Goal: Task Accomplishment & Management: Manage account settings

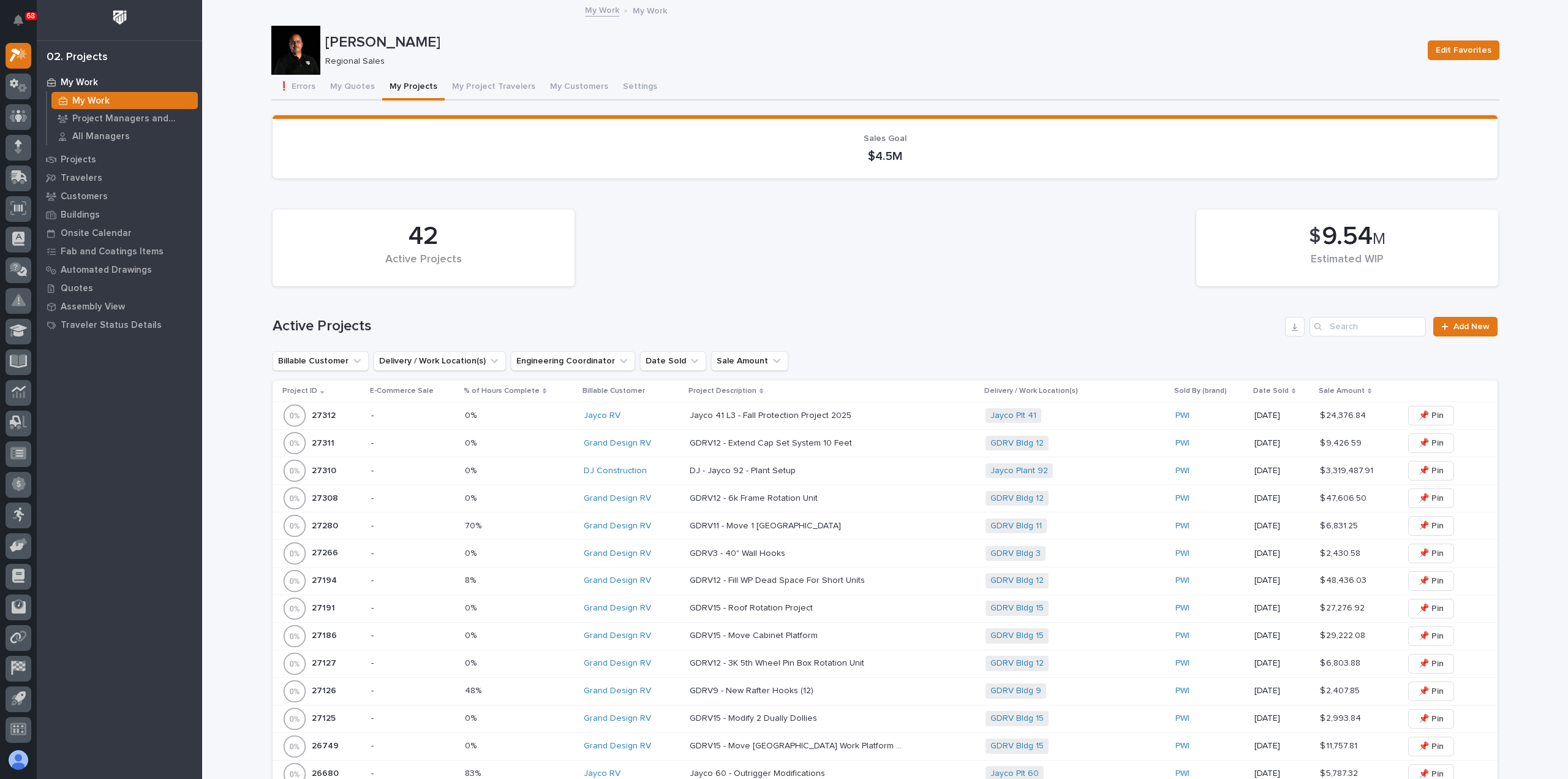
scroll to position [123, 0]
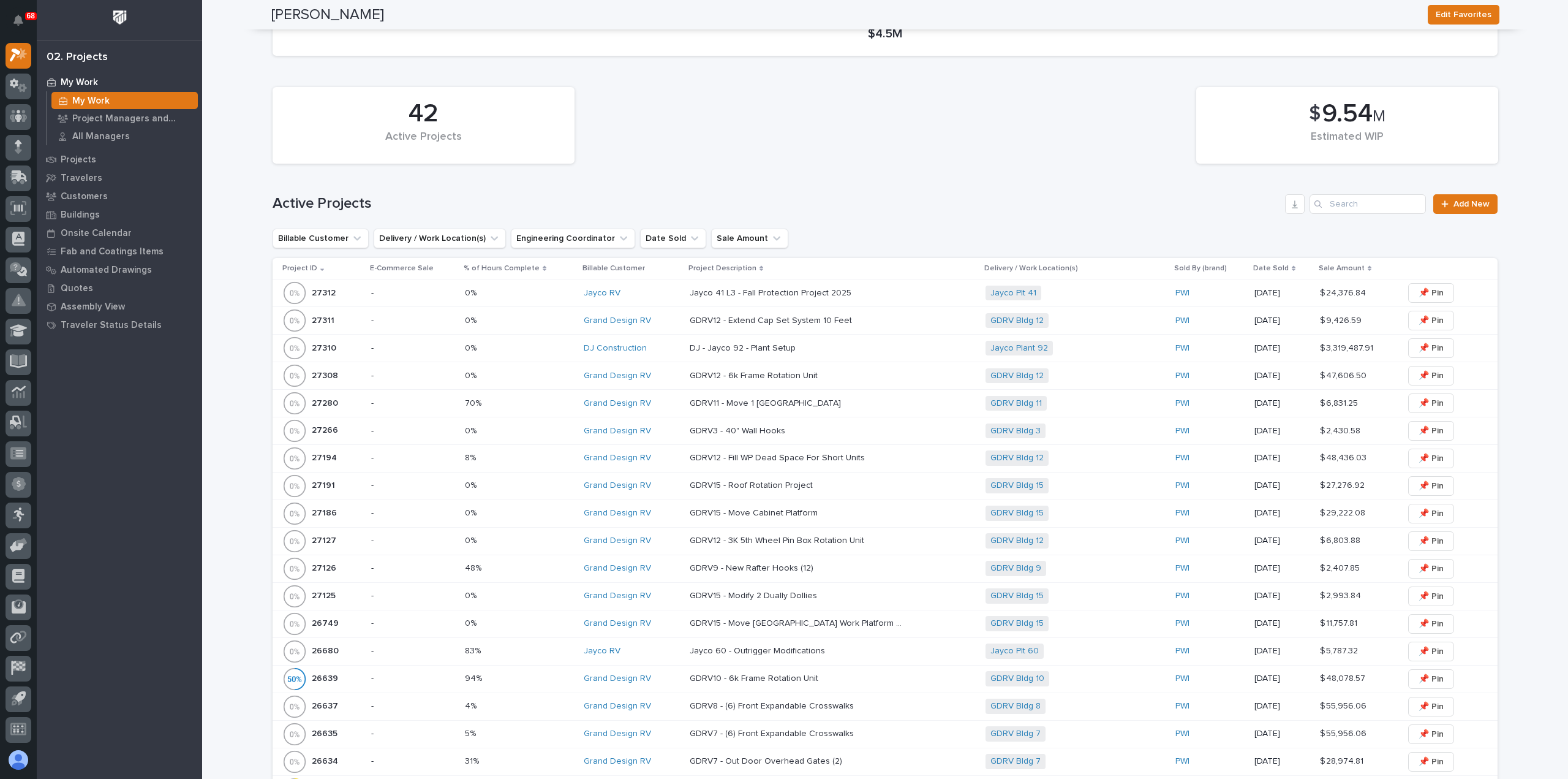
click at [789, 319] on p "GDRV12 - Extend Cap Set System 10 Feet" at bounding box center [772, 319] width 164 height 13
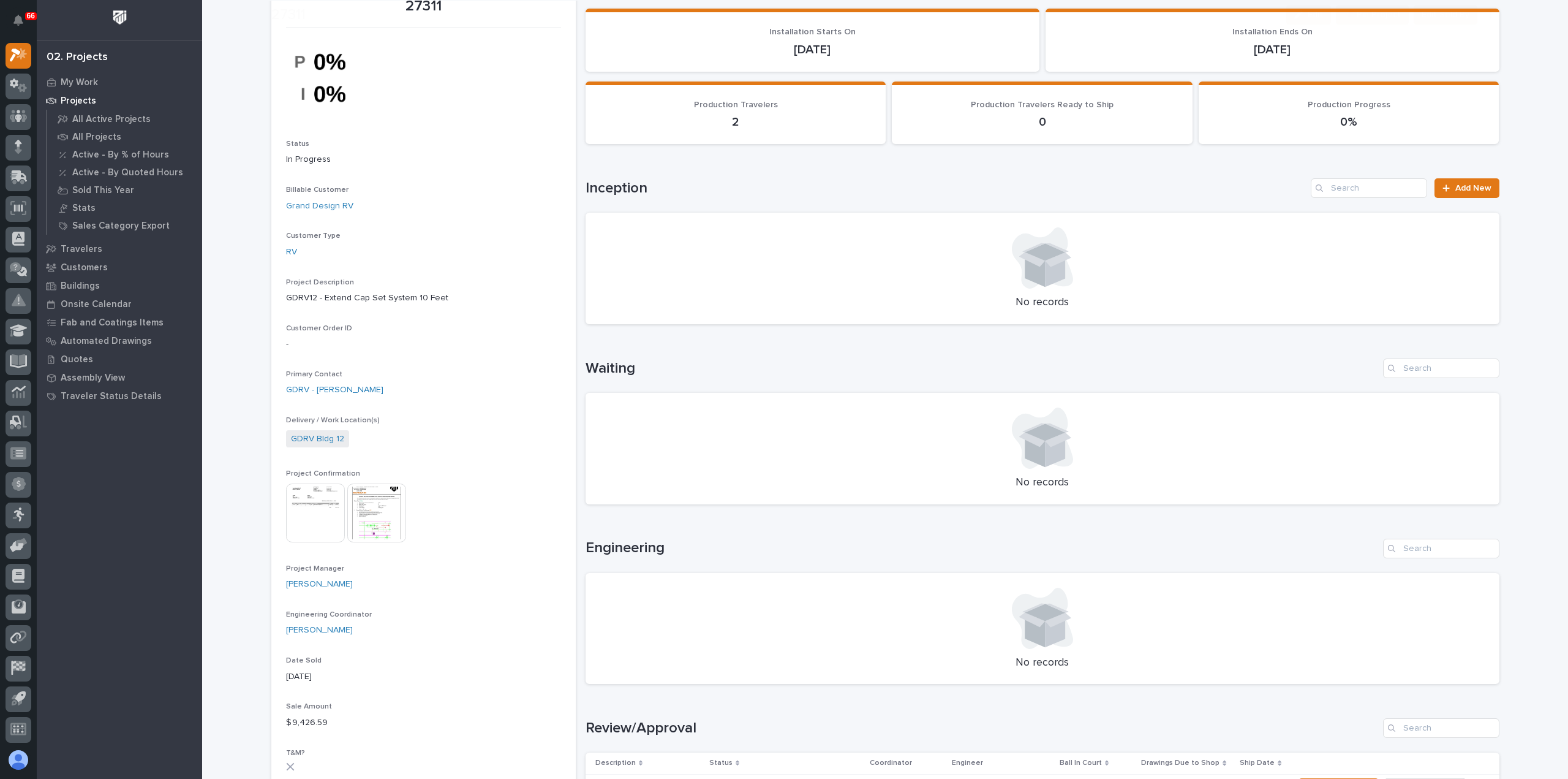
scroll to position [429, 0]
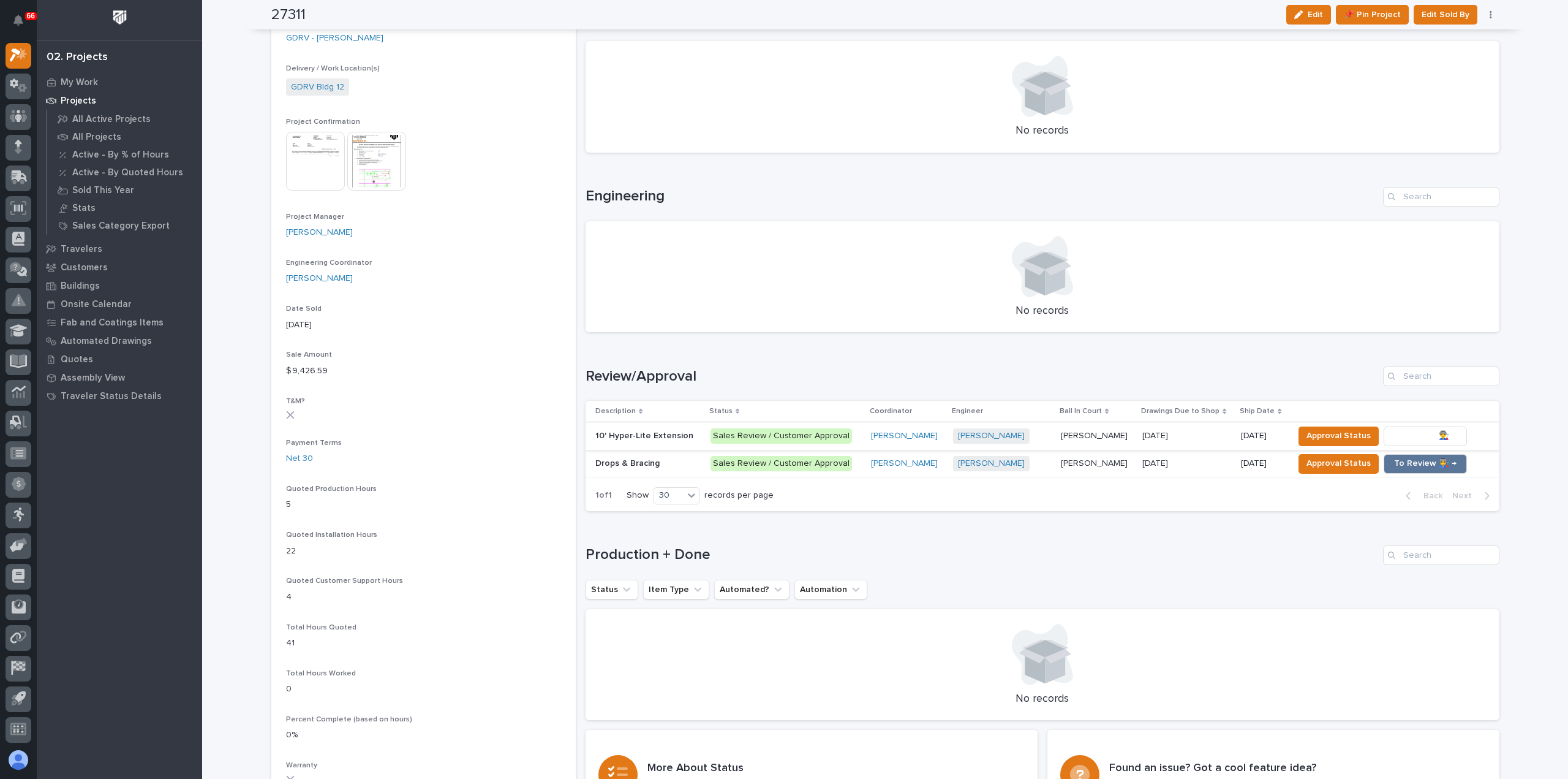
click at [1414, 432] on span "To Review 👨‍🏭 →" at bounding box center [1425, 435] width 62 height 15
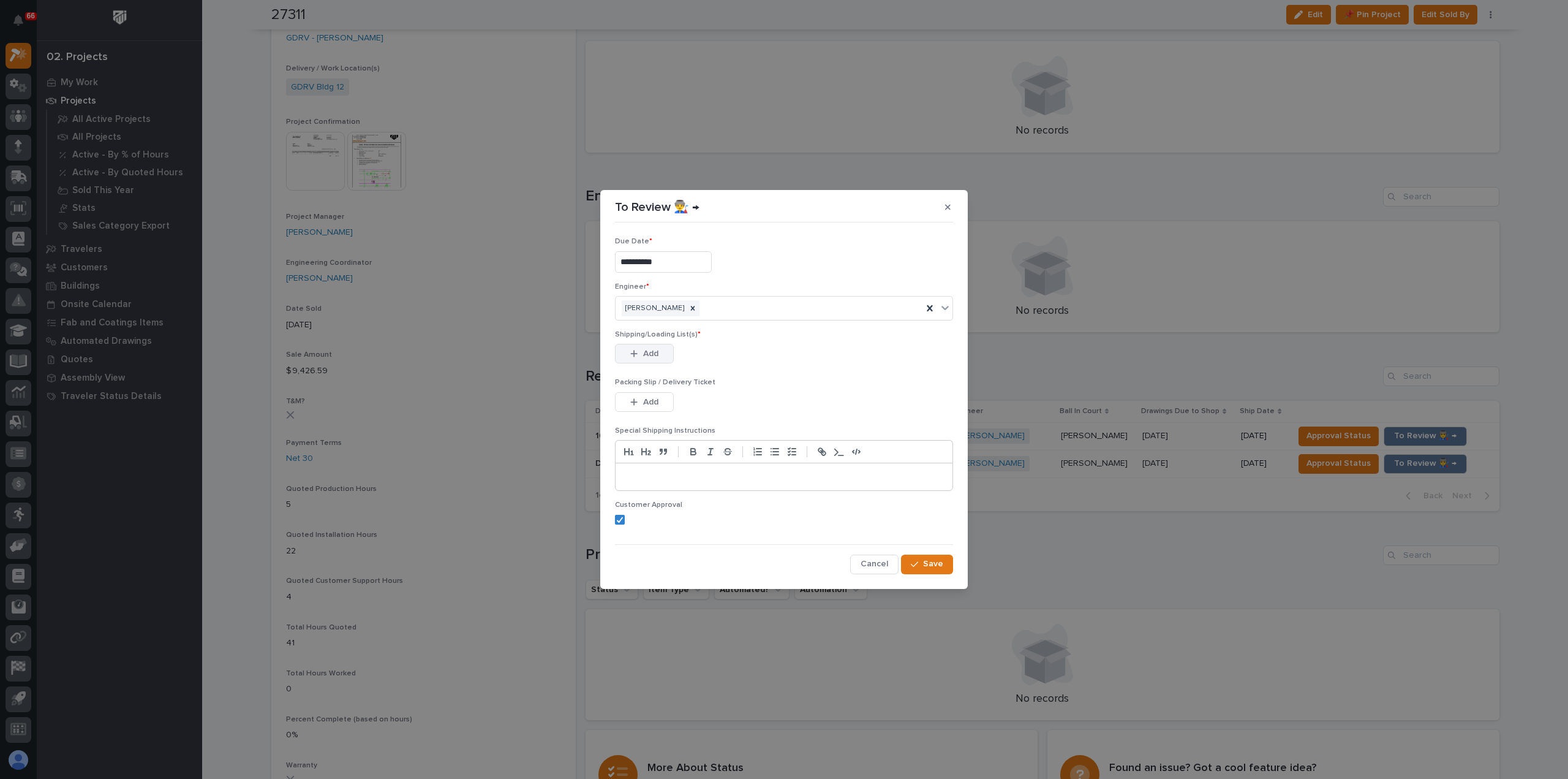
click at [632, 350] on icon "button" at bounding box center [633, 353] width 7 height 9
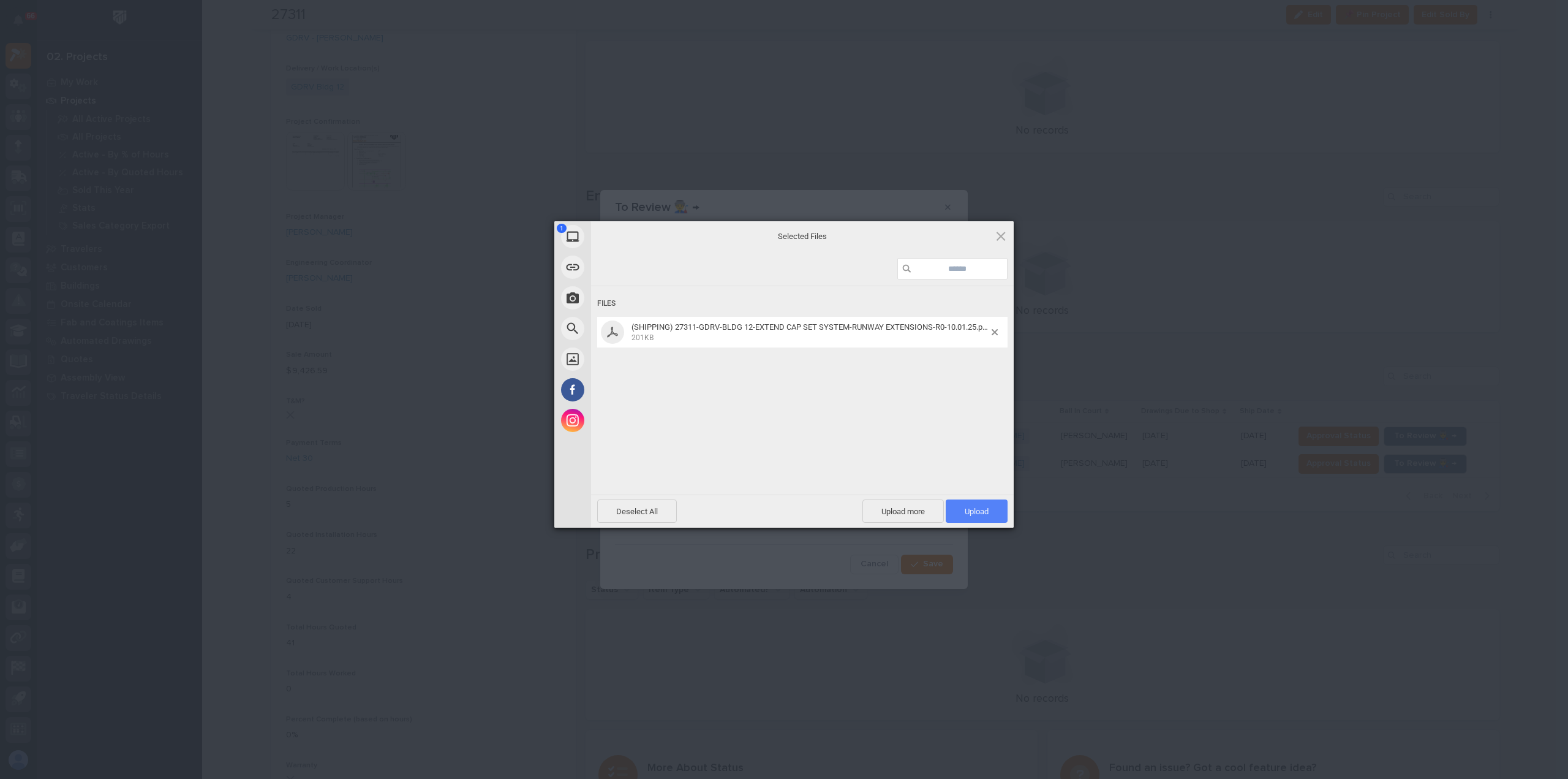
click at [992, 509] on span "Upload 1" at bounding box center [976, 511] width 62 height 23
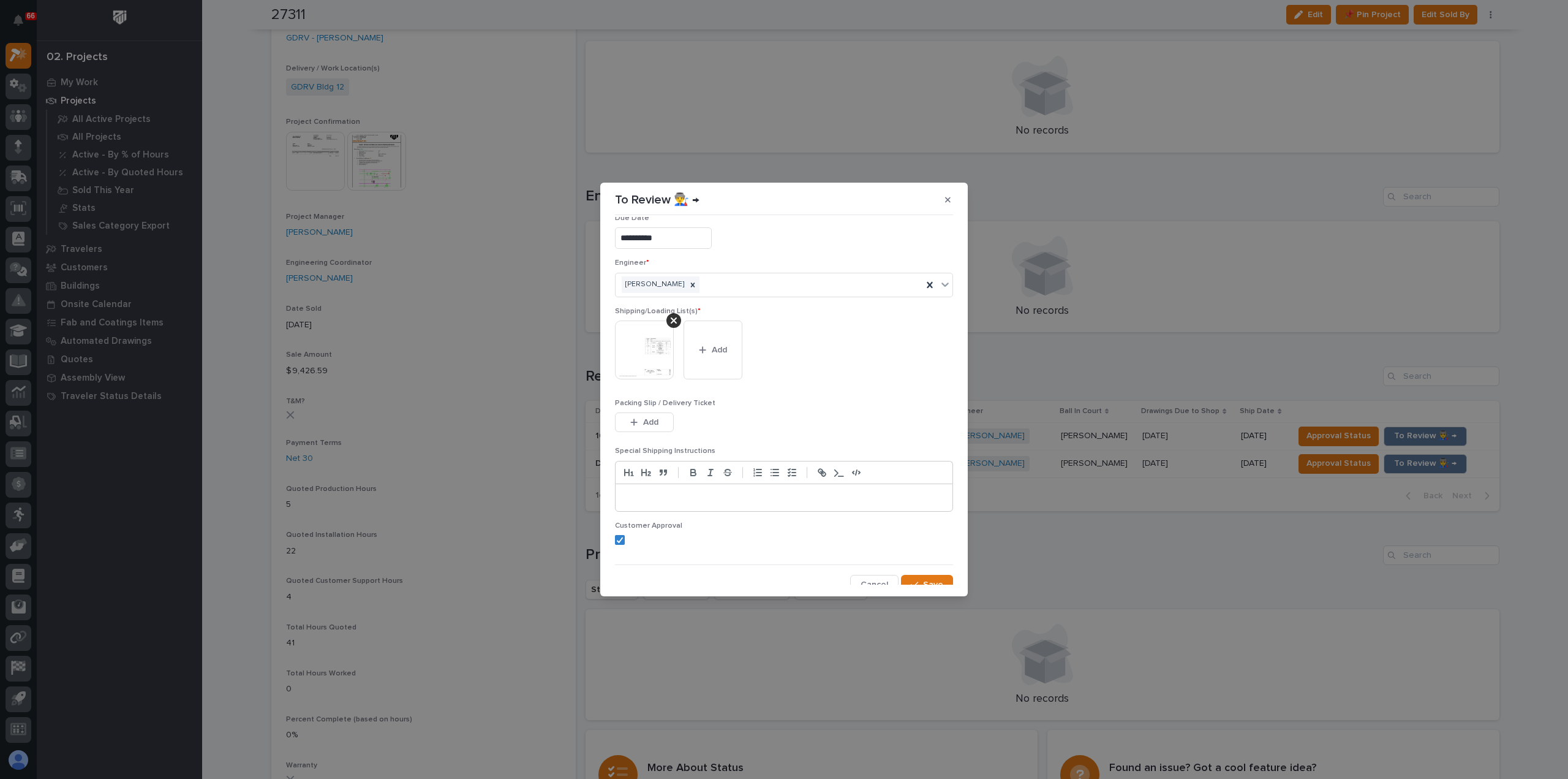
scroll to position [25, 0]
click at [923, 571] on span "Save" at bounding box center [933, 576] width 20 height 11
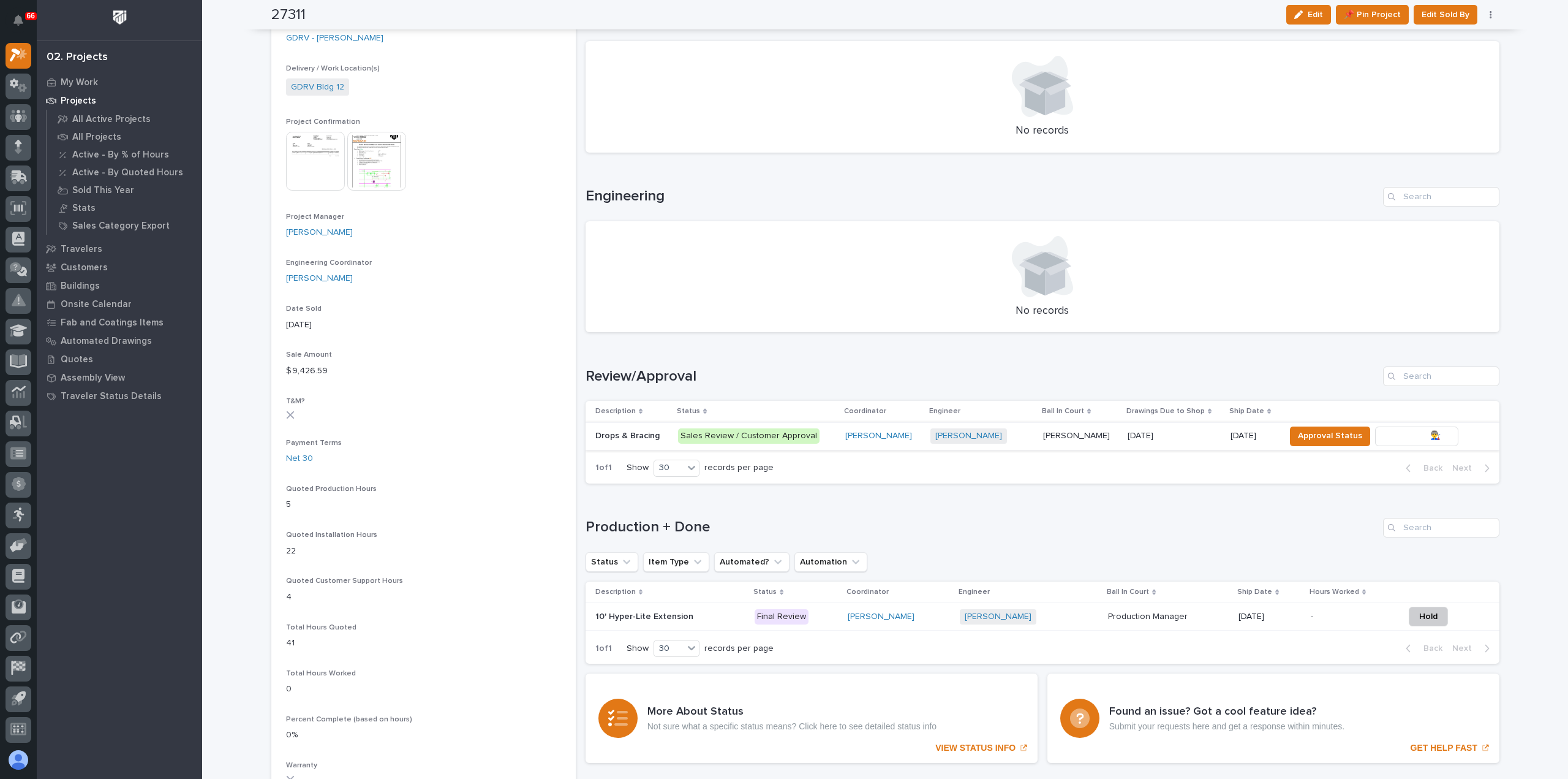
click at [1403, 437] on span "To Review 👨‍🏭 →" at bounding box center [1417, 435] width 62 height 15
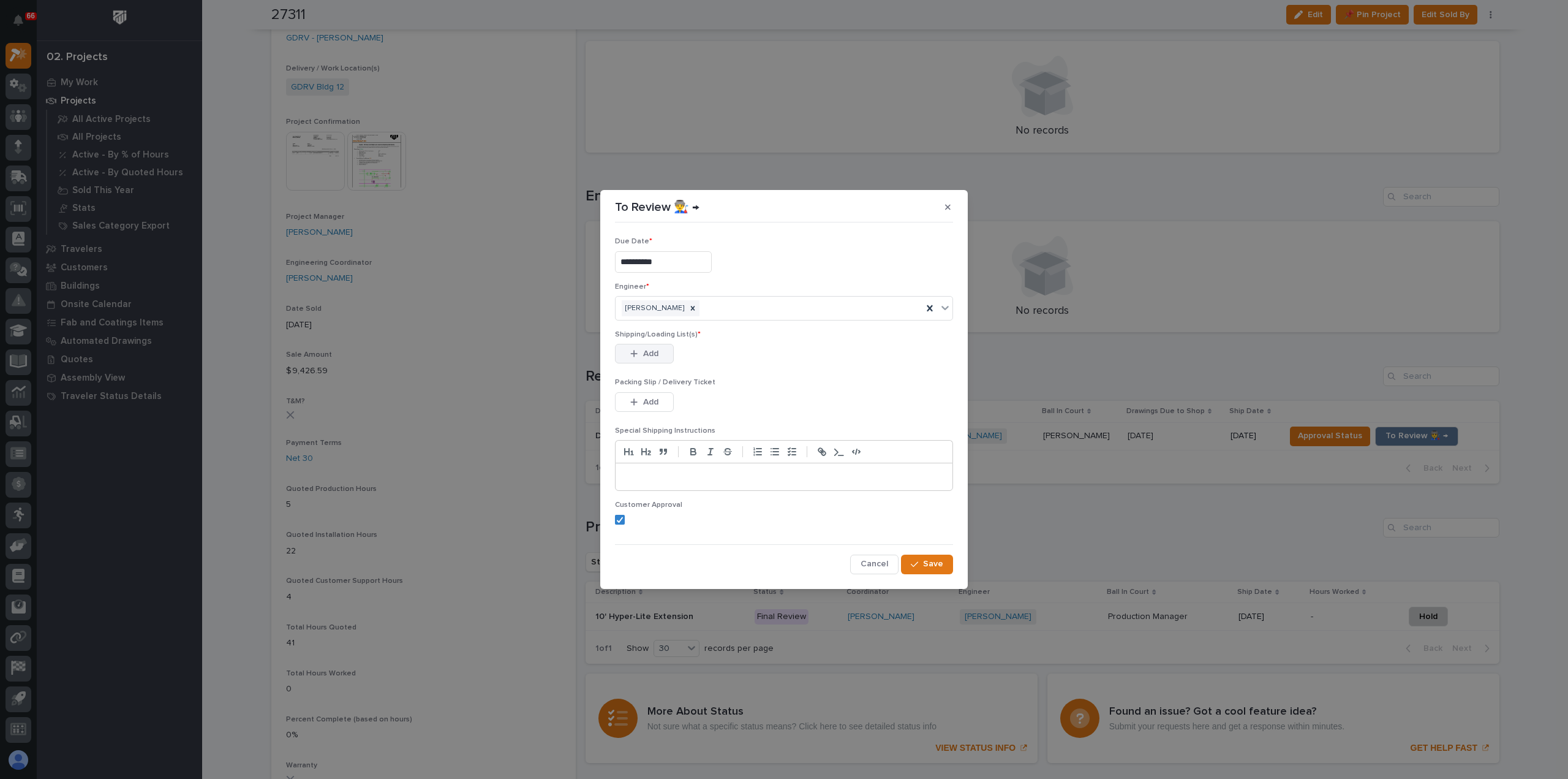
click at [659, 356] on button "Add" at bounding box center [644, 354] width 59 height 20
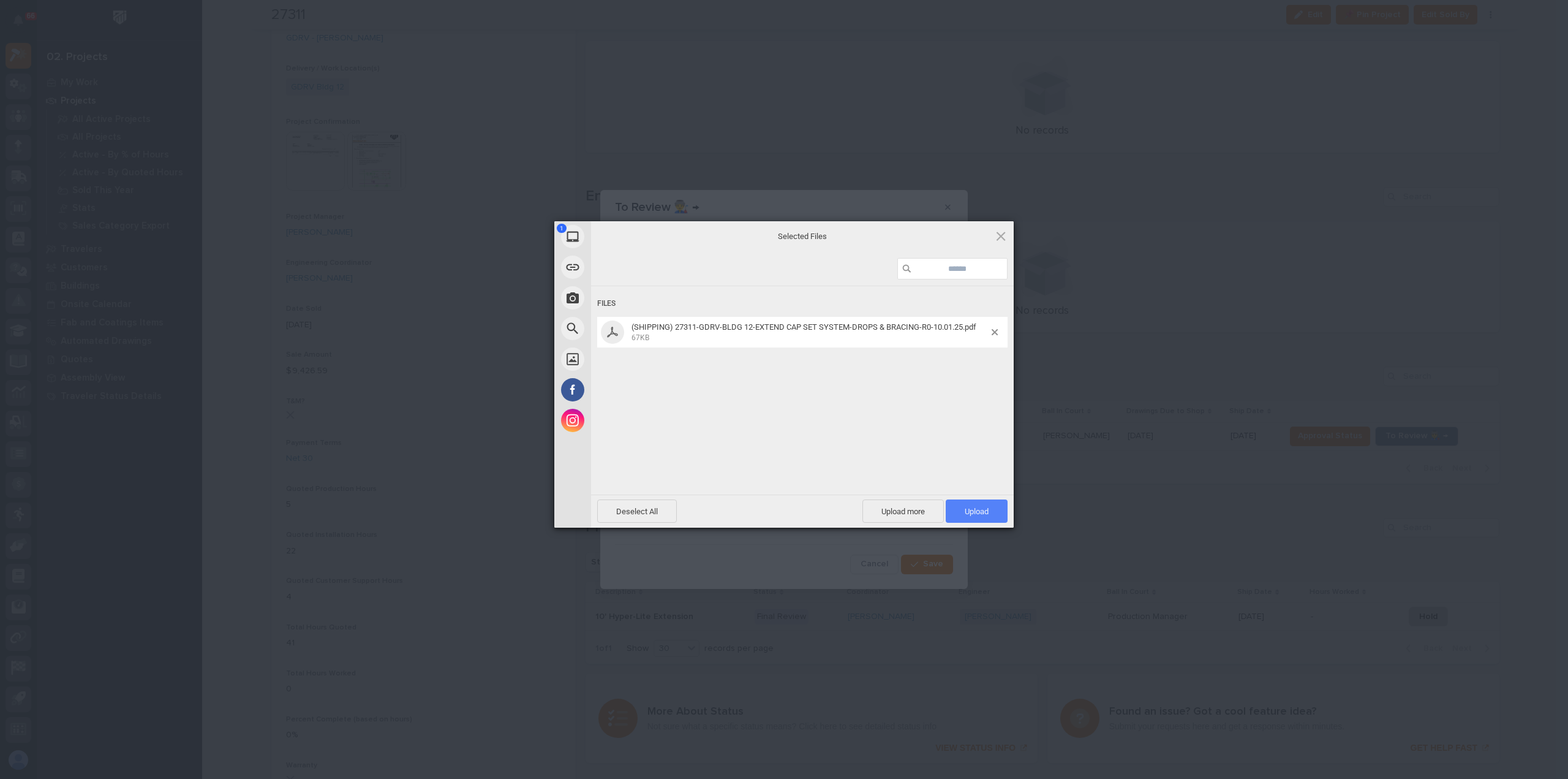
click at [995, 516] on span "Upload 1" at bounding box center [976, 511] width 62 height 23
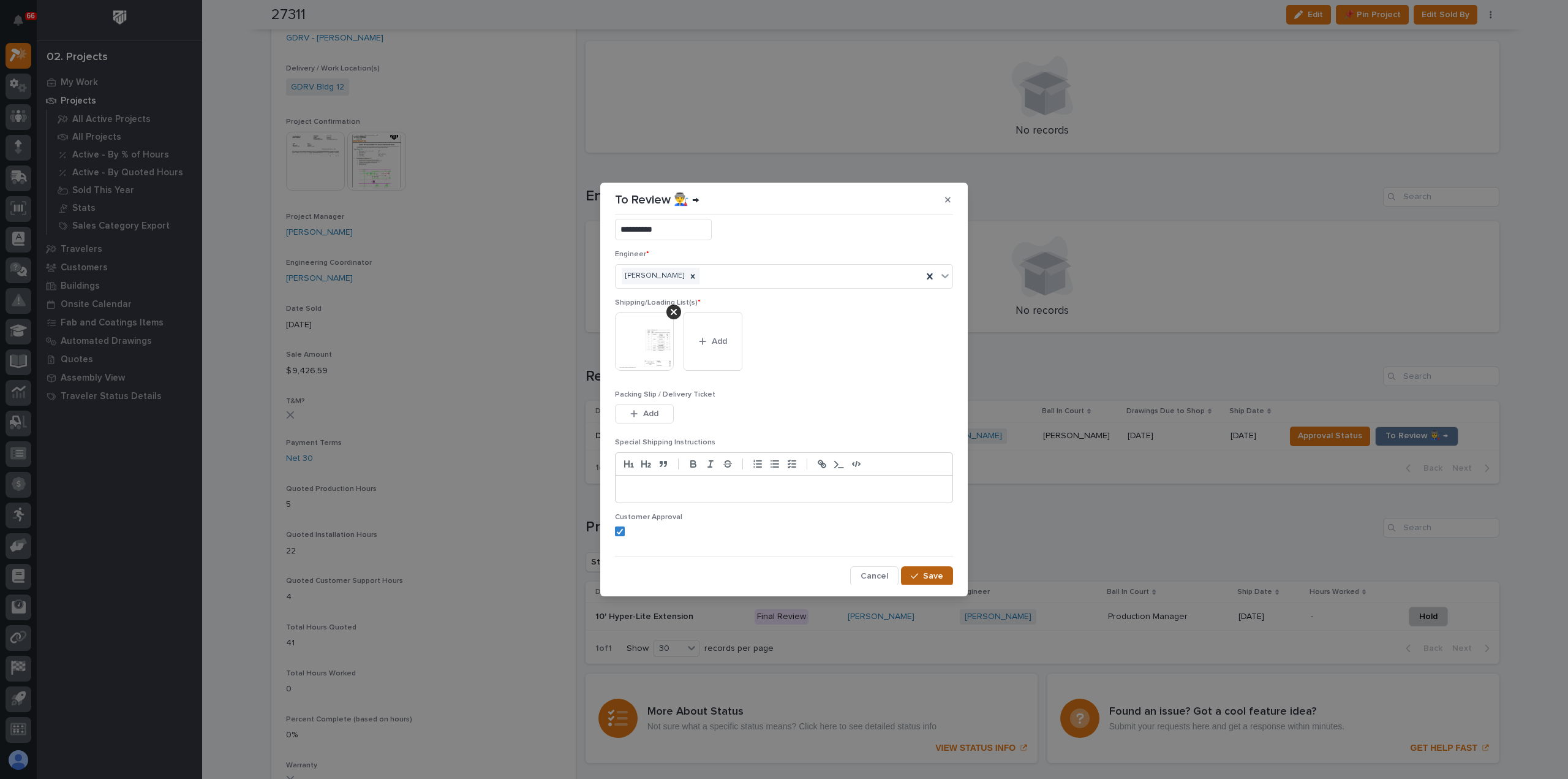
click at [935, 574] on span "Save" at bounding box center [933, 576] width 20 height 11
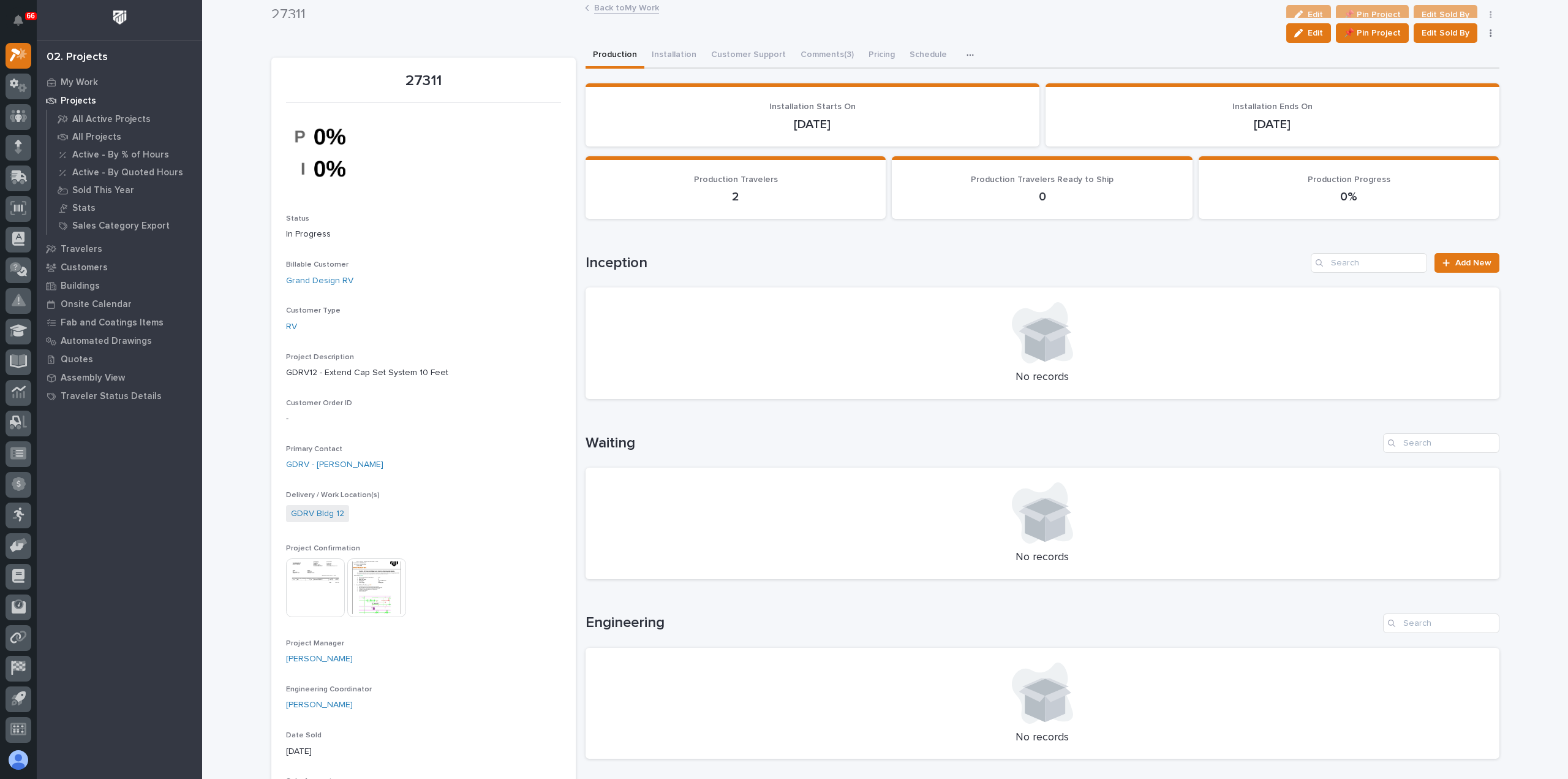
scroll to position [0, 0]
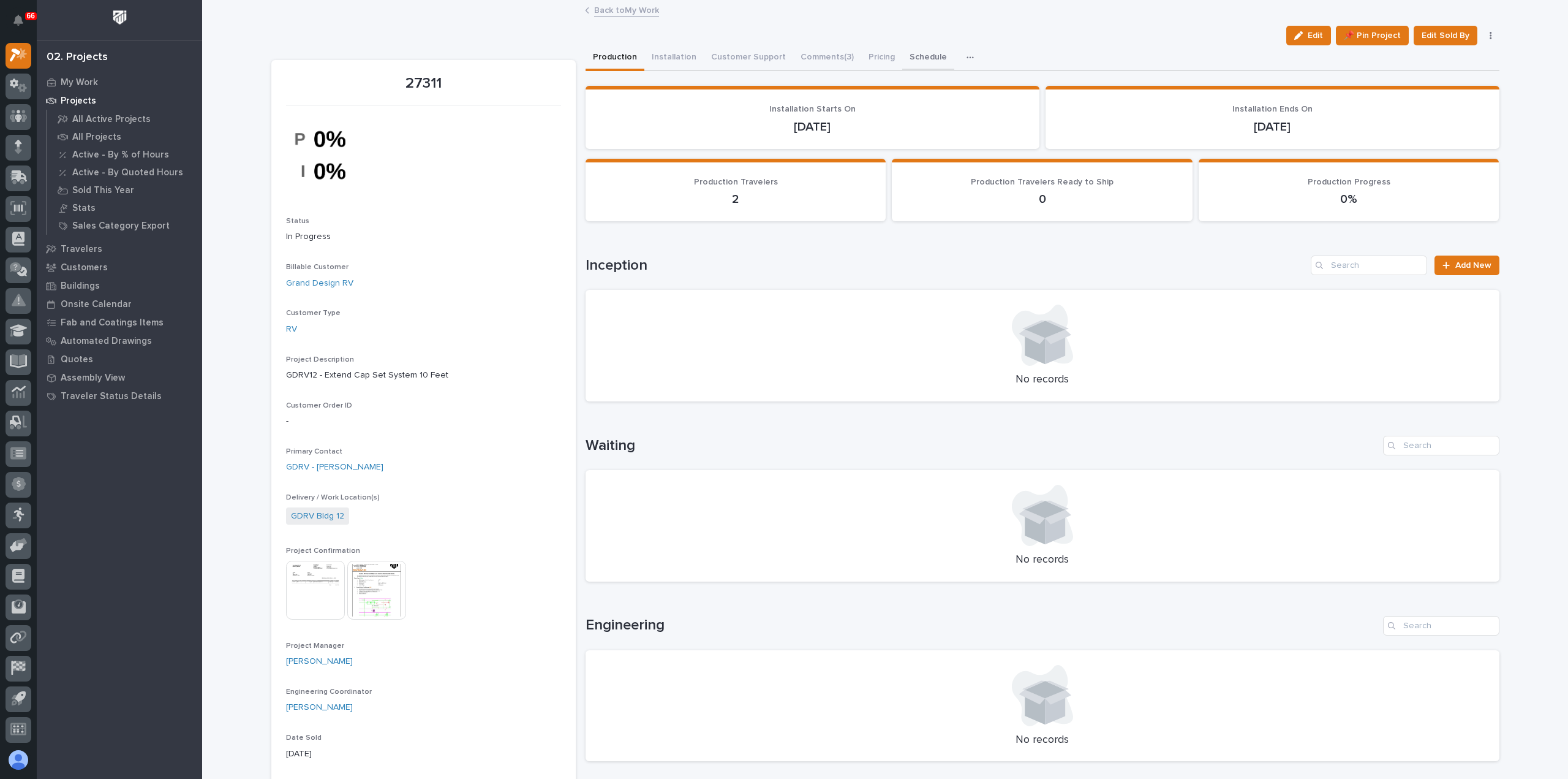
click at [915, 54] on button "Schedule" at bounding box center [928, 58] width 52 height 26
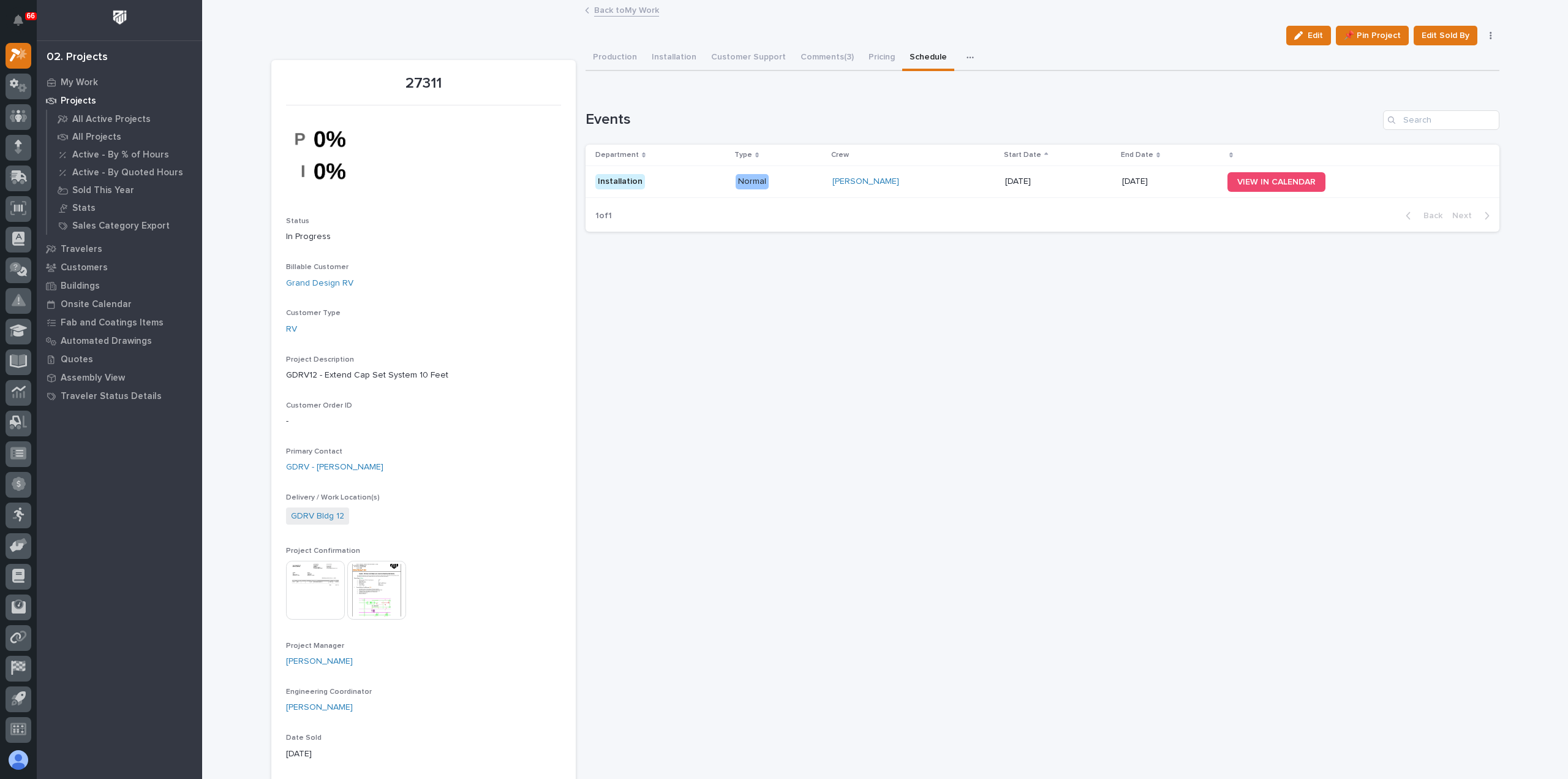
click at [966, 58] on icon "button" at bounding box center [970, 57] width 7 height 9
click at [903, 94] on span "Hours" at bounding box center [905, 90] width 24 height 11
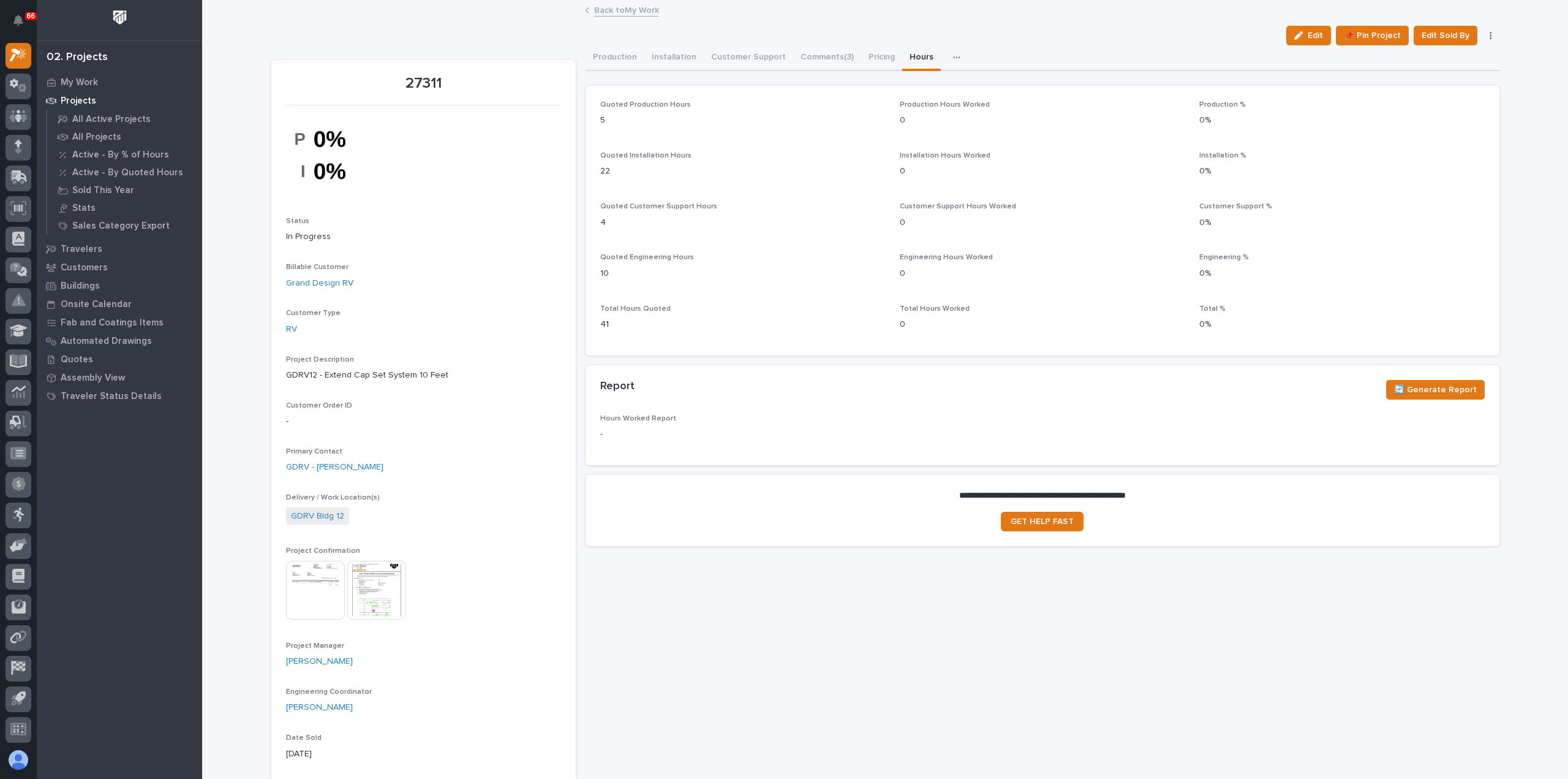
click at [615, 9] on link "Back to My Work" at bounding box center [627, 9] width 65 height 14
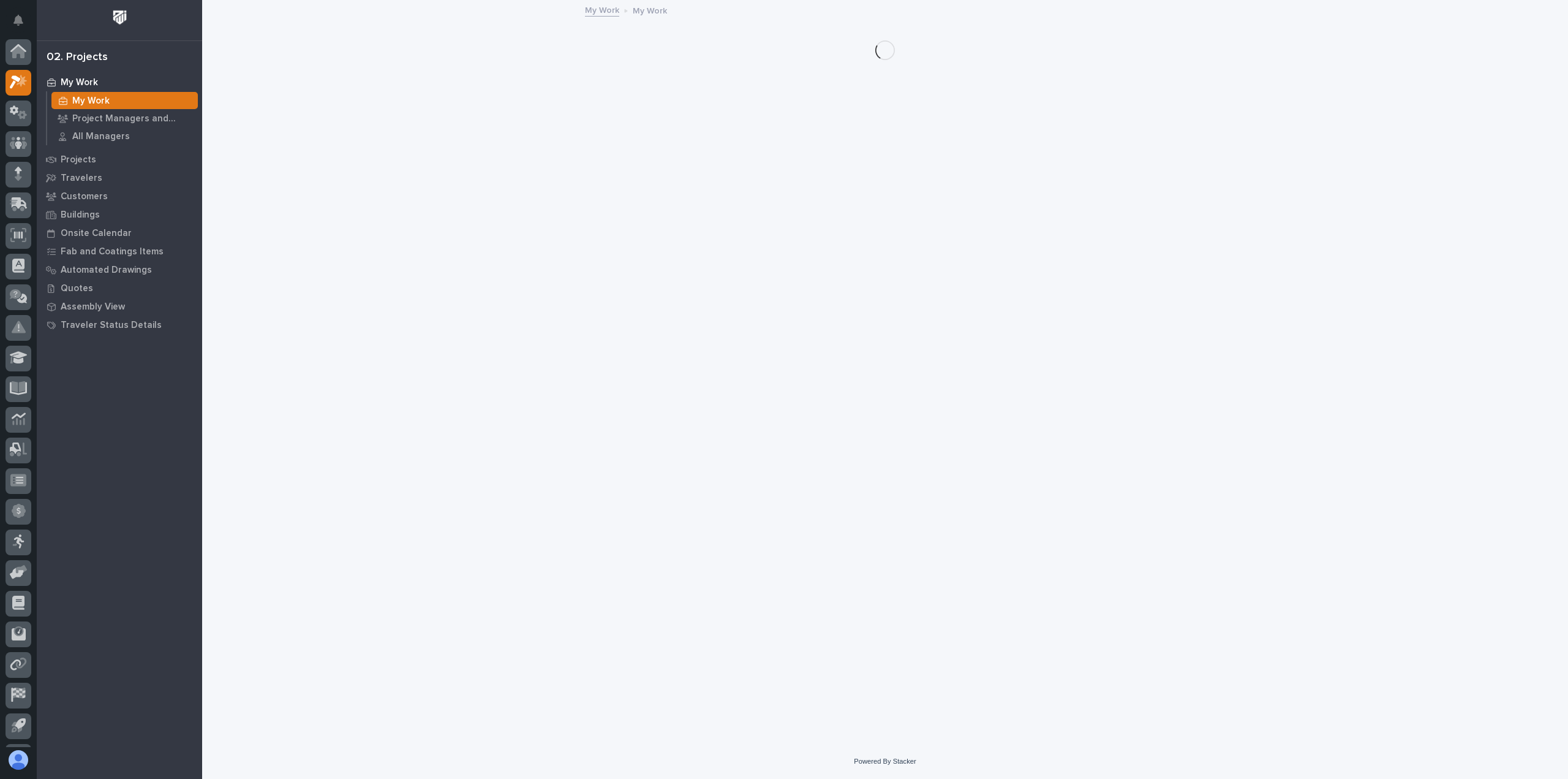
scroll to position [27, 0]
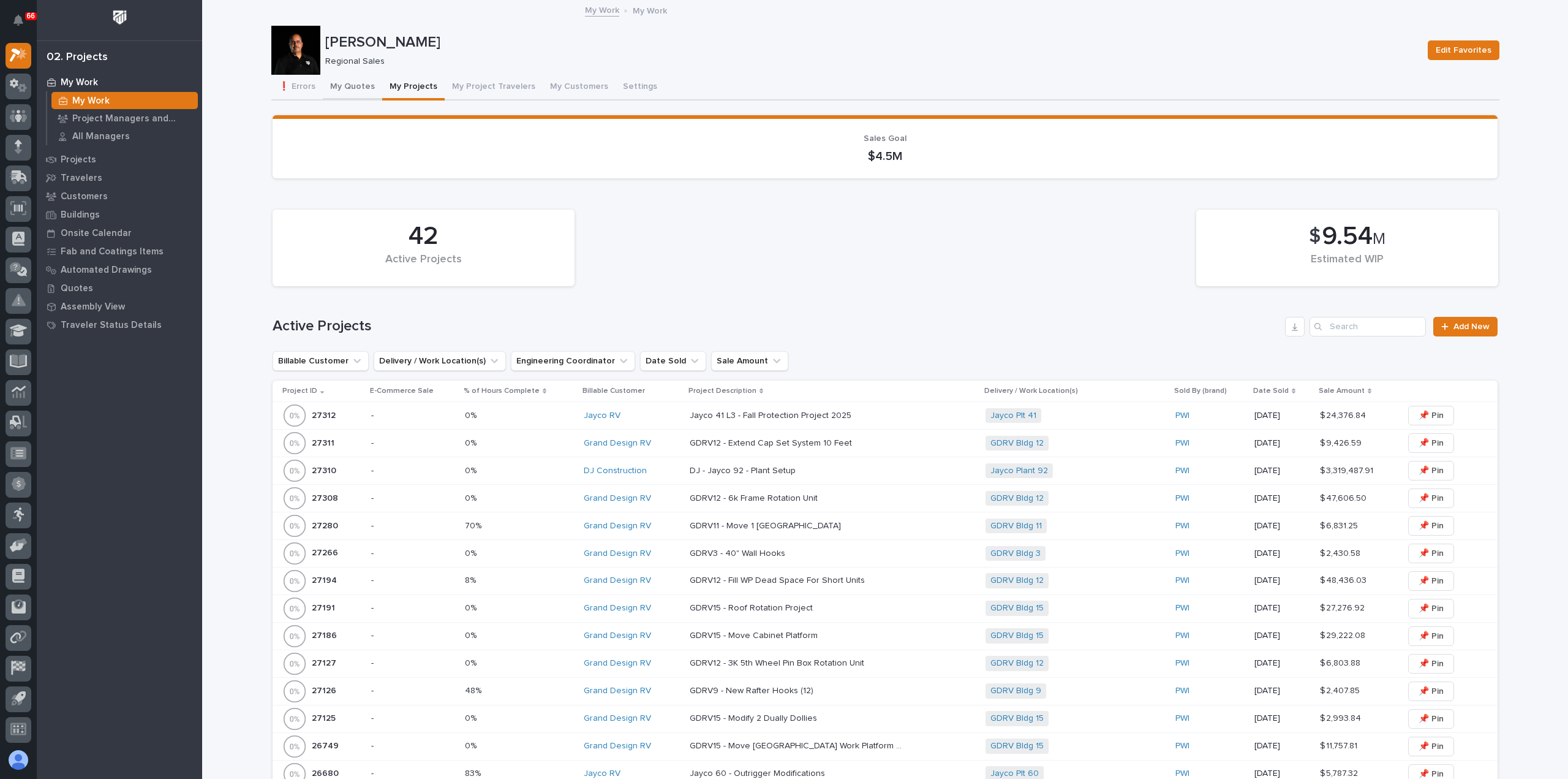
click at [337, 84] on button "My Quotes" at bounding box center [353, 88] width 60 height 26
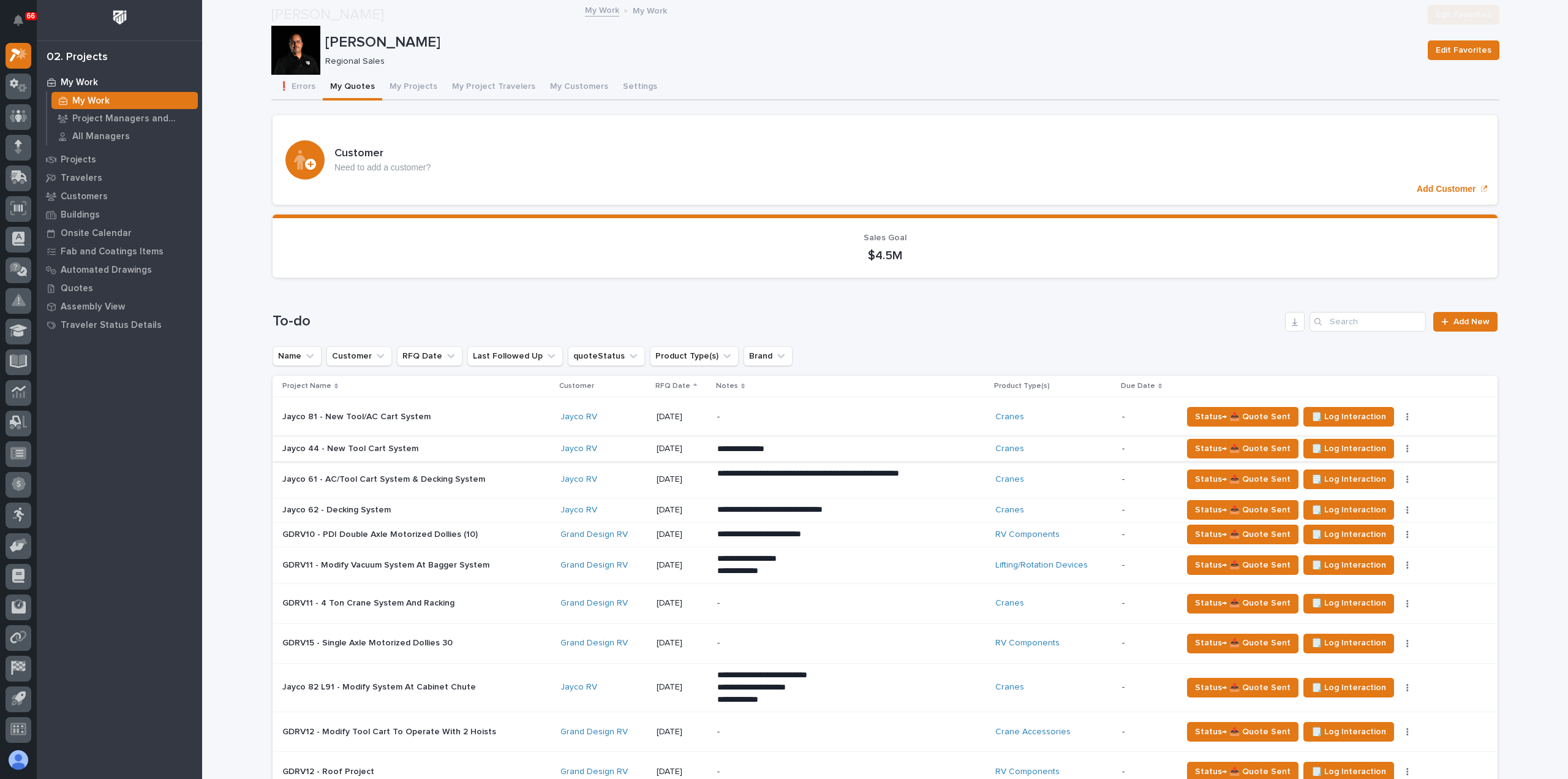
scroll to position [245, 0]
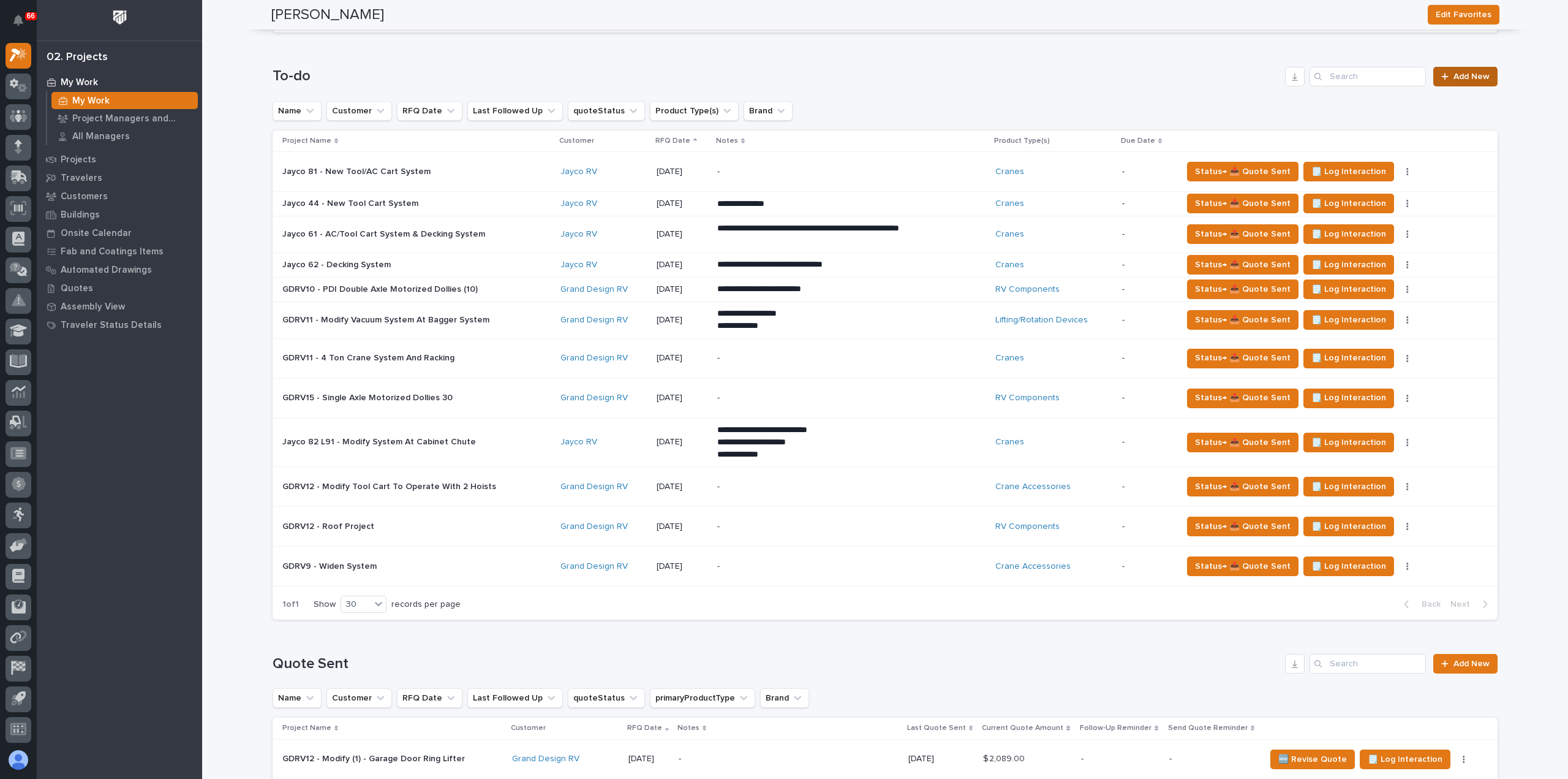
click at [1458, 78] on span "Add New" at bounding box center [1471, 76] width 36 height 9
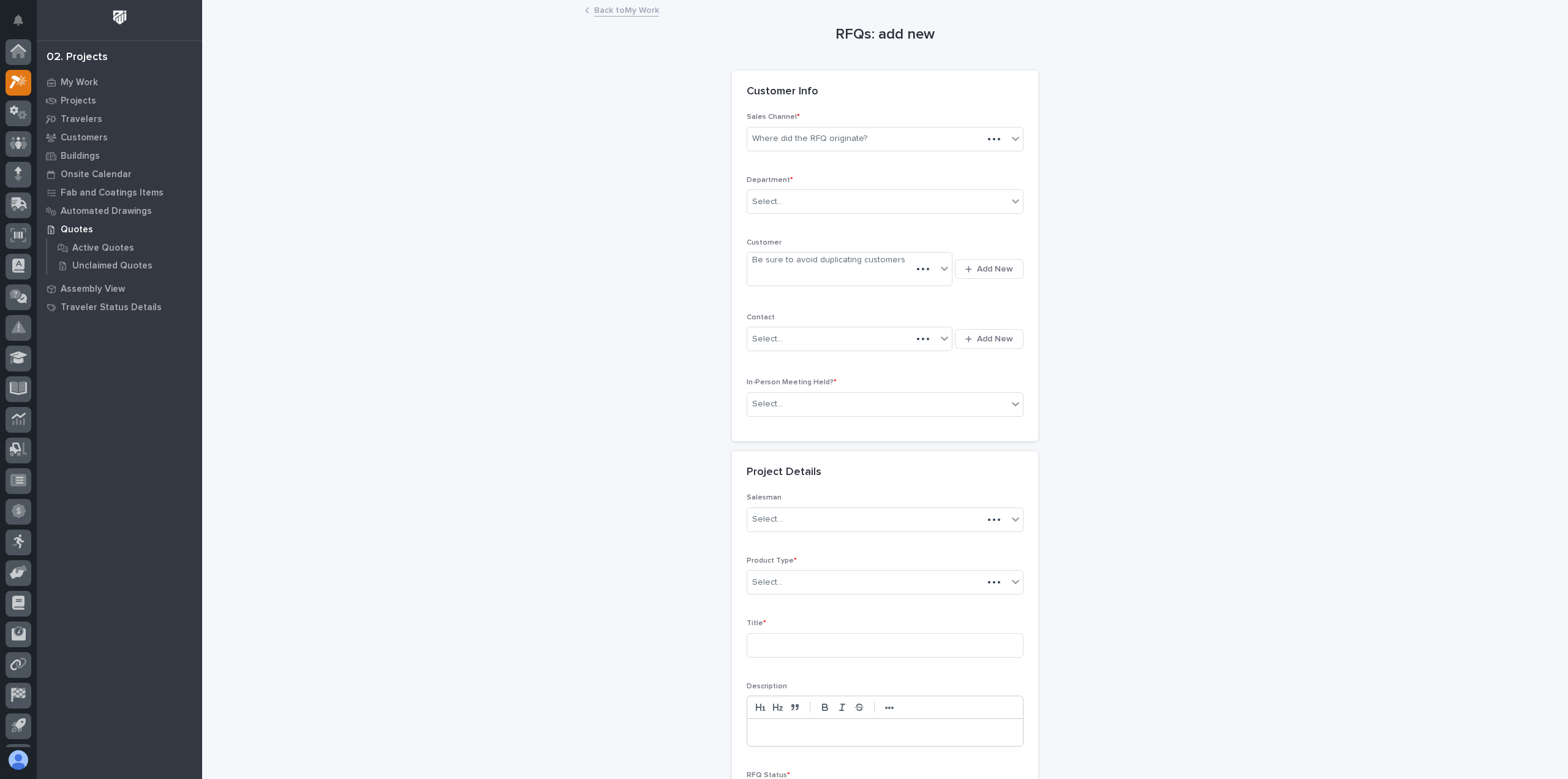
scroll to position [27, 0]
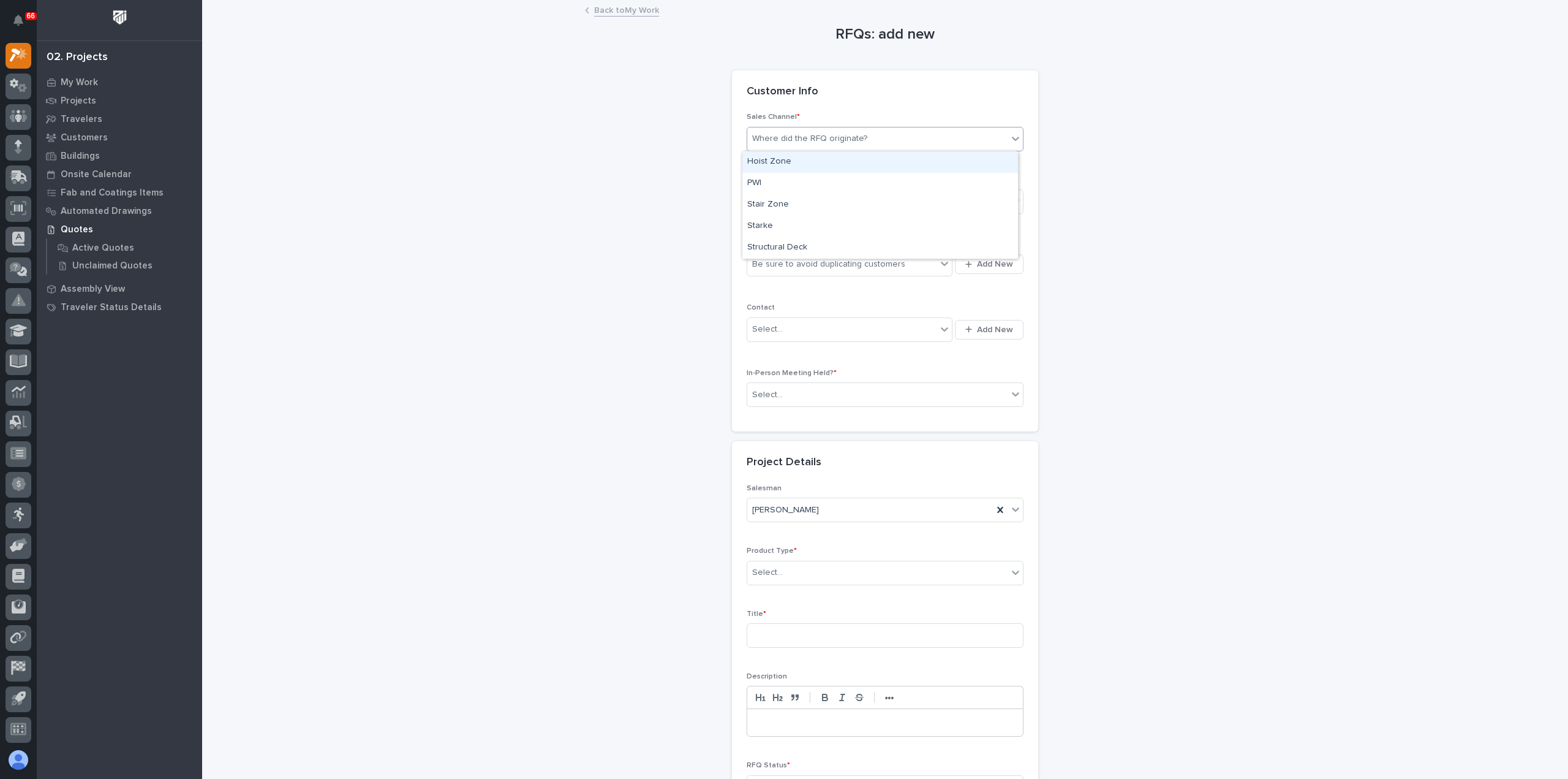
click at [893, 139] on div "Where did the RFQ originate?" at bounding box center [878, 139] width 260 height 20
click at [814, 186] on div "PWI" at bounding box center [880, 183] width 276 height 21
click at [815, 199] on div "Select..." at bounding box center [878, 202] width 260 height 20
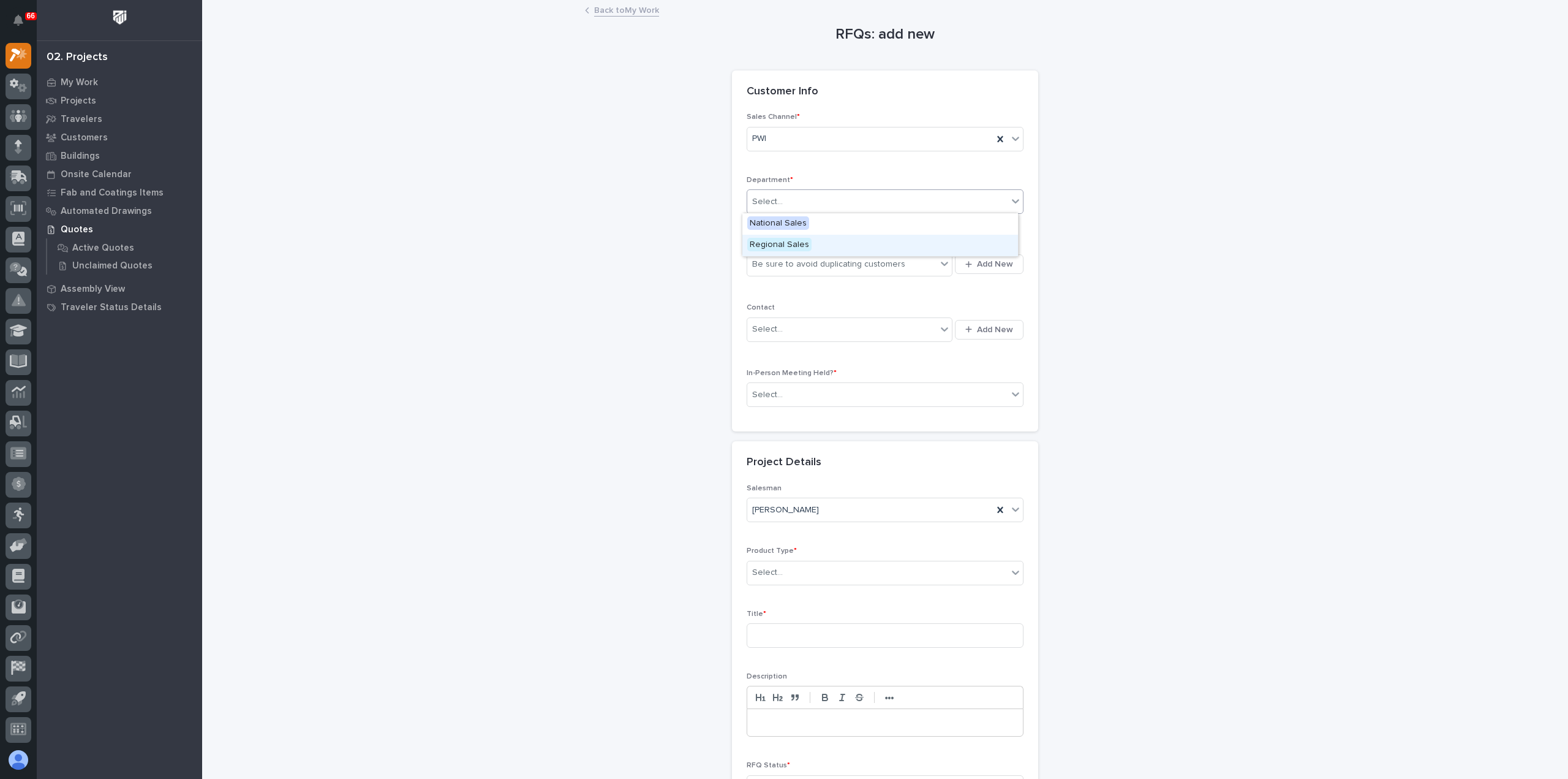
click at [819, 244] on div "Regional Sales" at bounding box center [880, 246] width 276 height 21
click at [823, 265] on div "Be sure to avoid duplicating customers" at bounding box center [828, 264] width 153 height 13
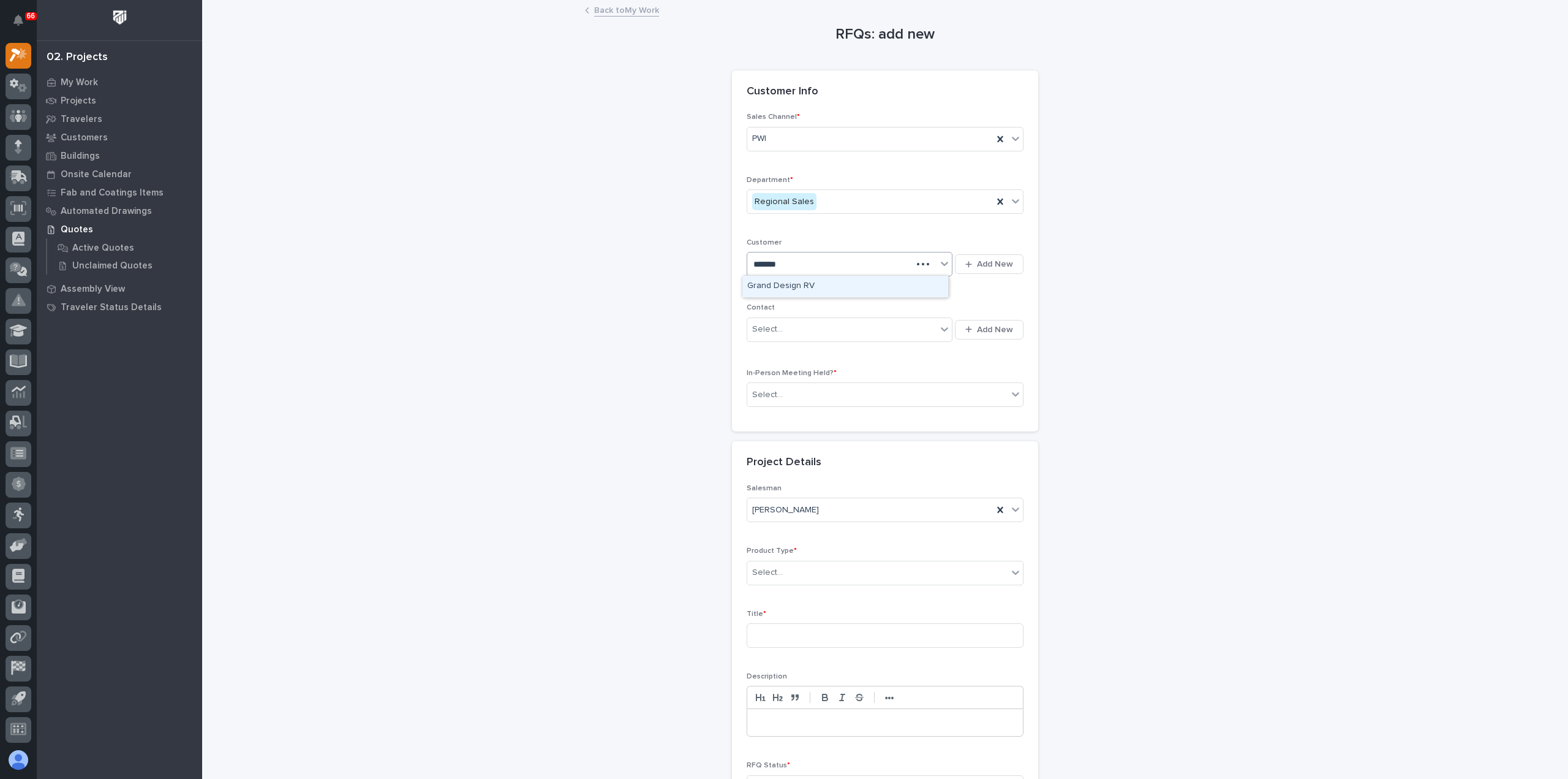
type input "********"
click at [825, 334] on div "Select..." at bounding box center [842, 329] width 189 height 20
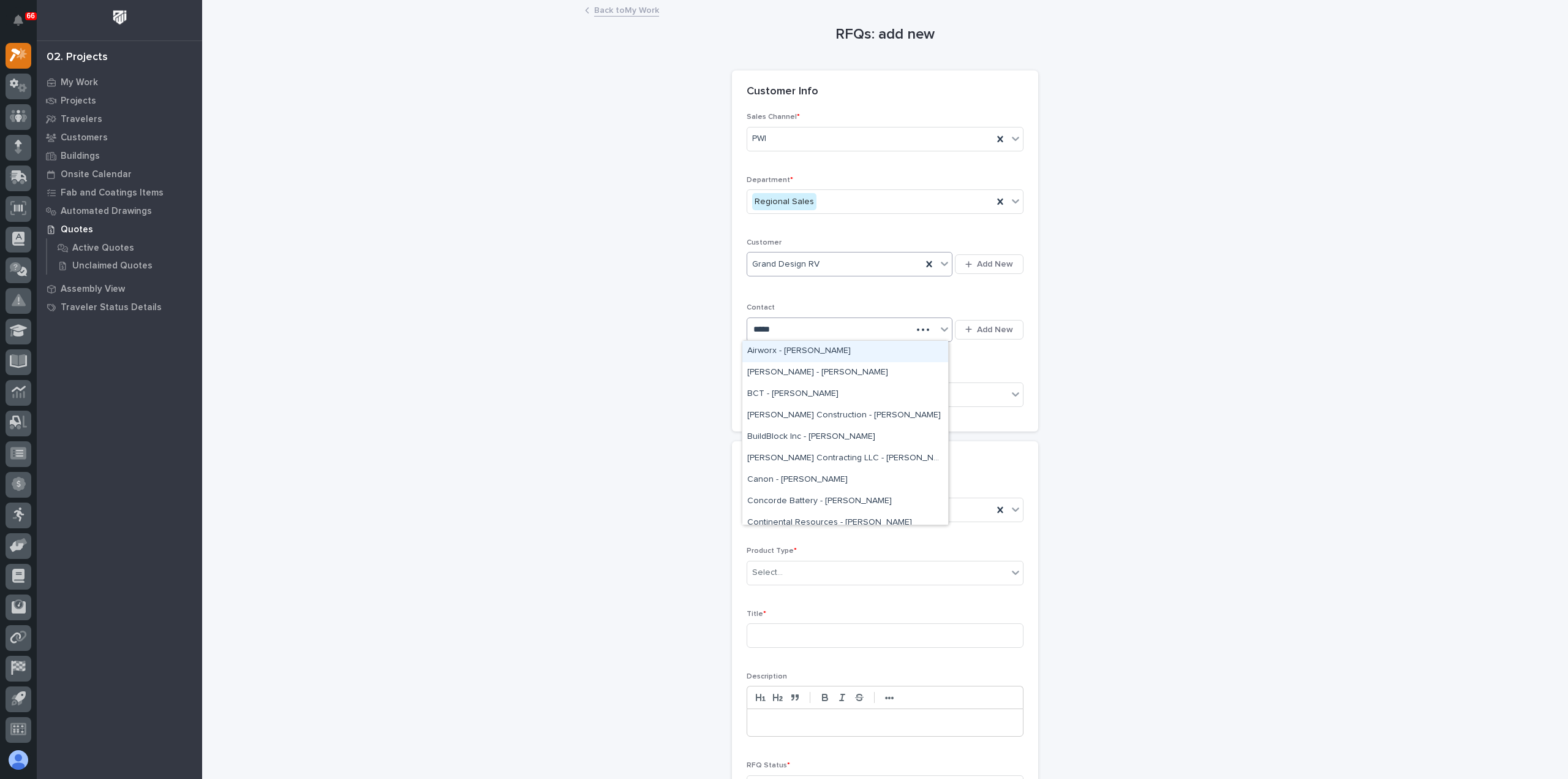
type input "******"
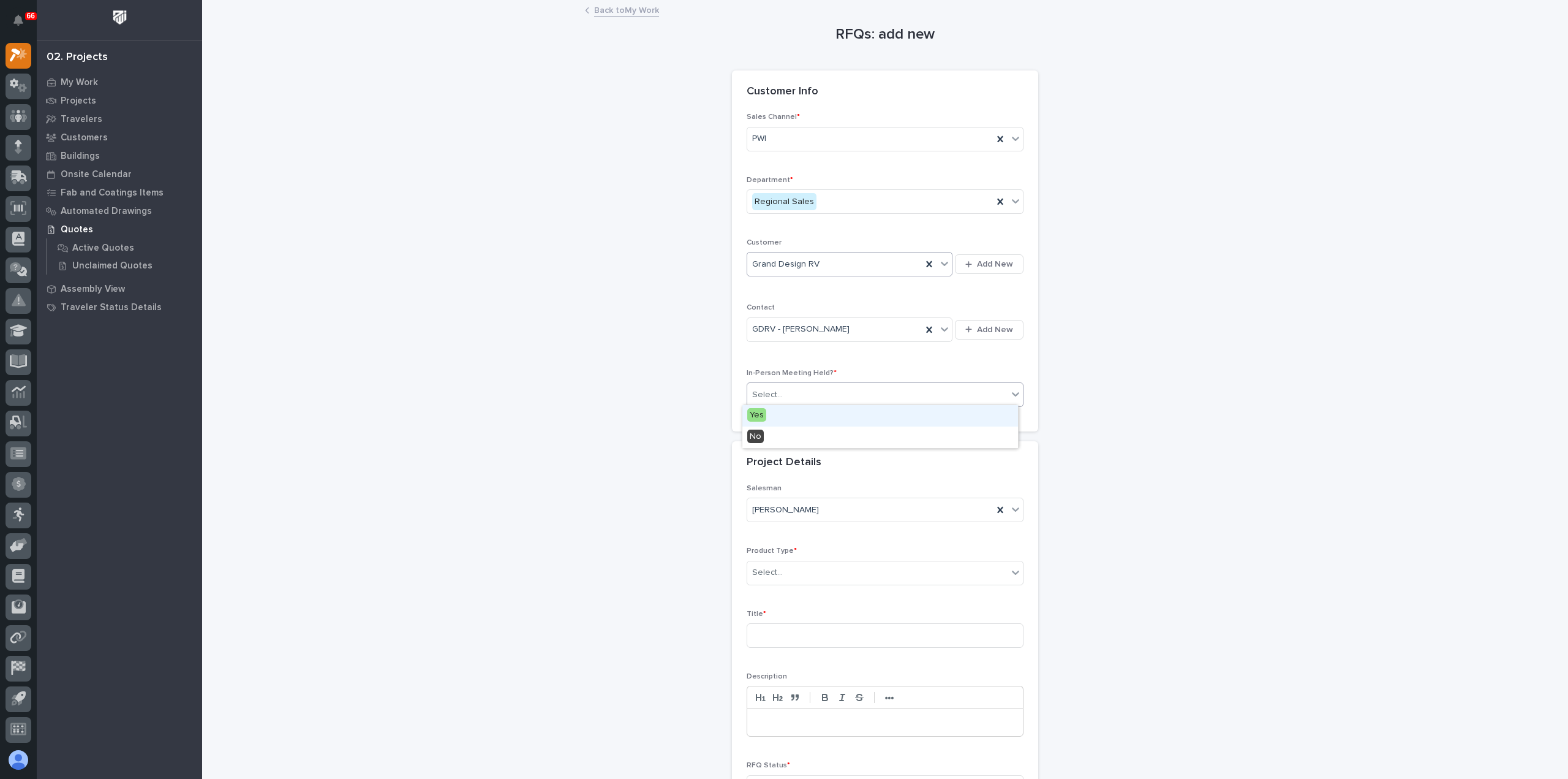
click at [838, 391] on div "Select..." at bounding box center [878, 395] width 260 height 20
click at [837, 412] on div "Yes" at bounding box center [880, 415] width 276 height 21
click at [844, 580] on div "Select..." at bounding box center [885, 573] width 277 height 25
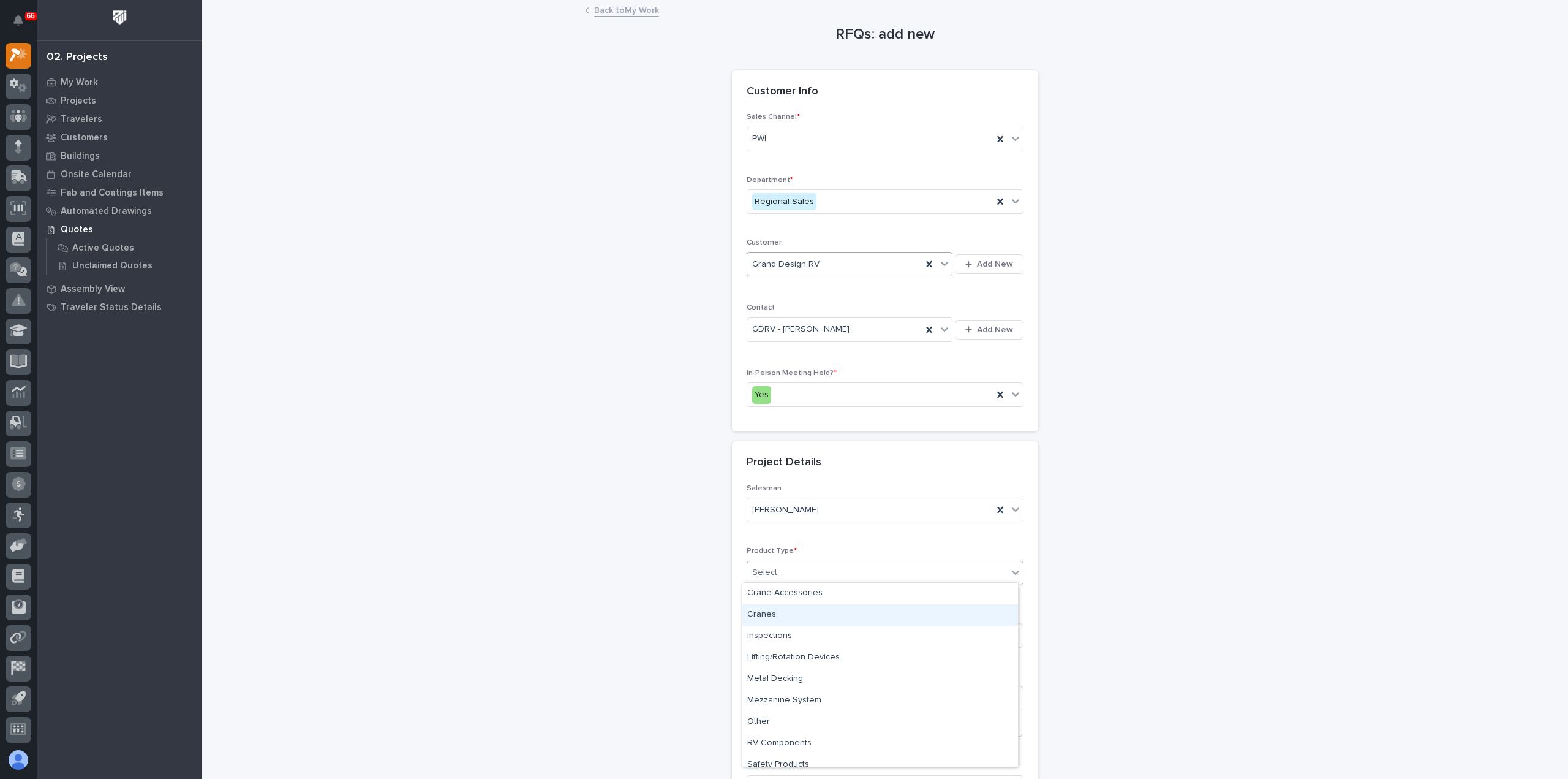
click at [829, 611] on div "Cranes" at bounding box center [880, 614] width 276 height 21
click at [830, 641] on input at bounding box center [885, 635] width 277 height 25
click at [797, 636] on input at bounding box center [885, 635] width 277 height 25
paste input "Extend East Bridge & Runway At Walls"
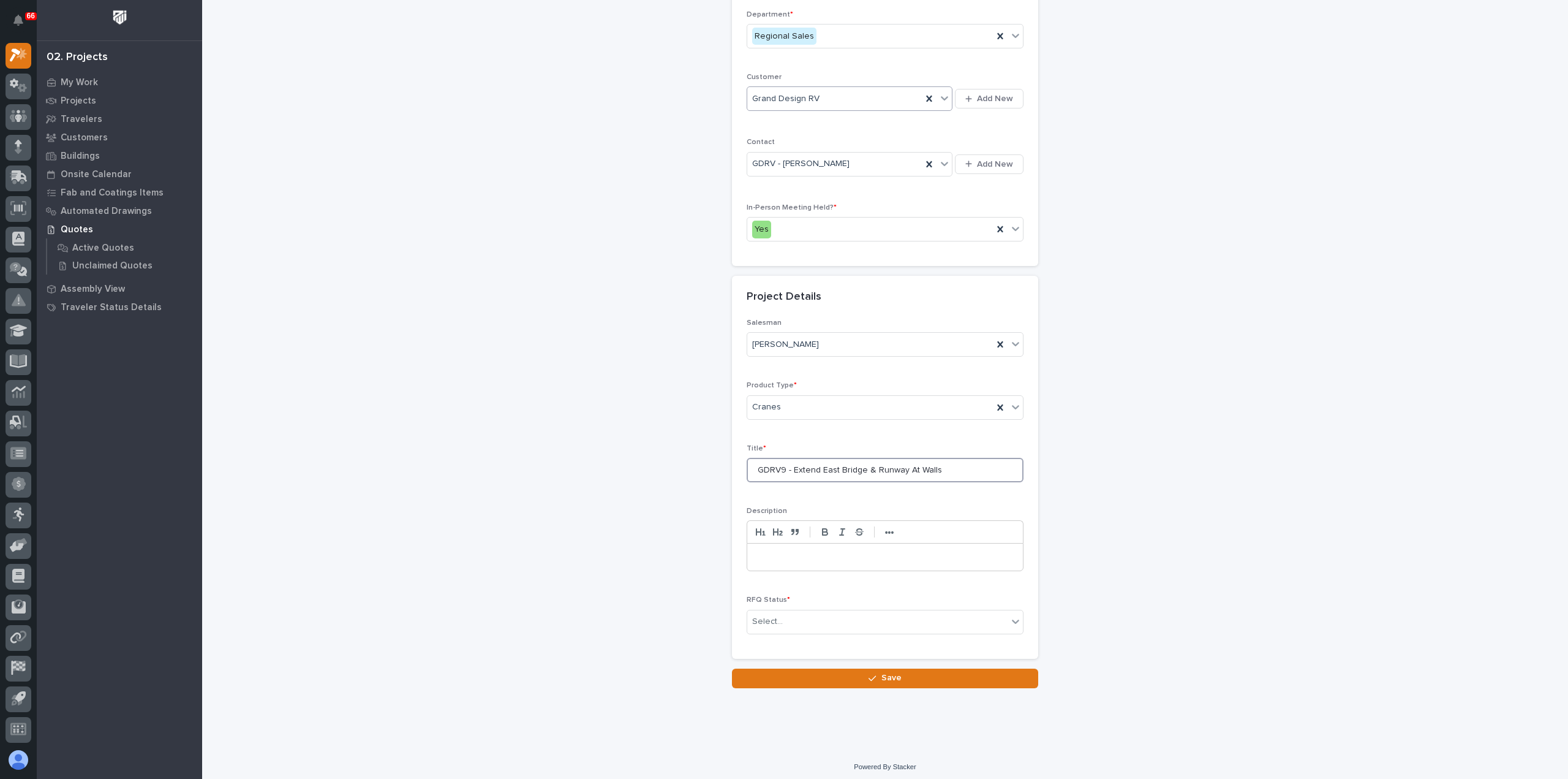
scroll to position [166, 0]
type input "GDRV9 - Extend East Bridge & Runway At Walls"
click at [812, 616] on div "Select..." at bounding box center [878, 621] width 260 height 20
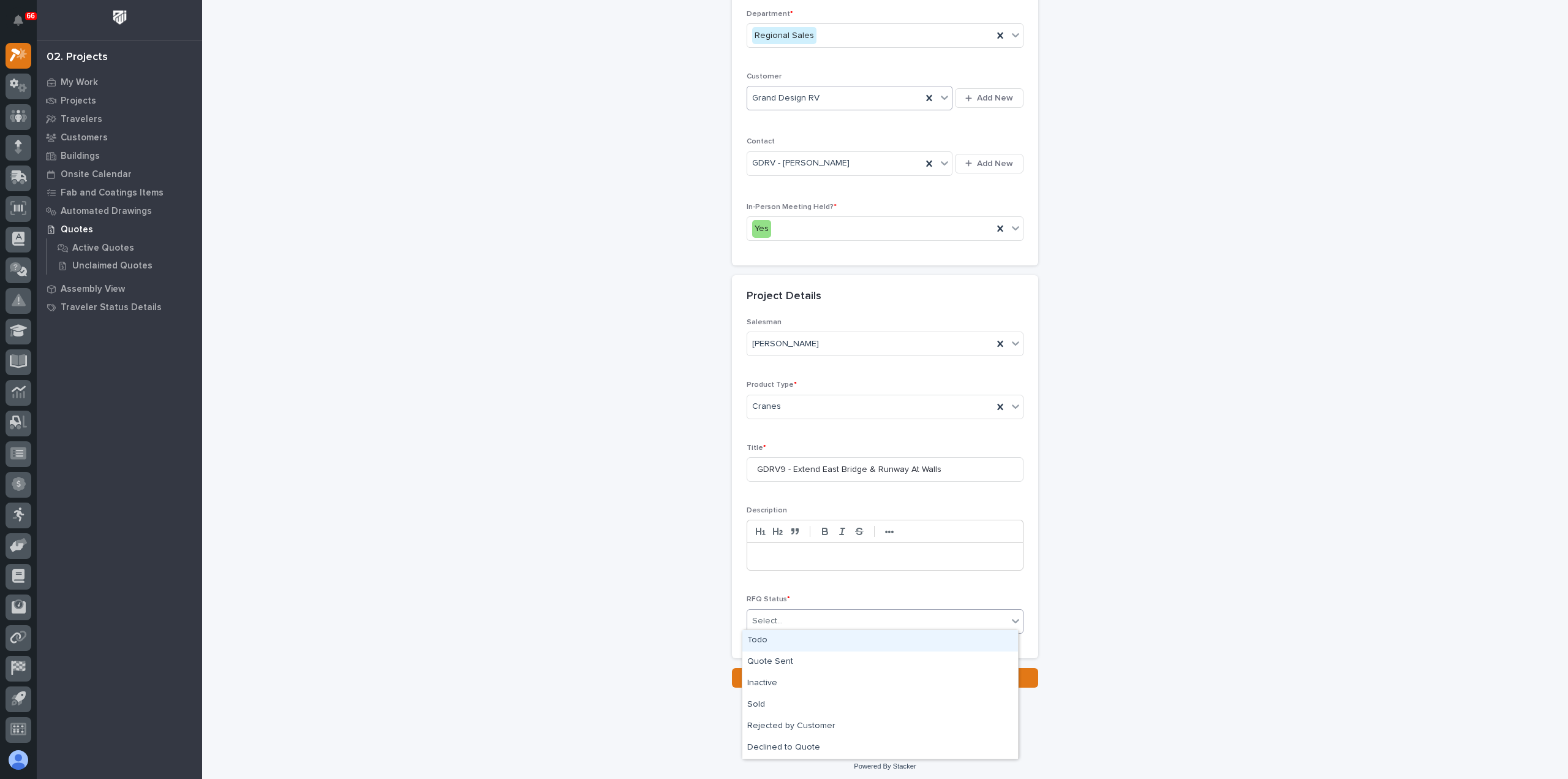
click at [798, 636] on div "Todo" at bounding box center [880, 640] width 276 height 21
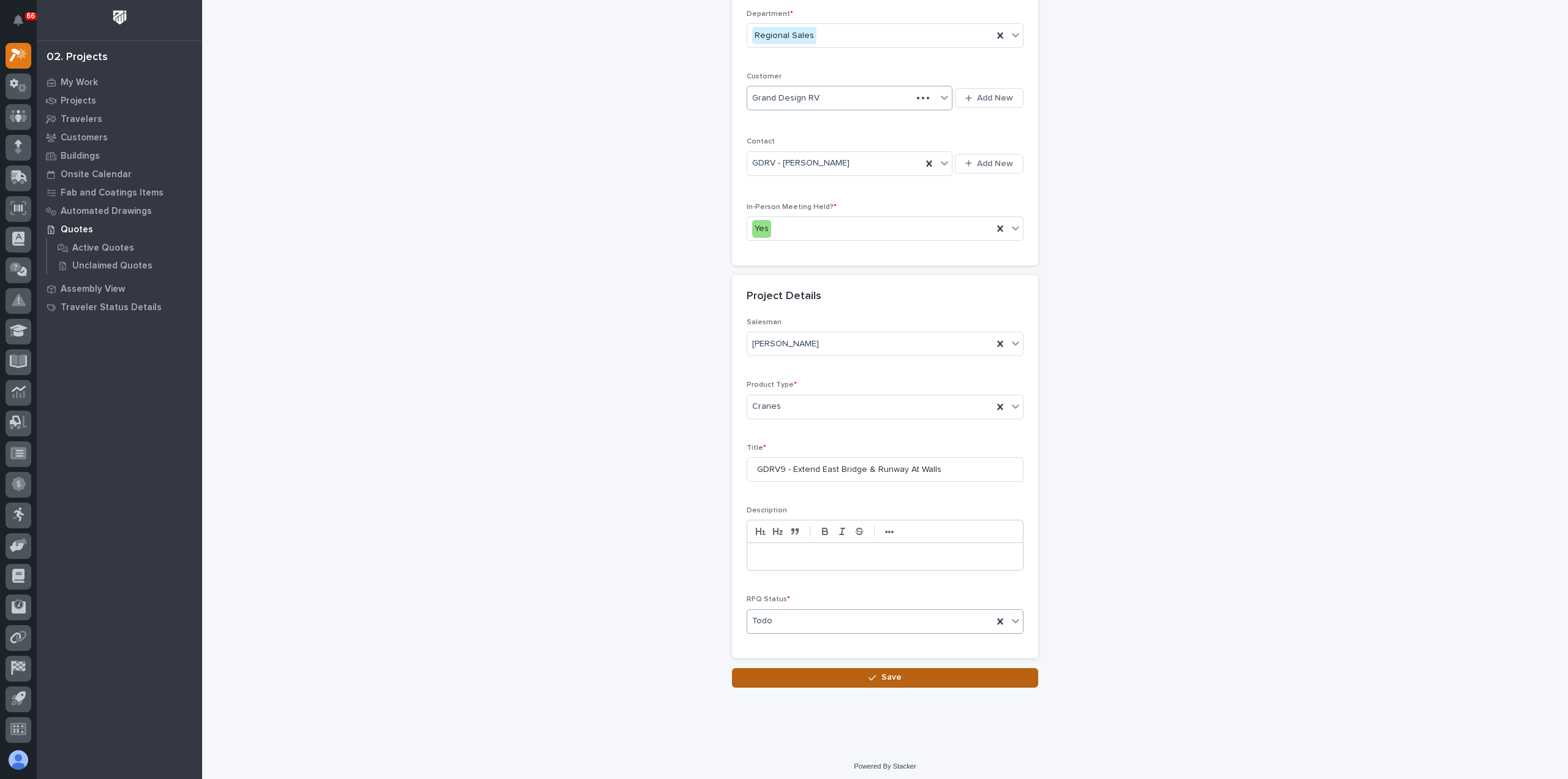
click at [818, 672] on button "Save" at bounding box center [885, 677] width 306 height 20
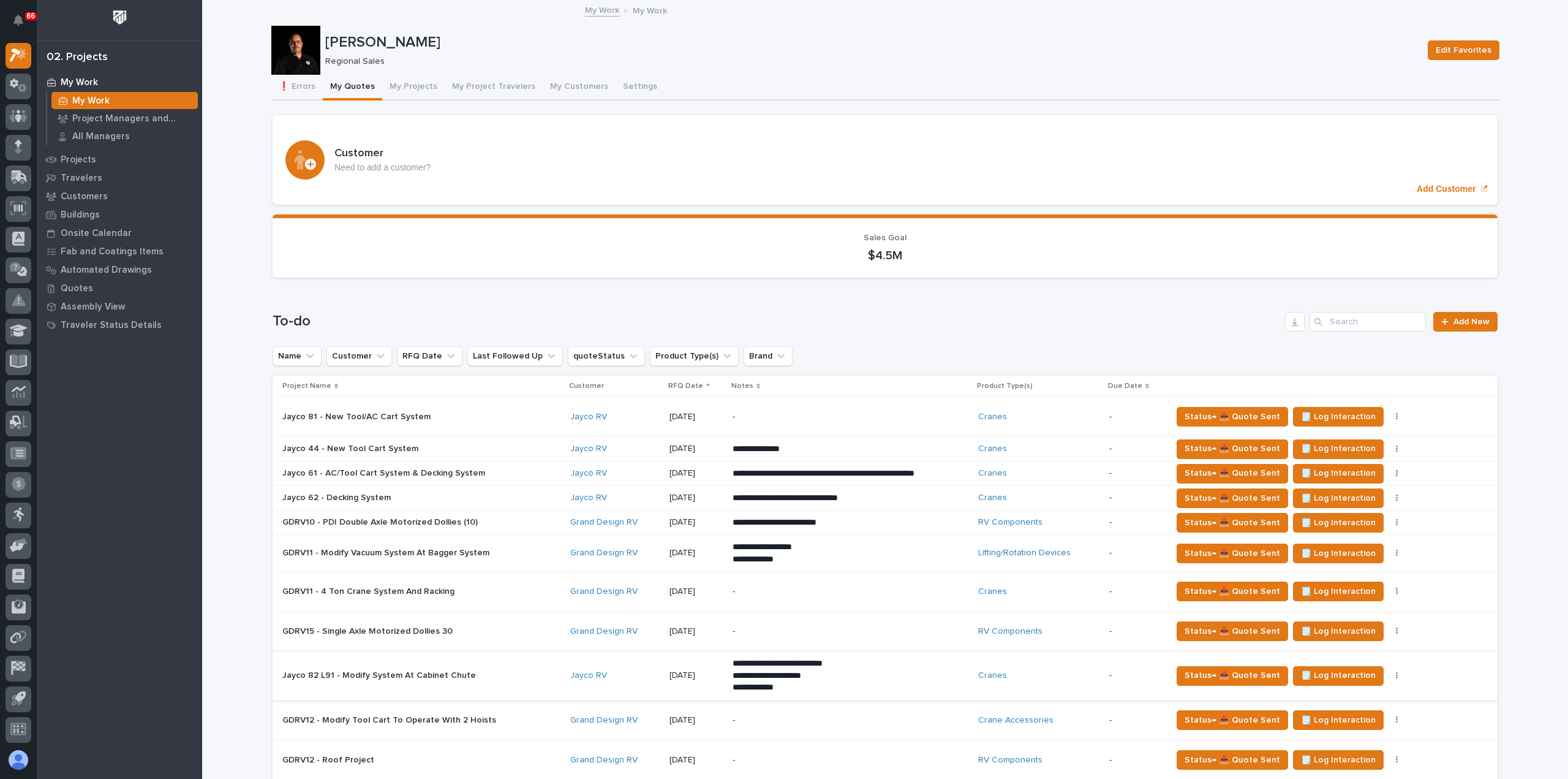
scroll to position [245, 0]
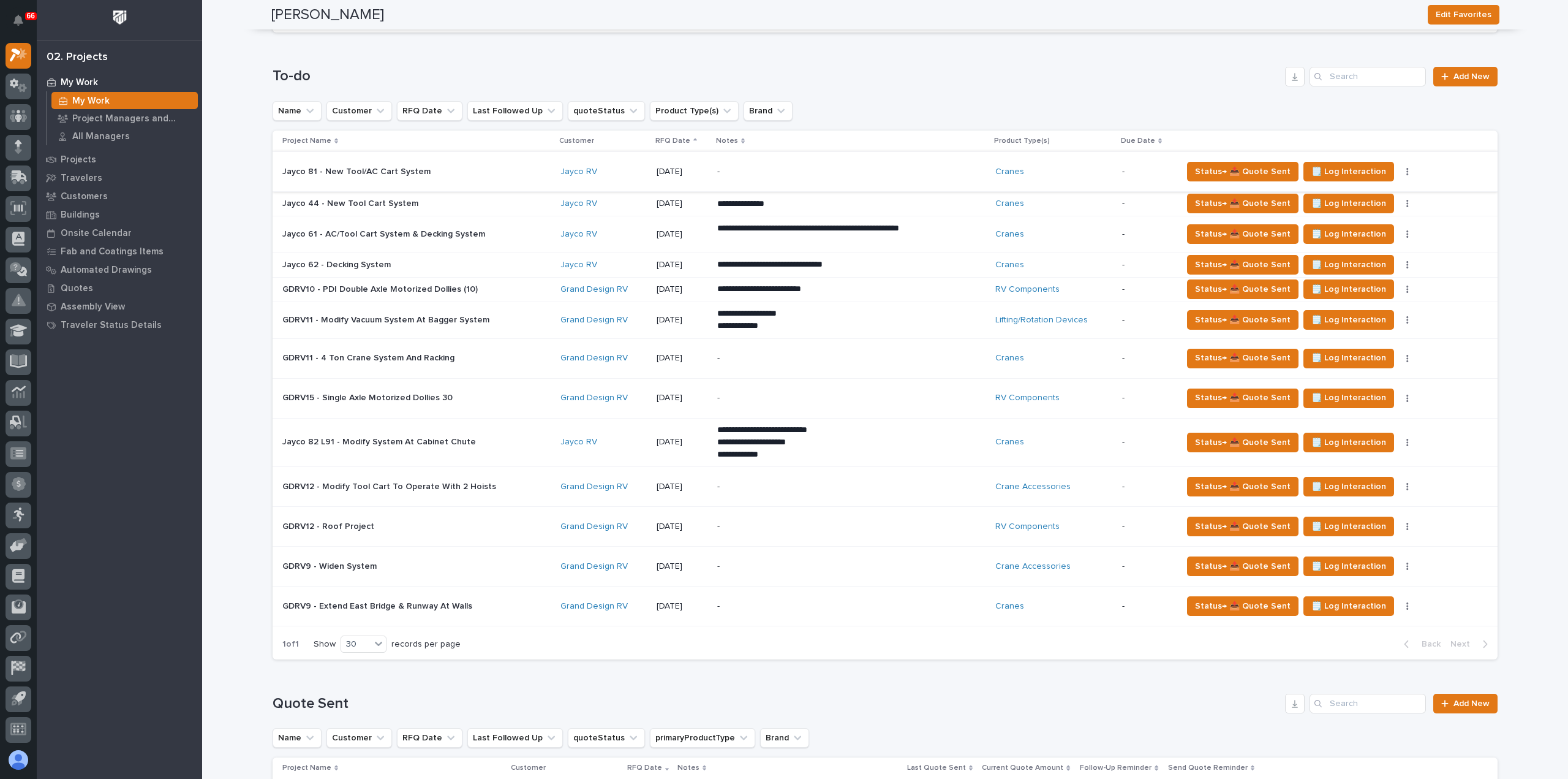
click at [1407, 171] on icon "button" at bounding box center [1407, 171] width 2 height 7
click at [1406, 171] on icon "button" at bounding box center [1407, 171] width 3 height 9
click at [1407, 171] on icon "button" at bounding box center [1407, 171] width 2 height 7
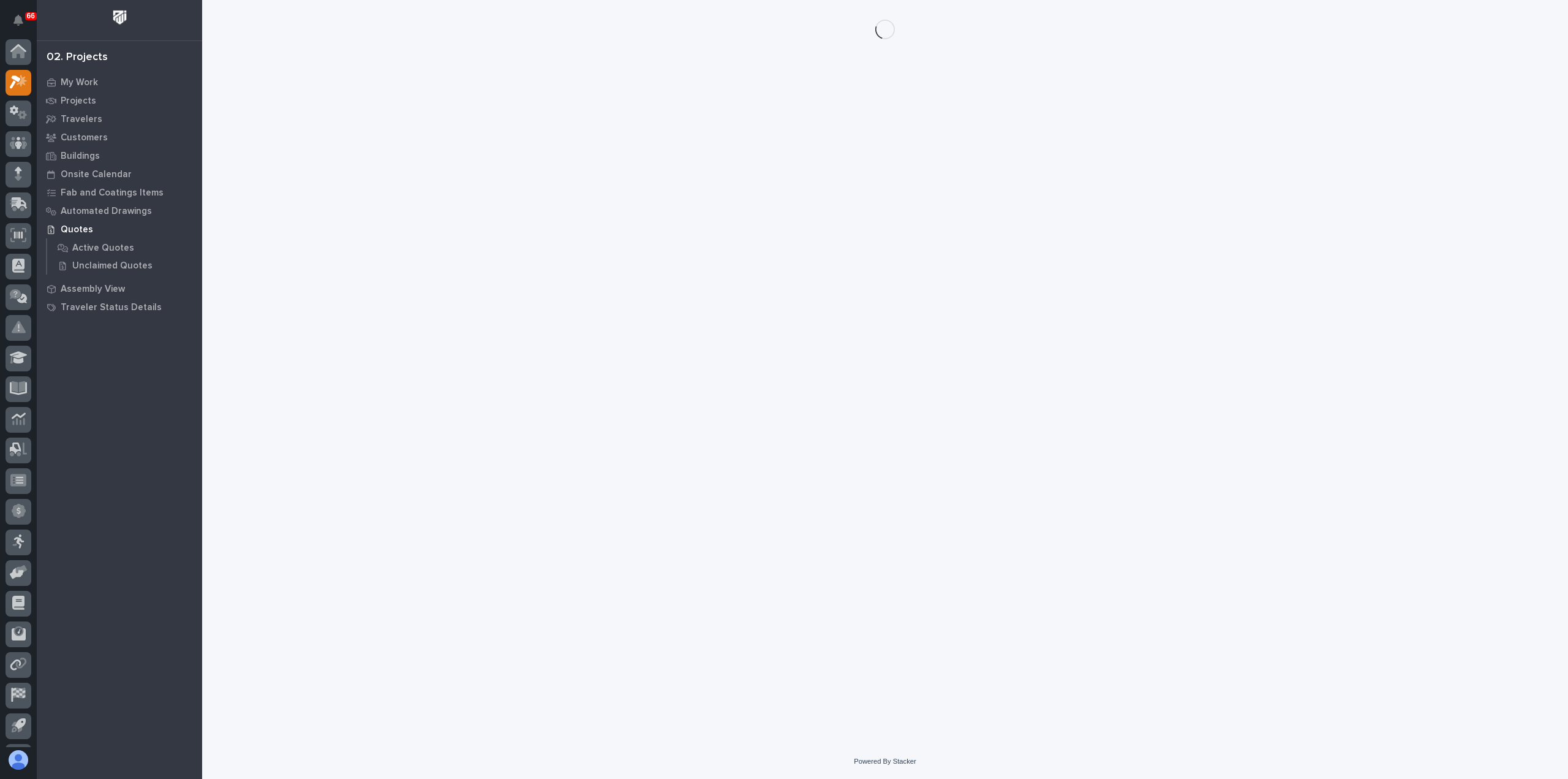
scroll to position [27, 0]
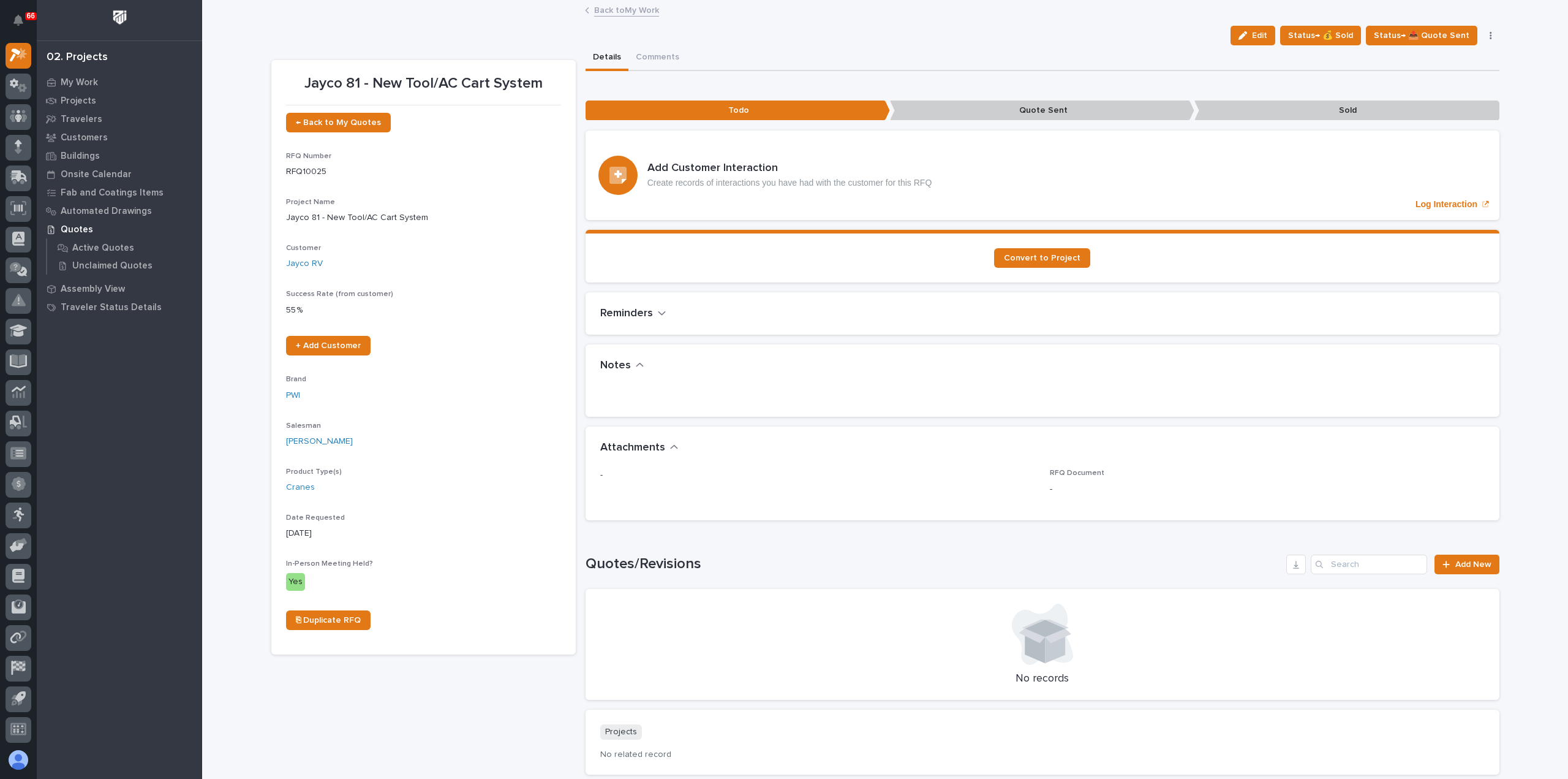
click at [1490, 32] on icon "button" at bounding box center [1490, 35] width 2 height 7
click at [1419, 216] on span "Delete" at bounding box center [1416, 217] width 27 height 11
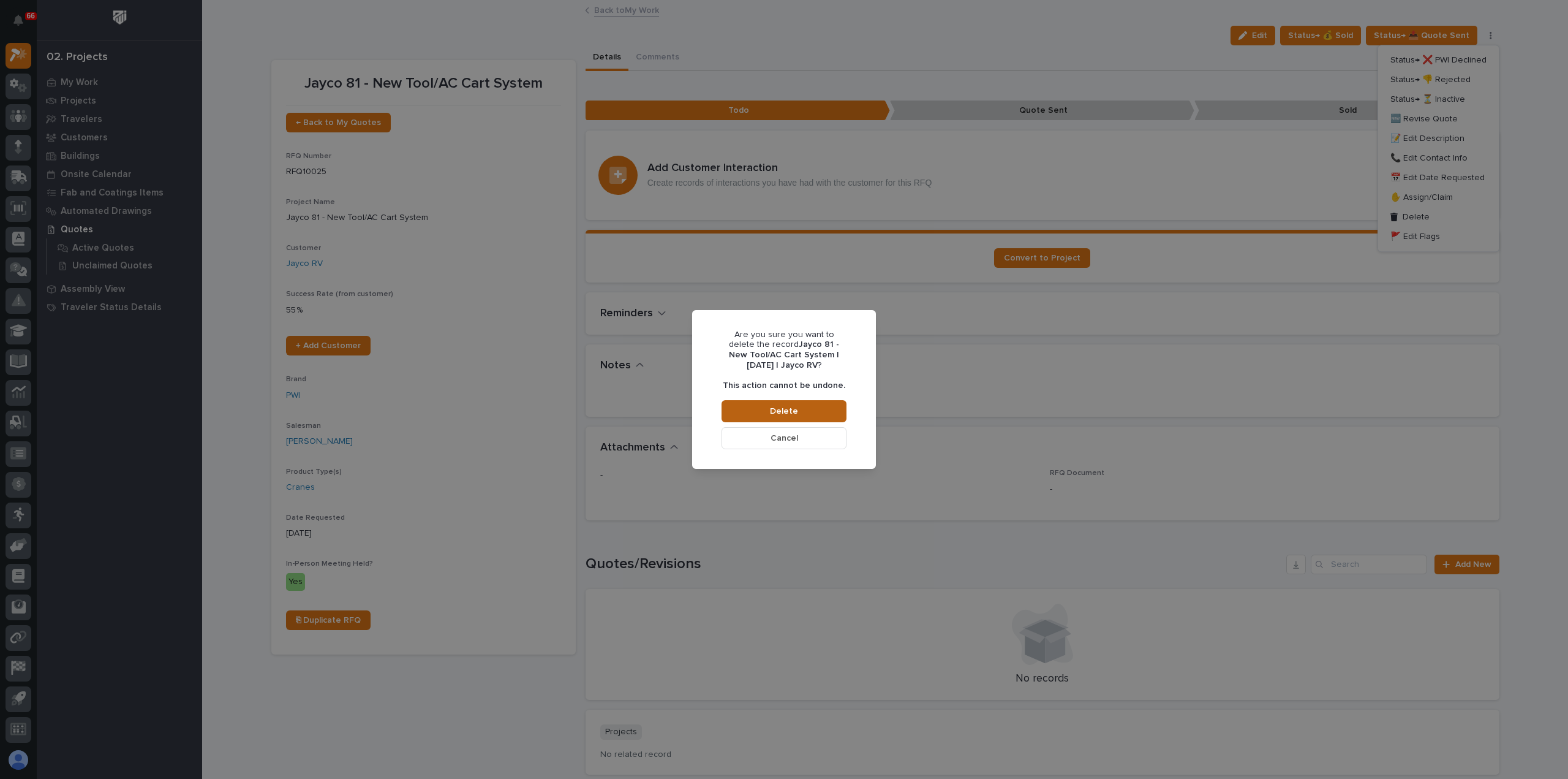
click at [781, 411] on span "Delete" at bounding box center [784, 411] width 28 height 11
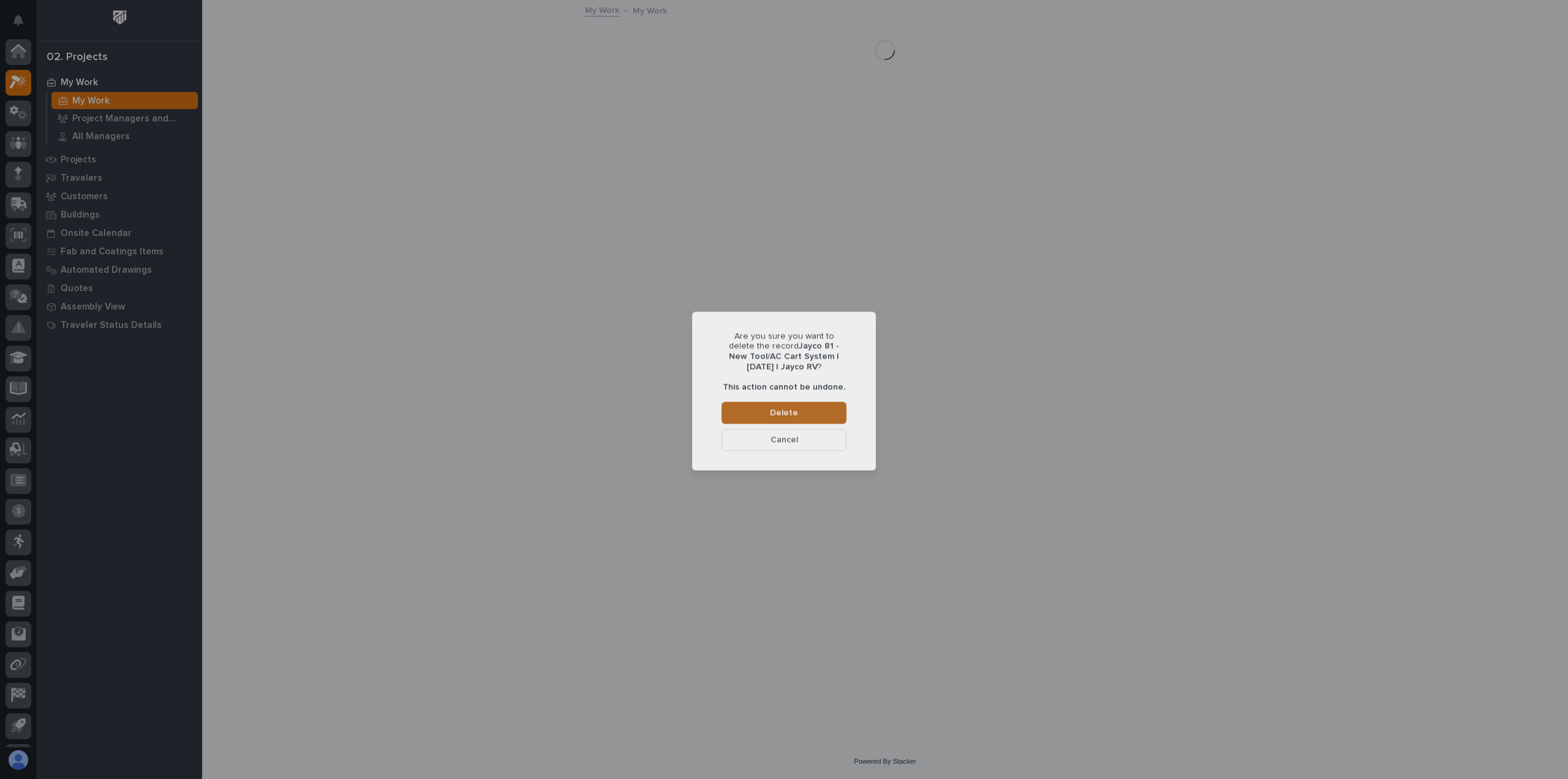
scroll to position [27, 0]
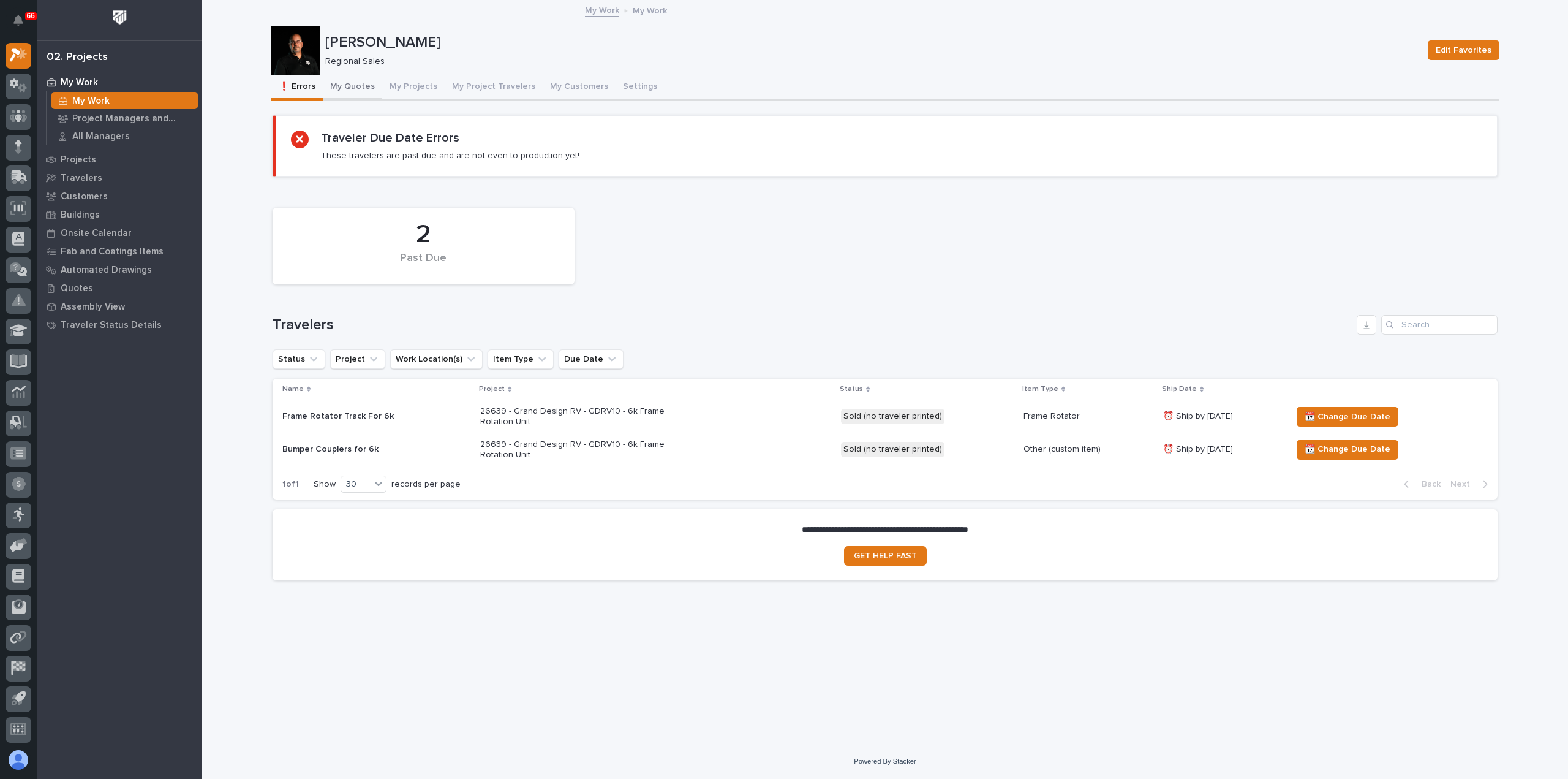
click at [361, 82] on button "My Quotes" at bounding box center [353, 88] width 60 height 26
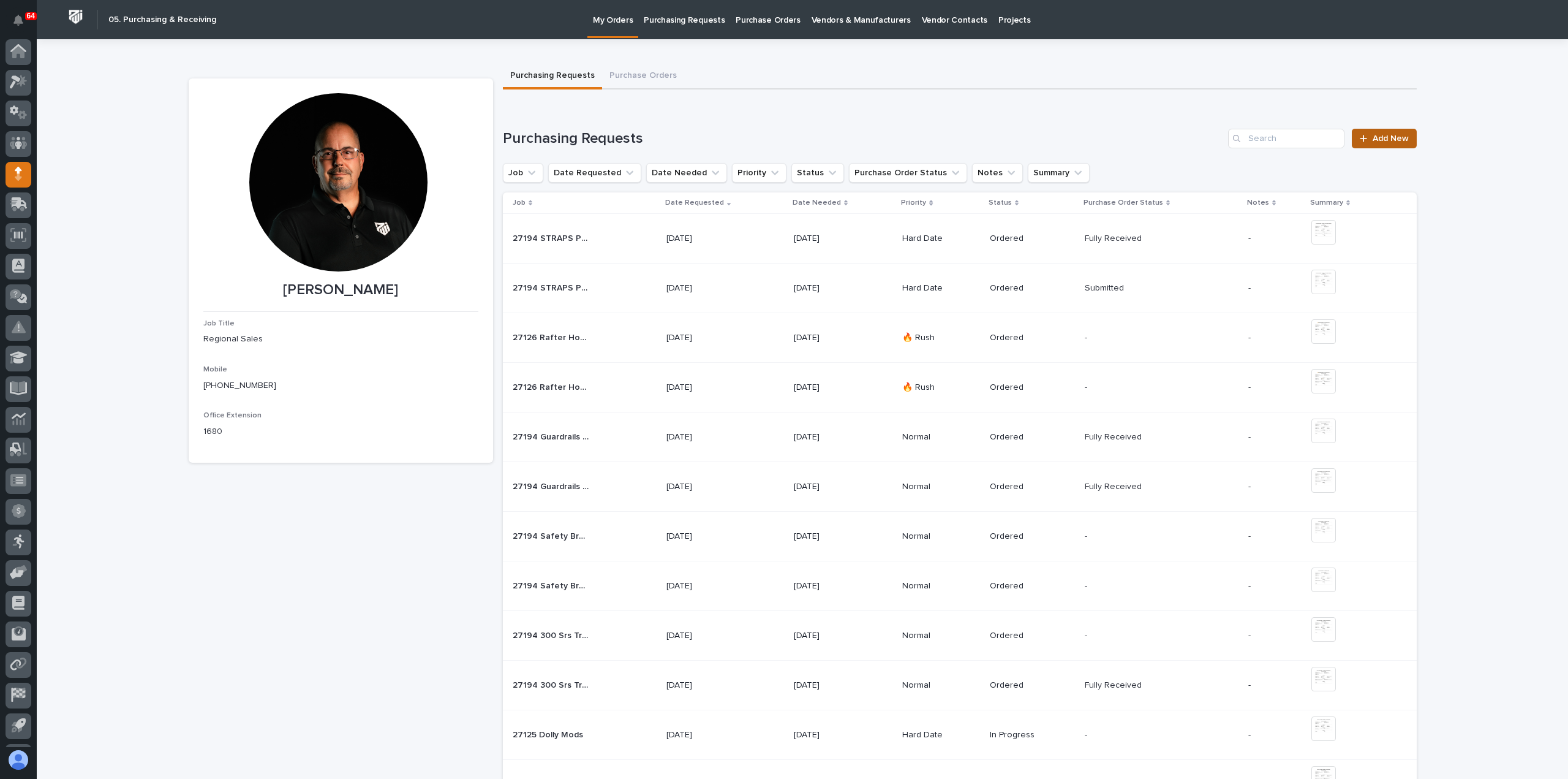
scroll to position [27, 0]
click at [1364, 139] on div at bounding box center [1366, 138] width 12 height 9
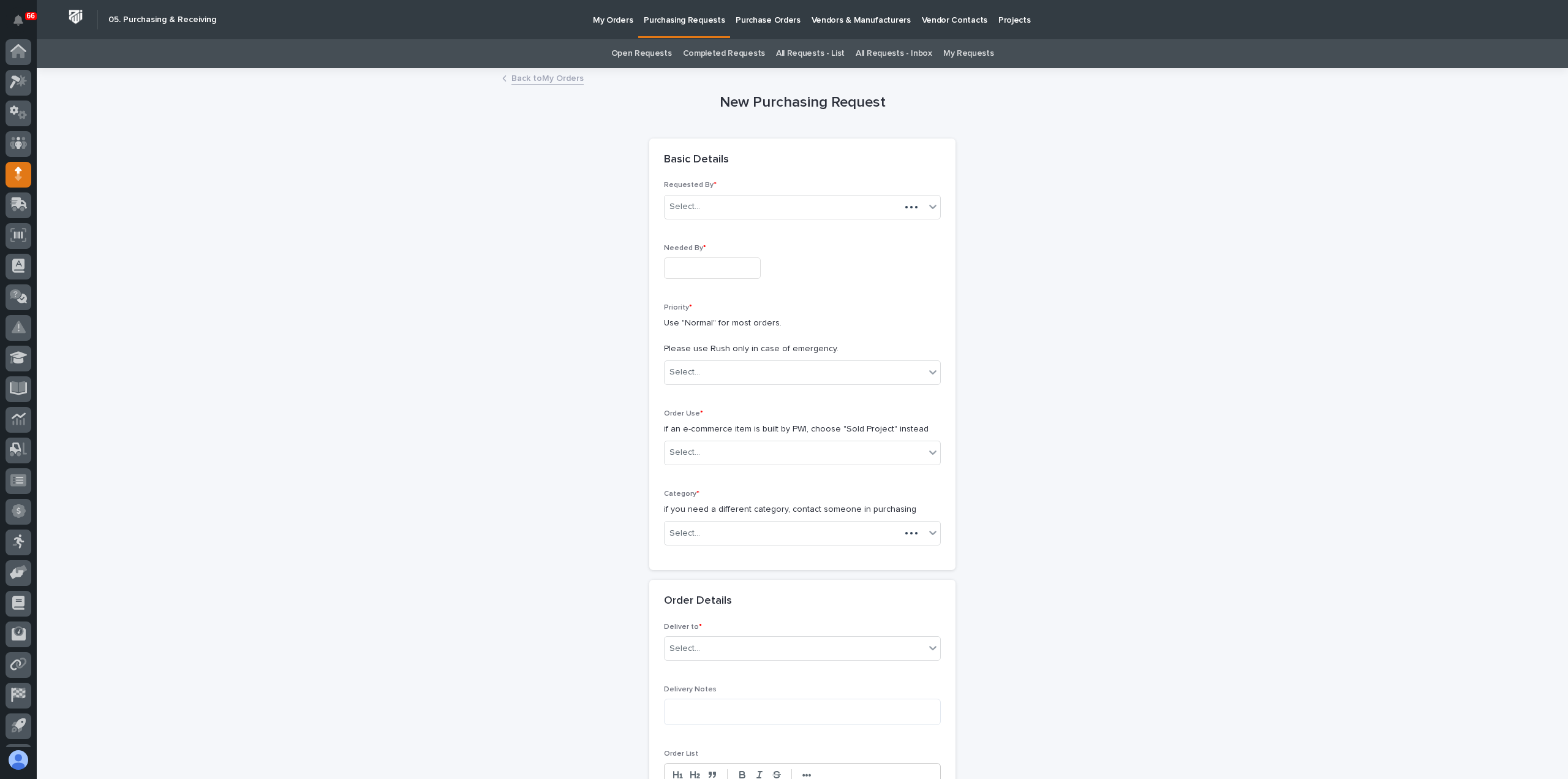
scroll to position [27, 0]
click at [700, 265] on input "text" at bounding box center [712, 268] width 97 height 21
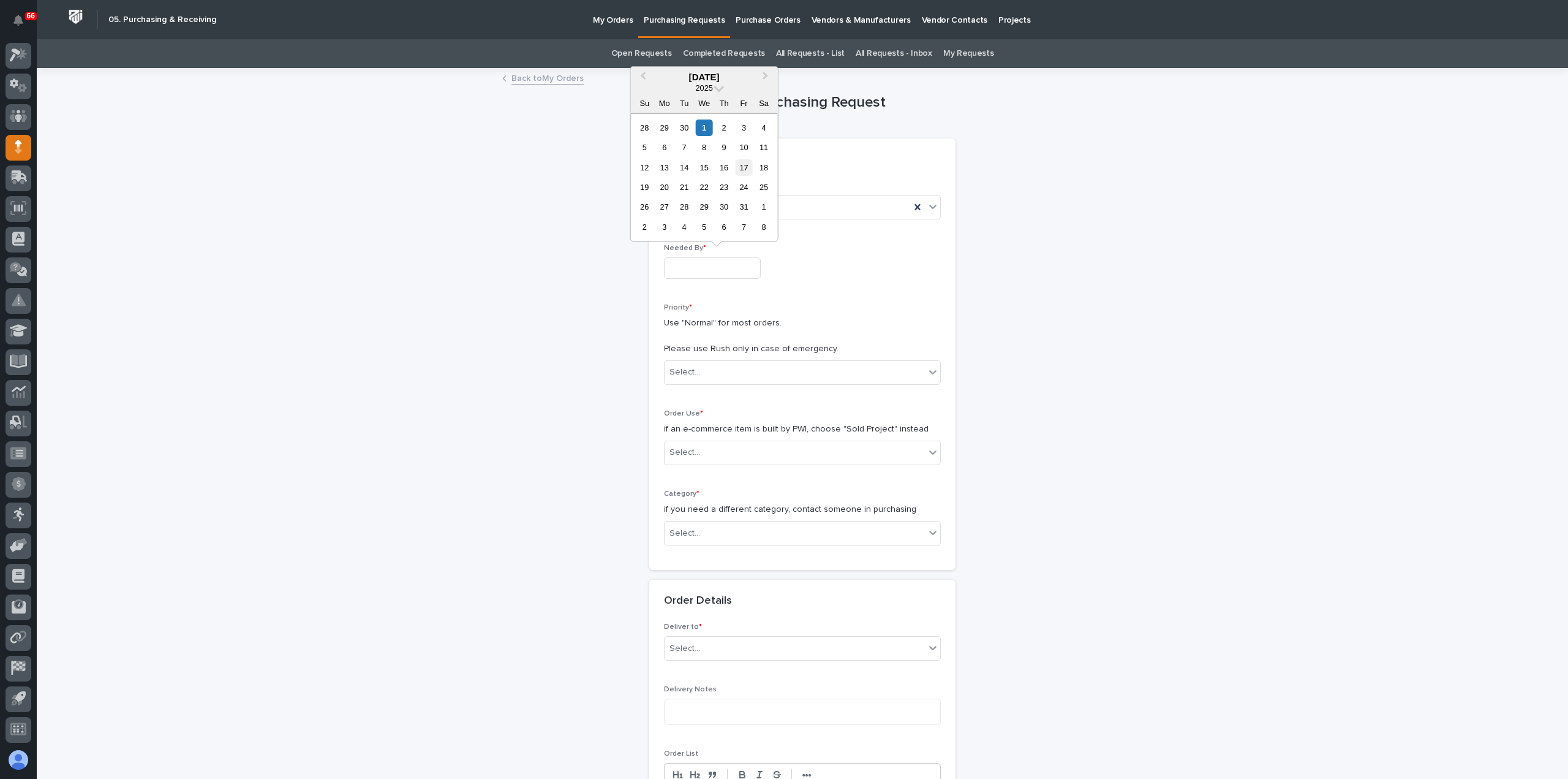
click at [742, 165] on div "17" at bounding box center [744, 167] width 17 height 17
click at [734, 267] on input "**********" at bounding box center [712, 268] width 97 height 21
click at [743, 125] on div "3" at bounding box center [744, 127] width 17 height 17
type input "**********"
click at [699, 372] on div "Select..." at bounding box center [795, 372] width 260 height 20
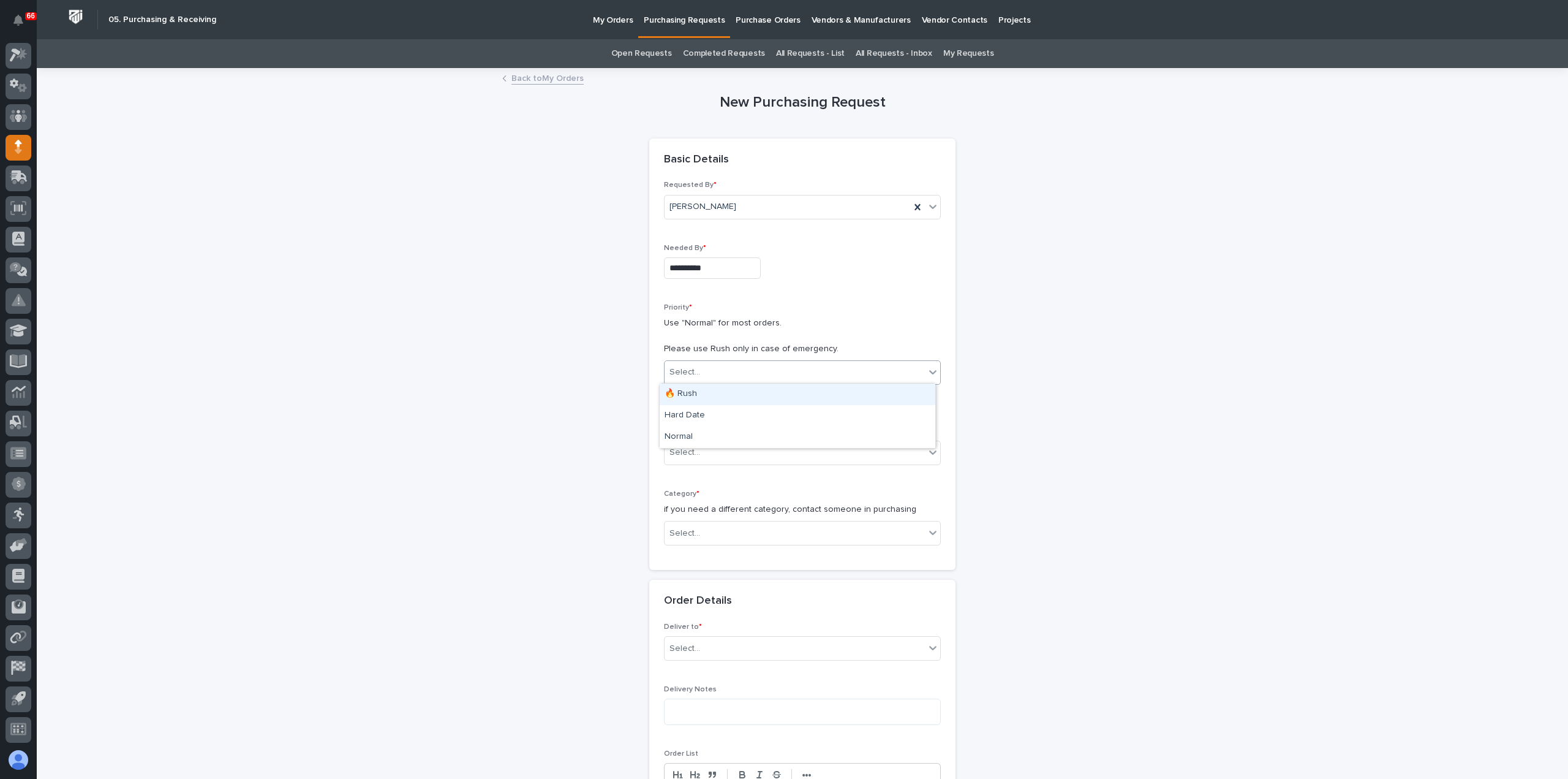
click at [700, 396] on div "🔥 Rush" at bounding box center [797, 394] width 276 height 21
click at [703, 450] on div "Select..." at bounding box center [795, 453] width 260 height 20
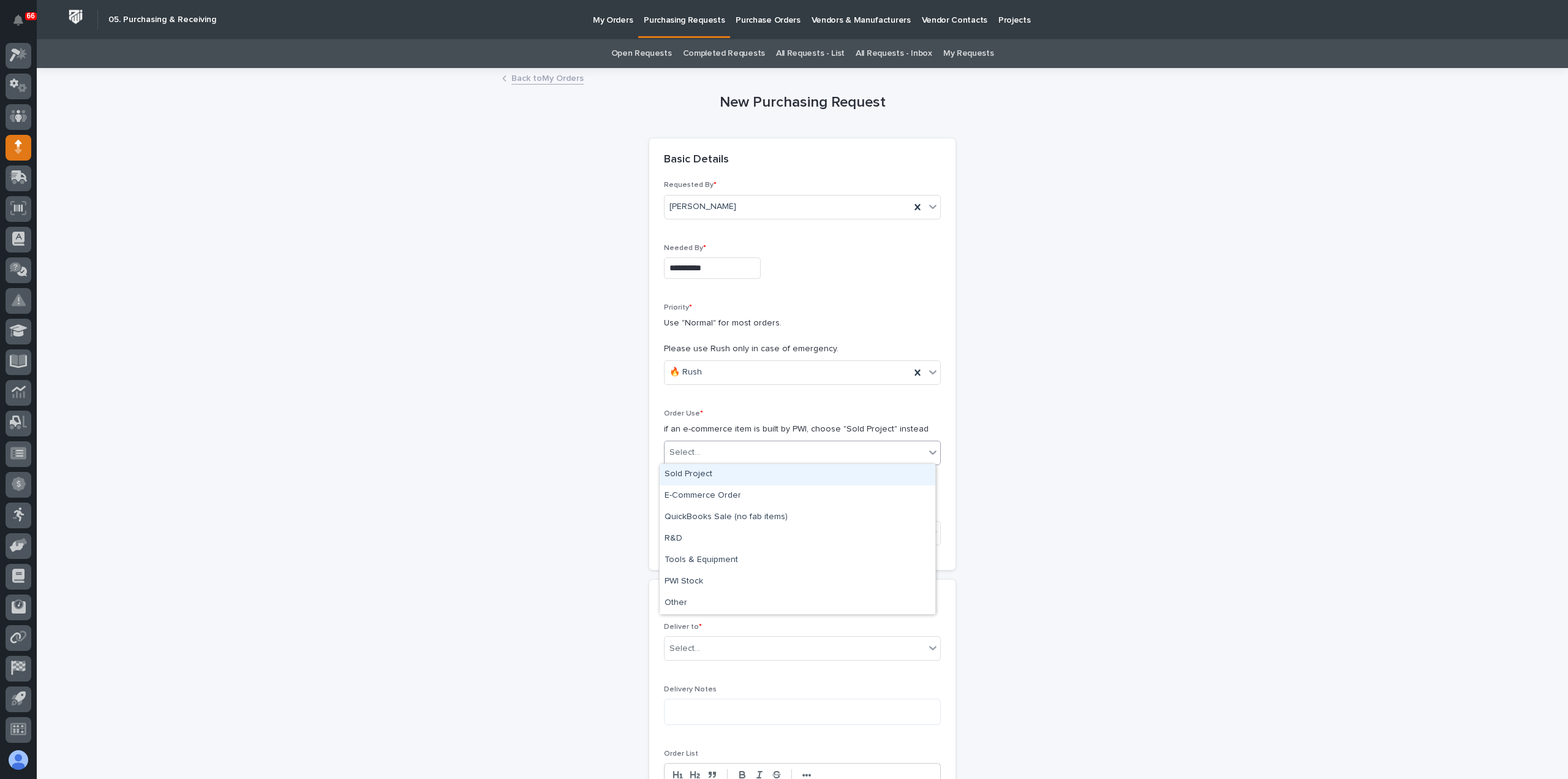
click at [706, 476] on div "Sold Project" at bounding box center [797, 474] width 276 height 21
click at [710, 529] on div "Select..." at bounding box center [795, 533] width 260 height 20
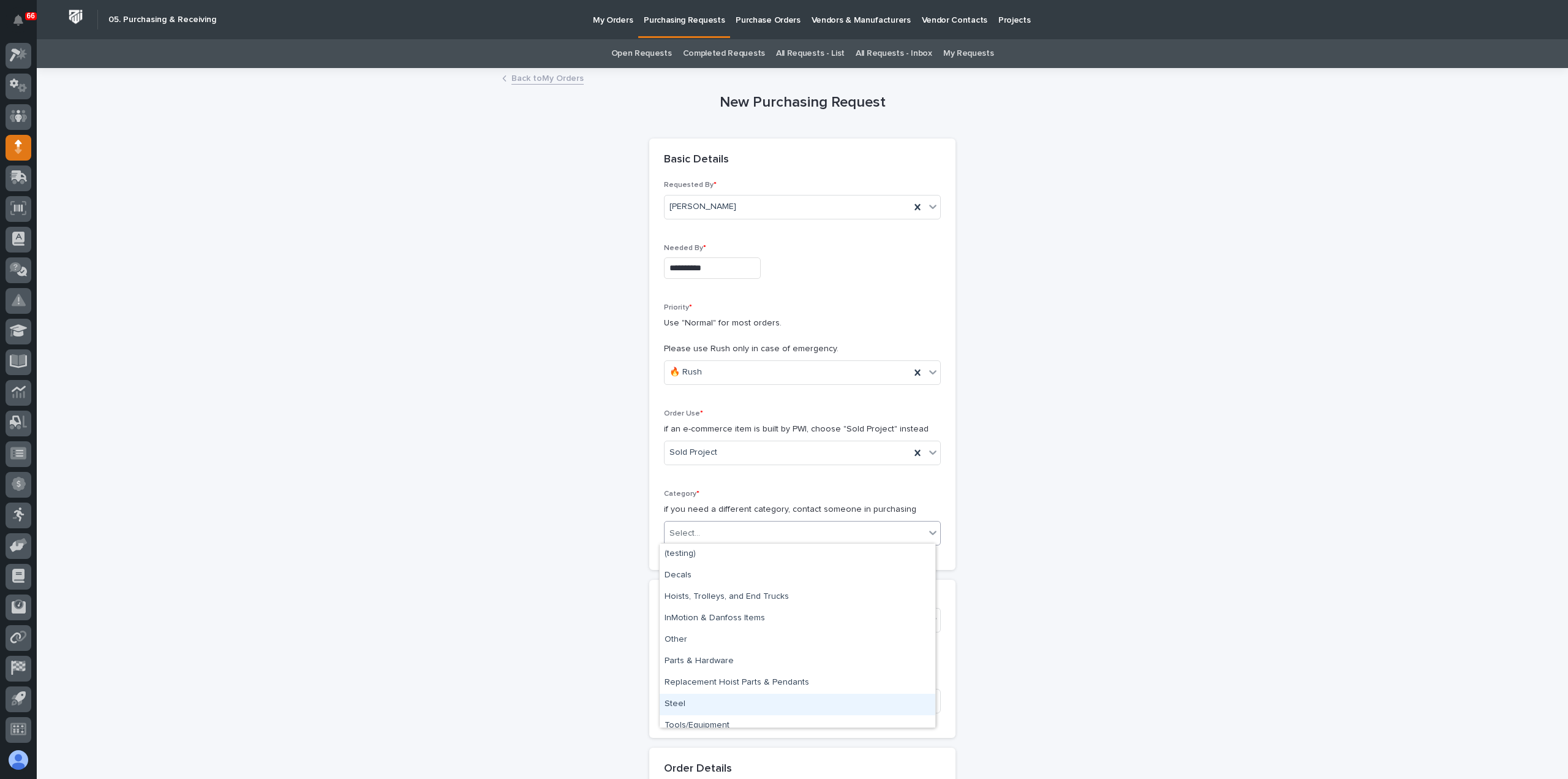
click at [695, 703] on div "Steel" at bounding box center [797, 704] width 276 height 21
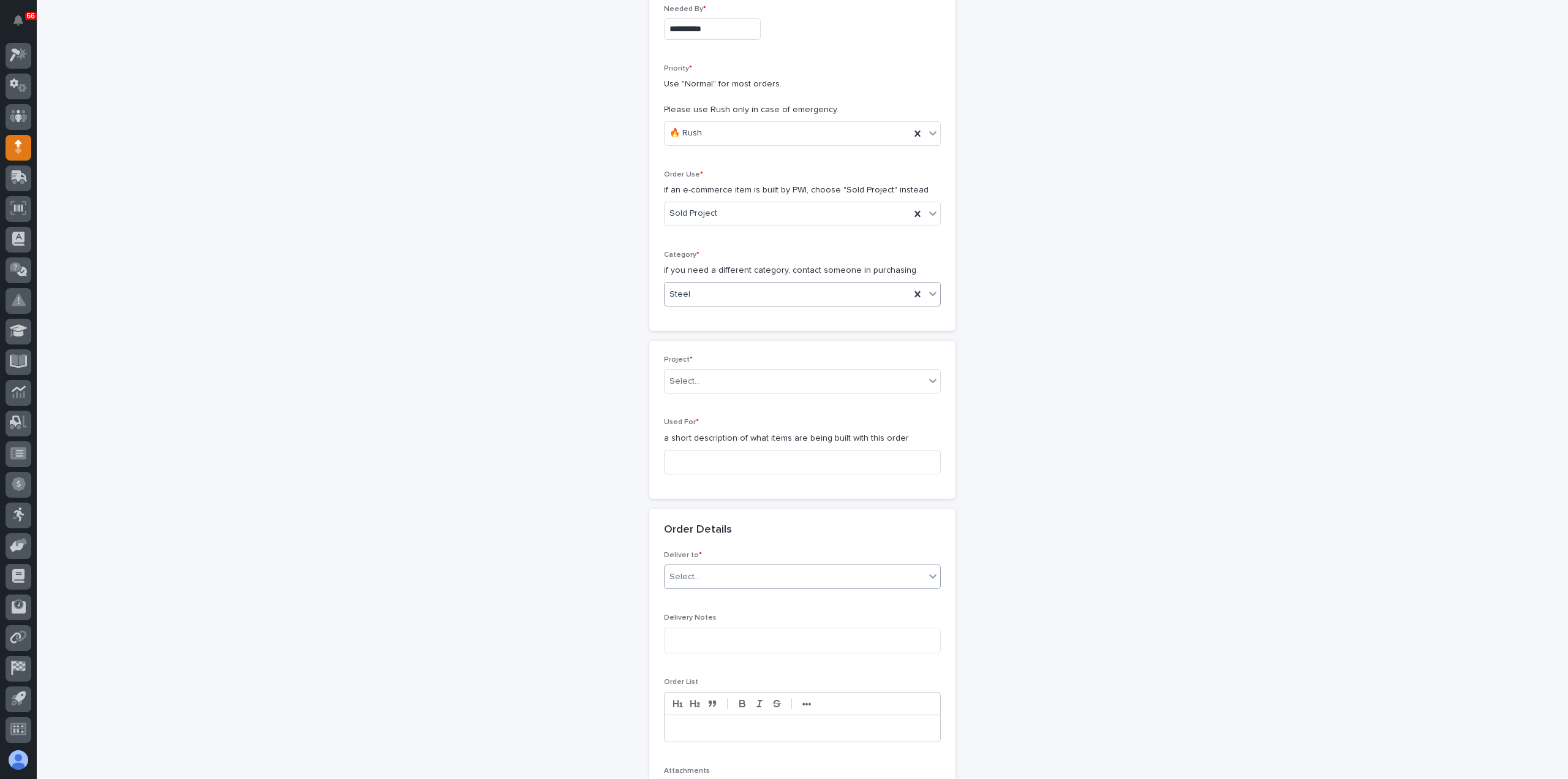
scroll to position [245, 0]
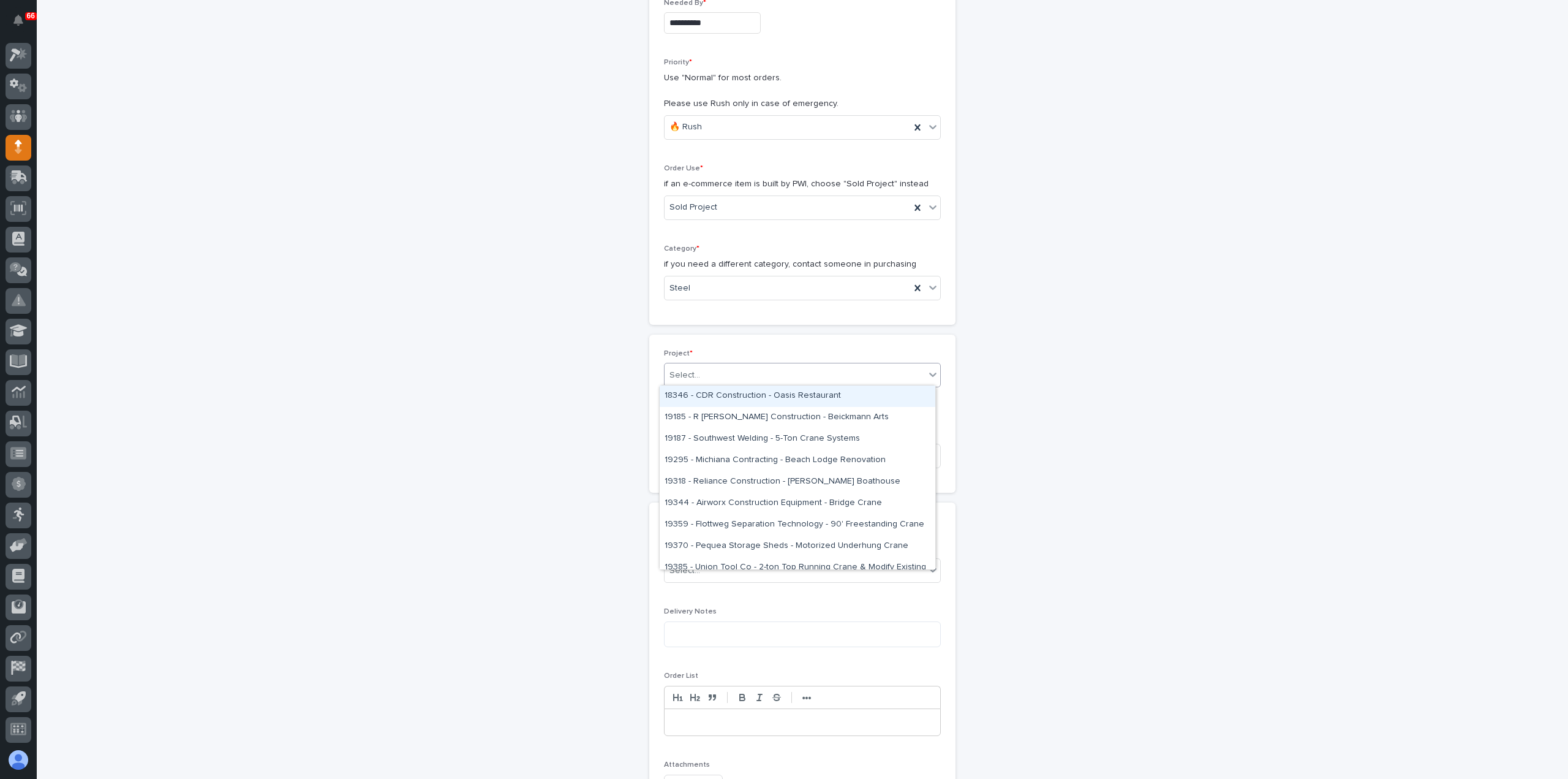
click at [710, 371] on div "Select..." at bounding box center [795, 375] width 260 height 20
type input "*****"
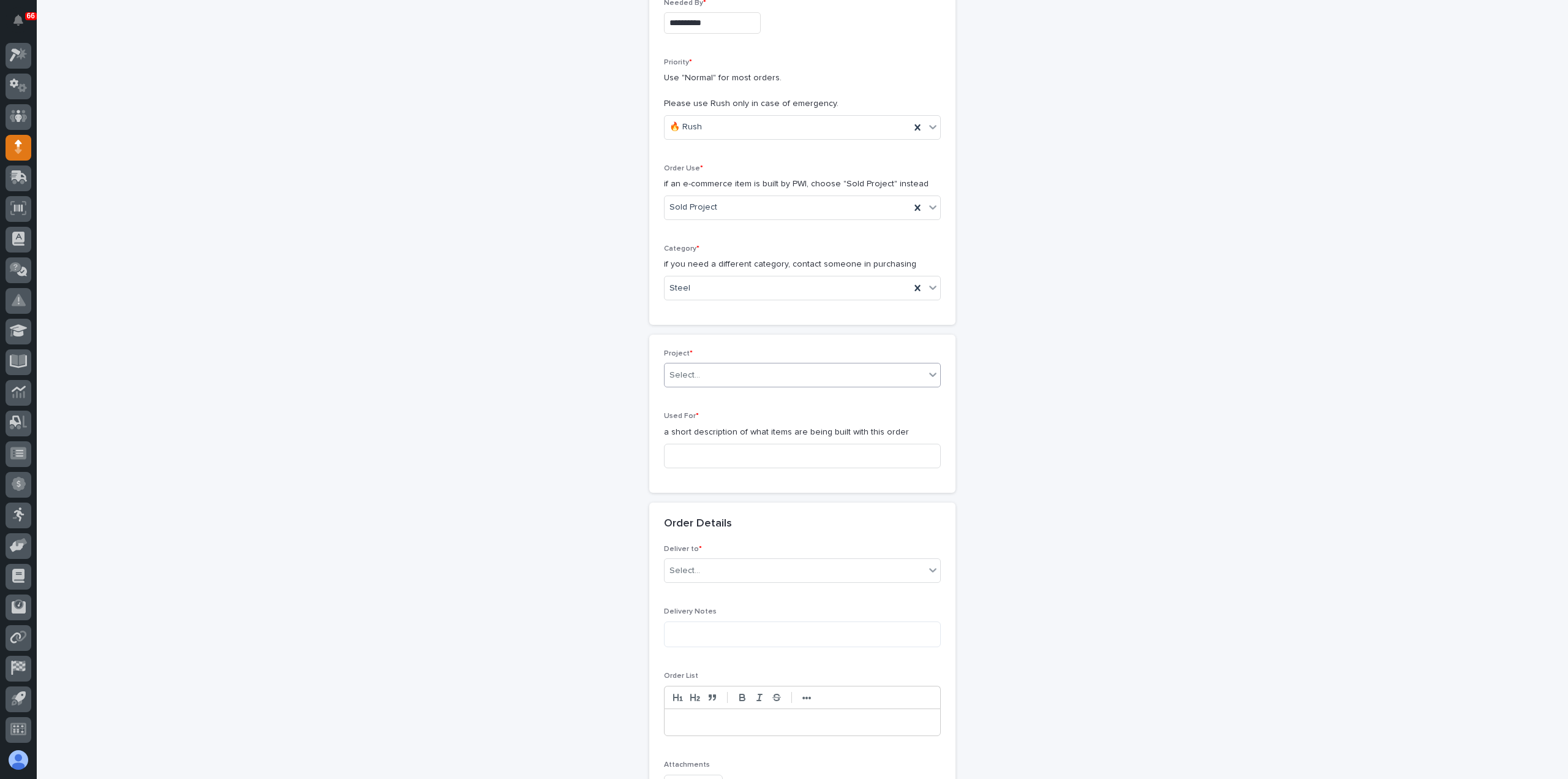
scroll to position [253, 0]
click at [717, 466] on input at bounding box center [802, 463] width 277 height 25
type input "Runways Drops & Bracing"
click at [708, 578] on div "Select..." at bounding box center [795, 579] width 260 height 20
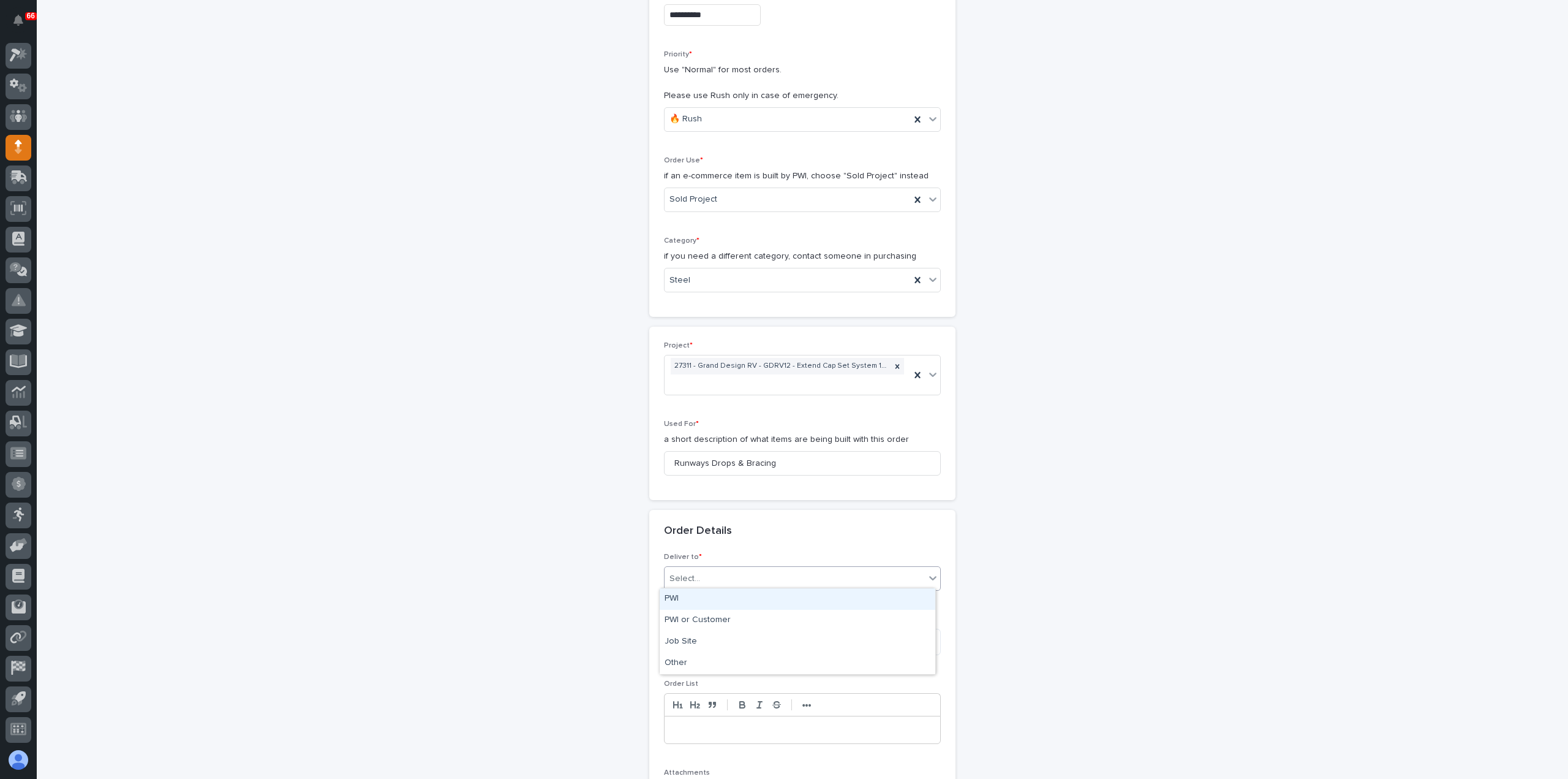
click at [716, 599] on div "PWI" at bounding box center [797, 599] width 276 height 21
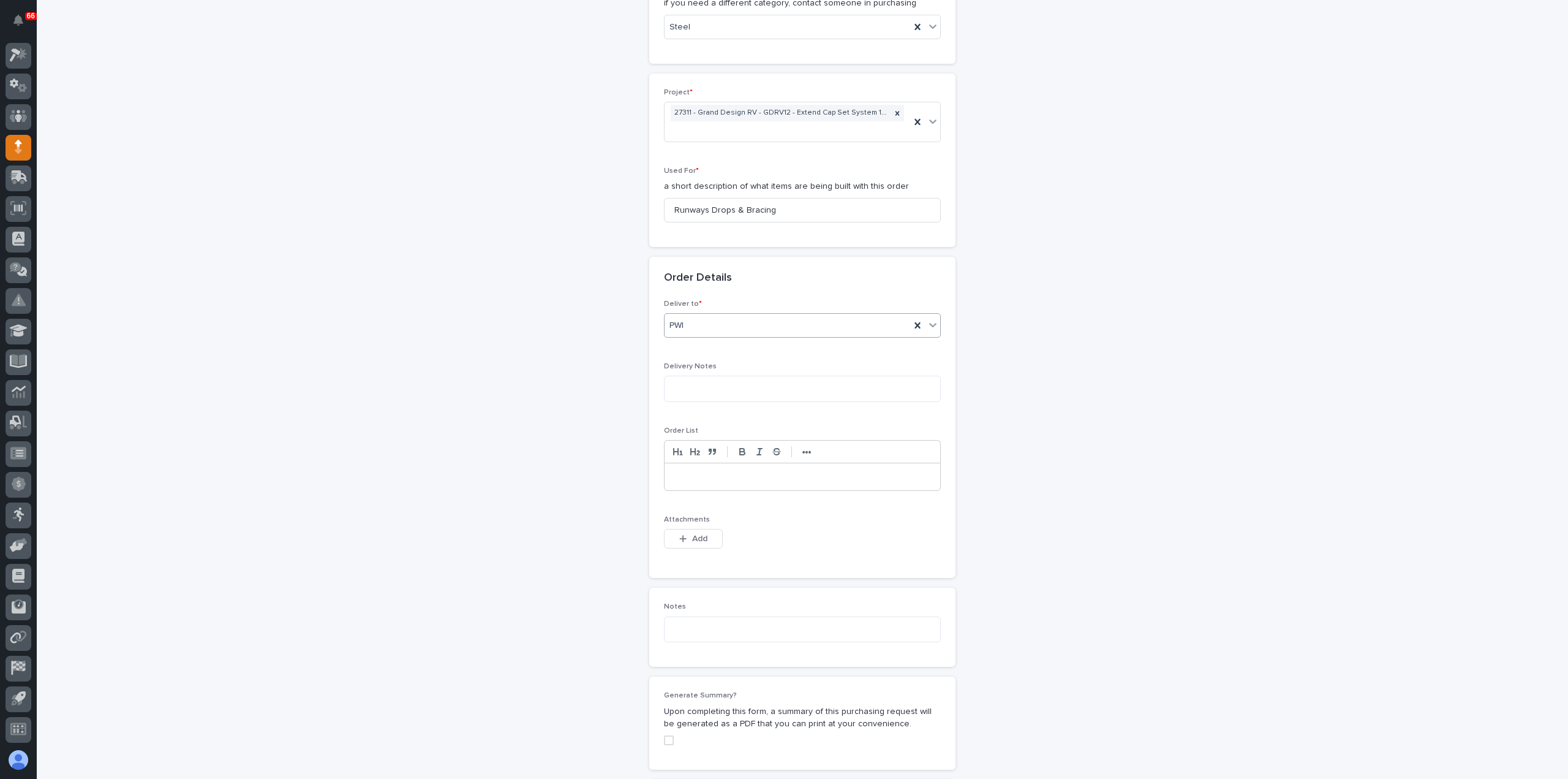
scroll to position [559, 0]
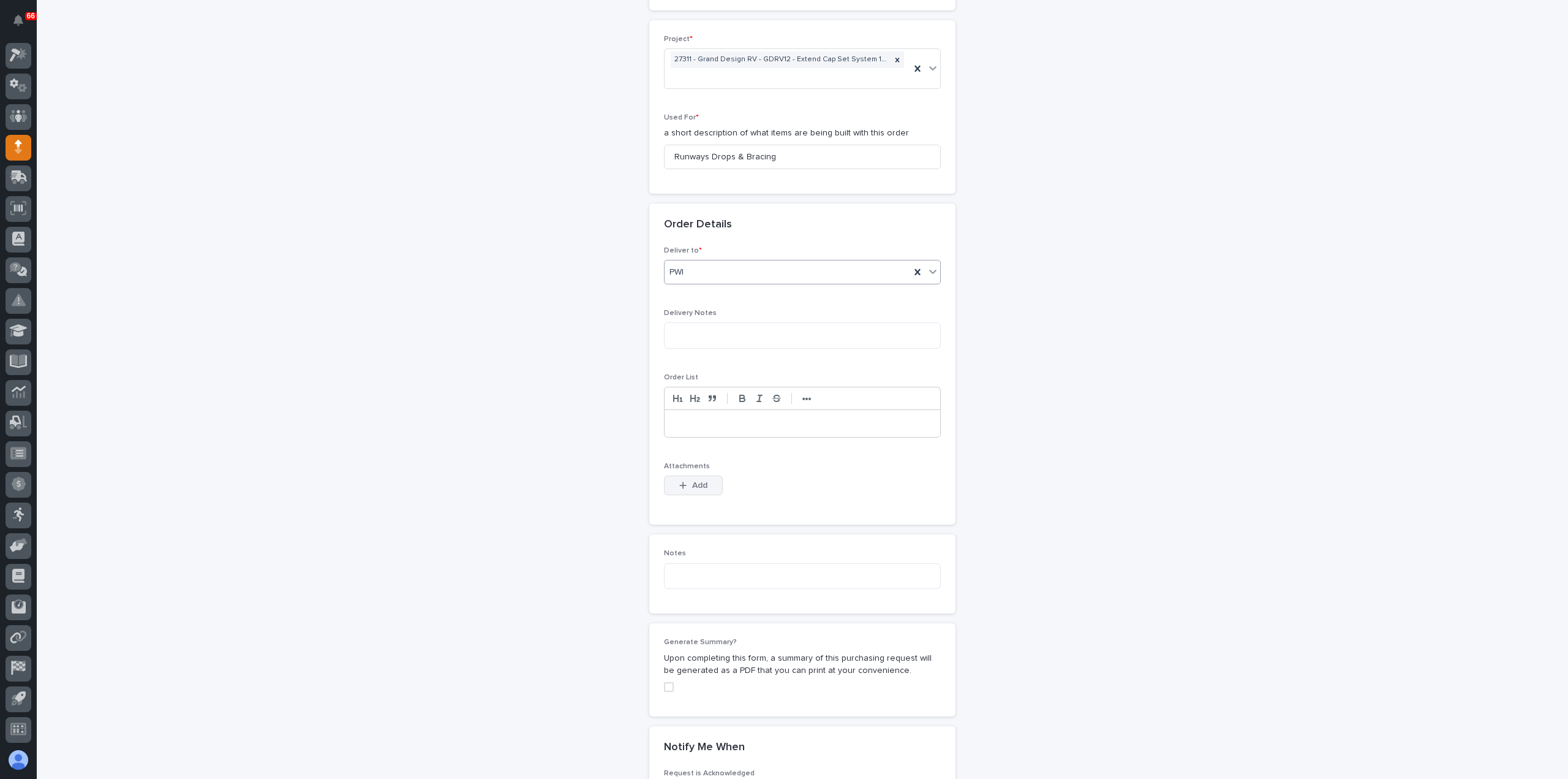
click at [701, 481] on span "Add" at bounding box center [699, 485] width 15 height 11
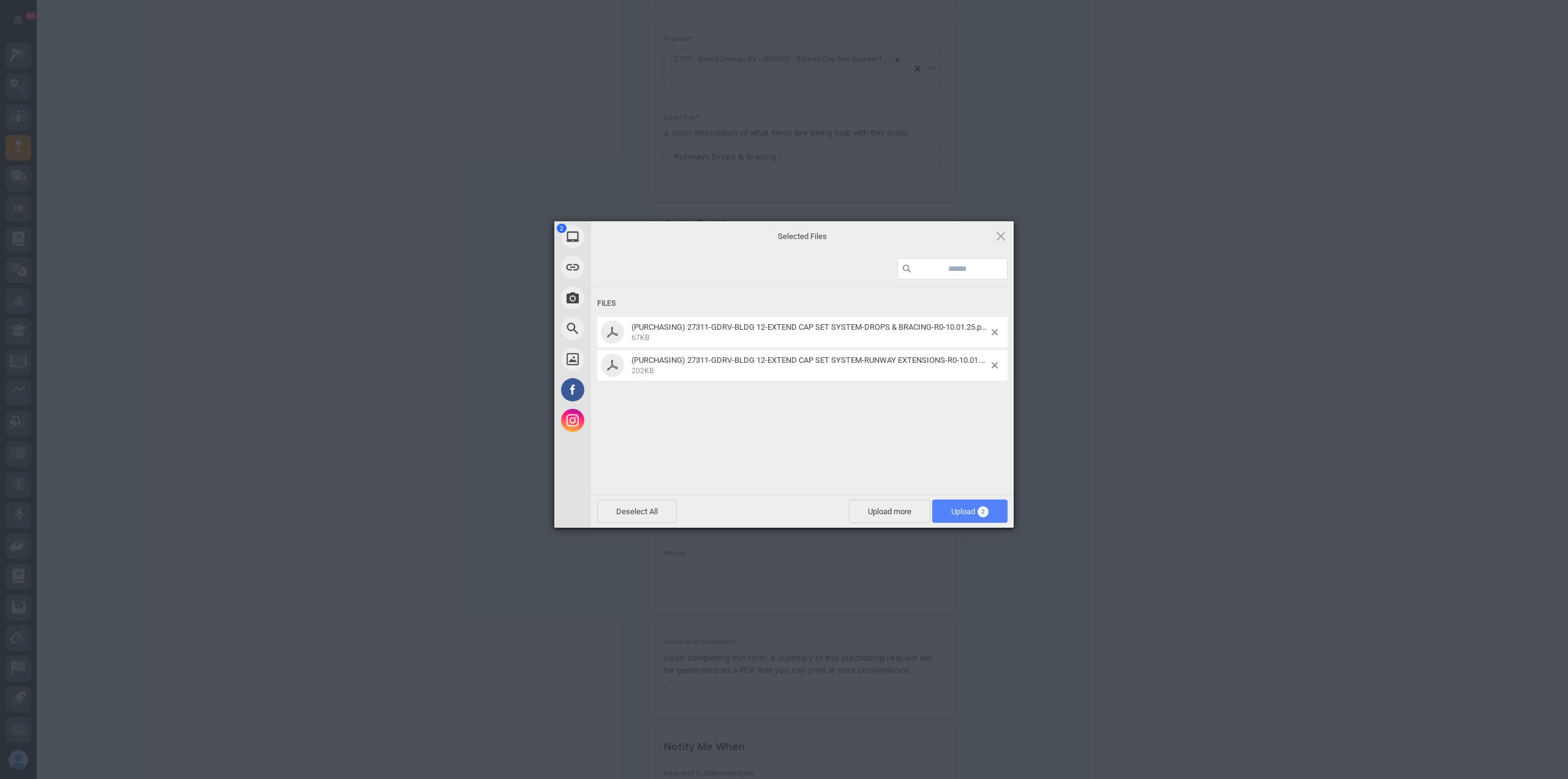
click at [964, 510] on span "Upload 2" at bounding box center [970, 512] width 37 height 9
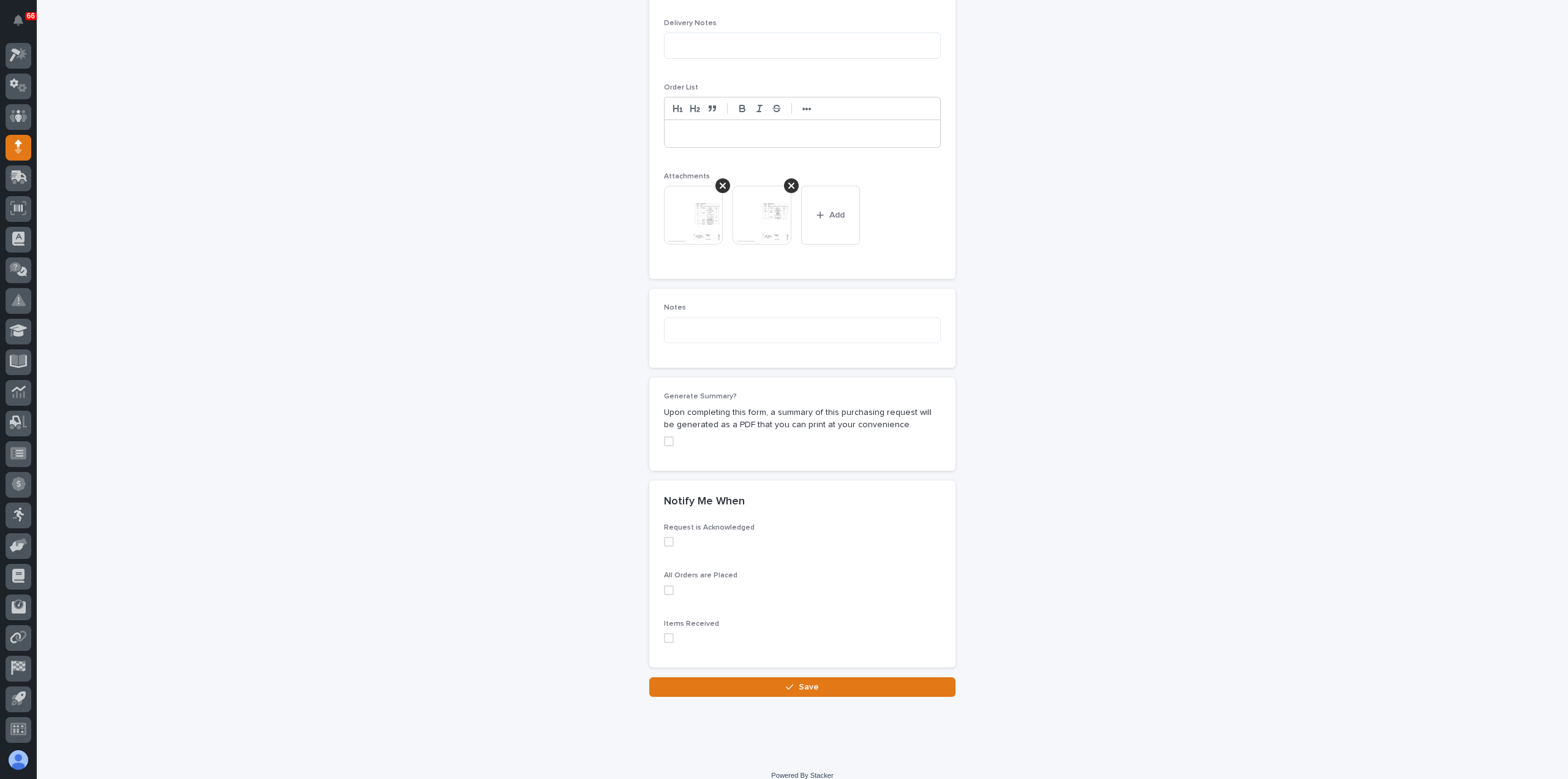
scroll to position [859, 0]
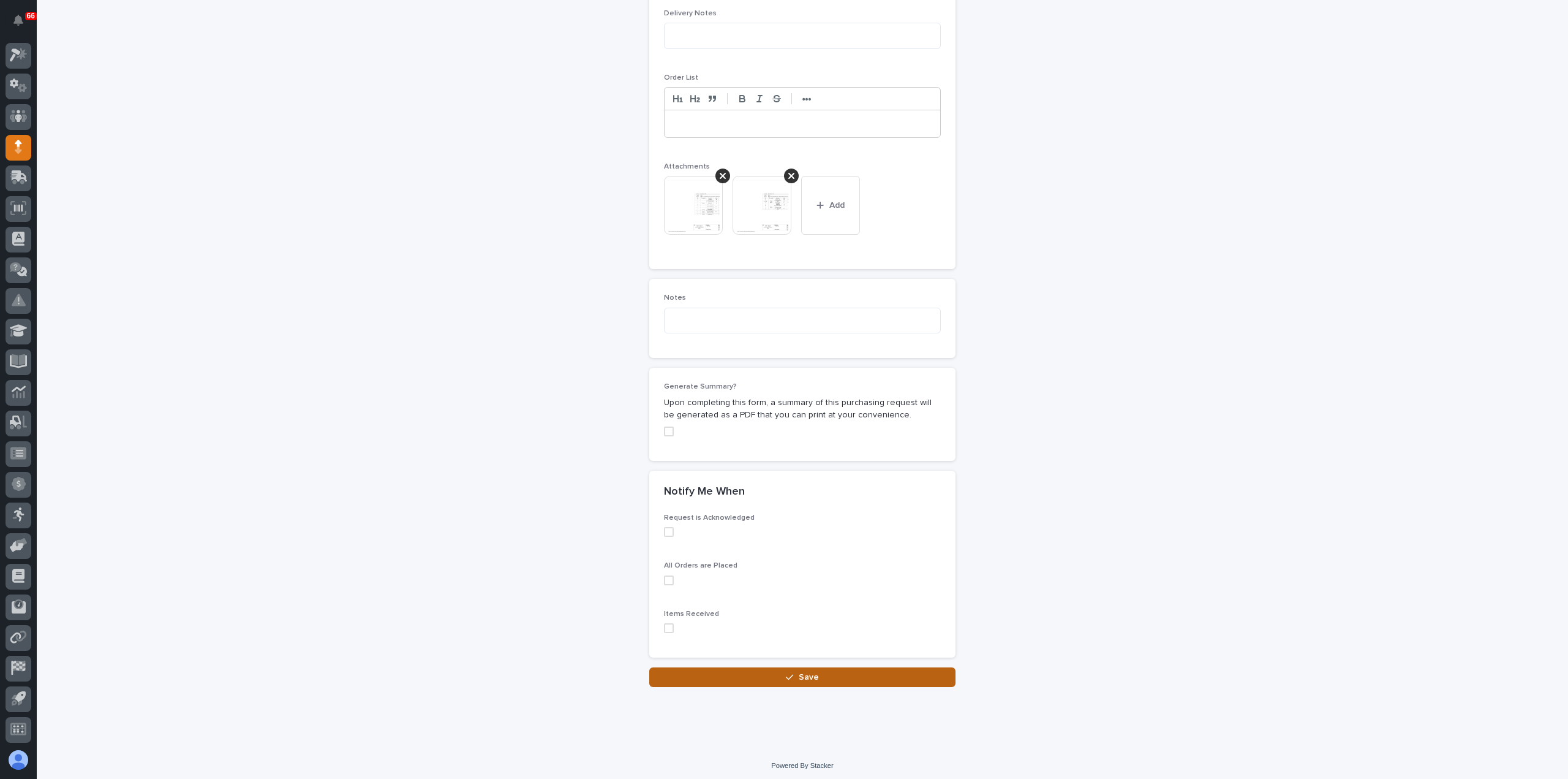
click at [773, 675] on button "Save" at bounding box center [803, 677] width 306 height 20
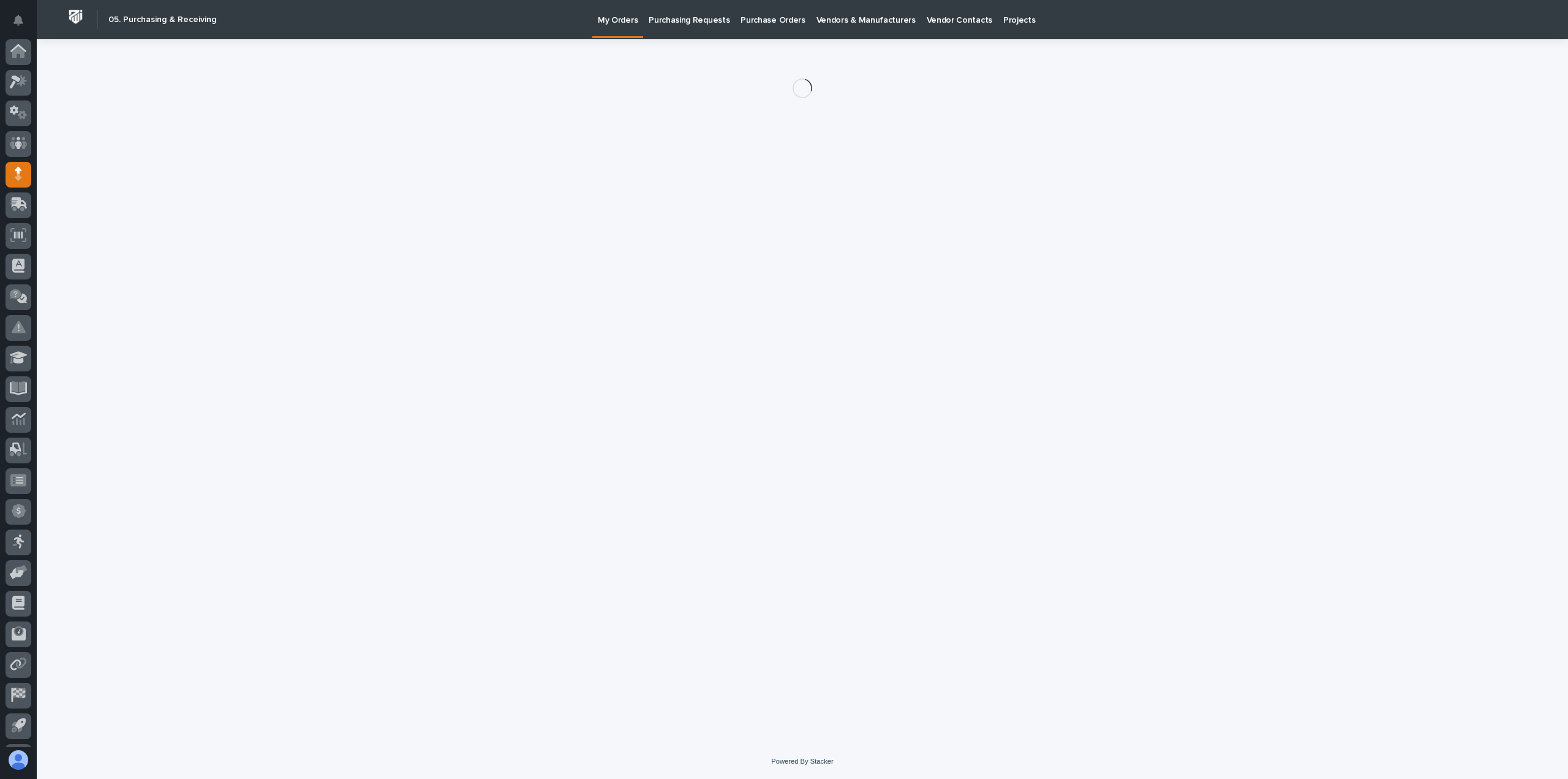
scroll to position [27, 0]
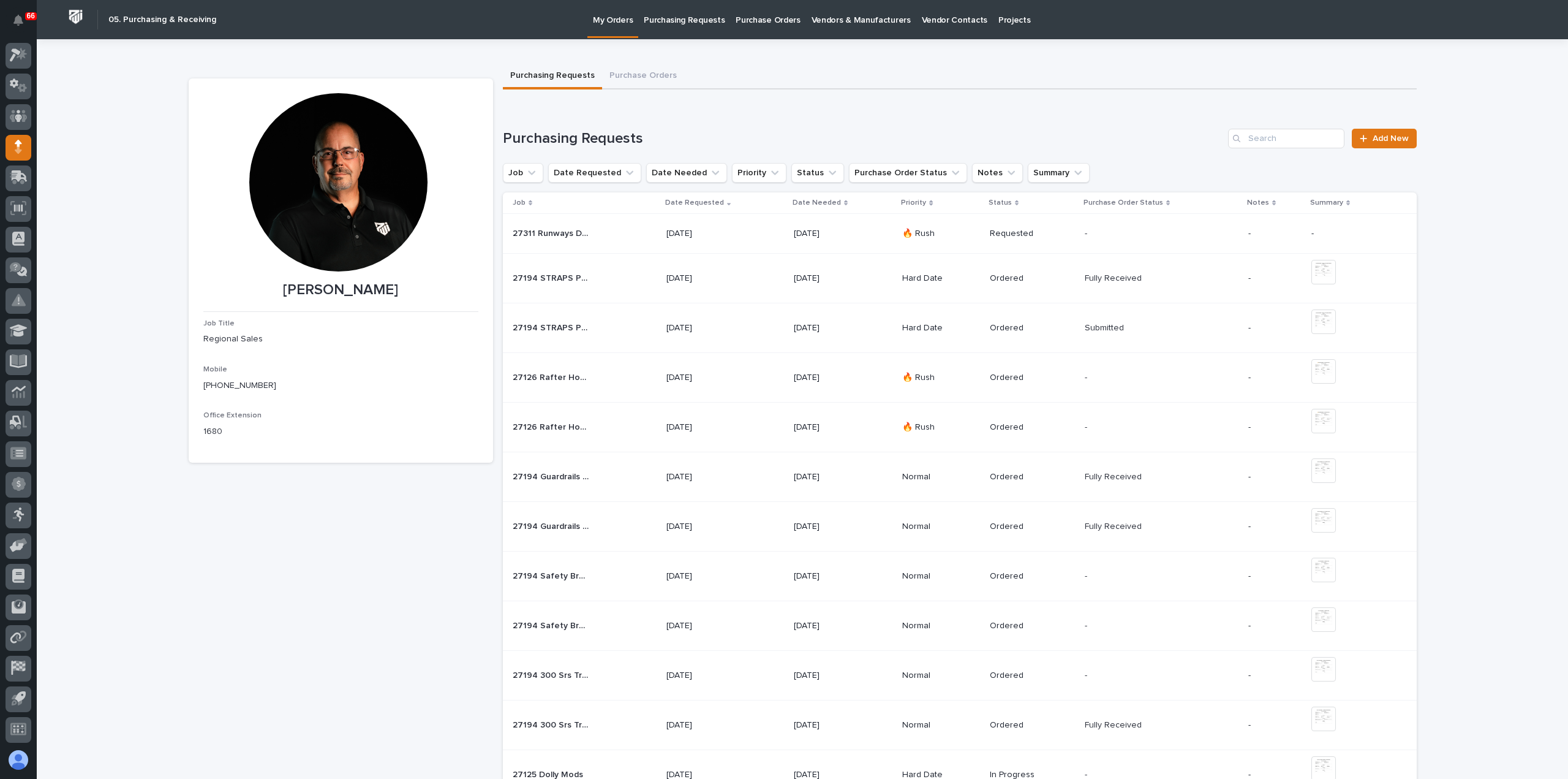
click at [757, 230] on div "[DATE]" at bounding box center [725, 234] width 117 height 20
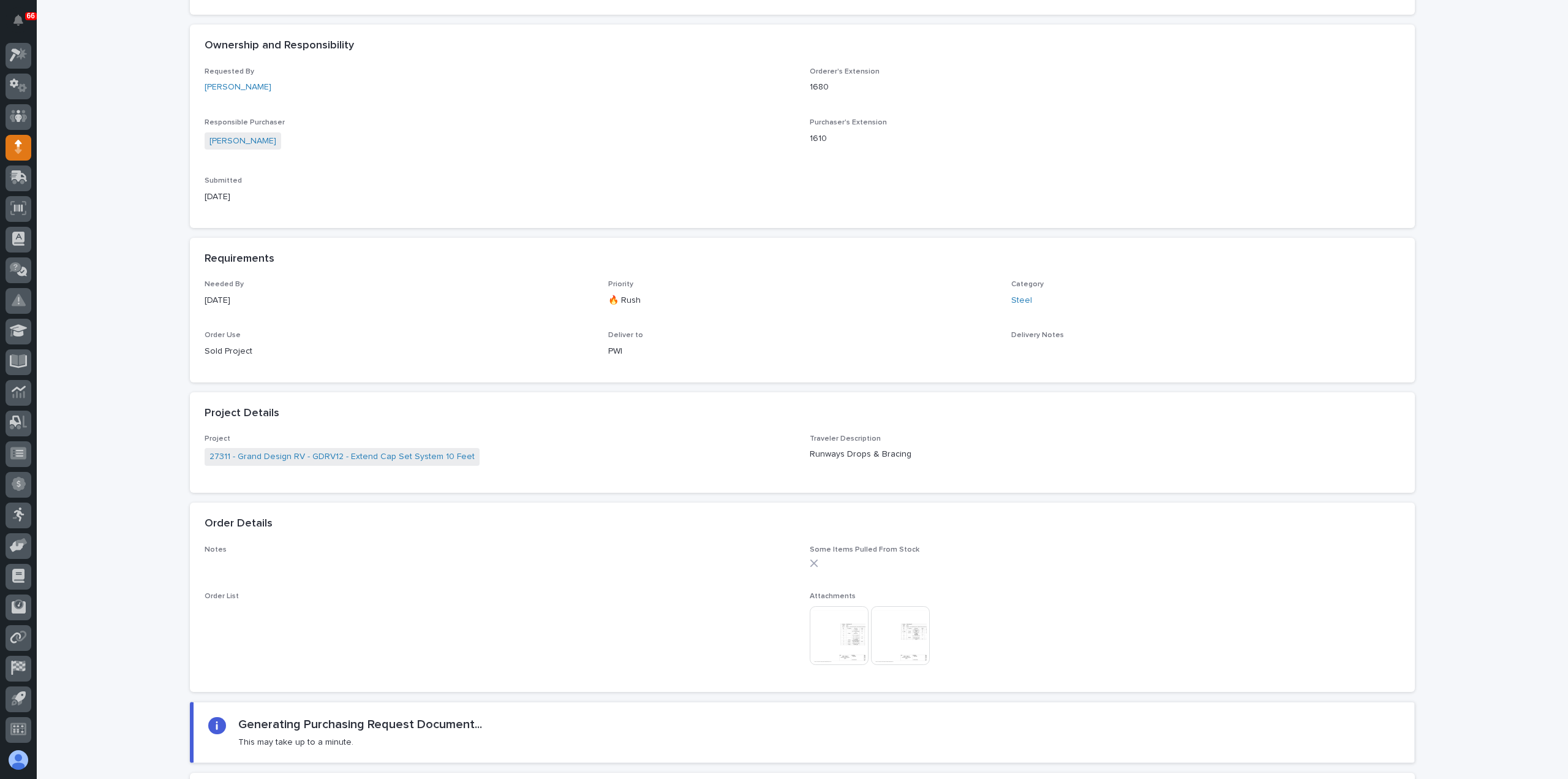
scroll to position [551, 0]
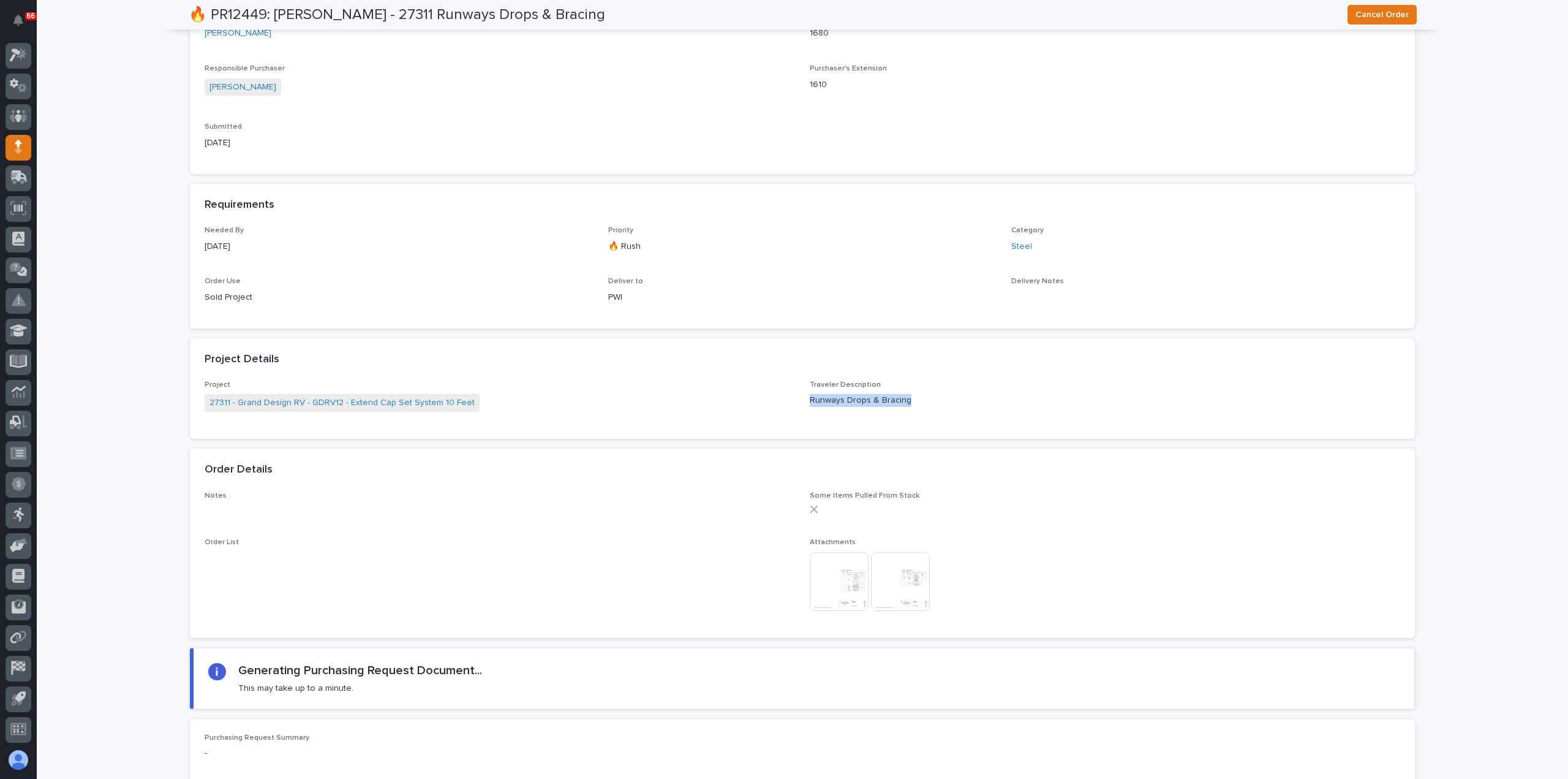
drag, startPoint x: 901, startPoint y: 399, endPoint x: 805, endPoint y: 399, distance: 96.0
click at [810, 399] on p "Runways Drops & Bracing" at bounding box center [1105, 400] width 590 height 13
copy p "Runways Drops & Bracing"
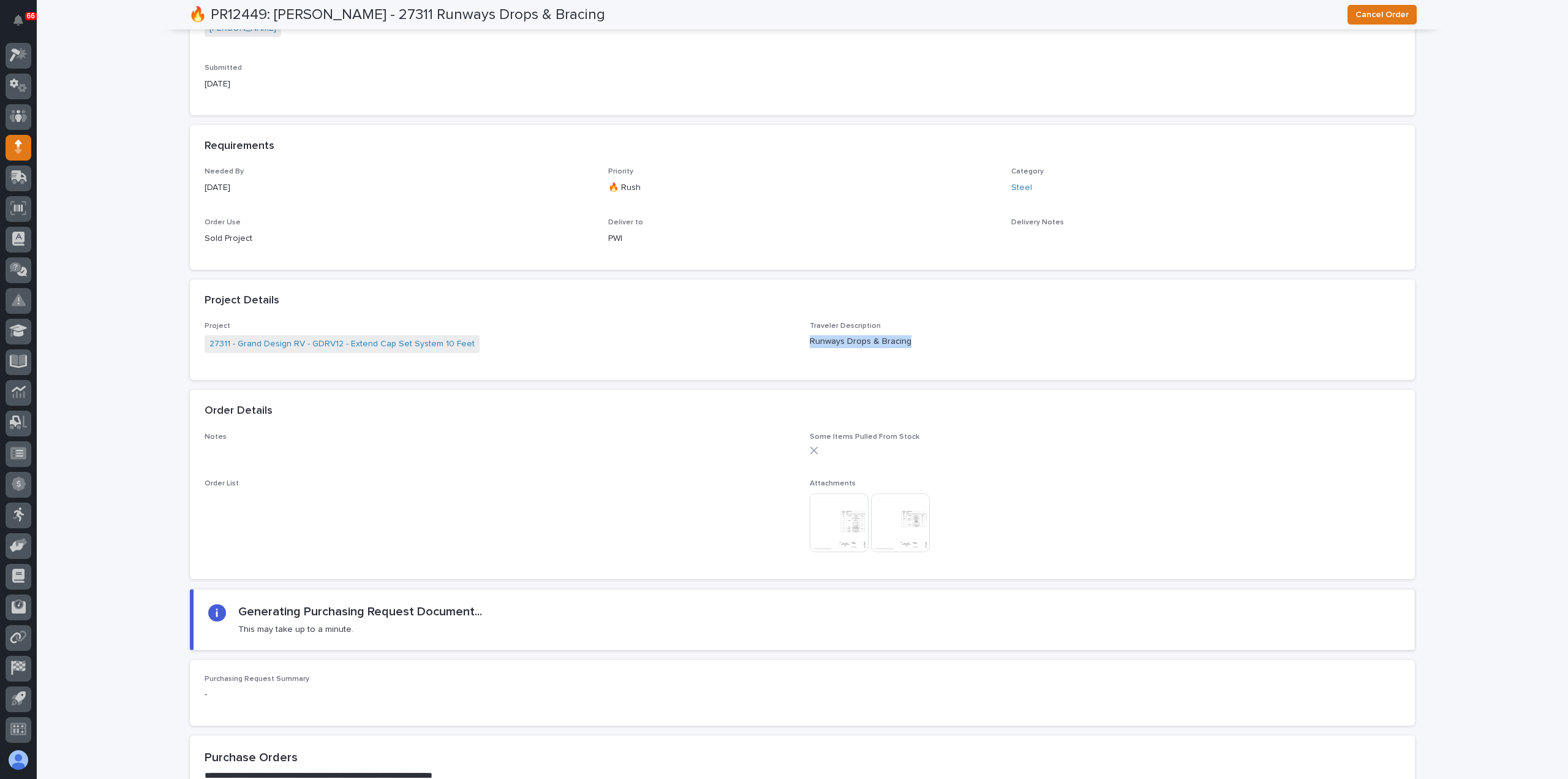
scroll to position [796, 0]
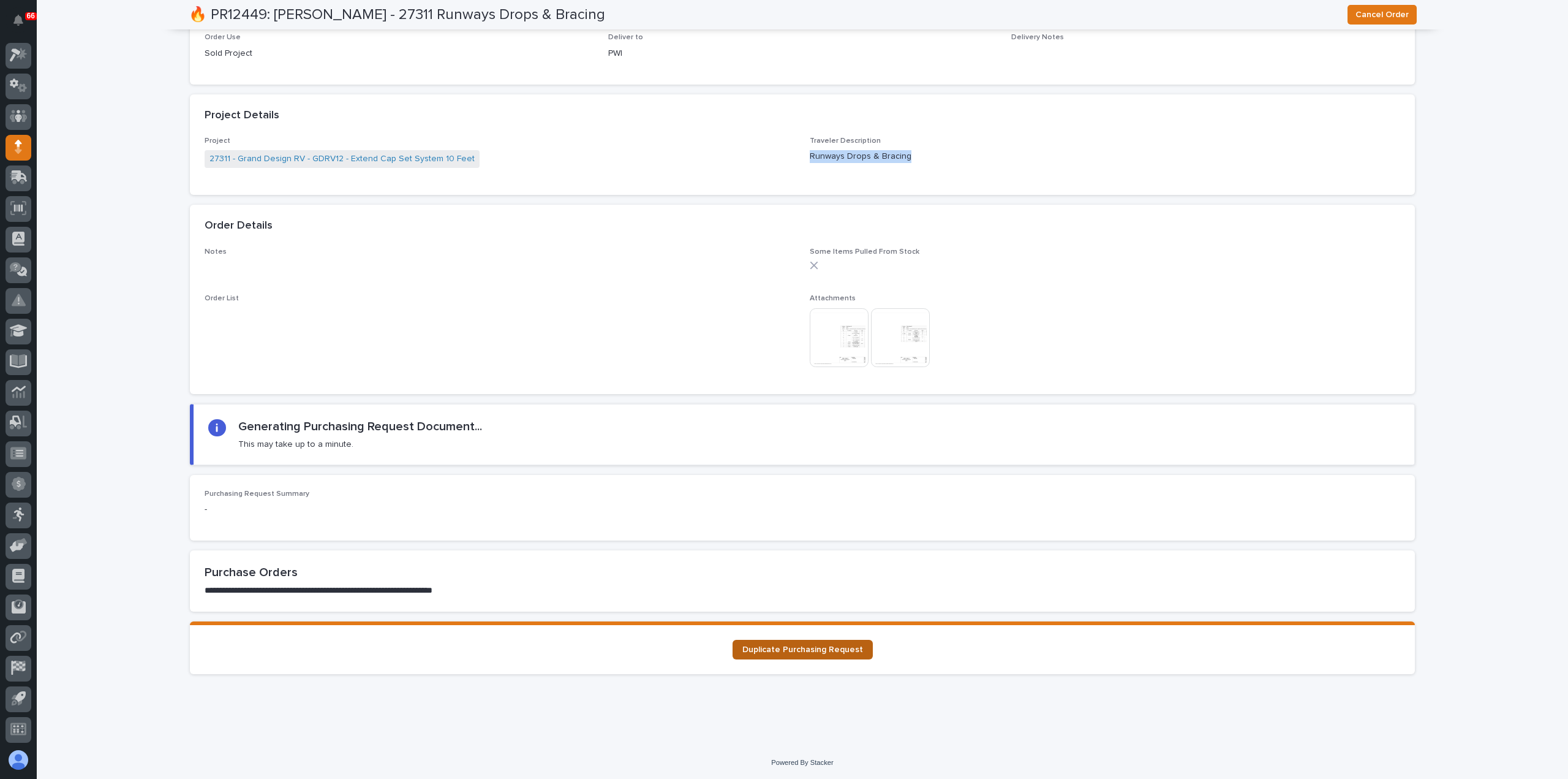
click at [795, 648] on span "Duplicate Purchasing Request" at bounding box center [803, 649] width 121 height 9
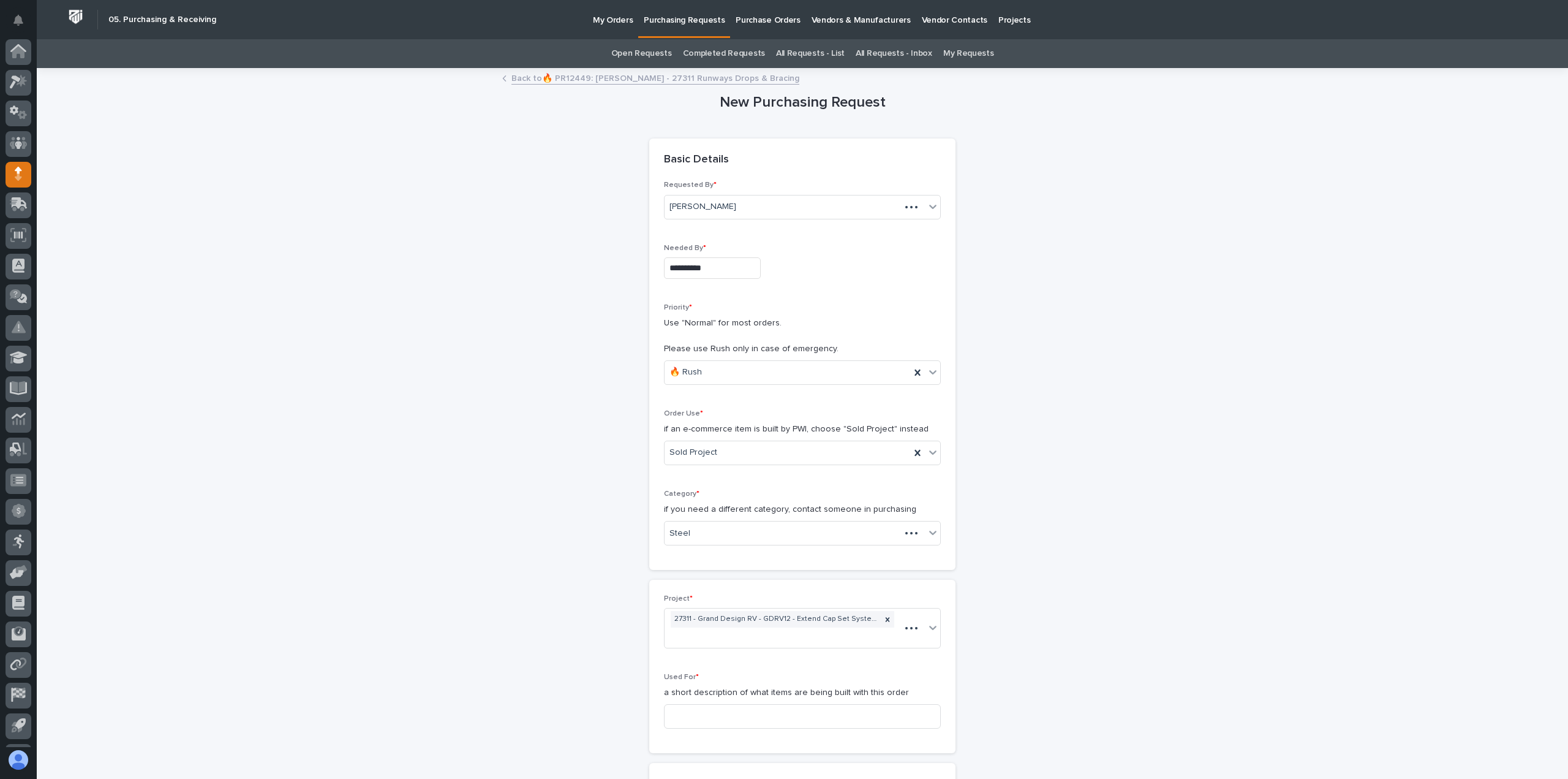
scroll to position [27, 0]
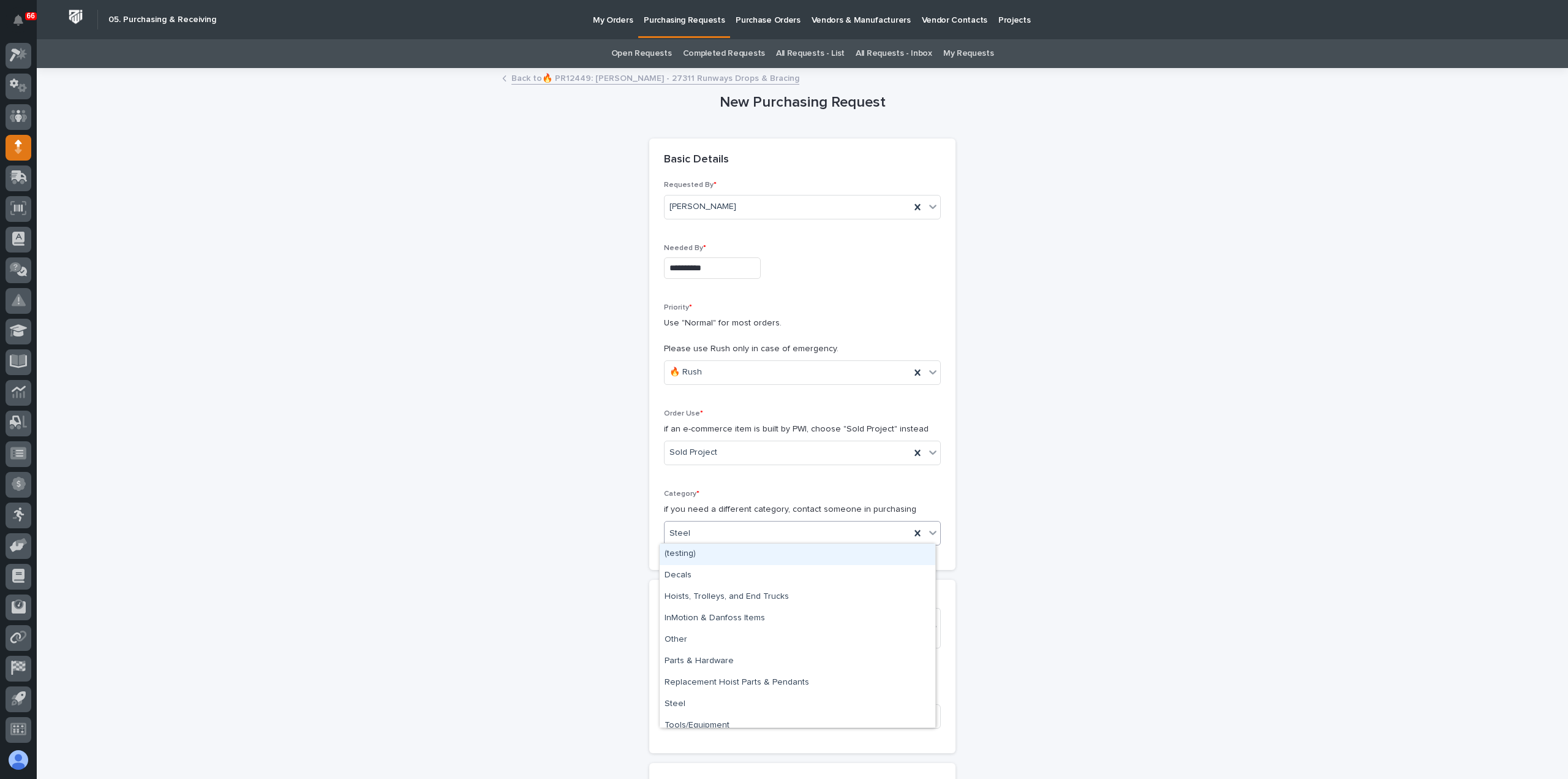
click at [723, 529] on div "Steel" at bounding box center [787, 533] width 245 height 20
click at [728, 666] on div "Parts & Hardware" at bounding box center [797, 662] width 276 height 21
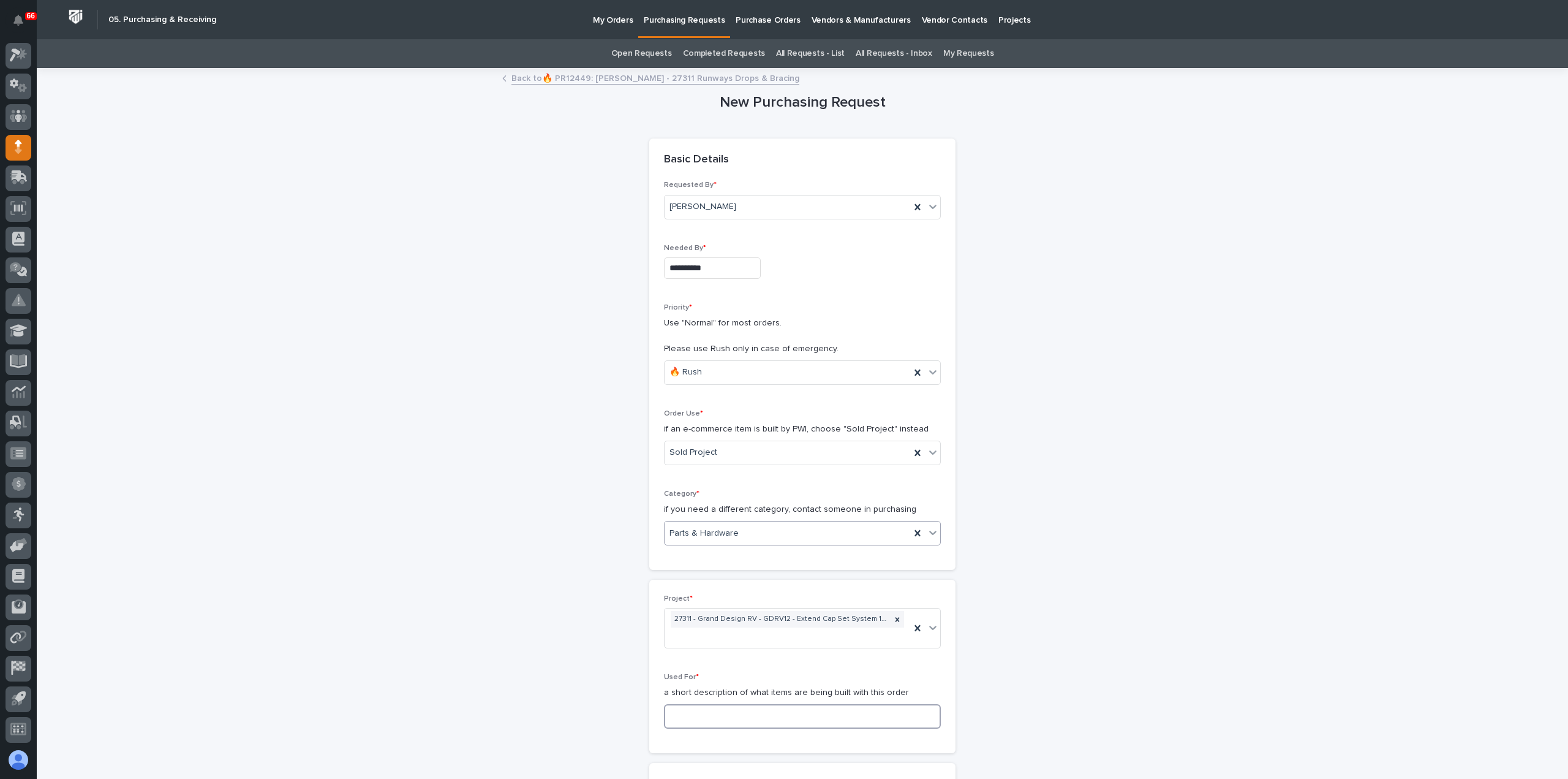
click at [733, 723] on input at bounding box center [802, 716] width 277 height 25
paste input "Runways Drops & Bracing"
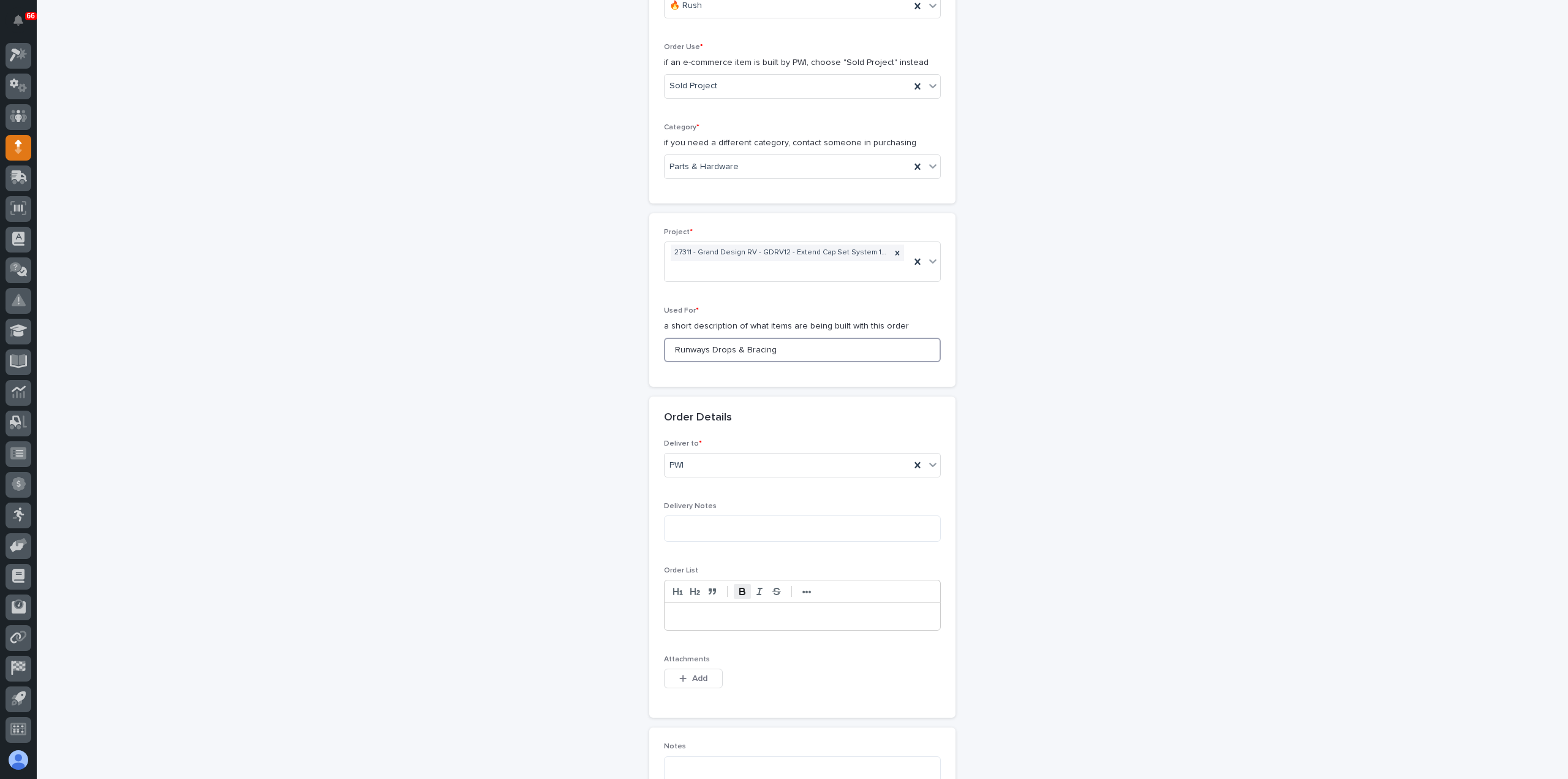
scroll to position [368, 0]
type input "Runways Drops & Bracing"
click at [692, 672] on span "Add" at bounding box center [699, 677] width 15 height 11
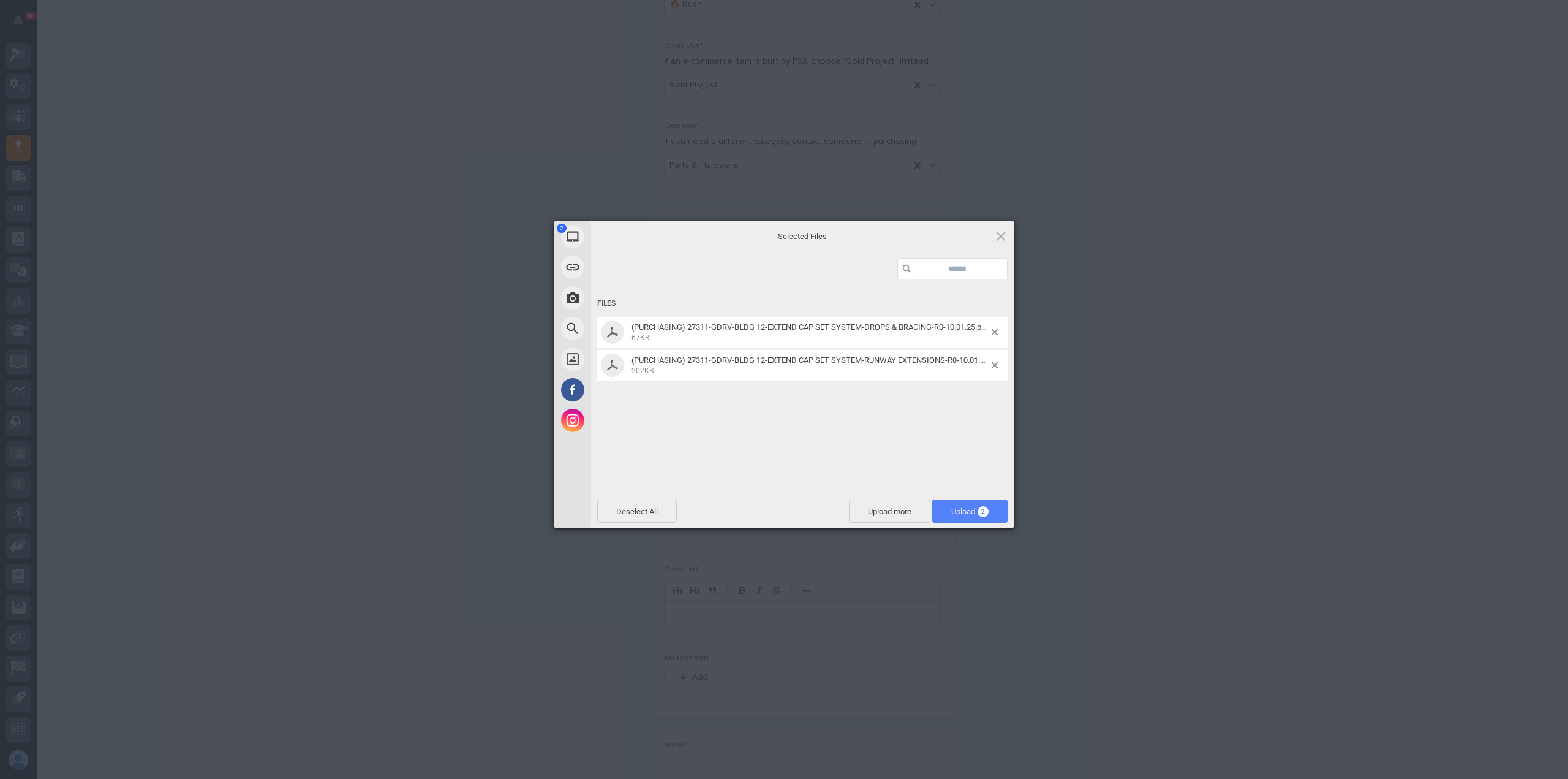
click at [976, 511] on span "Upload 2" at bounding box center [970, 512] width 37 height 9
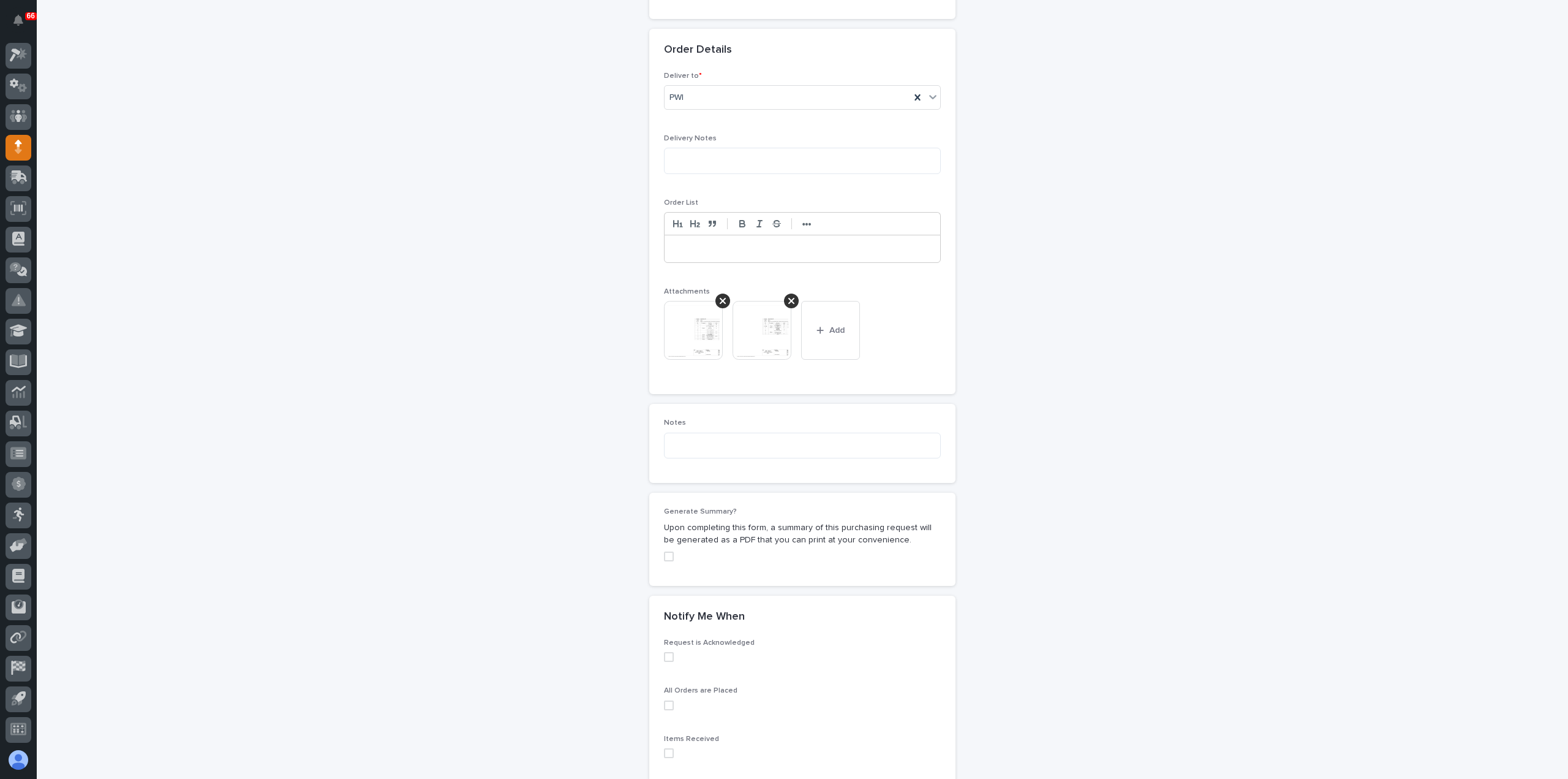
scroll to position [859, 0]
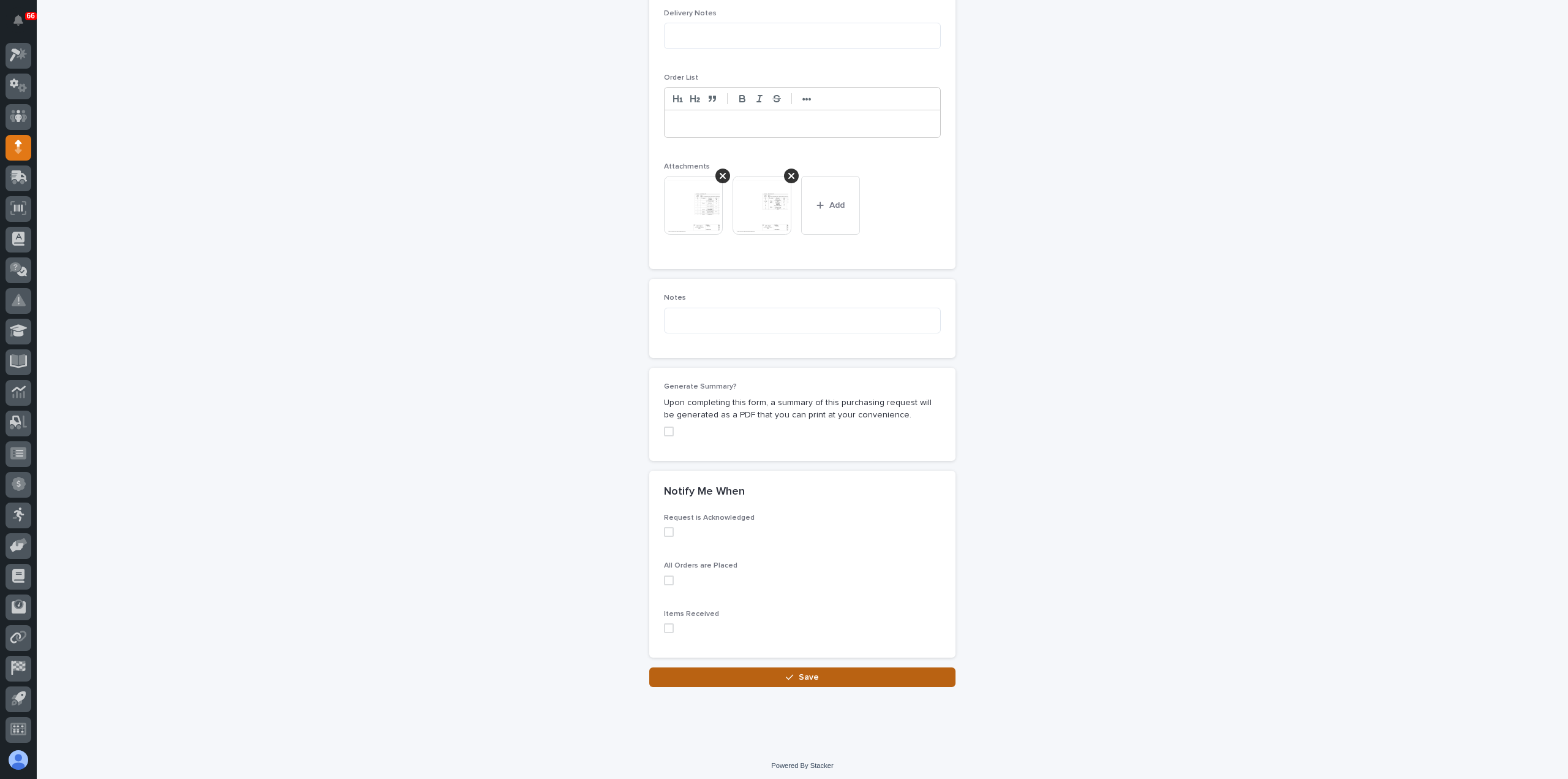
click at [787, 675] on icon "button" at bounding box center [789, 677] width 7 height 9
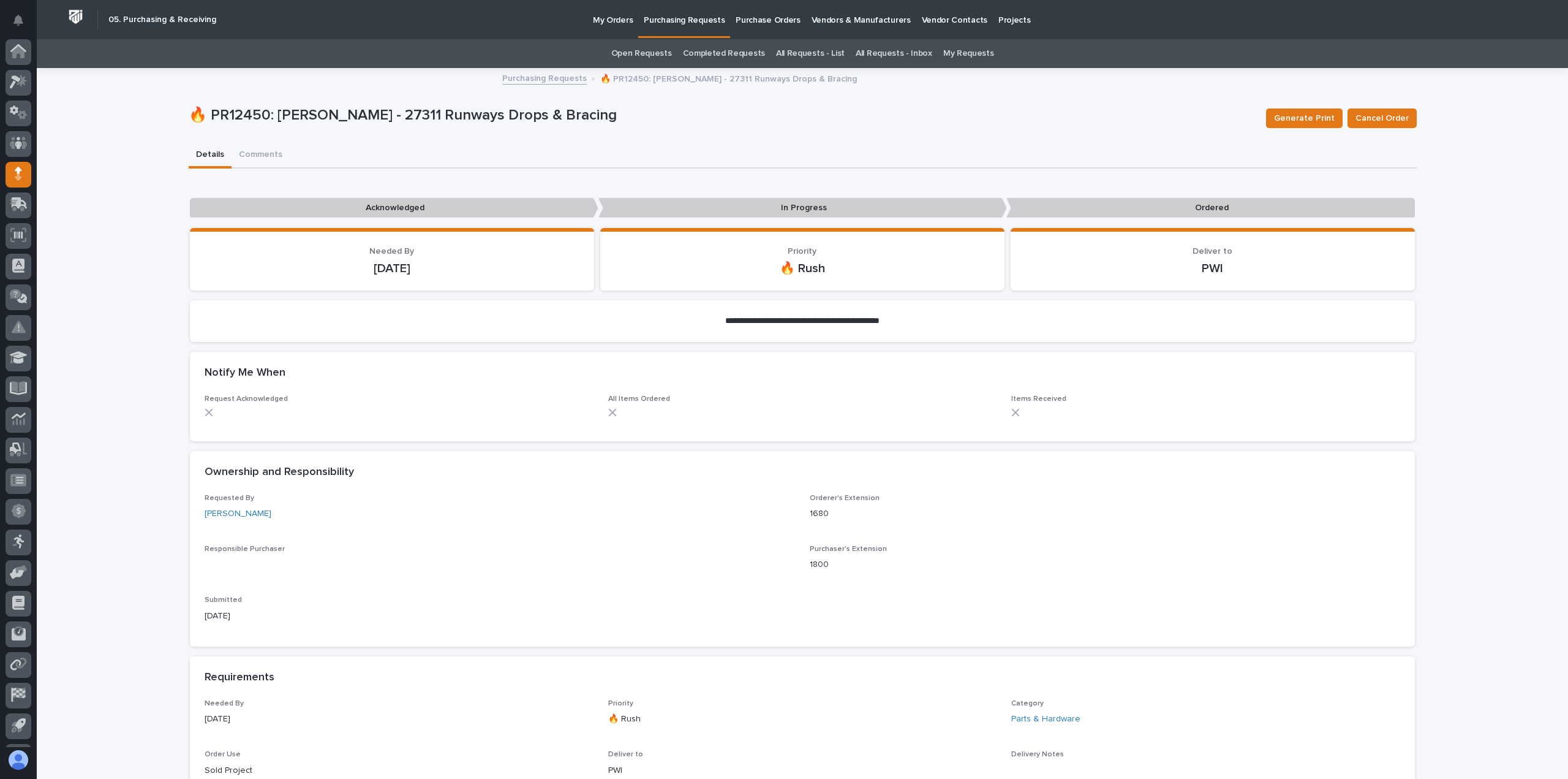
scroll to position [27, 0]
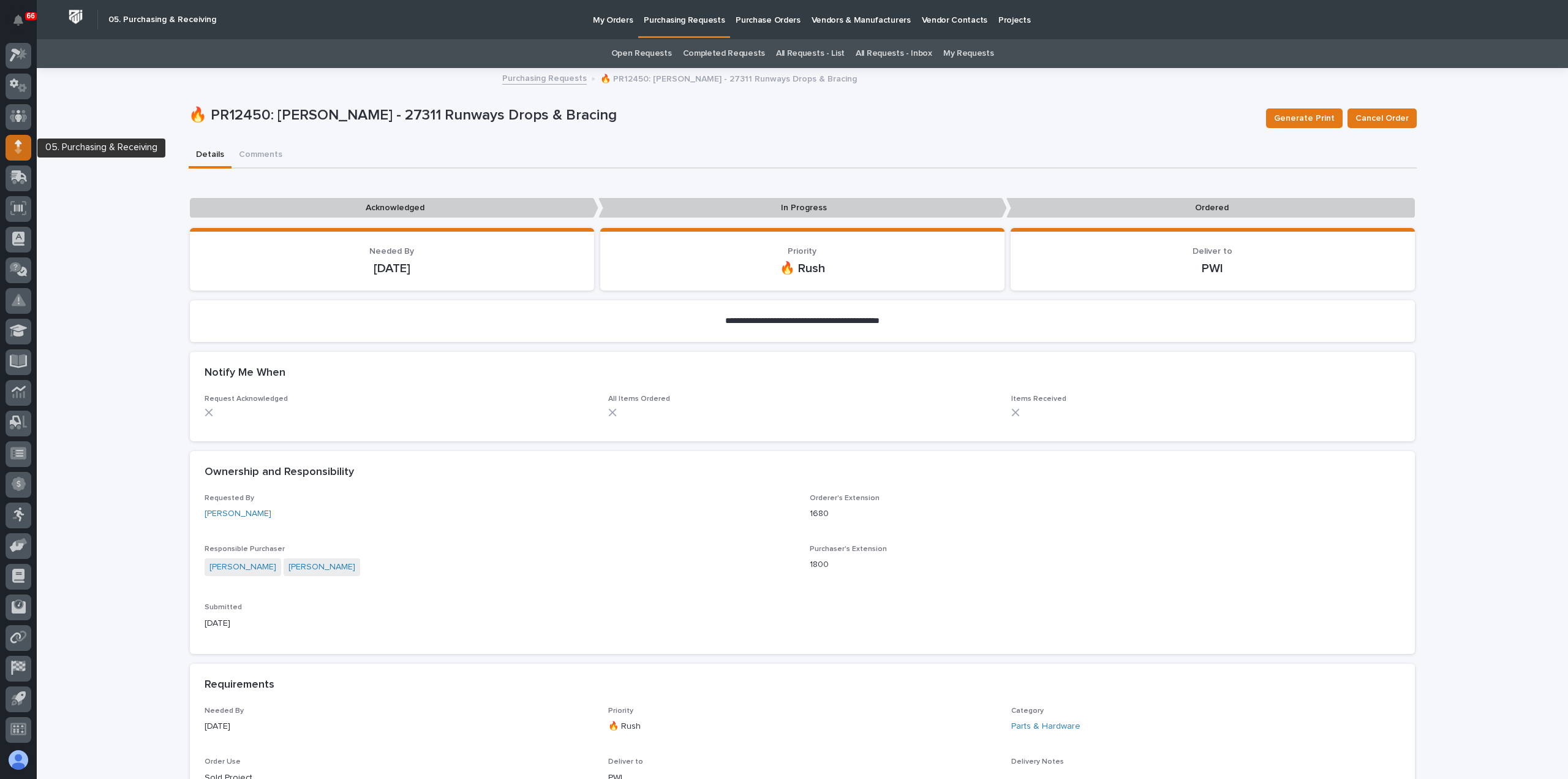
click at [19, 148] on icon at bounding box center [18, 151] width 7 height 7
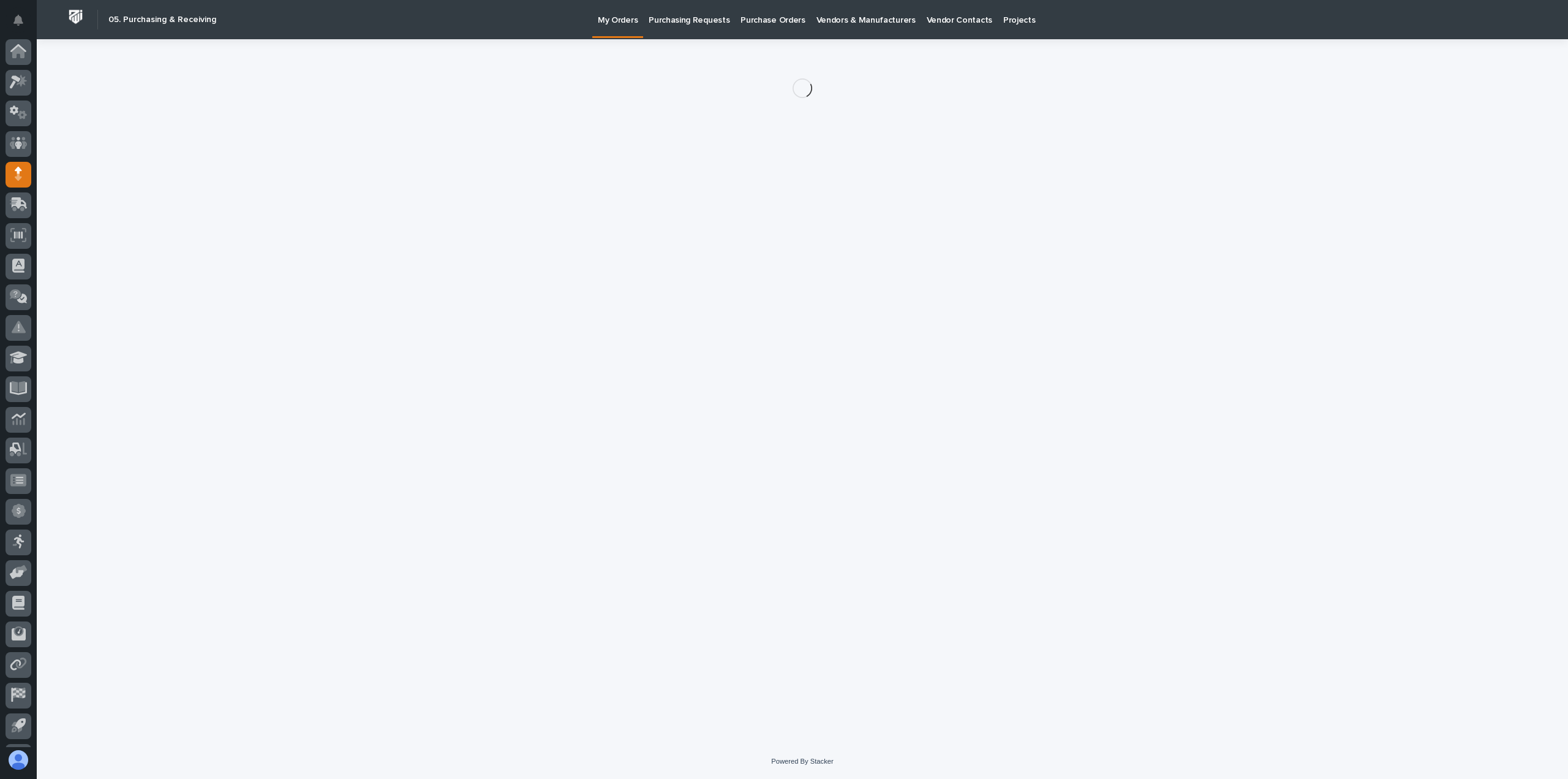
scroll to position [27, 0]
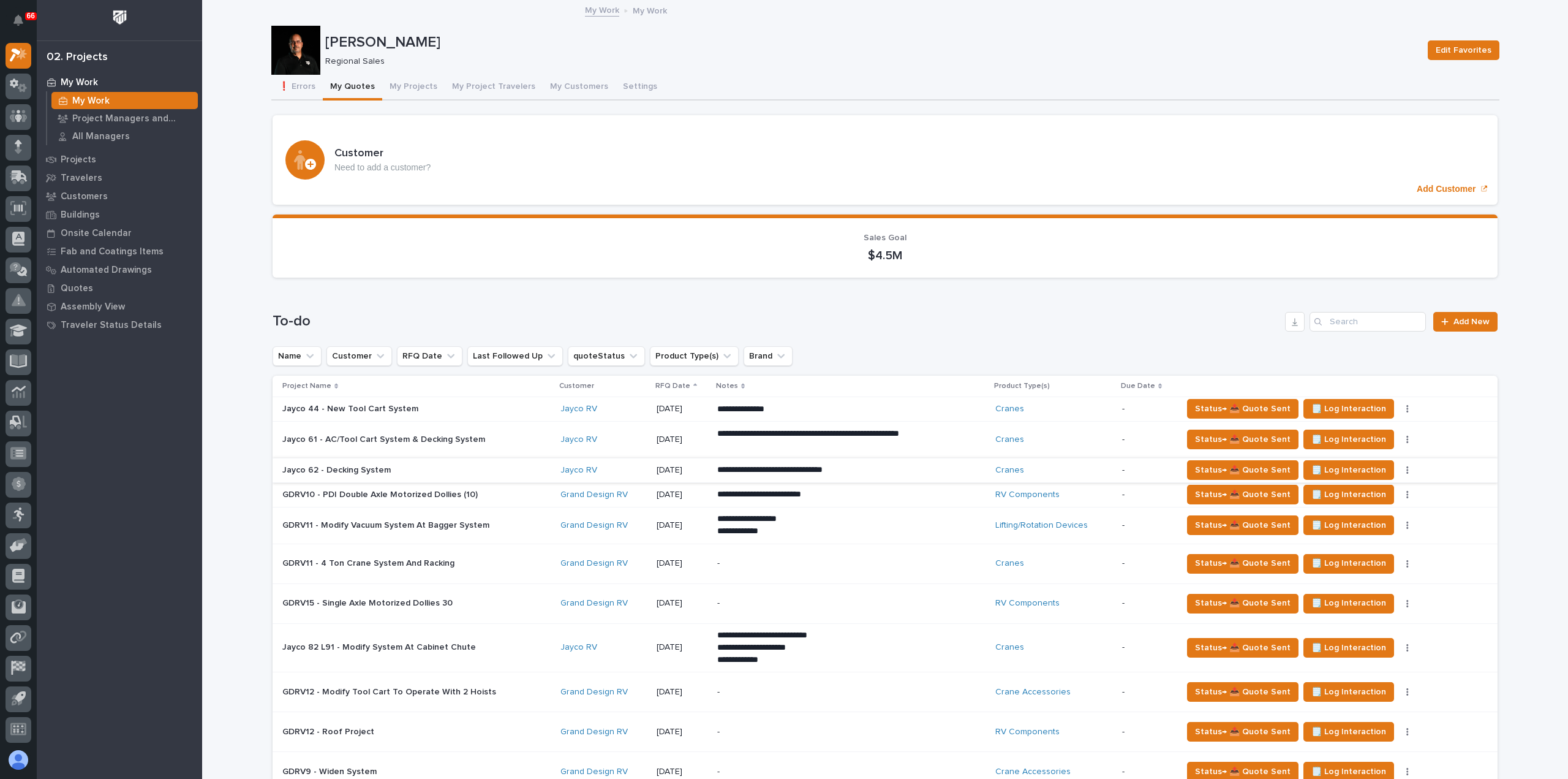
scroll to position [184, 0]
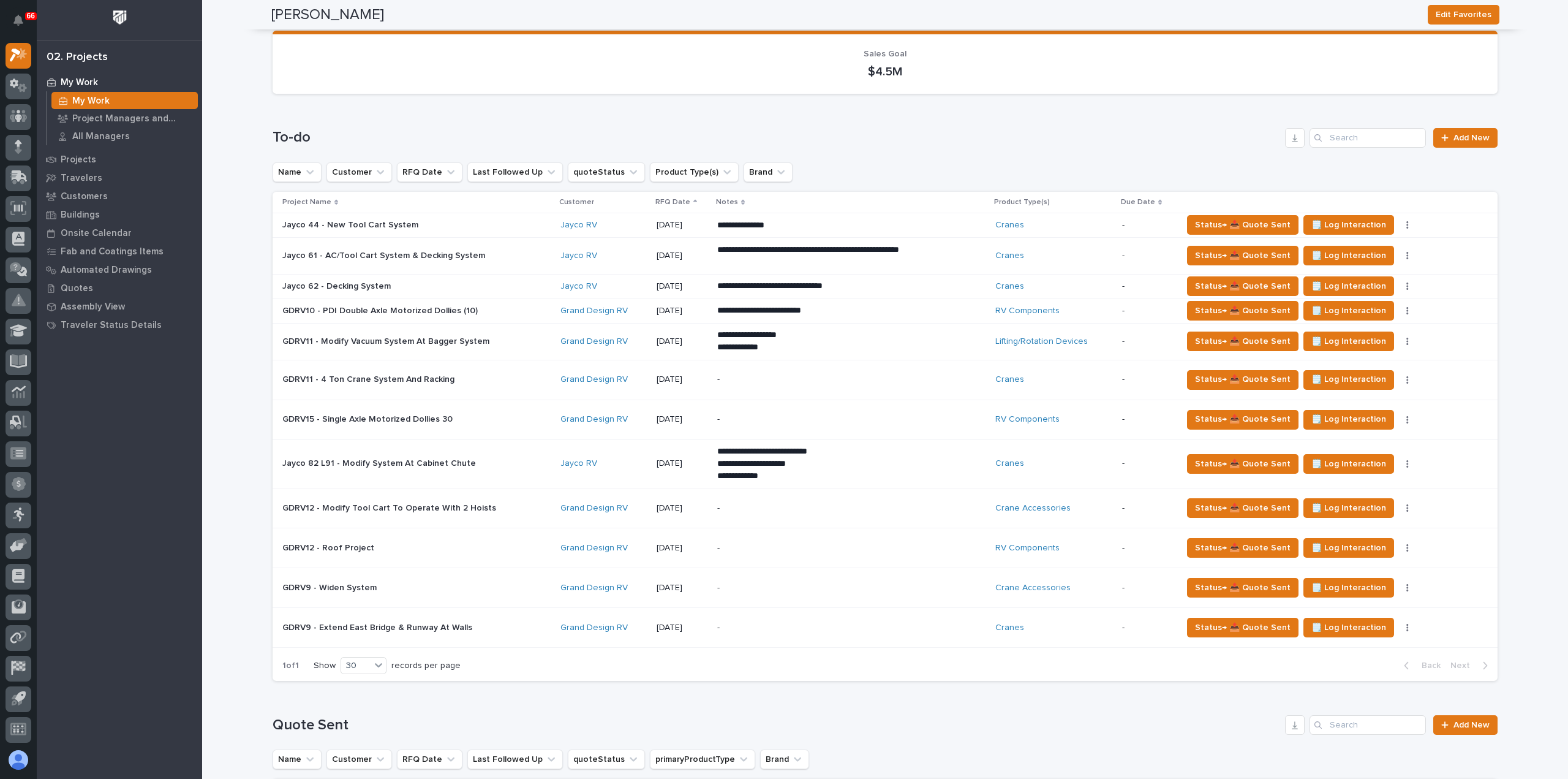
click at [469, 226] on p at bounding box center [389, 225] width 214 height 11
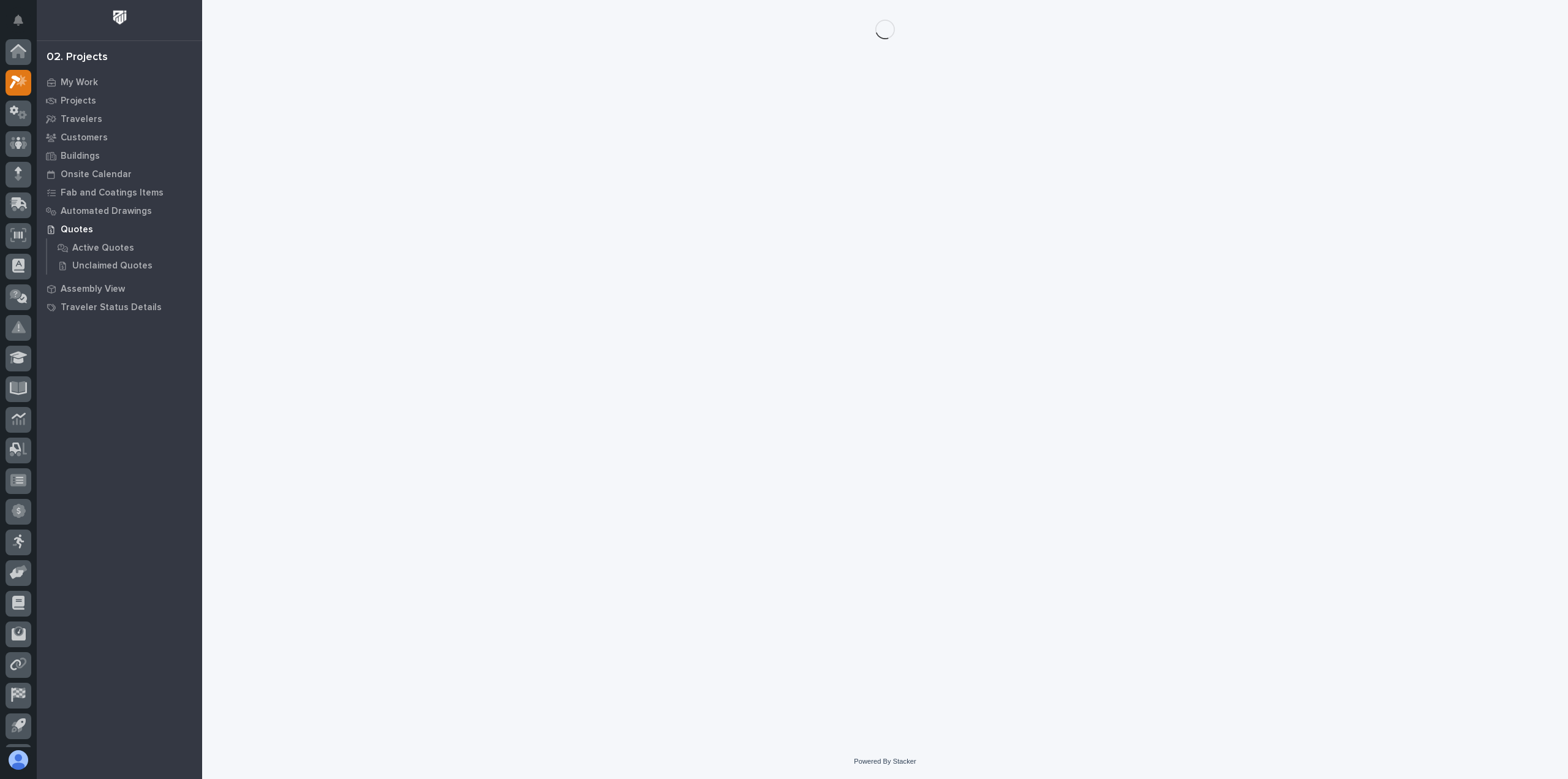
scroll to position [27, 0]
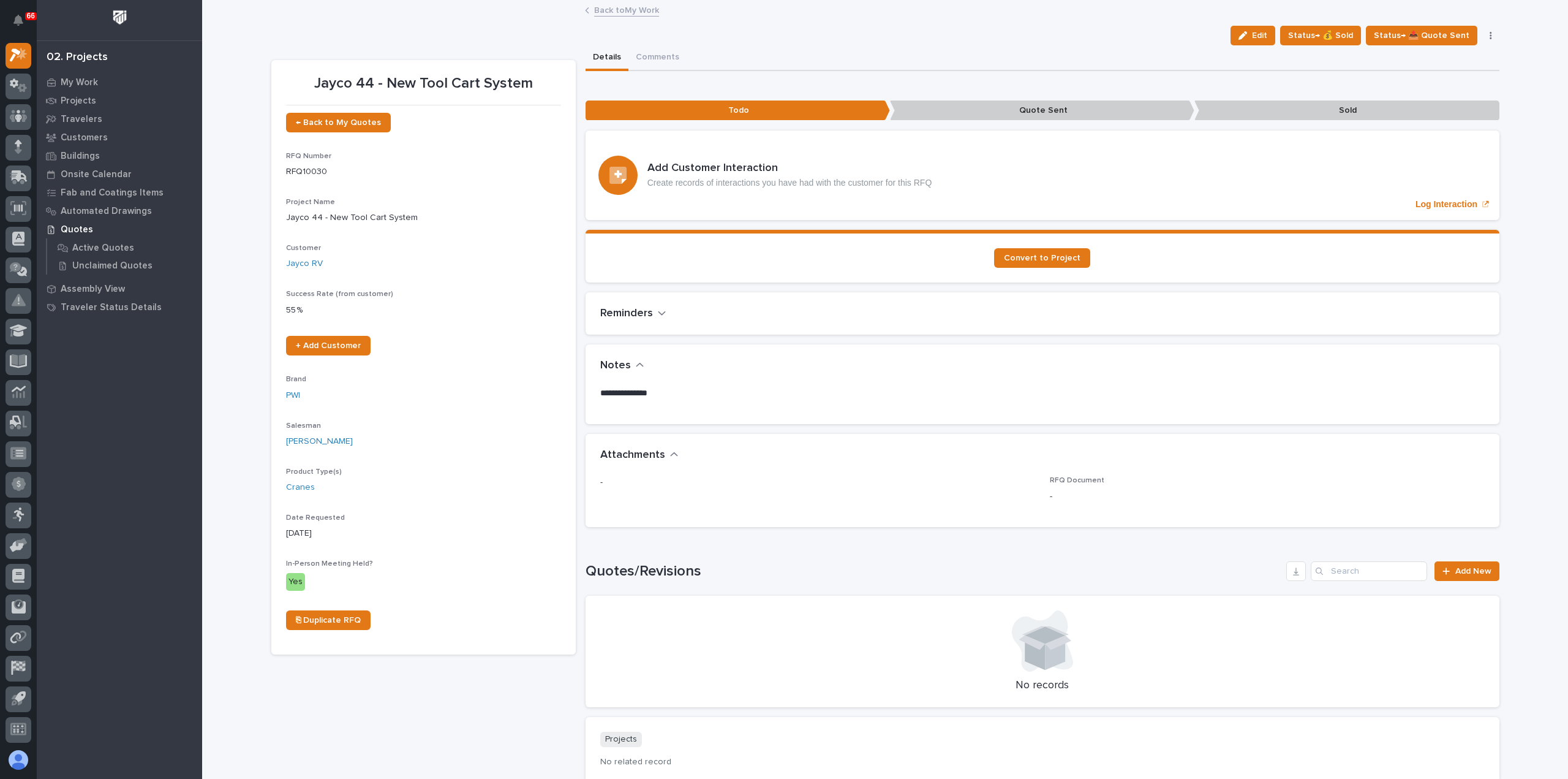
click at [1490, 36] on icon "button" at bounding box center [1490, 35] width 2 height 7
click at [1410, 212] on span "Delete" at bounding box center [1416, 217] width 27 height 11
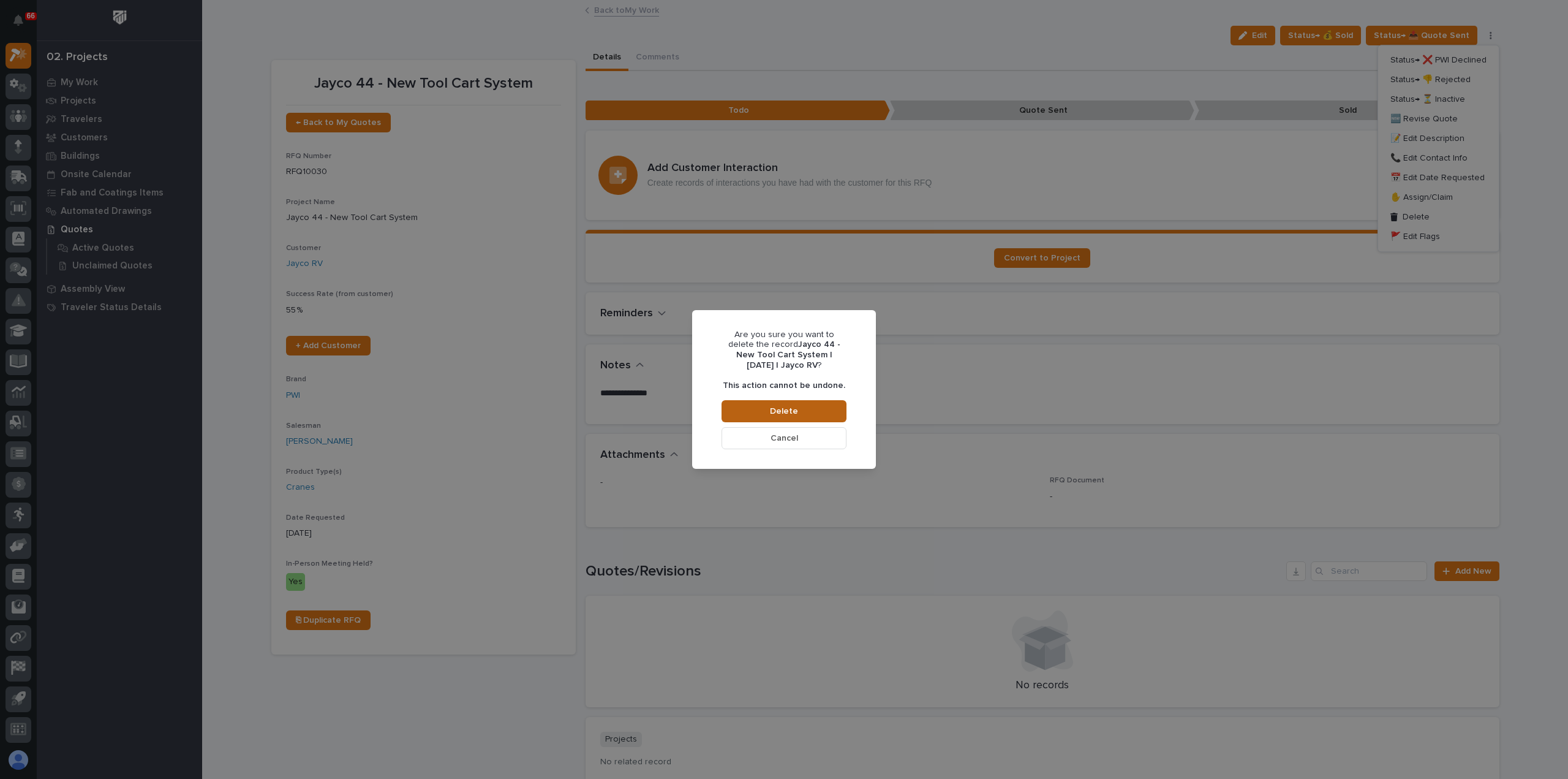
click at [822, 404] on button "Delete" at bounding box center [784, 411] width 125 height 22
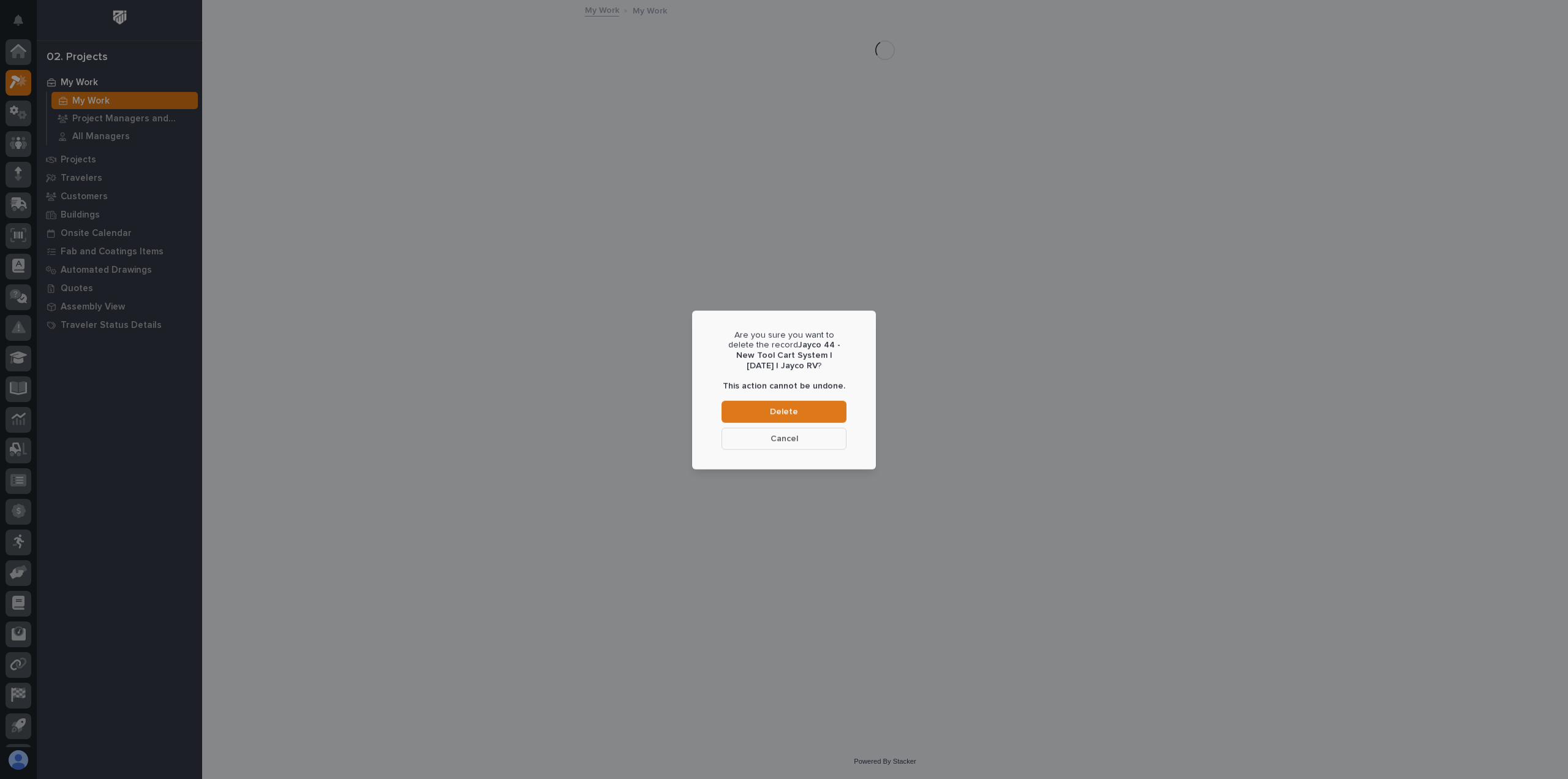
scroll to position [27, 0]
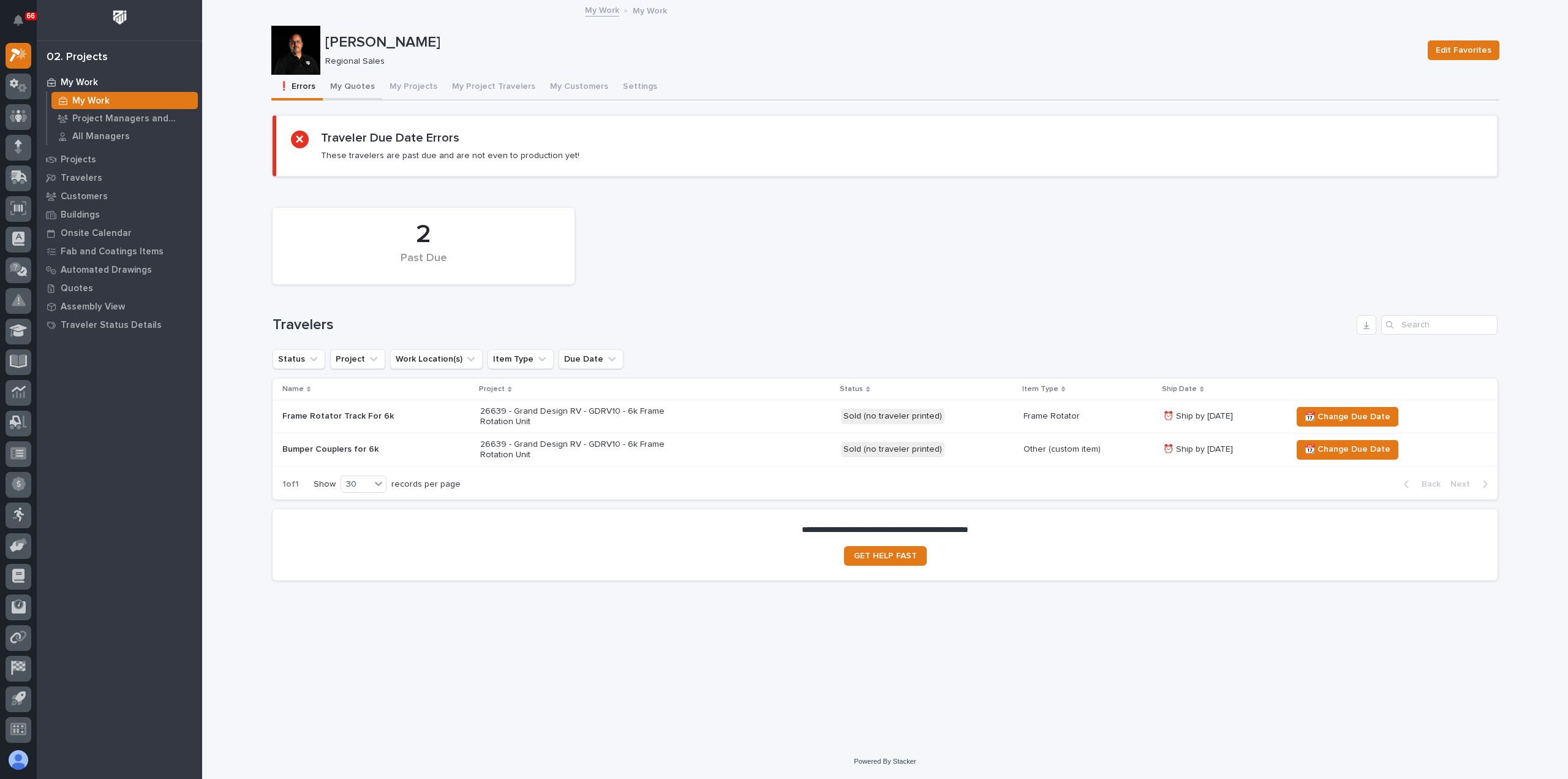
click at [346, 81] on button "My Quotes" at bounding box center [353, 88] width 60 height 26
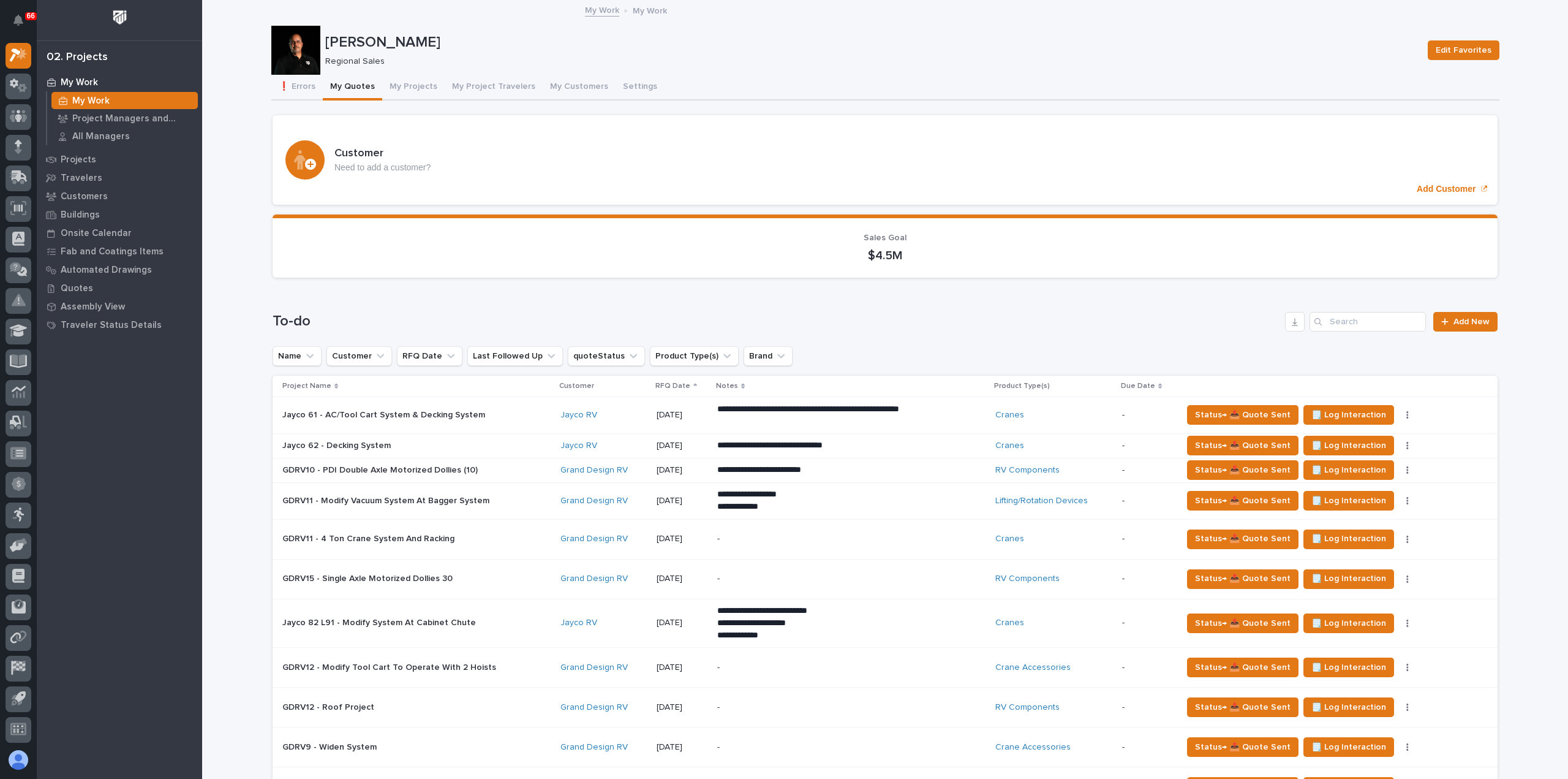
scroll to position [61, 0]
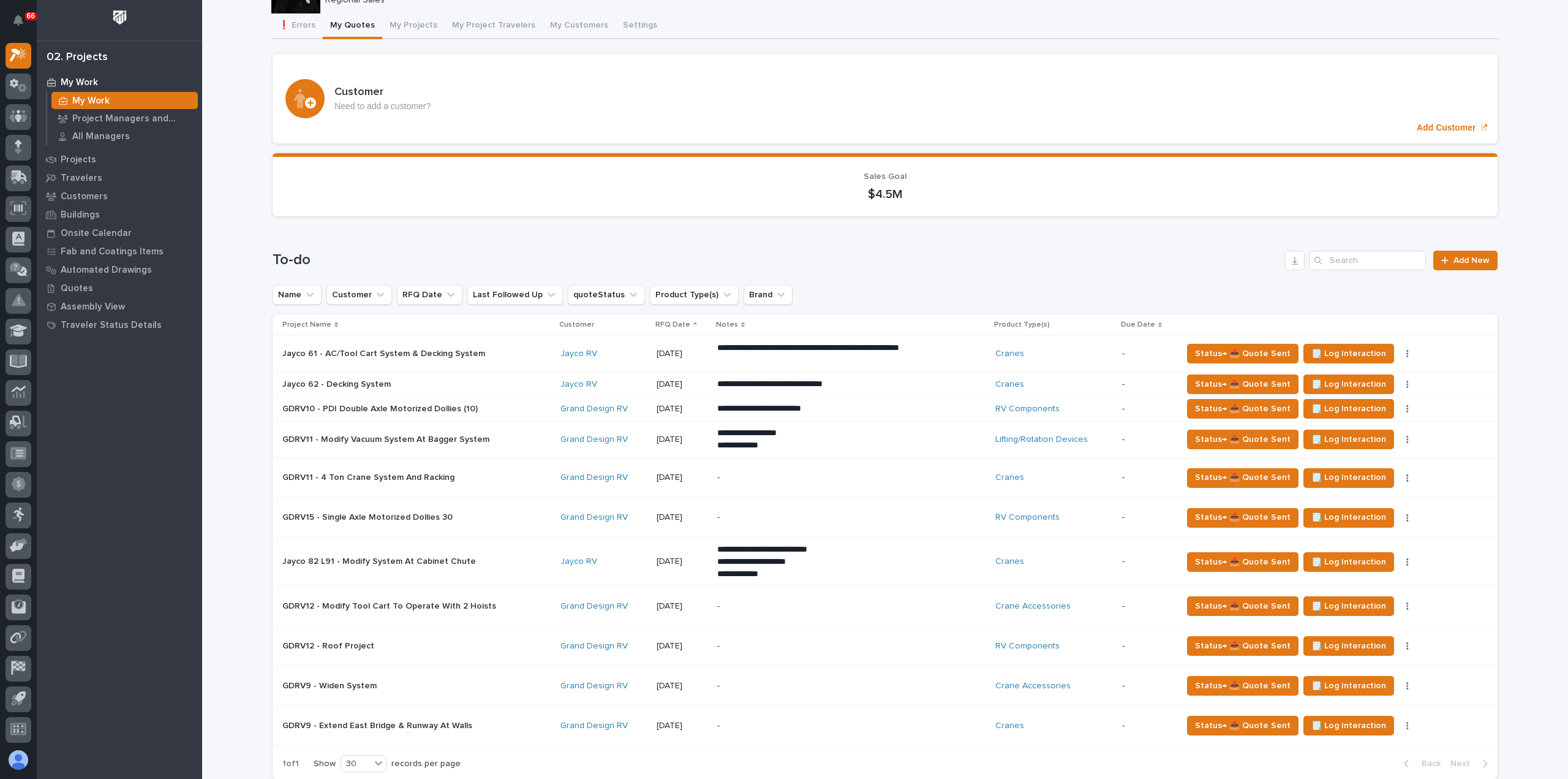
click at [1083, 354] on div "Cranes" at bounding box center [1054, 354] width 117 height 11
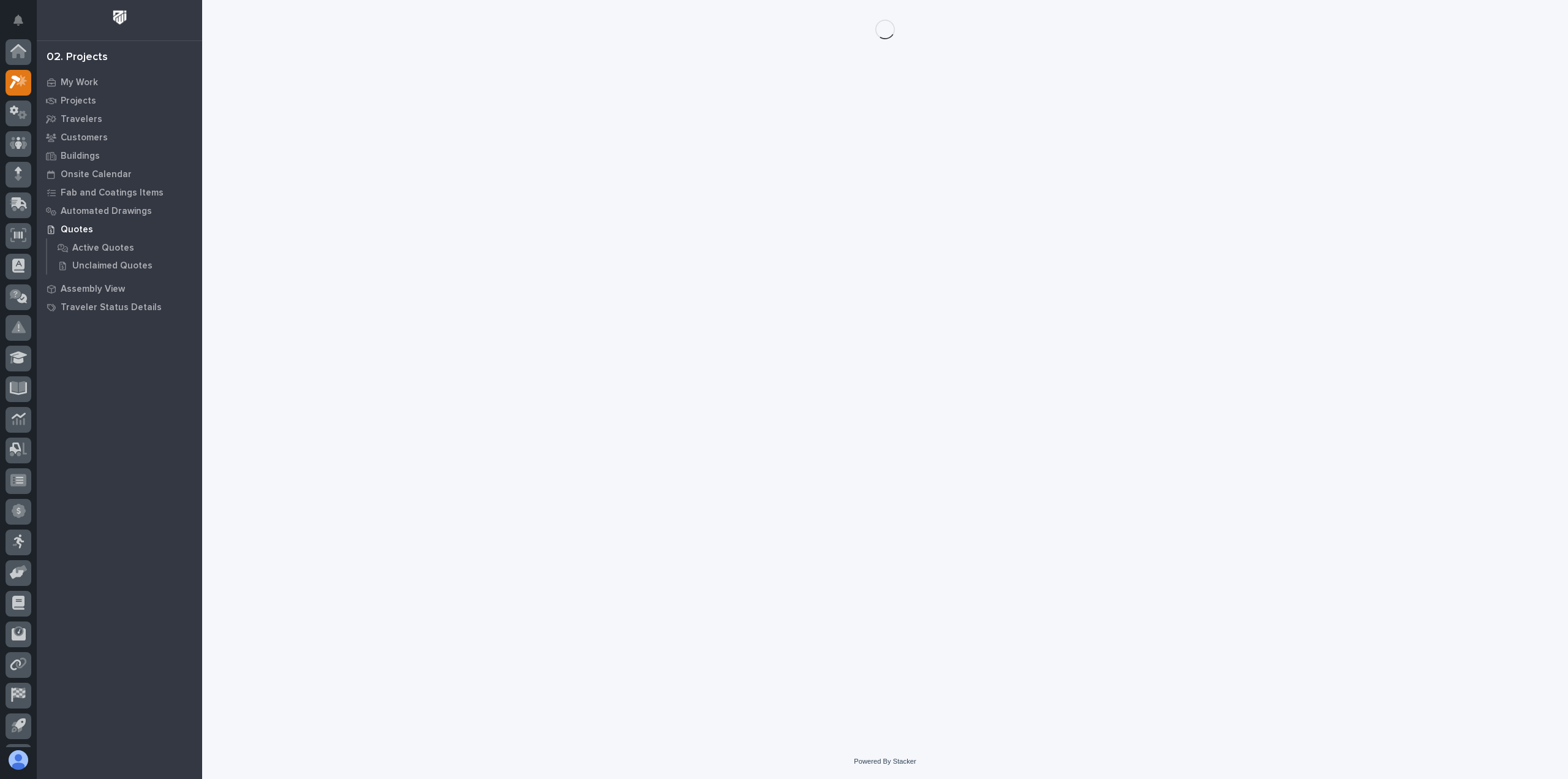
scroll to position [27, 0]
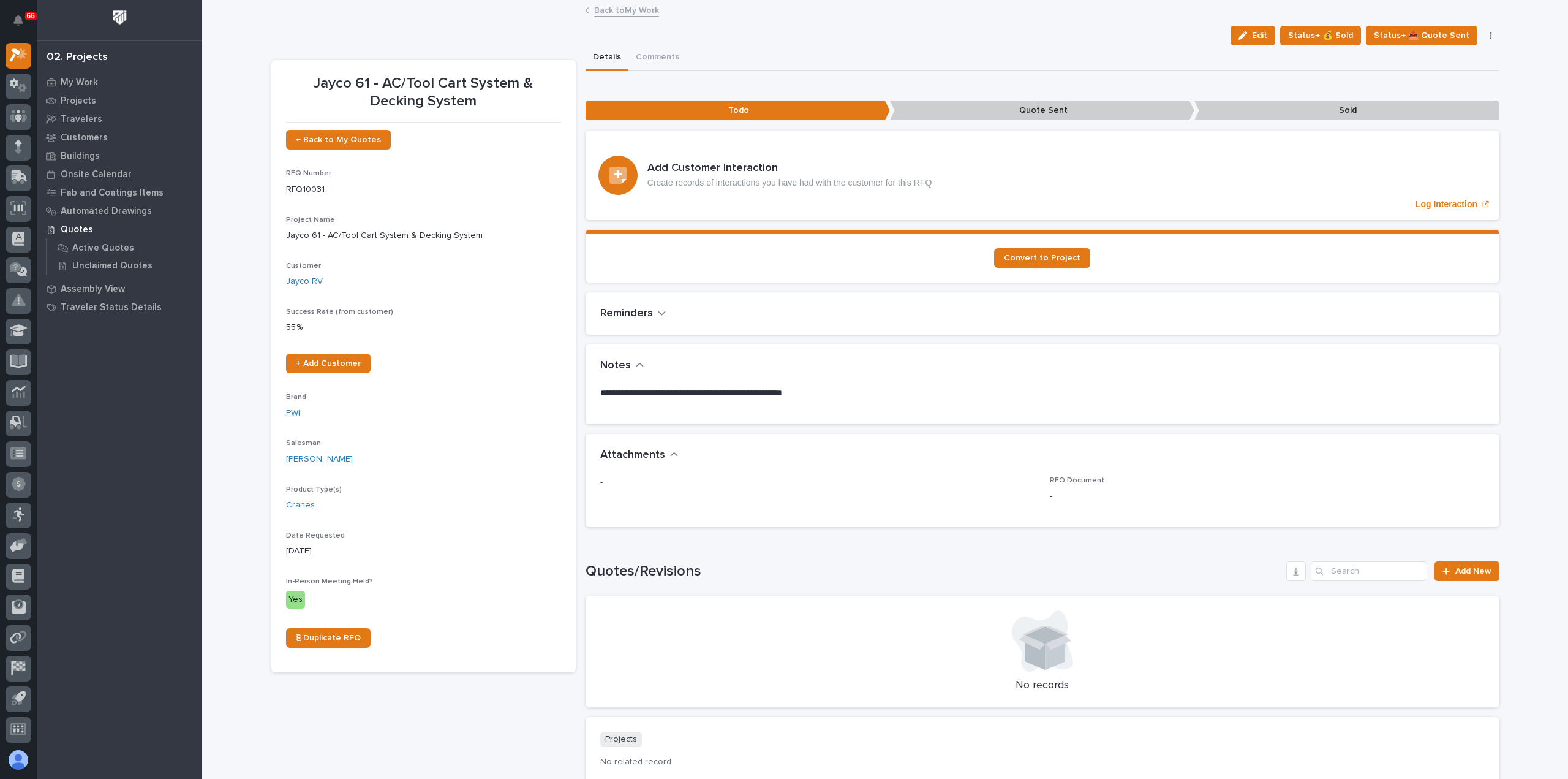
click at [1490, 33] on icon "button" at bounding box center [1490, 35] width 2 height 7
click at [1417, 220] on span "Delete" at bounding box center [1416, 217] width 27 height 11
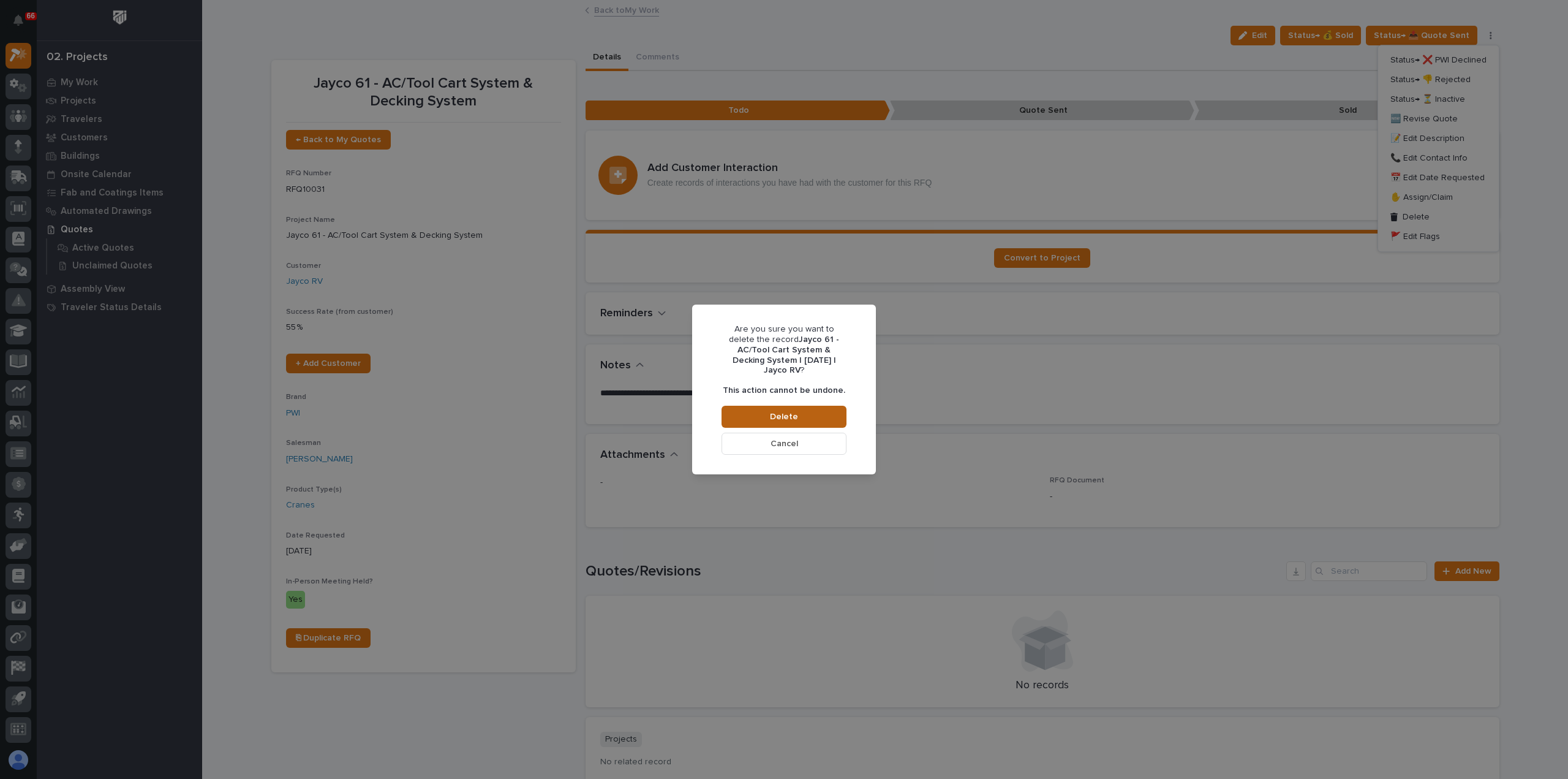
click at [779, 411] on span "Delete" at bounding box center [784, 417] width 28 height 11
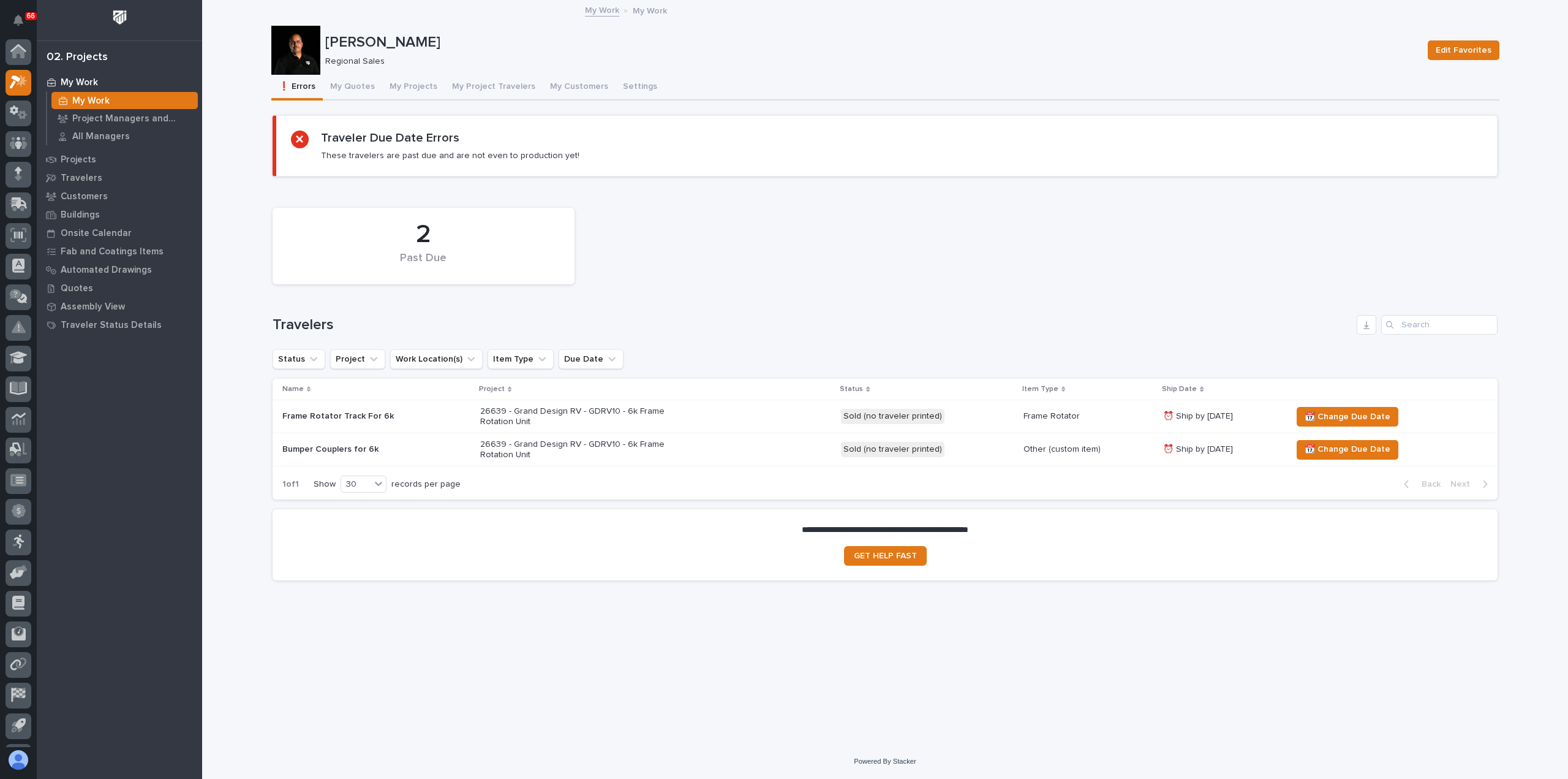
scroll to position [27, 0]
click at [348, 86] on button "My Quotes" at bounding box center [353, 88] width 60 height 26
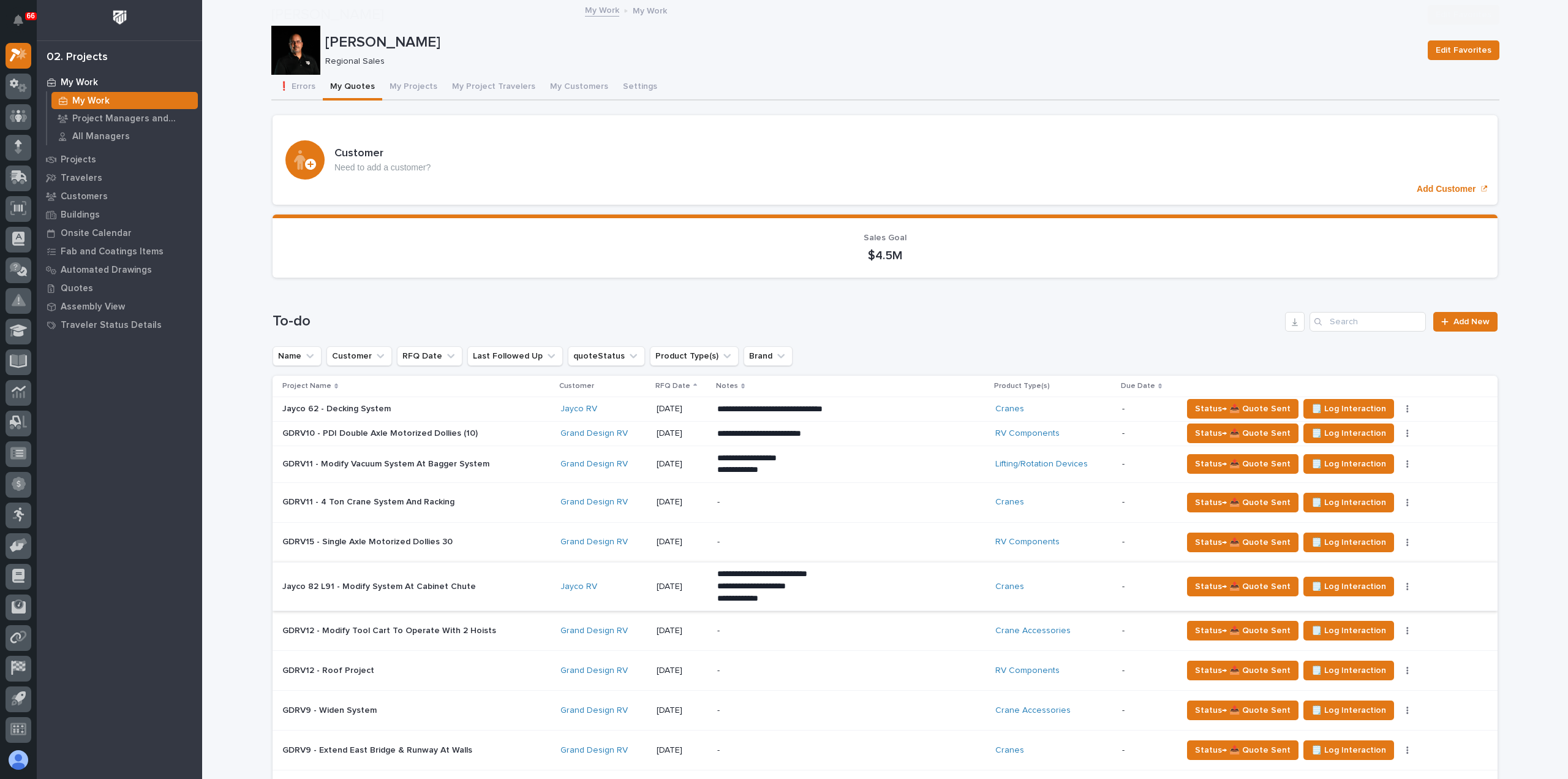
scroll to position [184, 0]
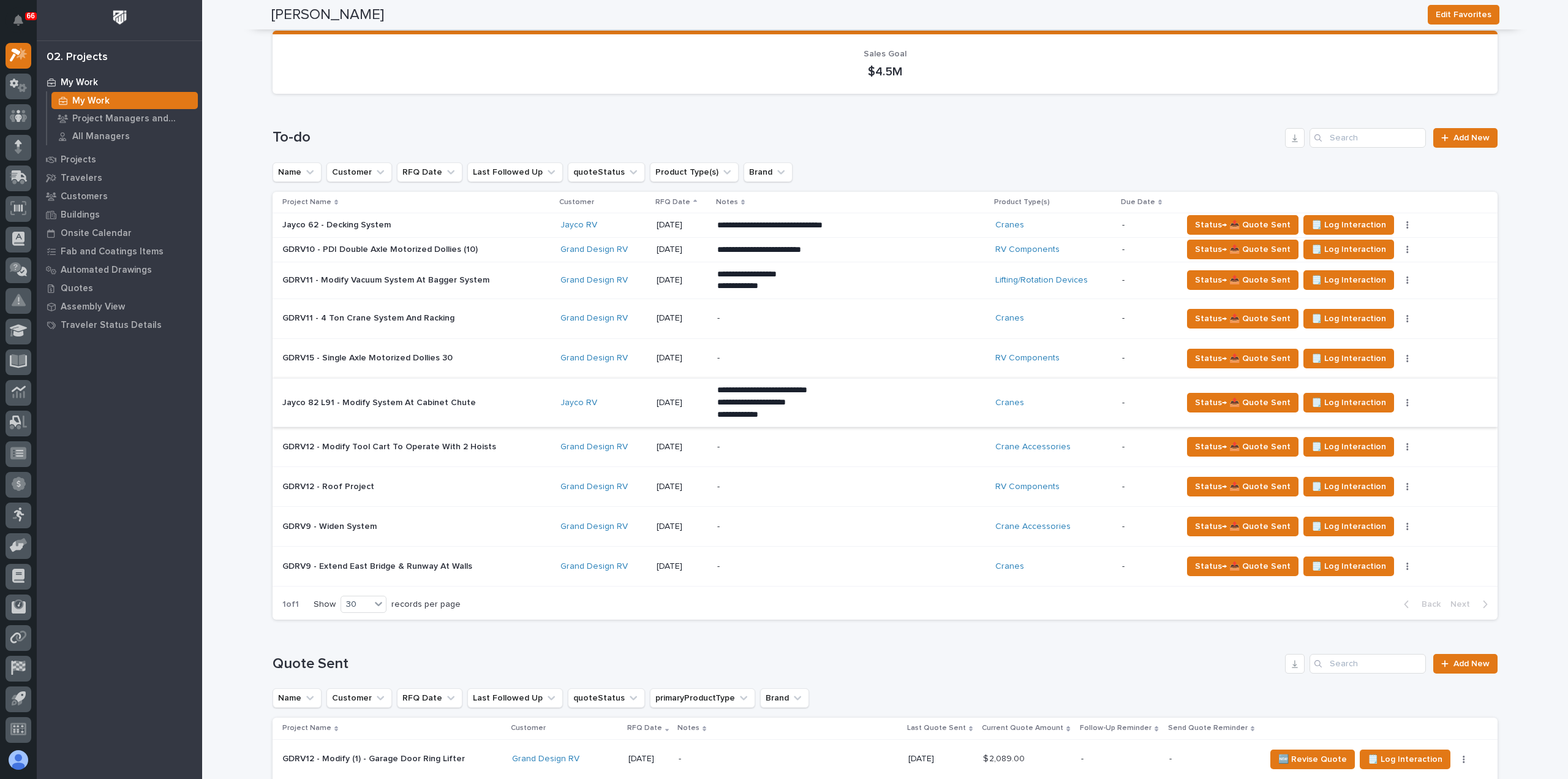
click at [1064, 220] on div "Cranes" at bounding box center [1054, 225] width 117 height 11
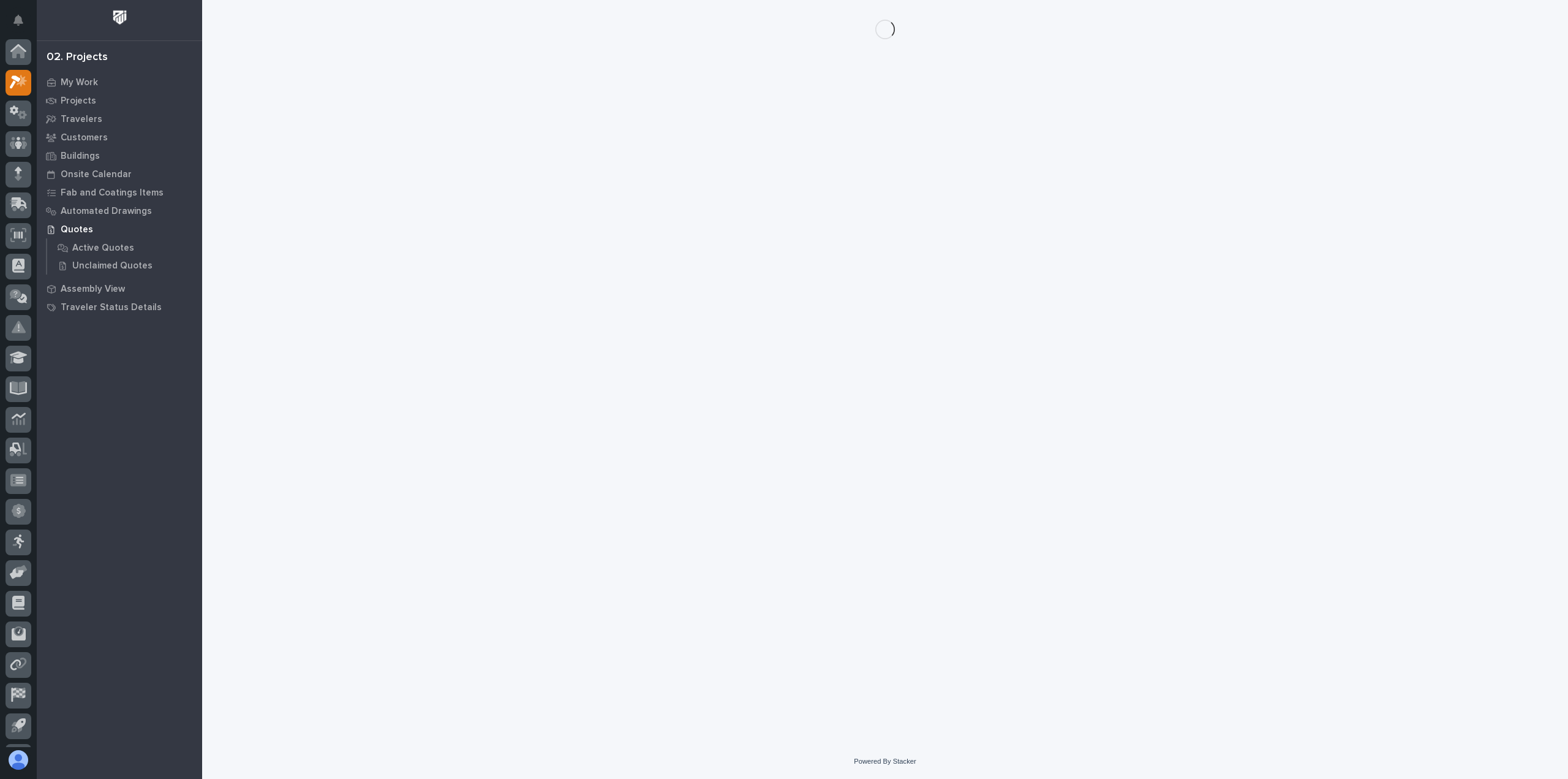
scroll to position [27, 0]
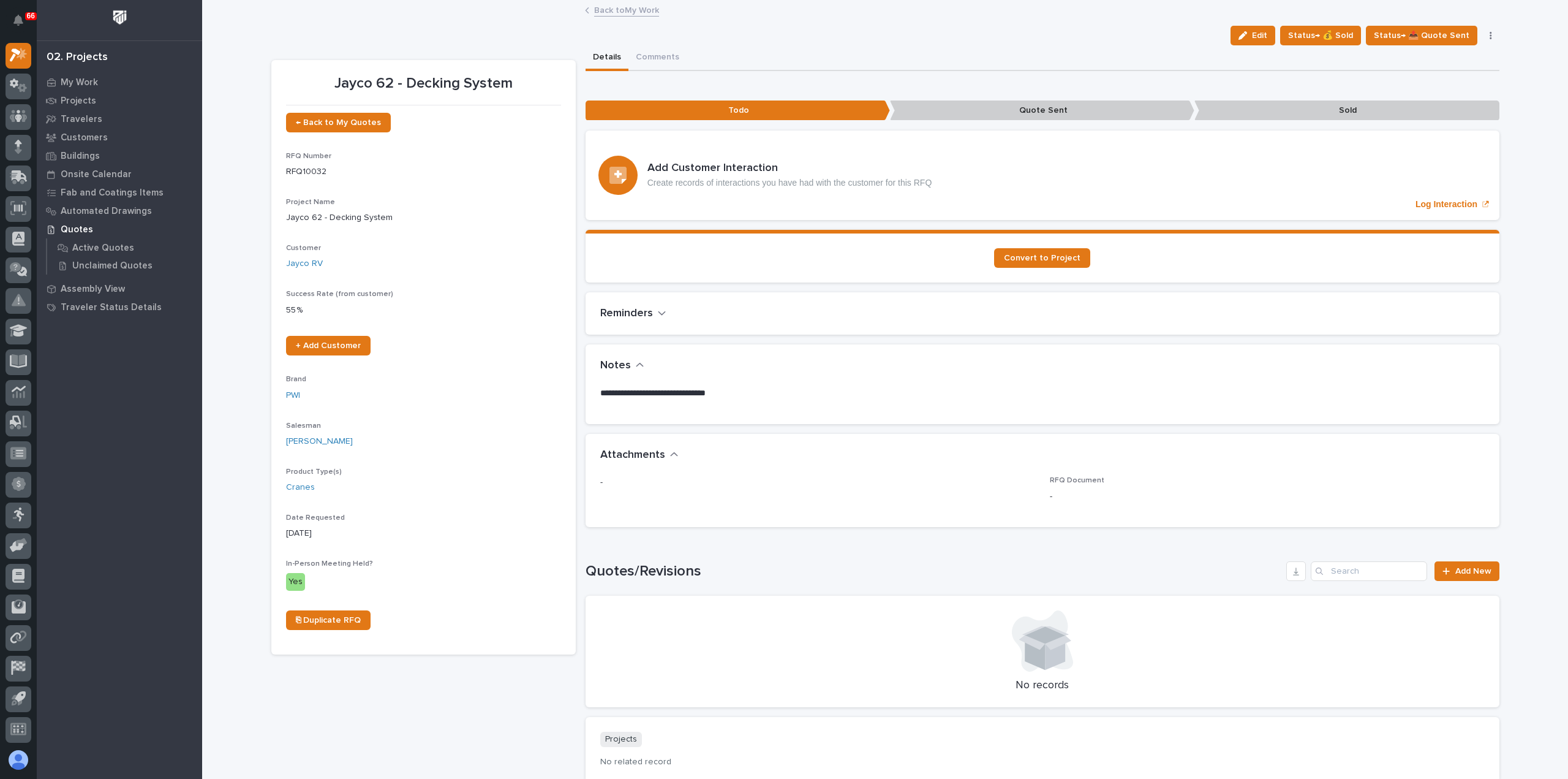
click at [1490, 33] on icon "button" at bounding box center [1490, 35] width 2 height 7
click at [1416, 214] on span "Delete" at bounding box center [1416, 217] width 27 height 11
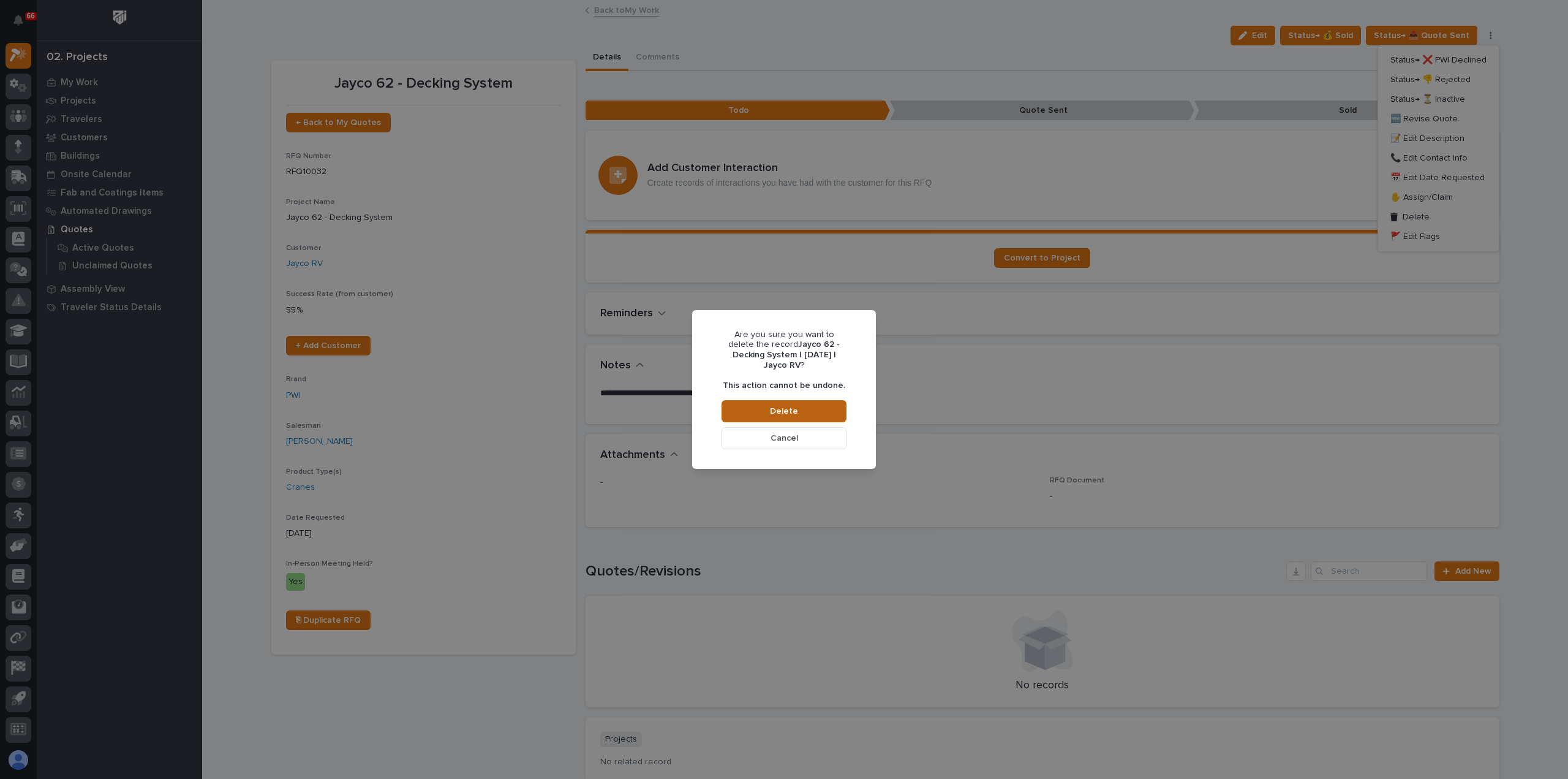
click at [751, 409] on button "Delete" at bounding box center [784, 411] width 125 height 22
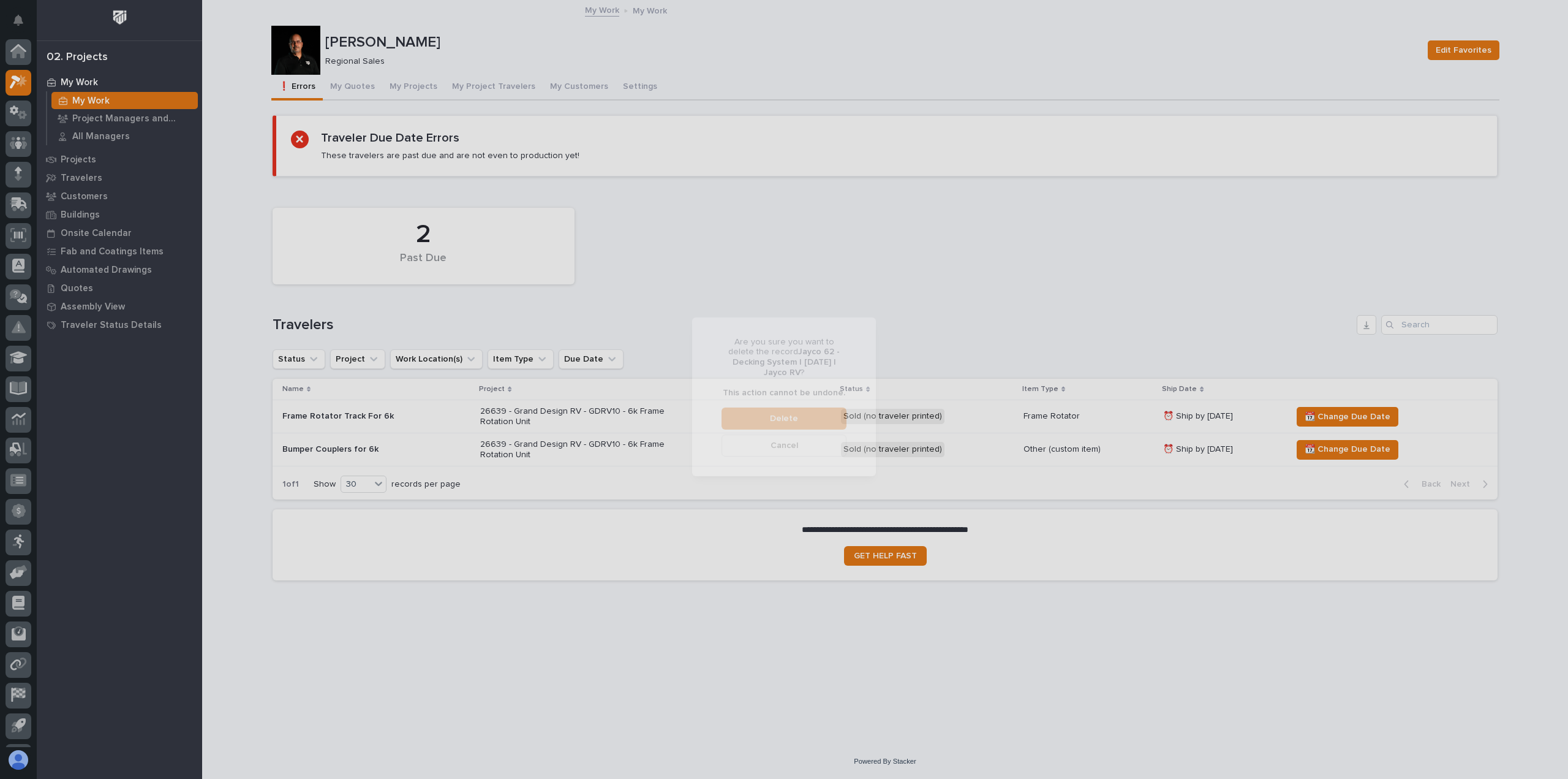
scroll to position [27, 0]
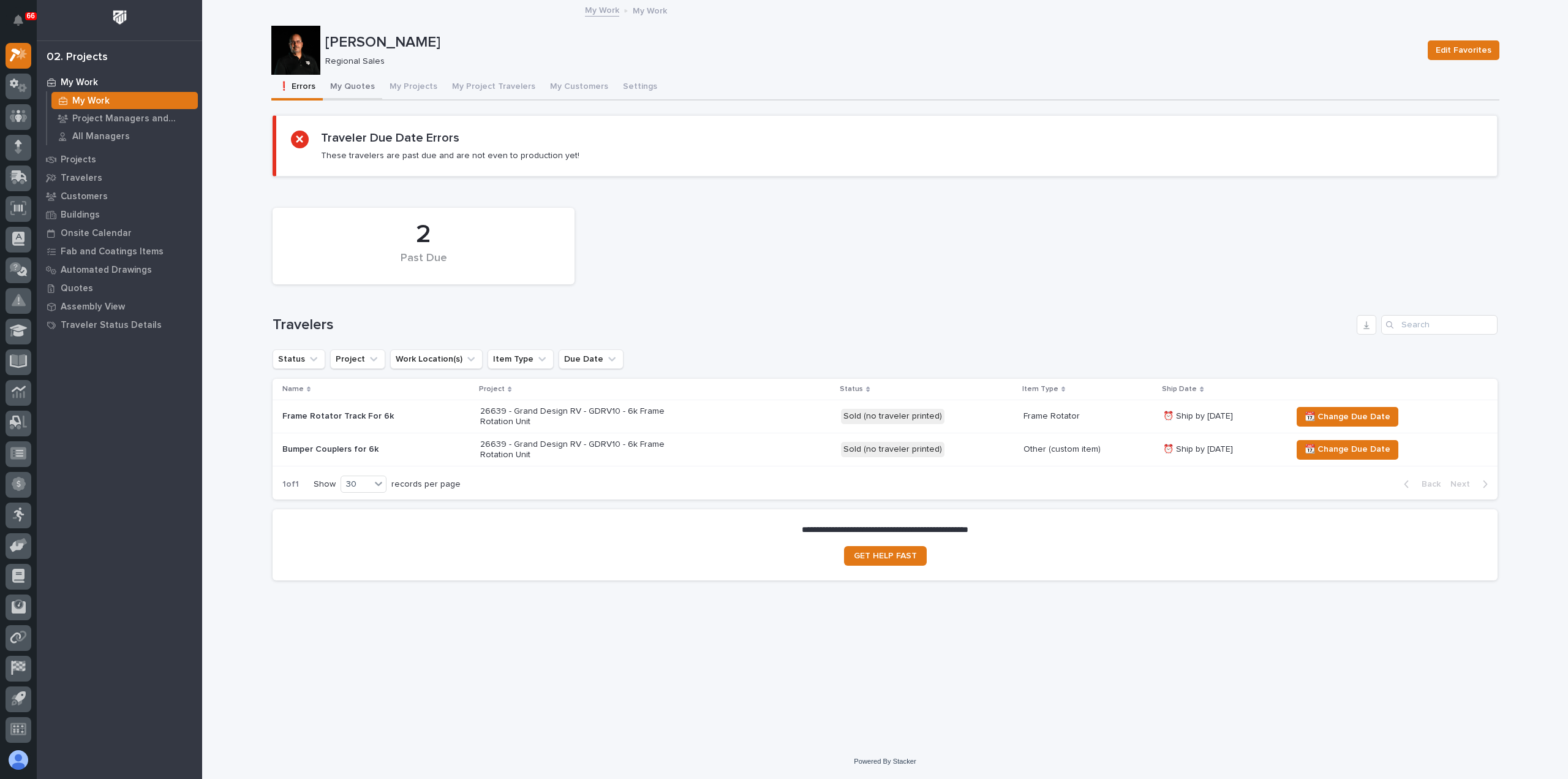
click at [360, 83] on button "My Quotes" at bounding box center [353, 88] width 60 height 26
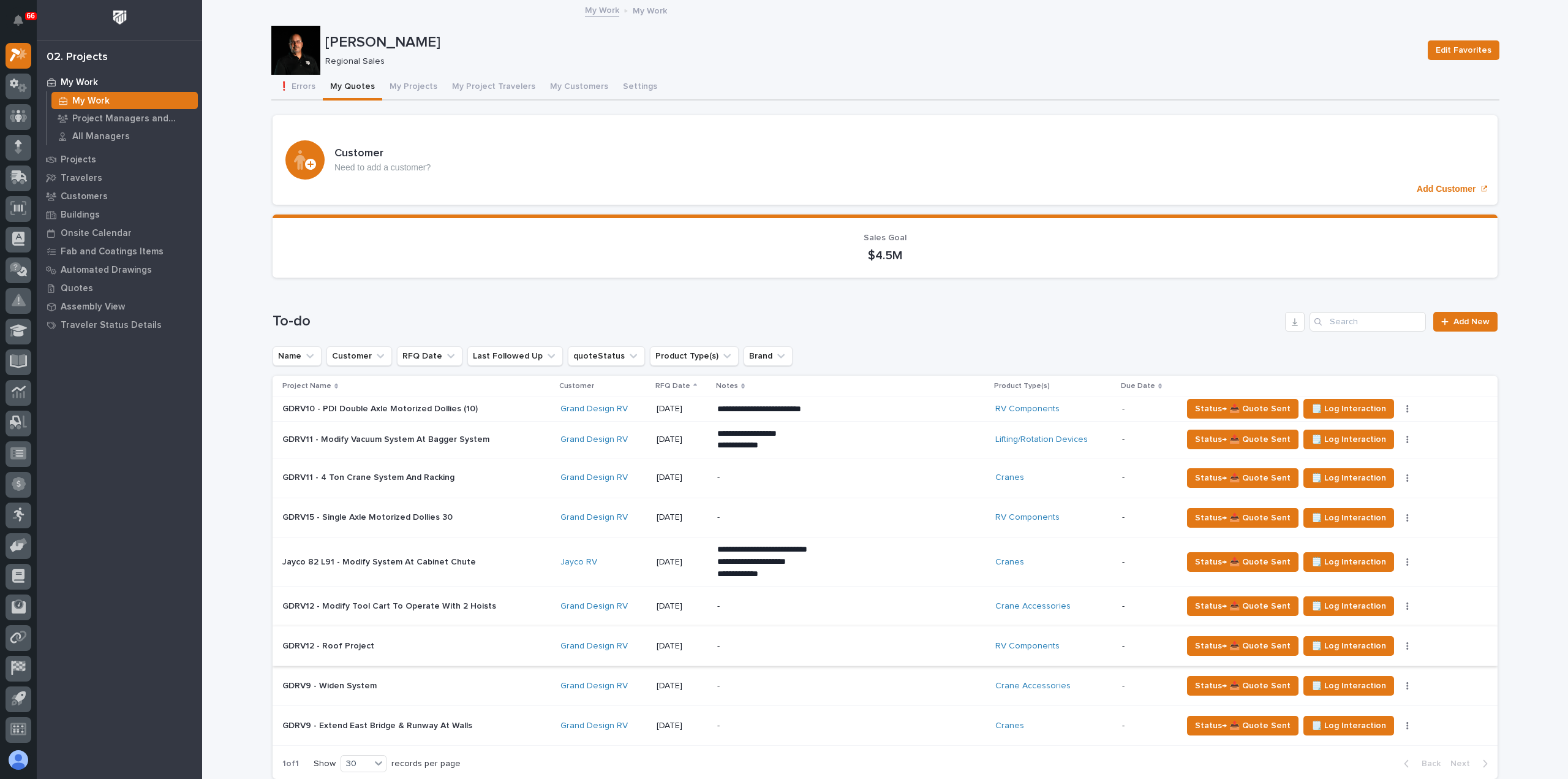
scroll to position [184, 0]
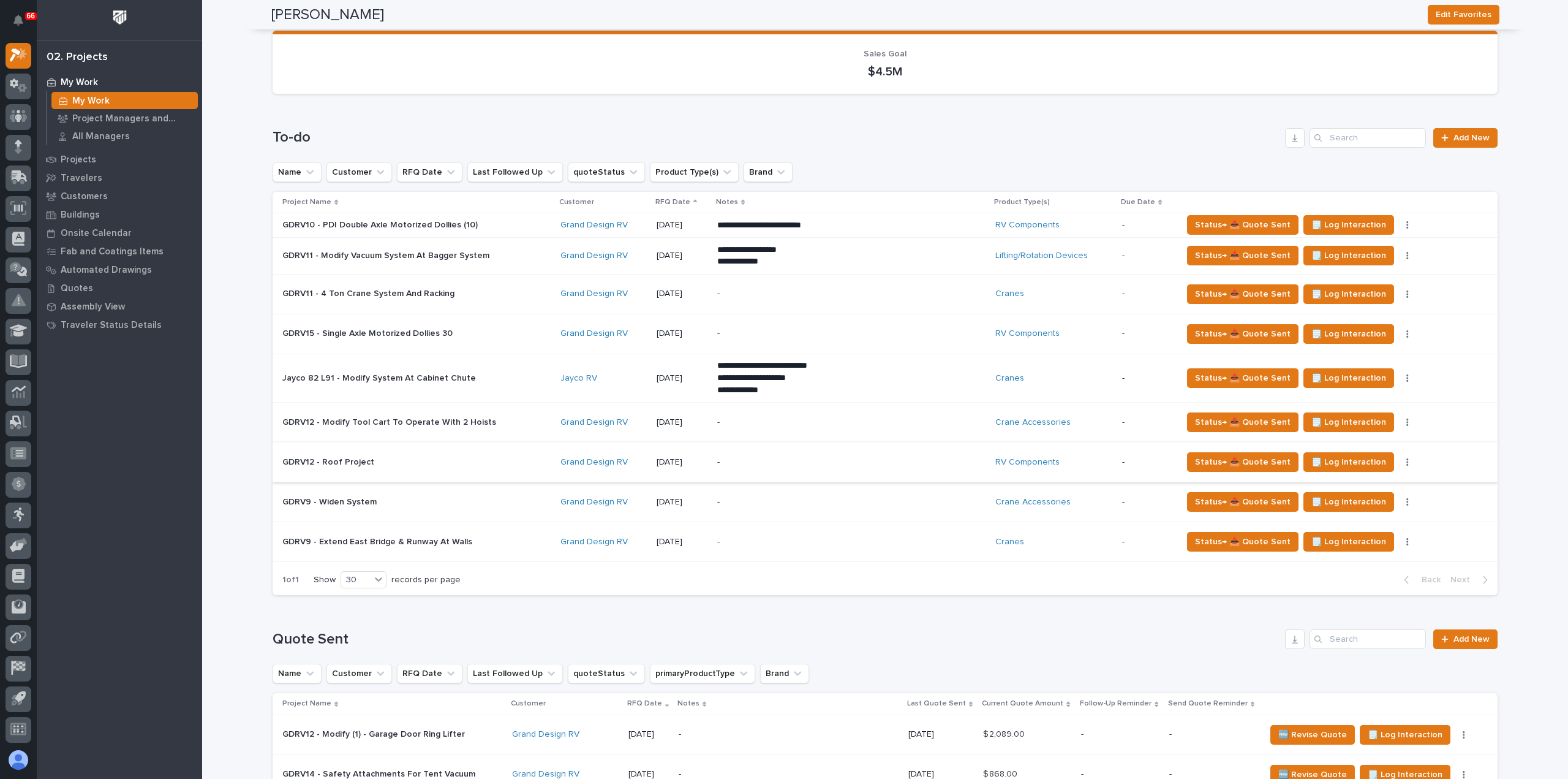
click at [874, 505] on p "-" at bounding box center [824, 502] width 214 height 11
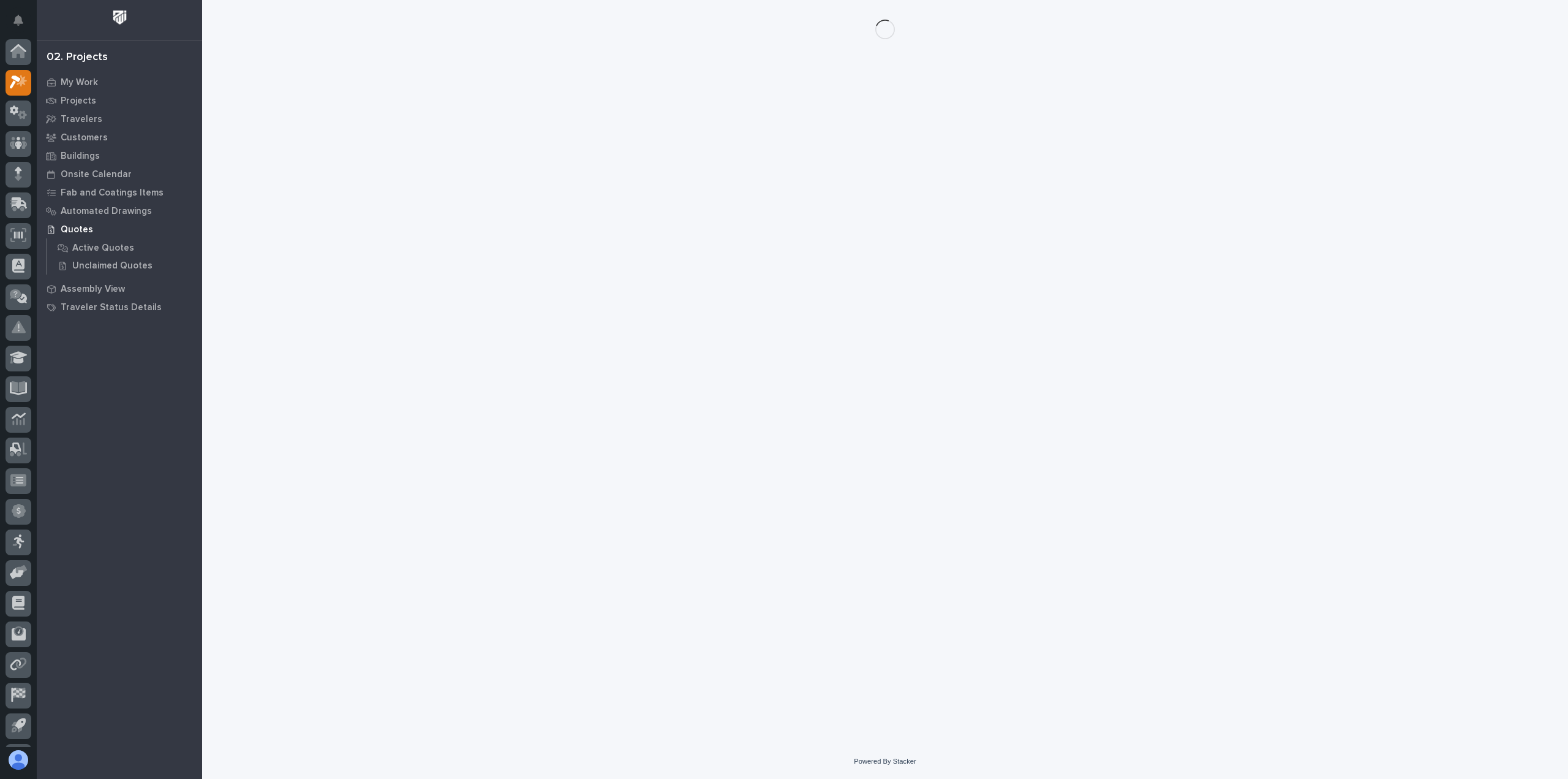
scroll to position [27, 0]
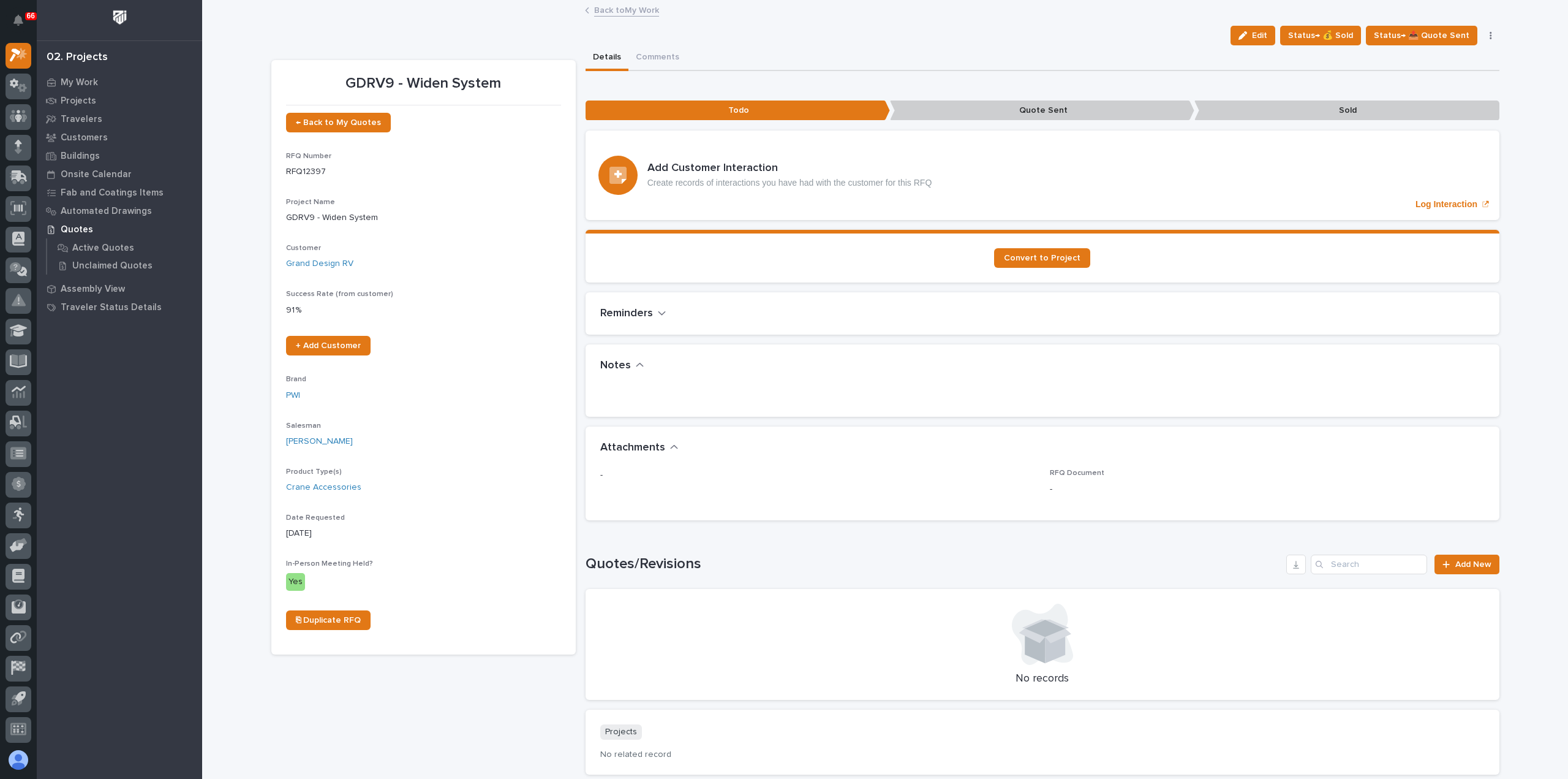
click at [1490, 35] on icon "button" at bounding box center [1490, 35] width 2 height 7
click at [1418, 220] on span "Delete" at bounding box center [1416, 217] width 27 height 11
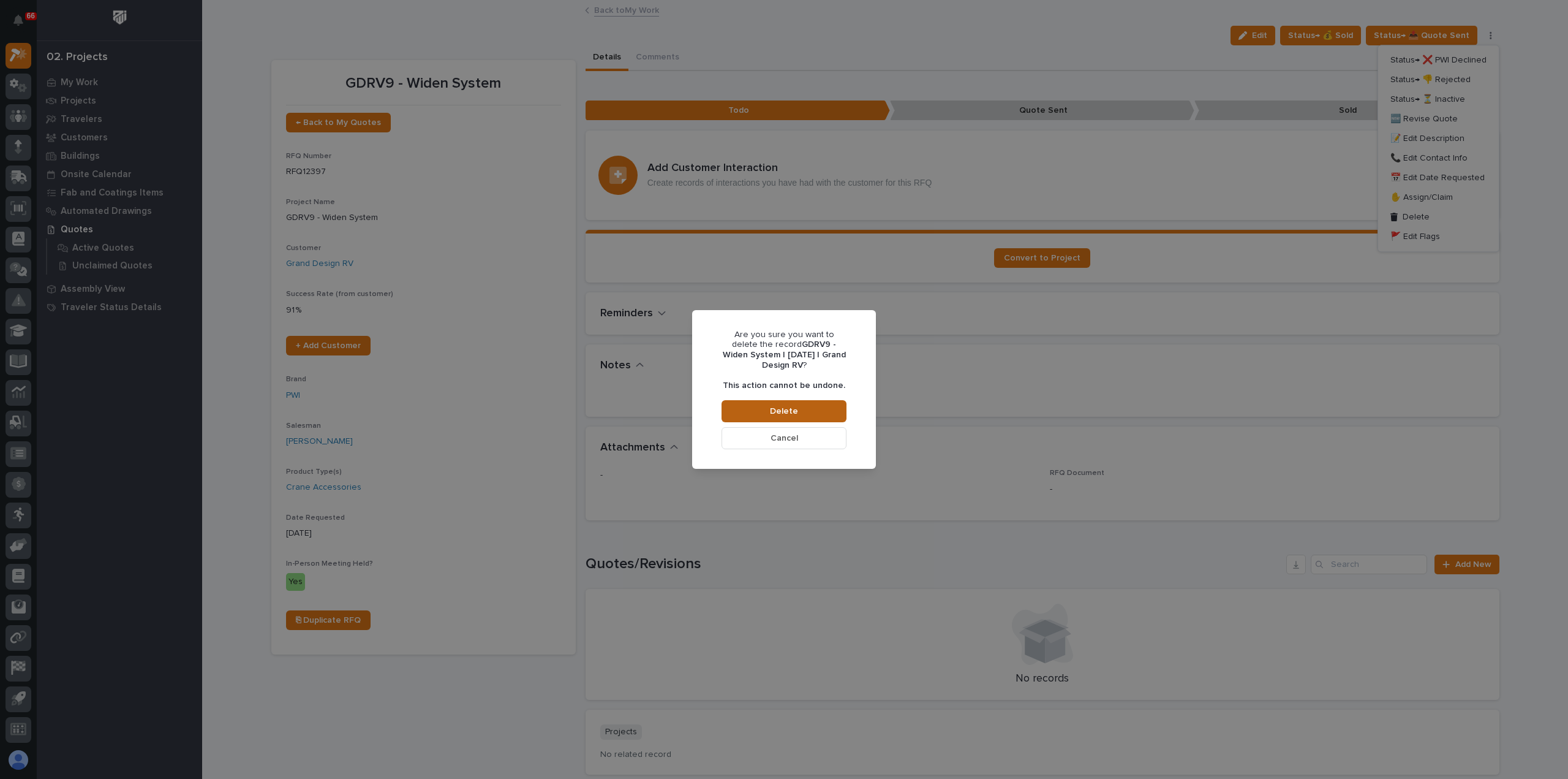
click at [781, 412] on span "Delete" at bounding box center [784, 411] width 28 height 11
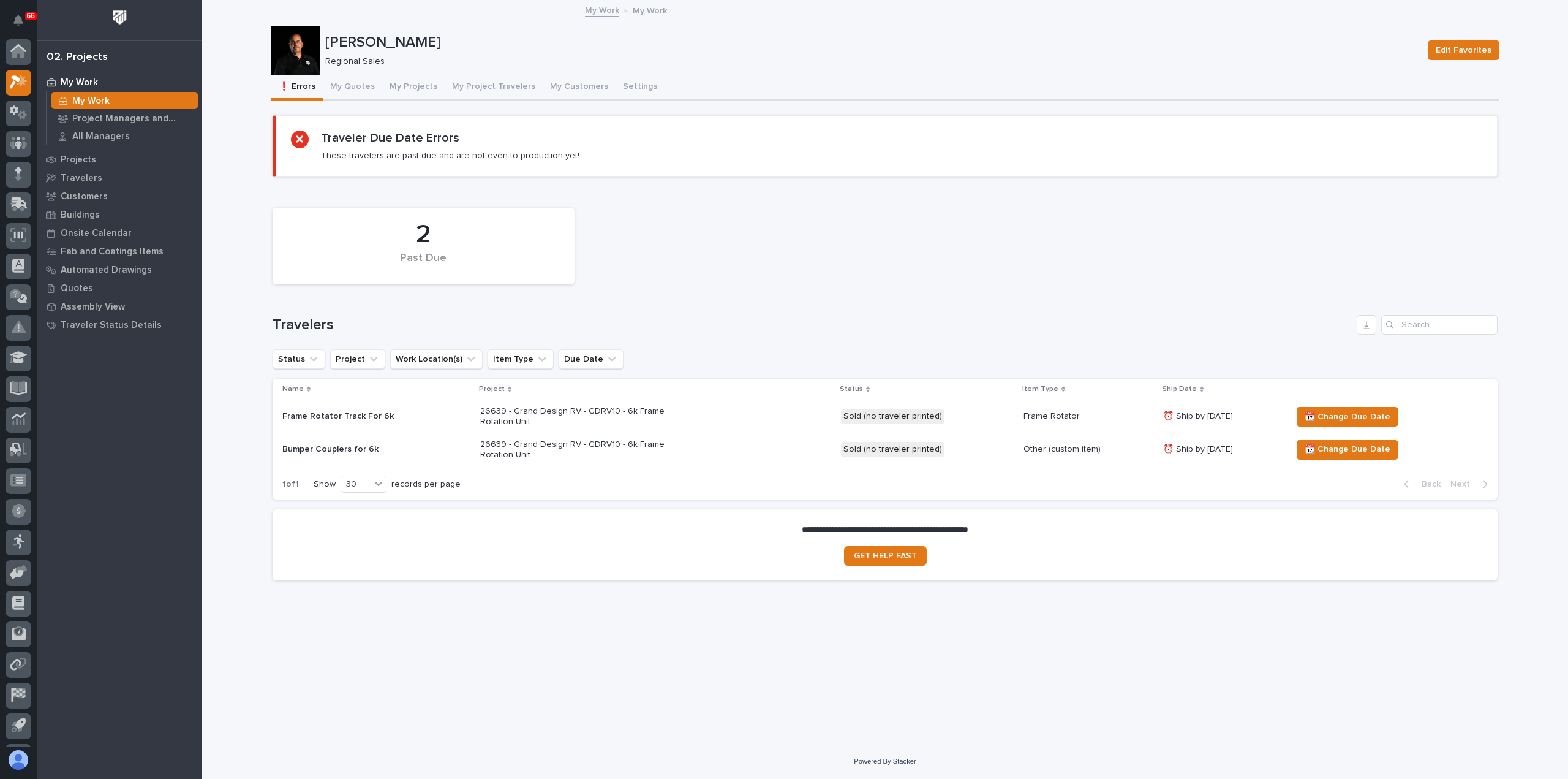
scroll to position [27, 0]
click at [358, 86] on button "My Quotes" at bounding box center [353, 88] width 60 height 26
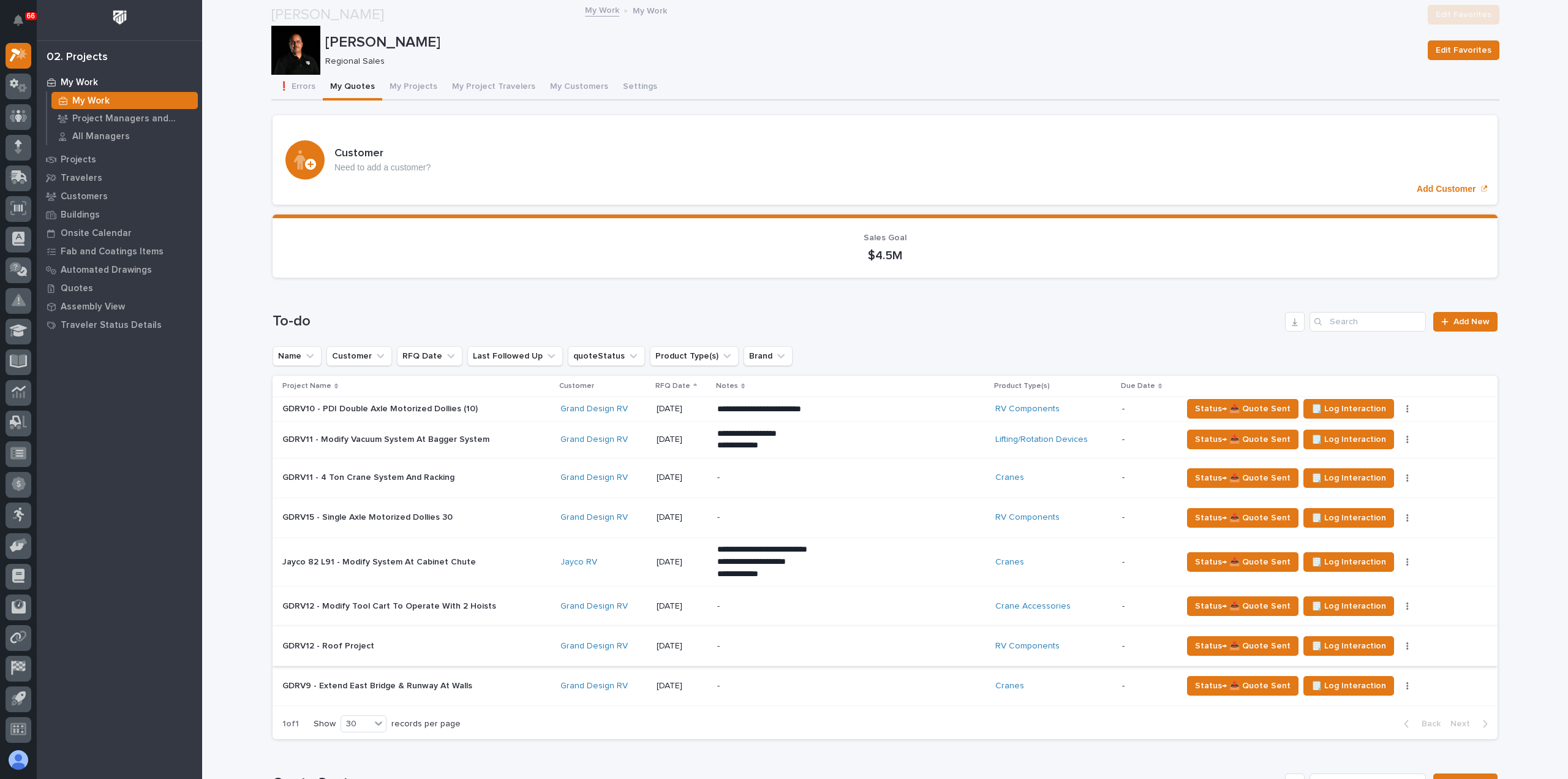
scroll to position [184, 0]
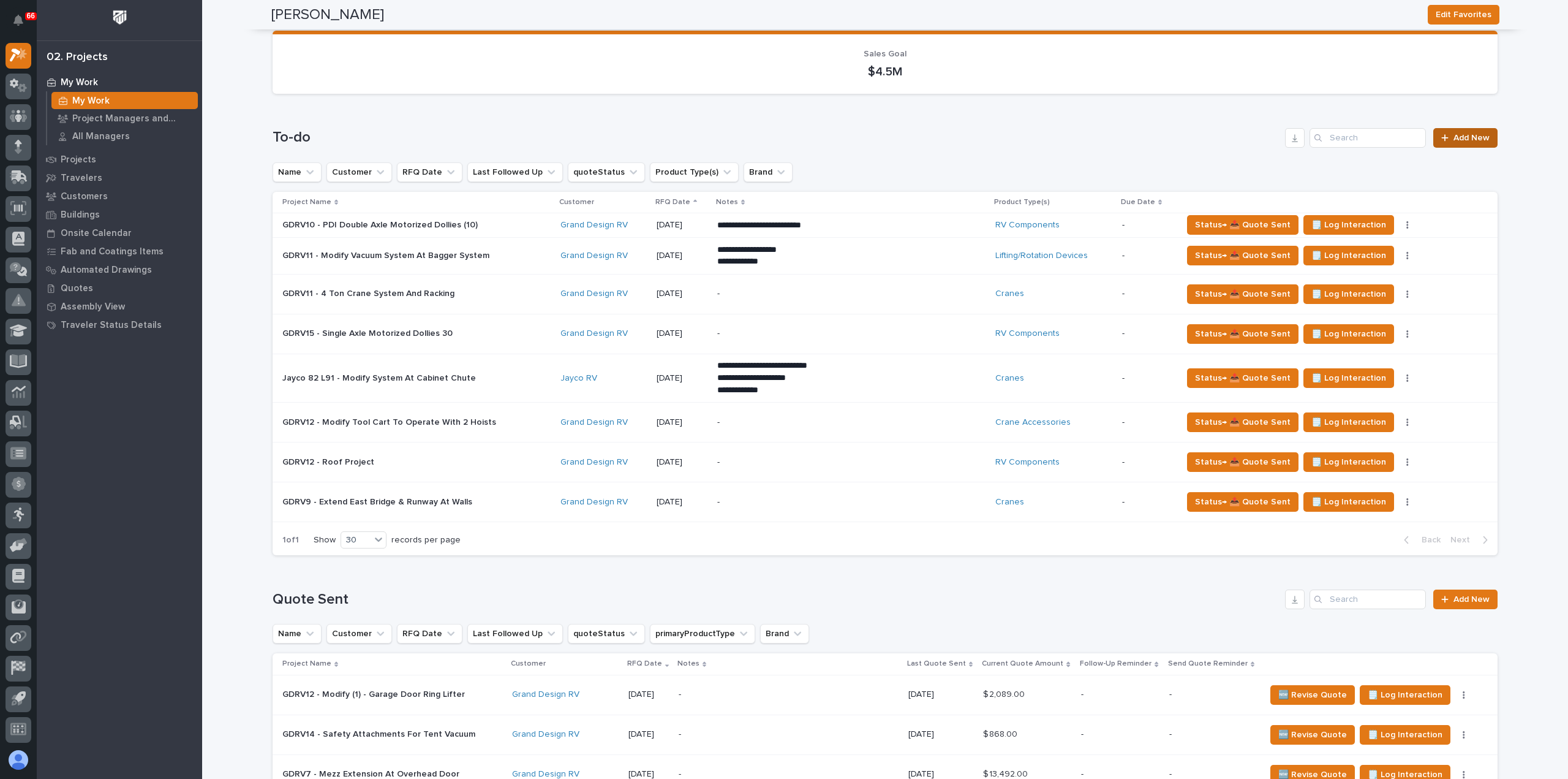
click at [1459, 134] on span "Add New" at bounding box center [1471, 137] width 36 height 9
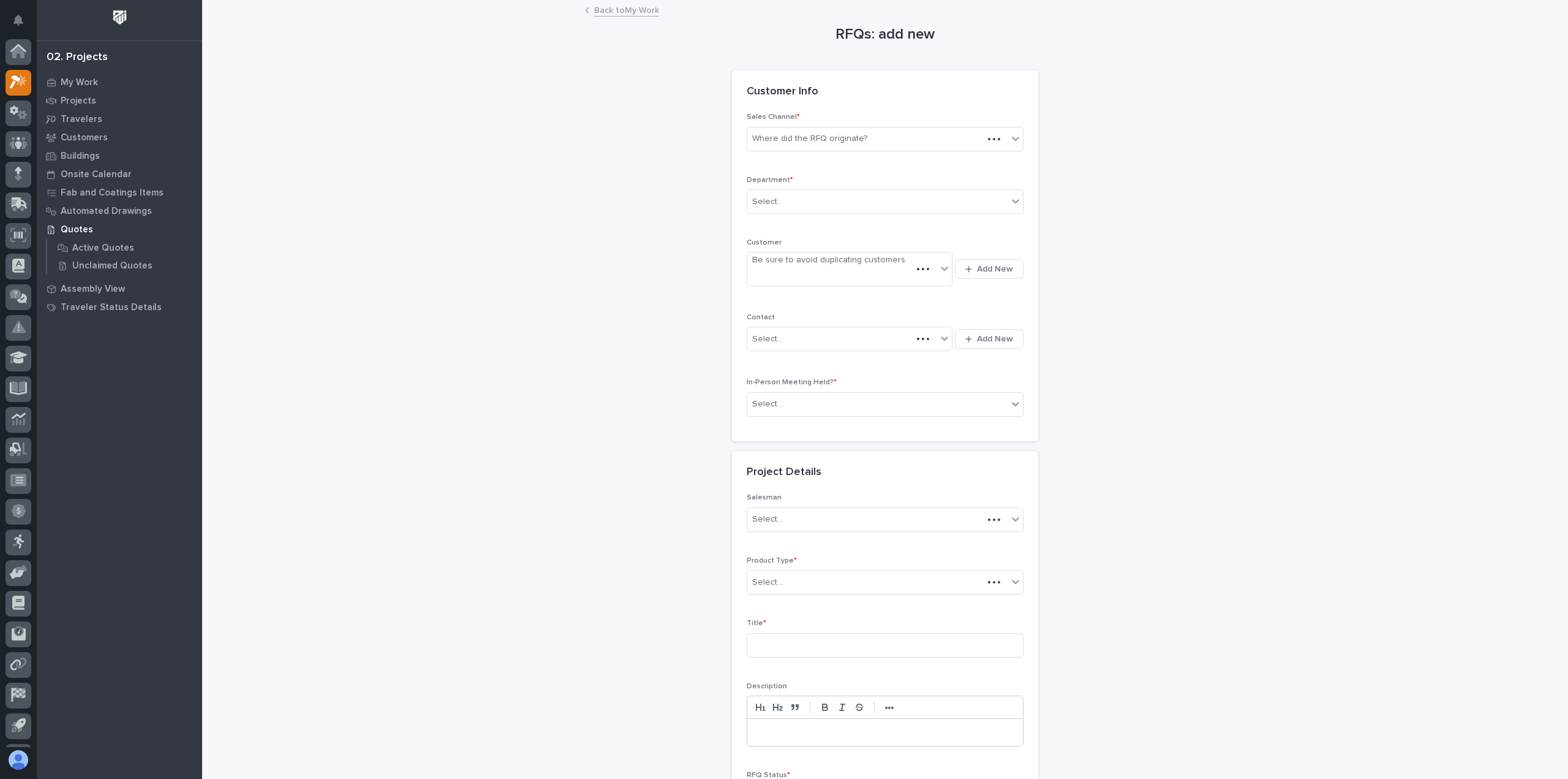
scroll to position [27, 0]
click at [856, 132] on div "Where did the RFQ originate?" at bounding box center [810, 138] width 115 height 13
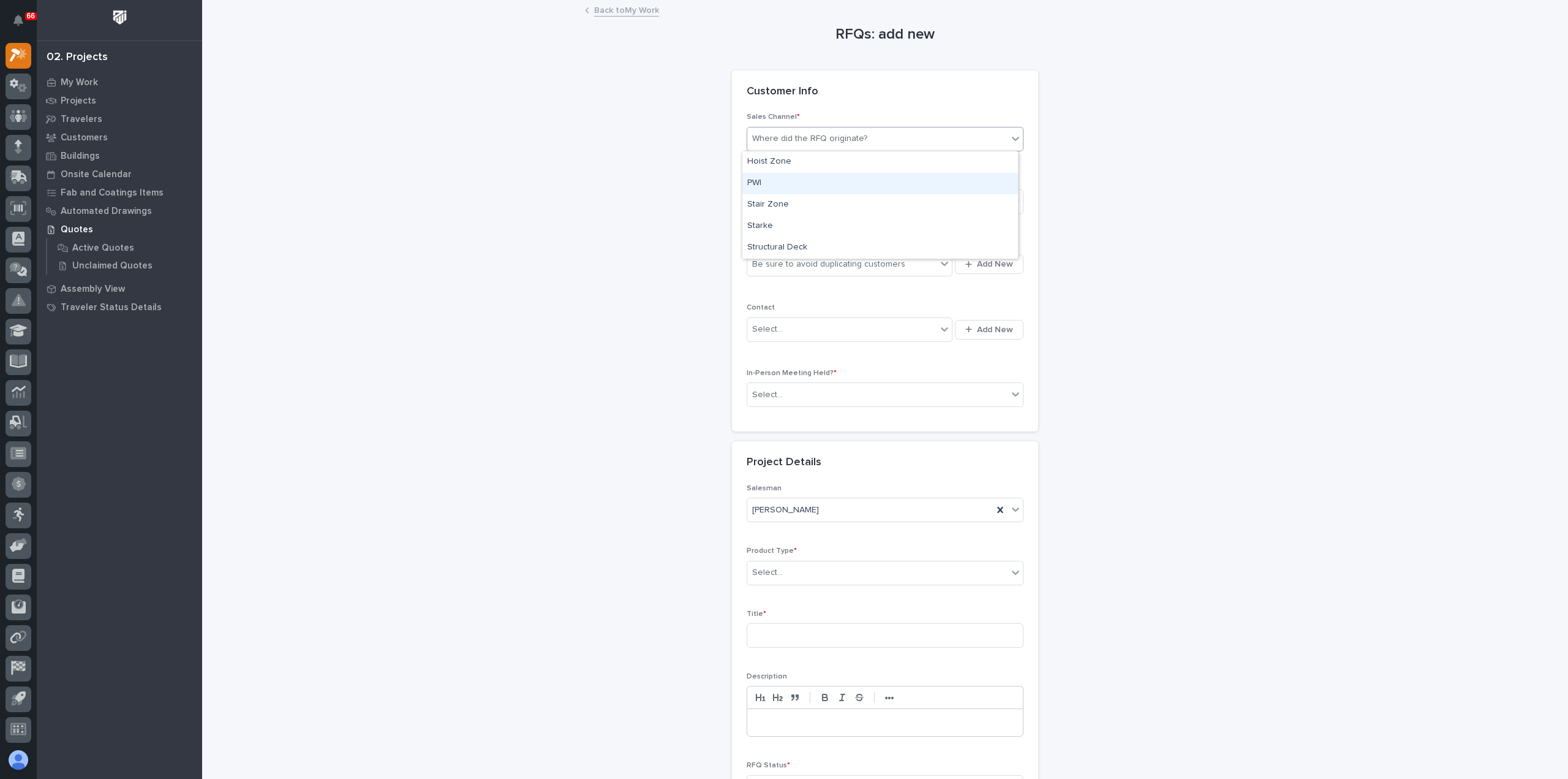
click at [817, 180] on div "PWI" at bounding box center [880, 183] width 276 height 21
click at [809, 193] on div "Select..." at bounding box center [878, 202] width 260 height 20
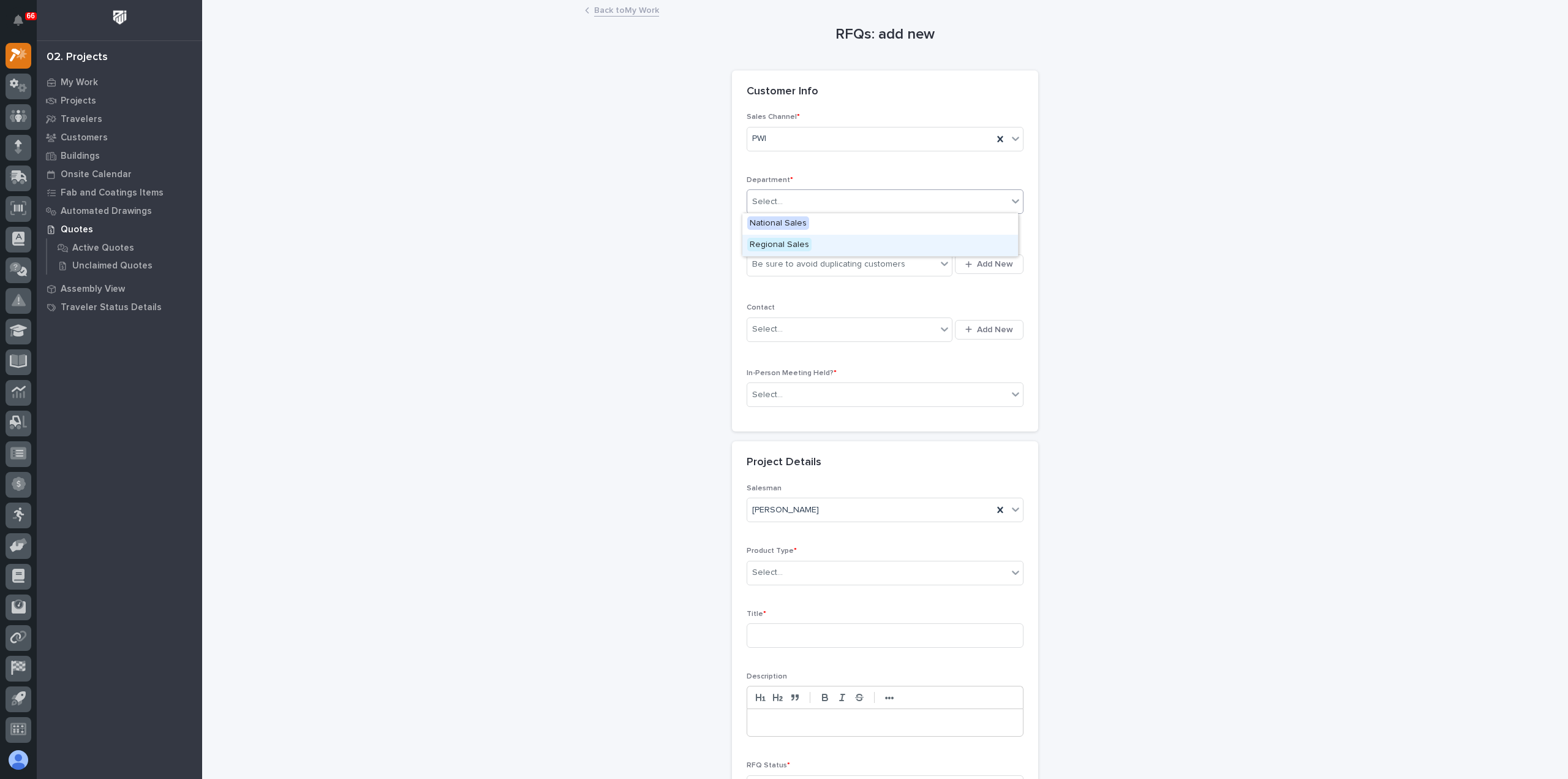
click at [813, 251] on div "Regional Sales" at bounding box center [880, 246] width 276 height 21
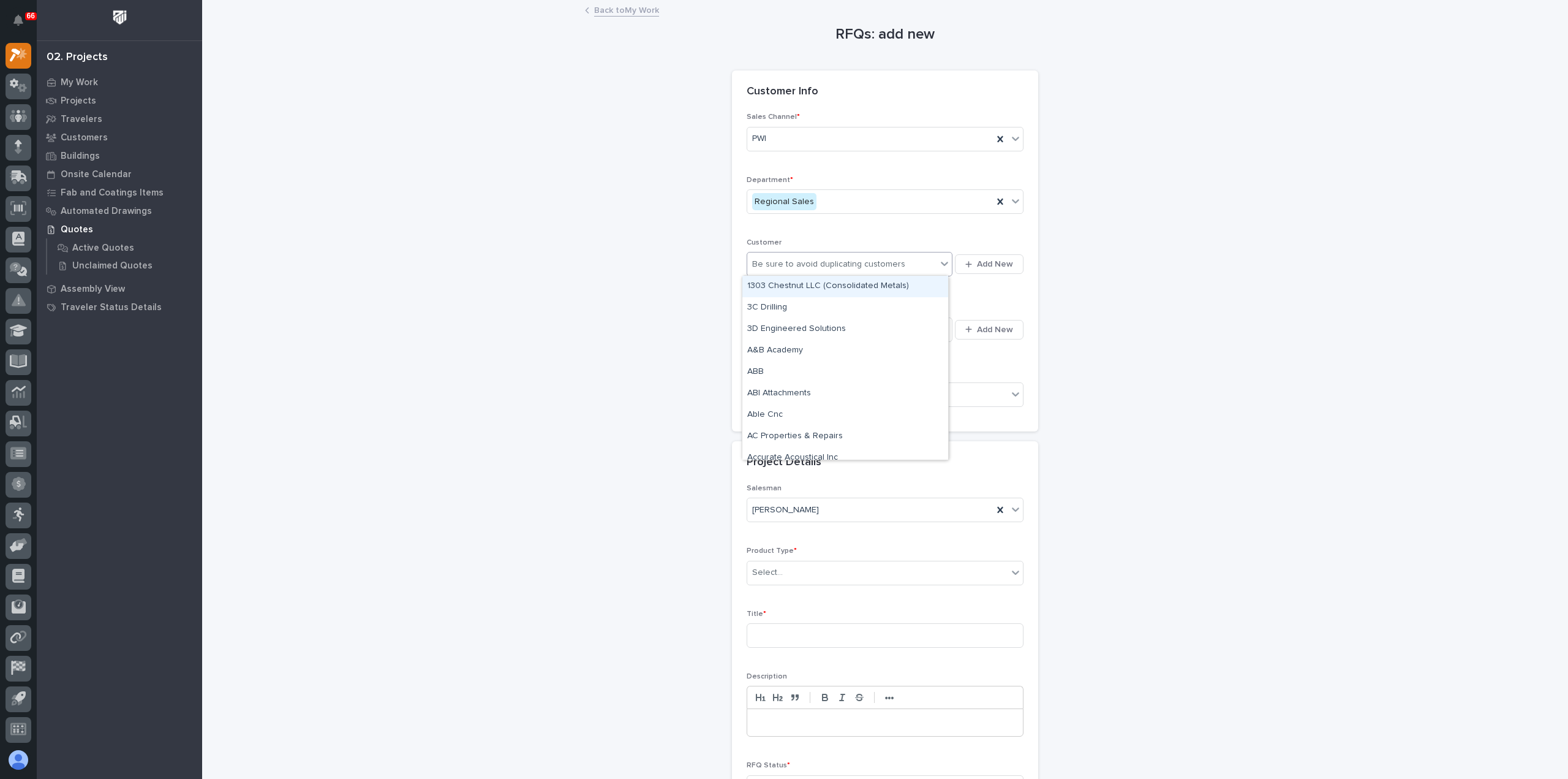
click at [818, 265] on div "Be sure to avoid duplicating customers" at bounding box center [828, 264] width 153 height 13
click at [821, 258] on div "Be sure to avoid duplicating customers" at bounding box center [828, 264] width 153 height 13
type input "*****"
click at [793, 313] on div "Jayco RV" at bounding box center [845, 308] width 206 height 21
click at [795, 330] on div "Select..." at bounding box center [842, 329] width 189 height 20
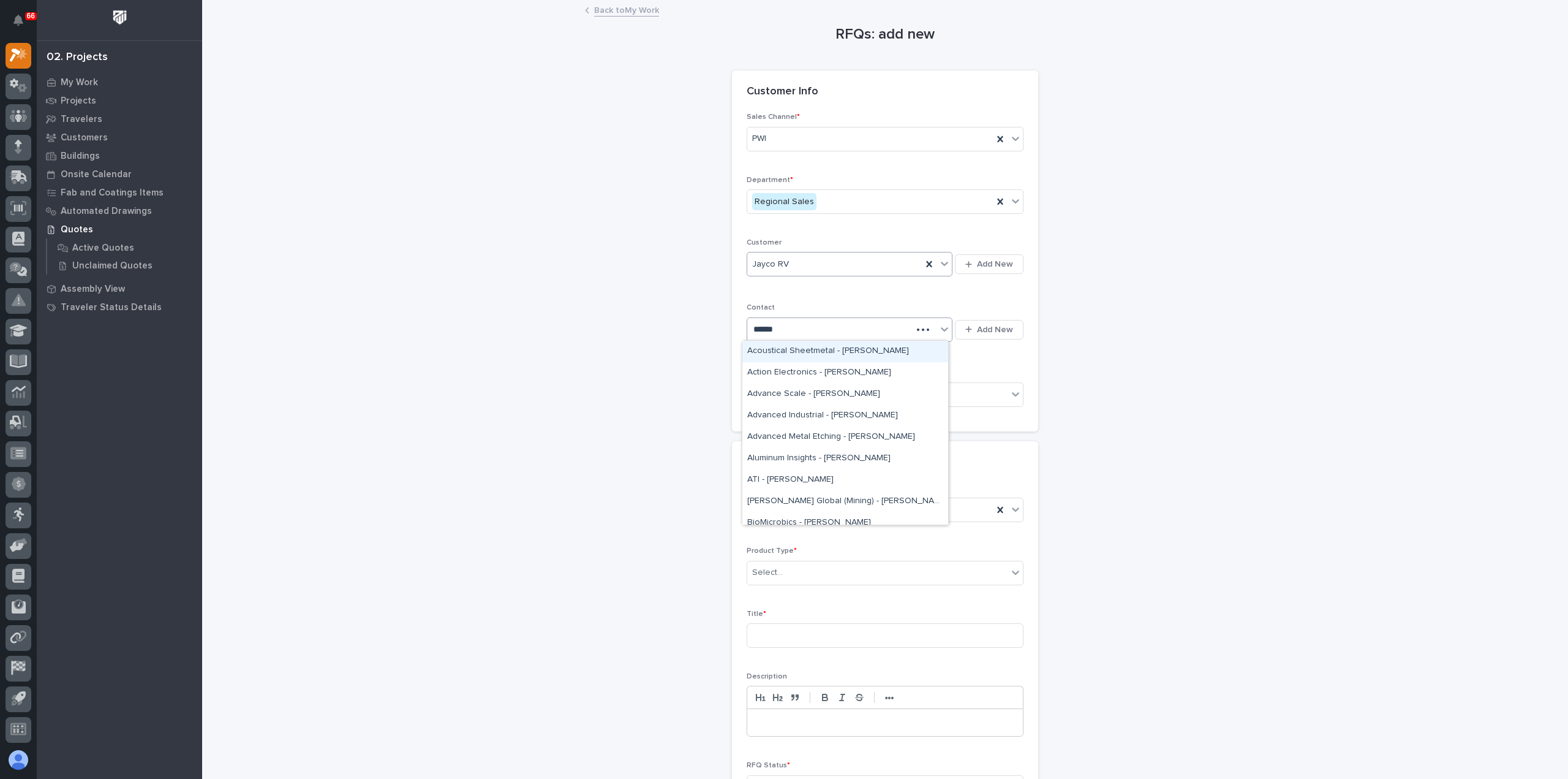
type input "*******"
click at [794, 374] on div "[PERSON_NAME]" at bounding box center [845, 373] width 206 height 21
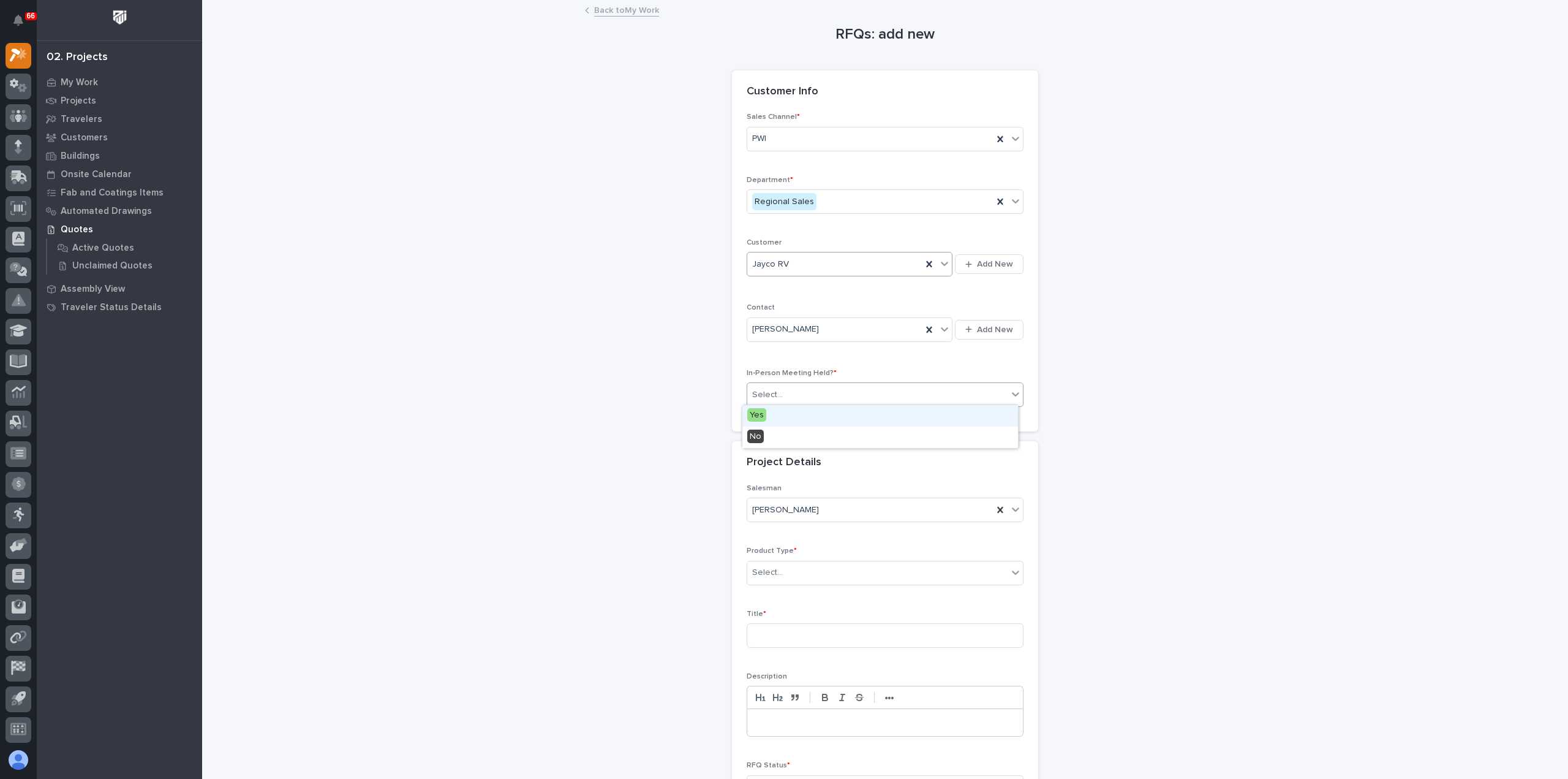
click at [791, 395] on div "Select..." at bounding box center [878, 395] width 260 height 20
click at [789, 415] on div "Yes" at bounding box center [880, 415] width 276 height 21
click at [801, 572] on div "Select..." at bounding box center [878, 573] width 260 height 20
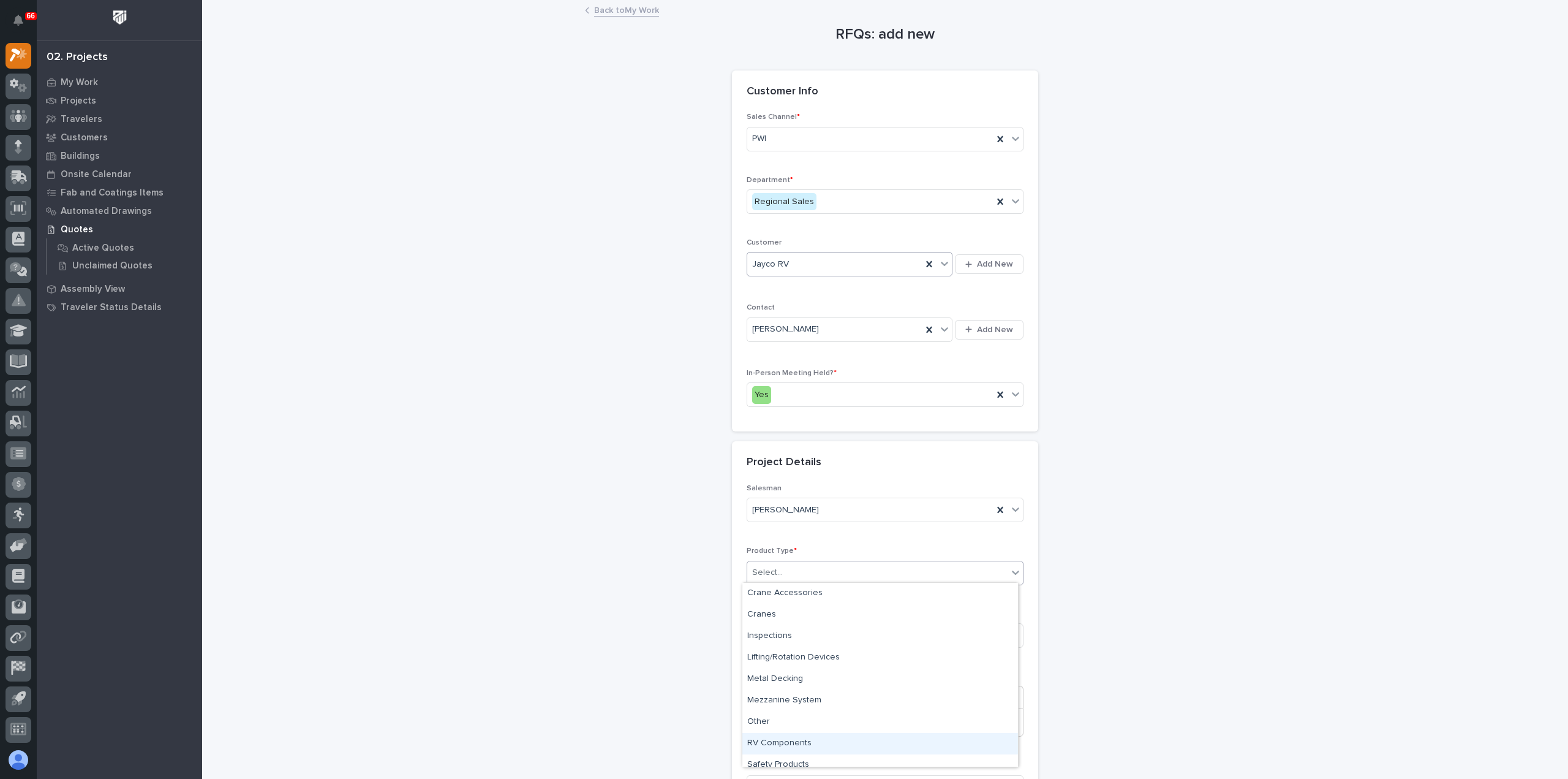
scroll to position [52, 0]
click at [794, 606] on div "Lifting/Rotation Devices" at bounding box center [880, 606] width 276 height 21
click at [810, 567] on span "Lifting/Rotation Devices" at bounding box center [798, 572] width 92 height 13
click at [759, 717] on div "Other" at bounding box center [880, 722] width 276 height 21
click at [755, 623] on input at bounding box center [885, 635] width 277 height 25
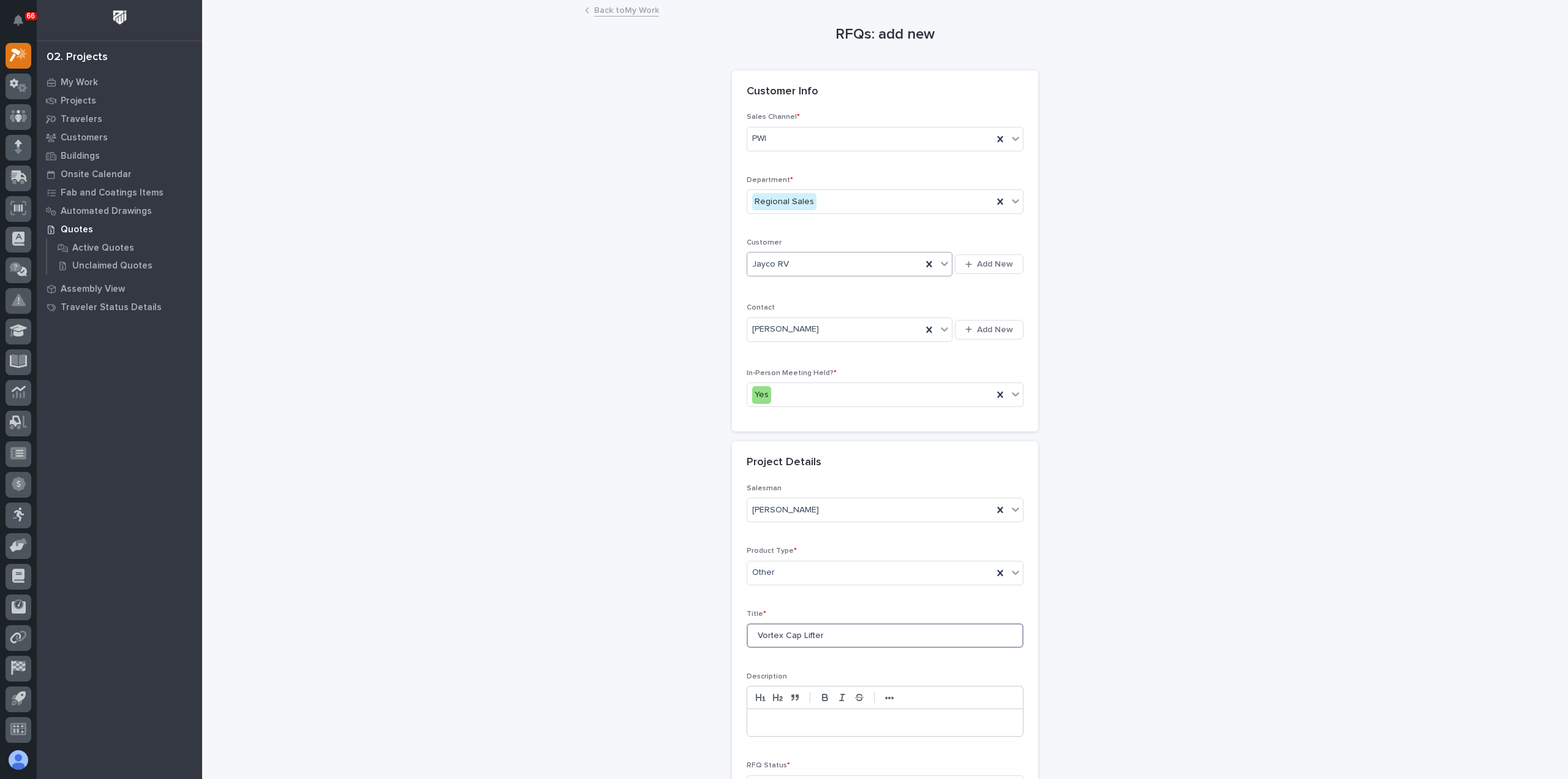
click at [753, 632] on input "Vortex Cap Lifter" at bounding box center [885, 635] width 277 height 25
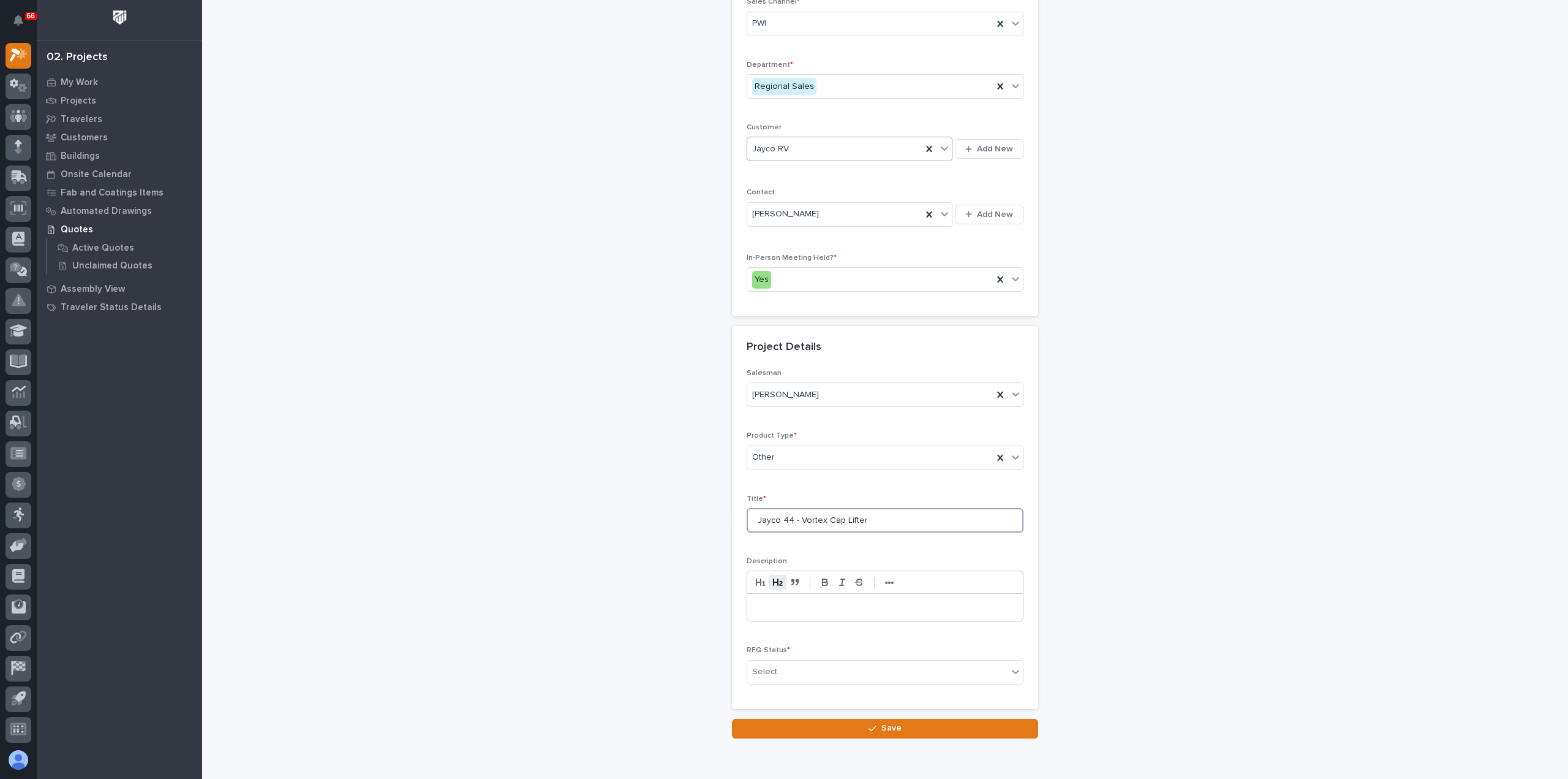
scroll to position [166, 0]
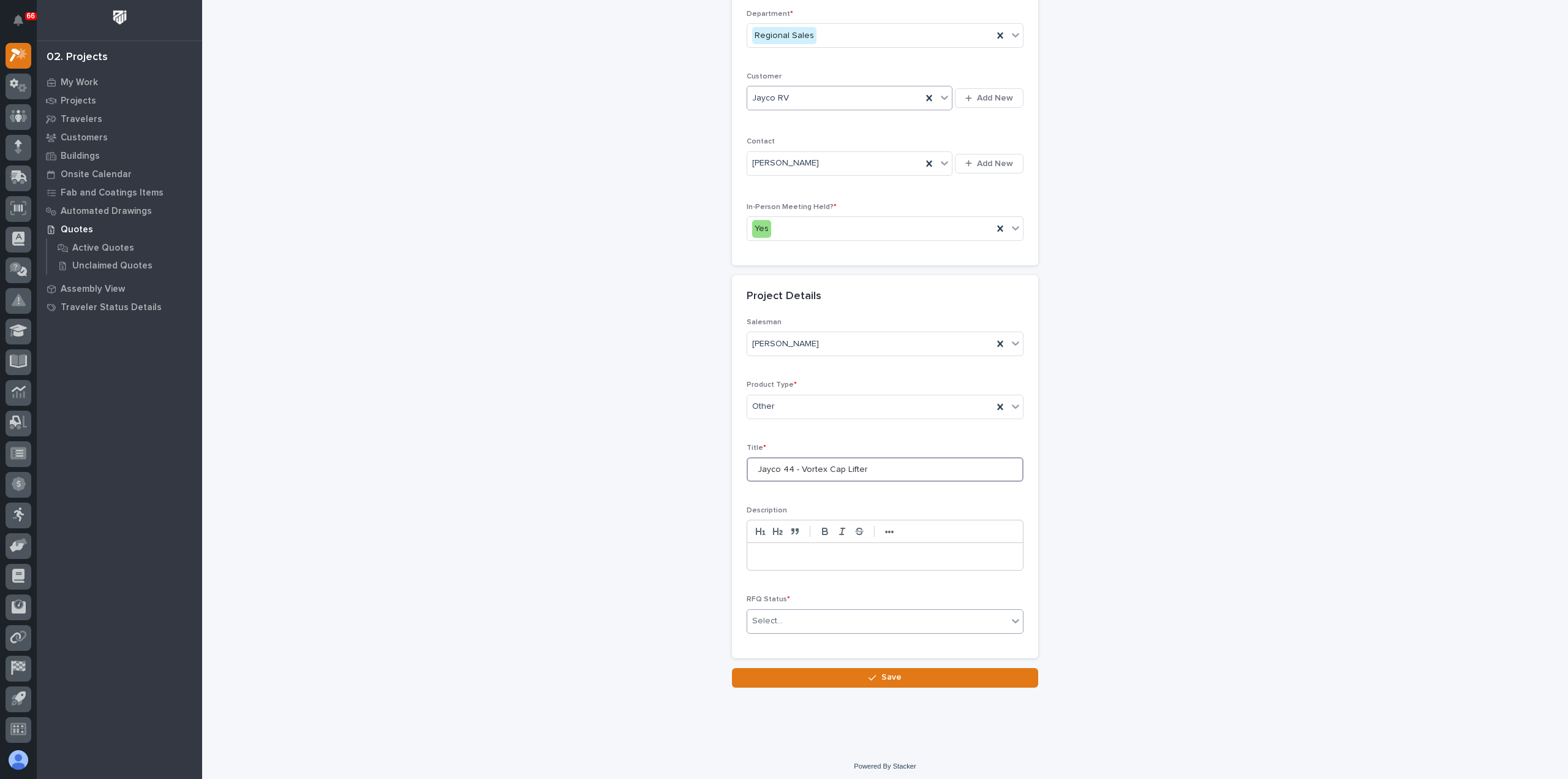
type input "Jayco 44 - Vortex Cap Lifter"
click at [767, 611] on div "Select..." at bounding box center [878, 621] width 260 height 20
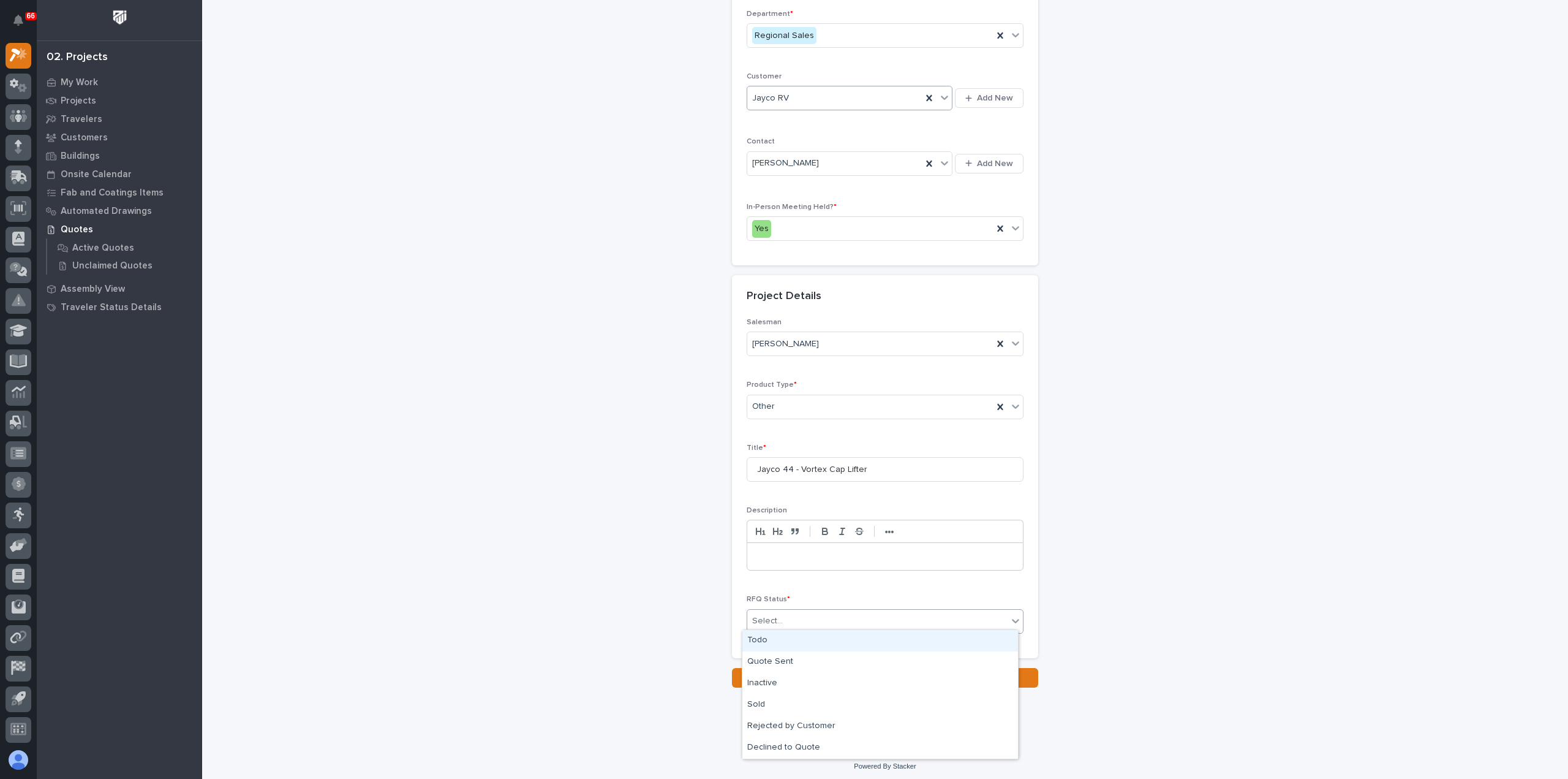
click at [773, 638] on div "Todo" at bounding box center [880, 640] width 276 height 21
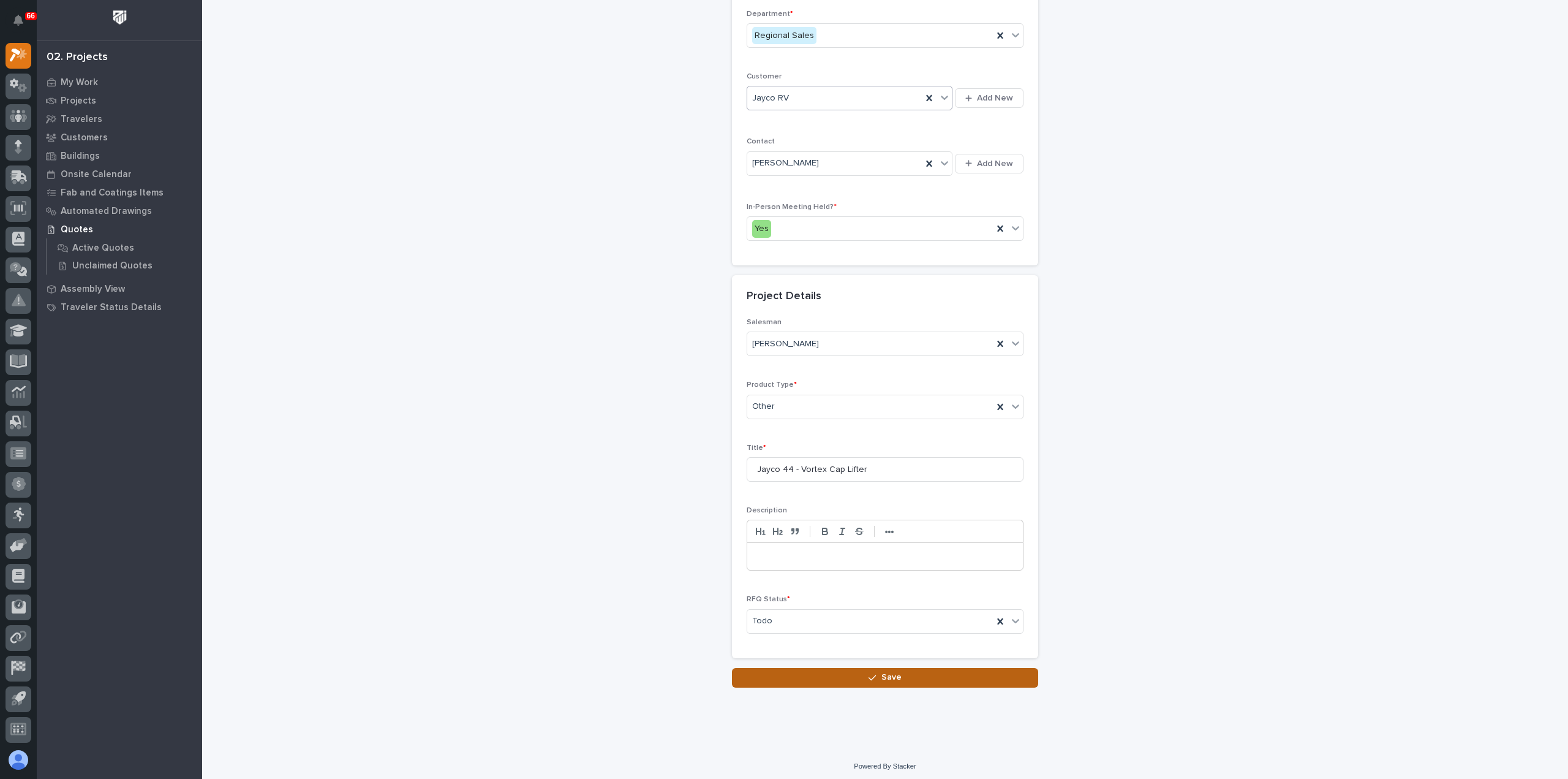
click at [832, 672] on button "Save" at bounding box center [885, 677] width 306 height 20
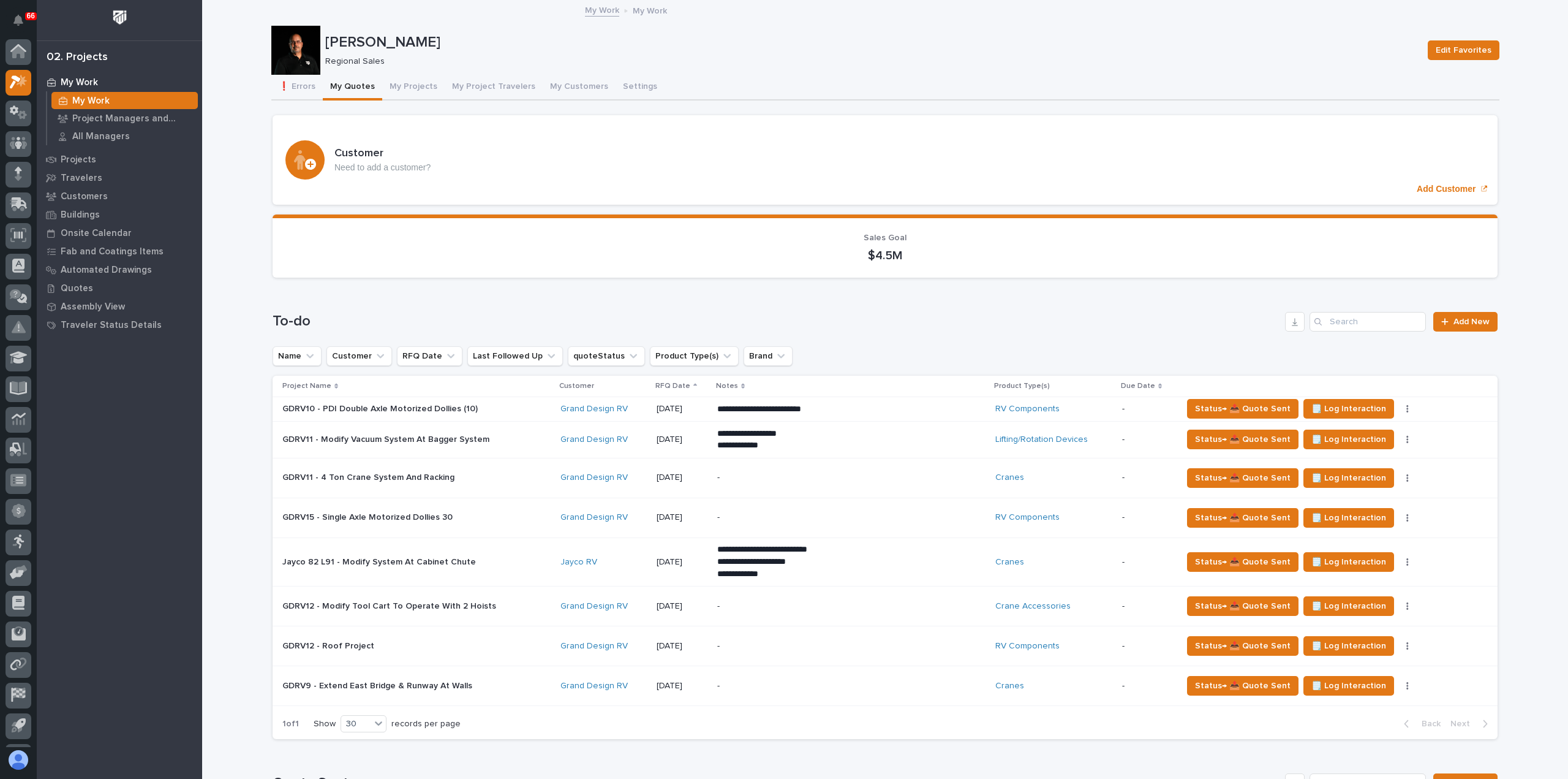
scroll to position [27, 0]
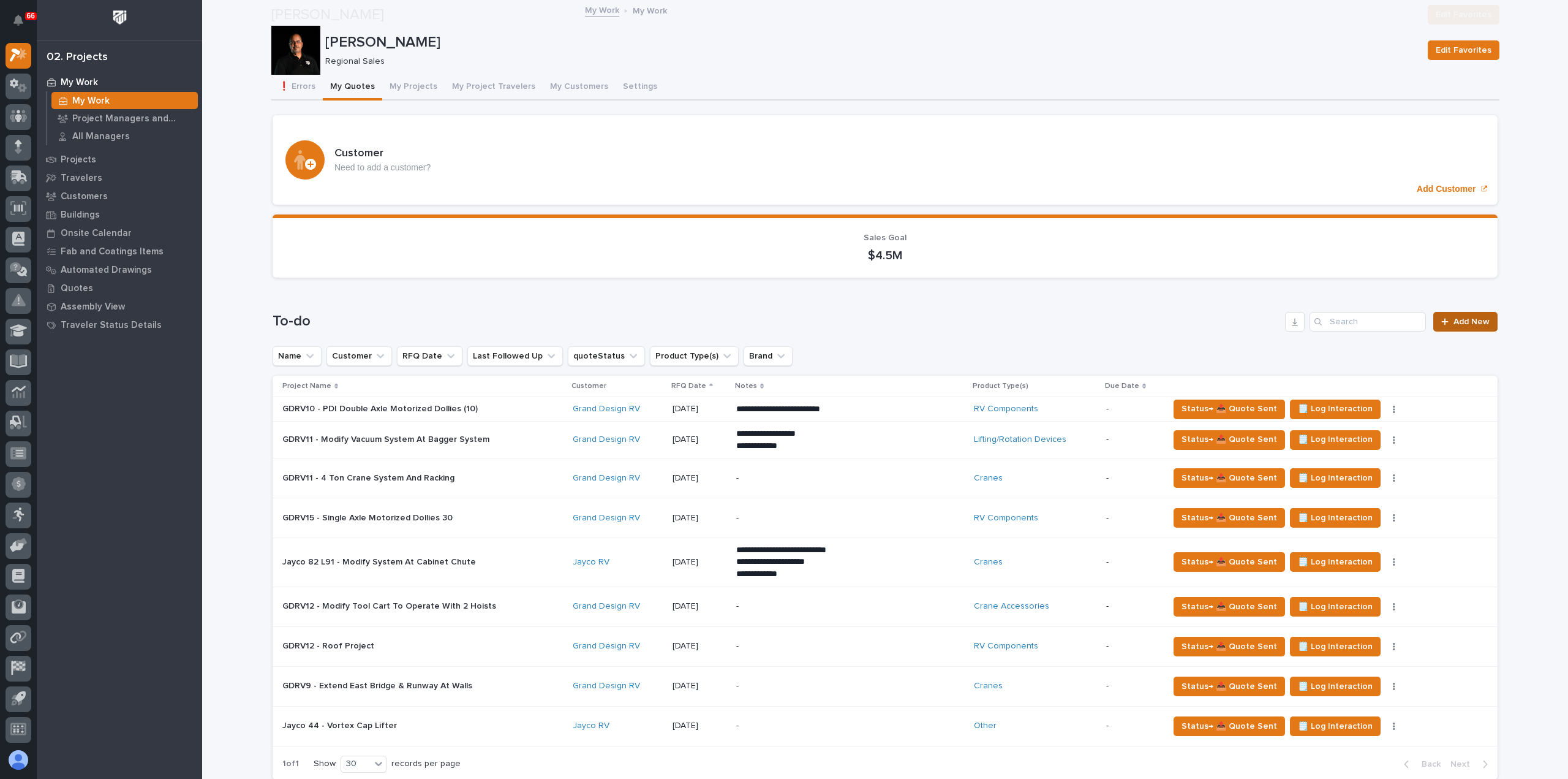
click at [1465, 317] on span "Add New" at bounding box center [1471, 321] width 36 height 9
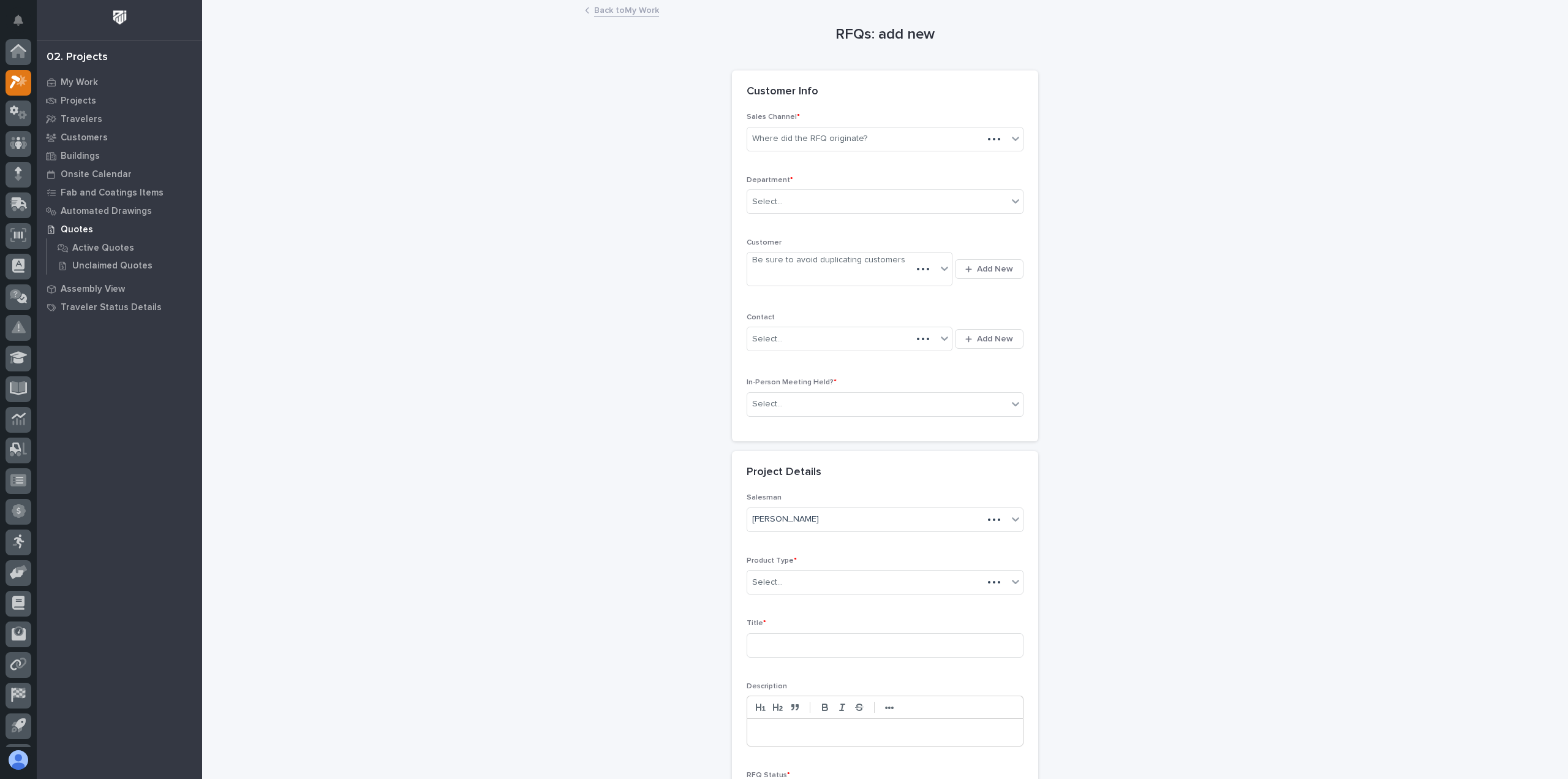
scroll to position [27, 0]
click at [848, 141] on div "Where did the RFQ originate?" at bounding box center [810, 138] width 115 height 13
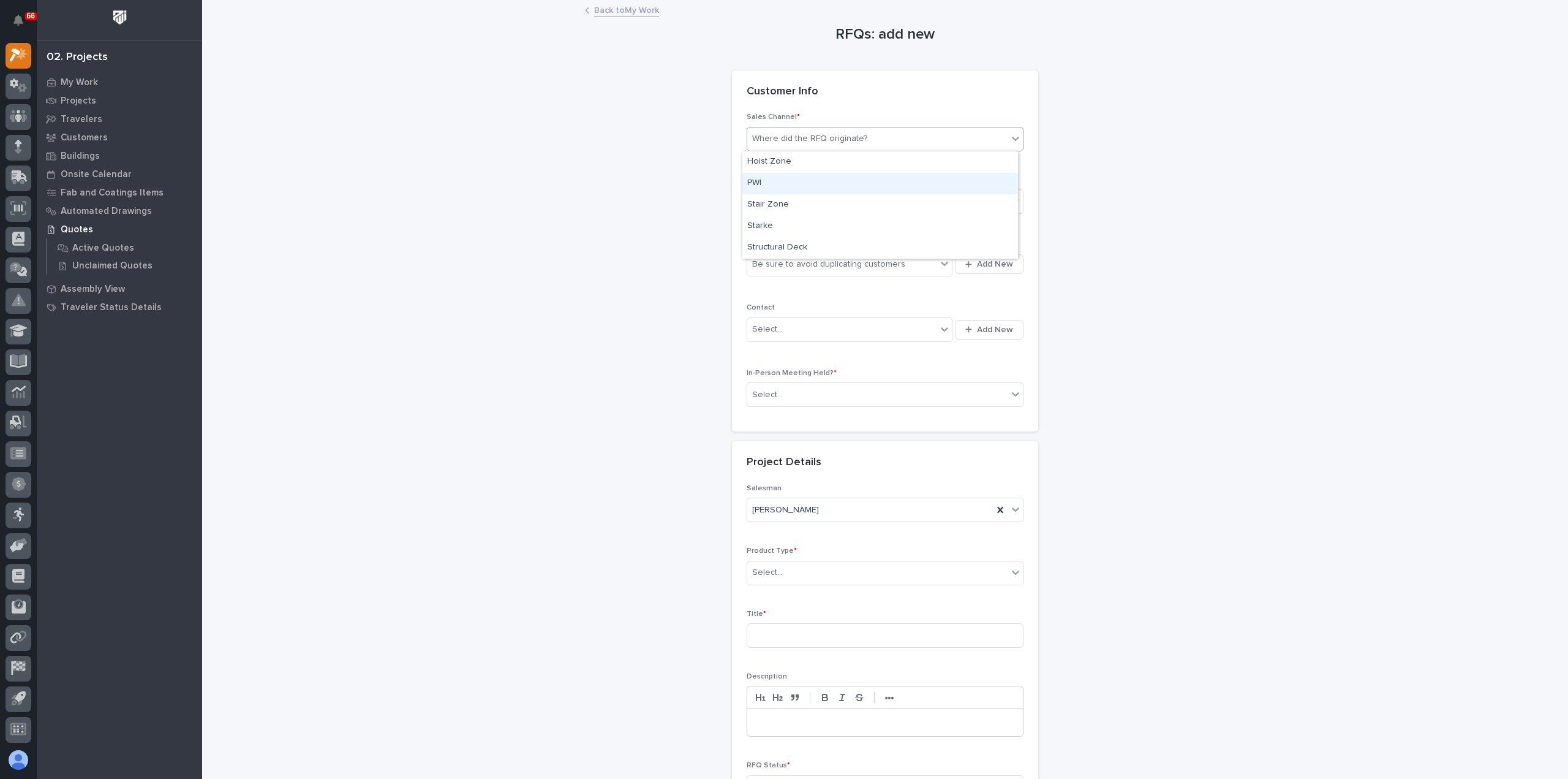
click at [826, 183] on div "PWI" at bounding box center [880, 183] width 276 height 21
click at [822, 202] on div "Select..." at bounding box center [878, 202] width 260 height 20
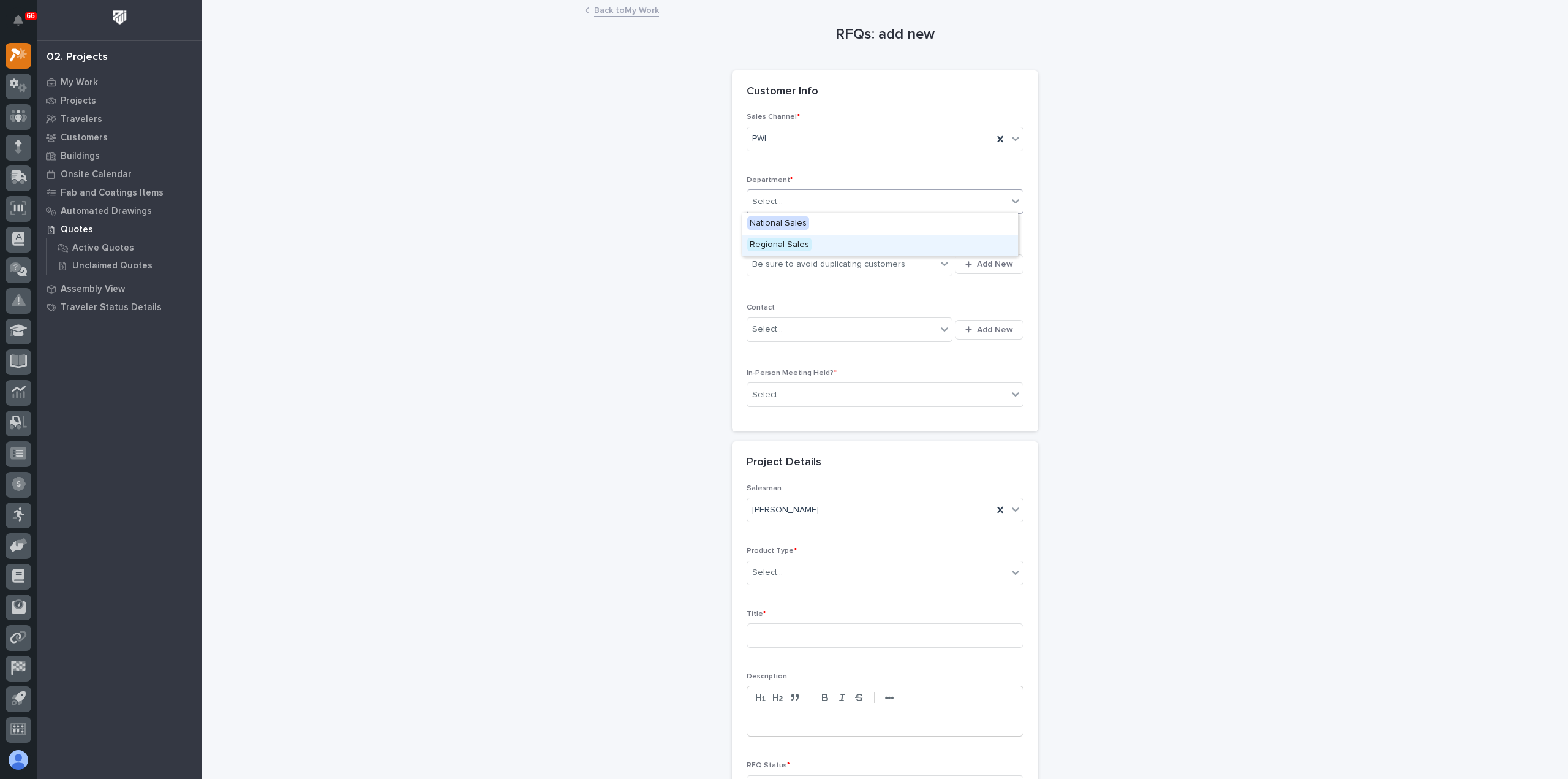
click at [817, 240] on div "Regional Sales" at bounding box center [880, 246] width 276 height 21
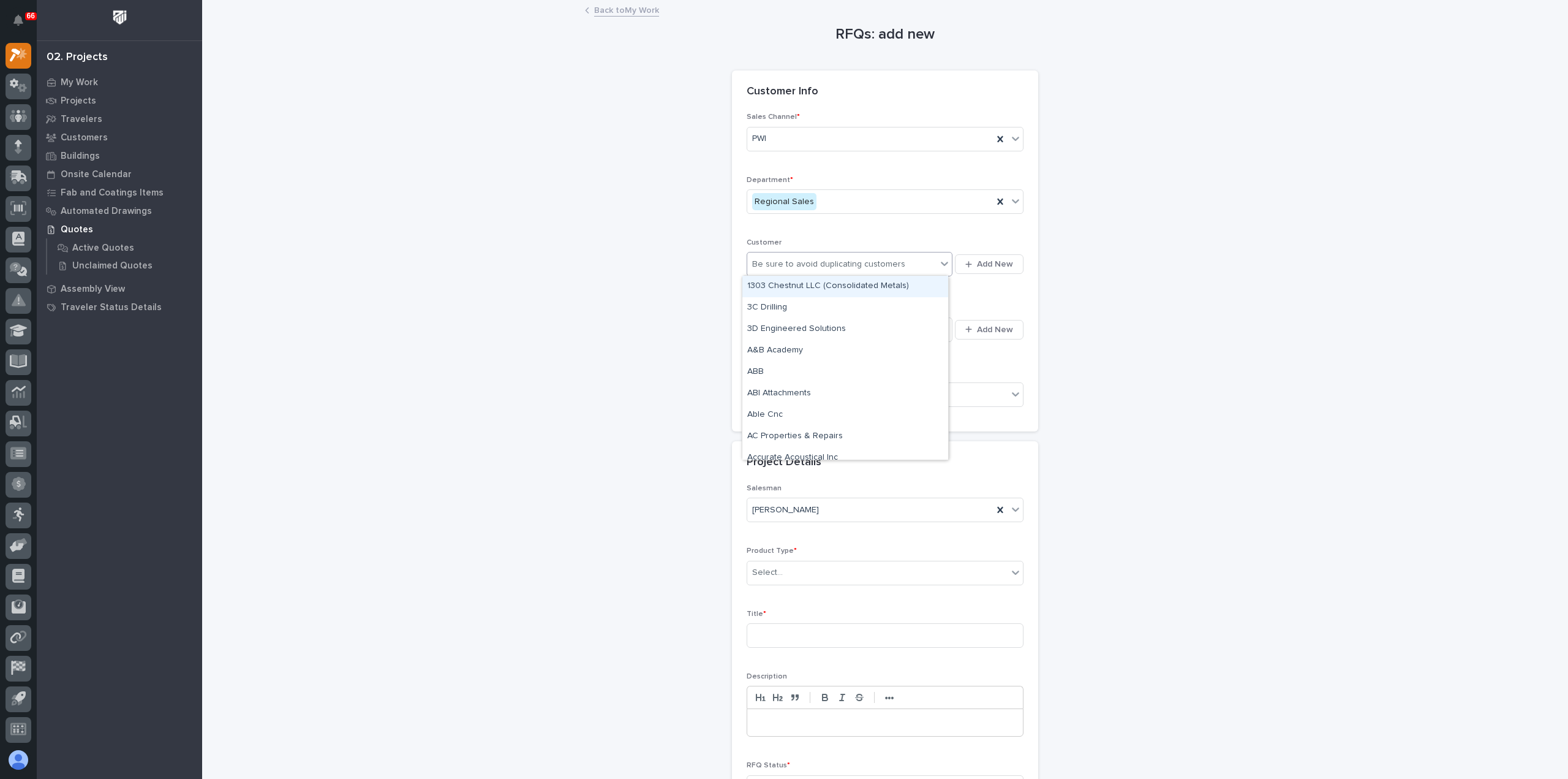
click at [823, 263] on div "Be sure to avoid duplicating customers" at bounding box center [828, 264] width 153 height 13
type input "*******"
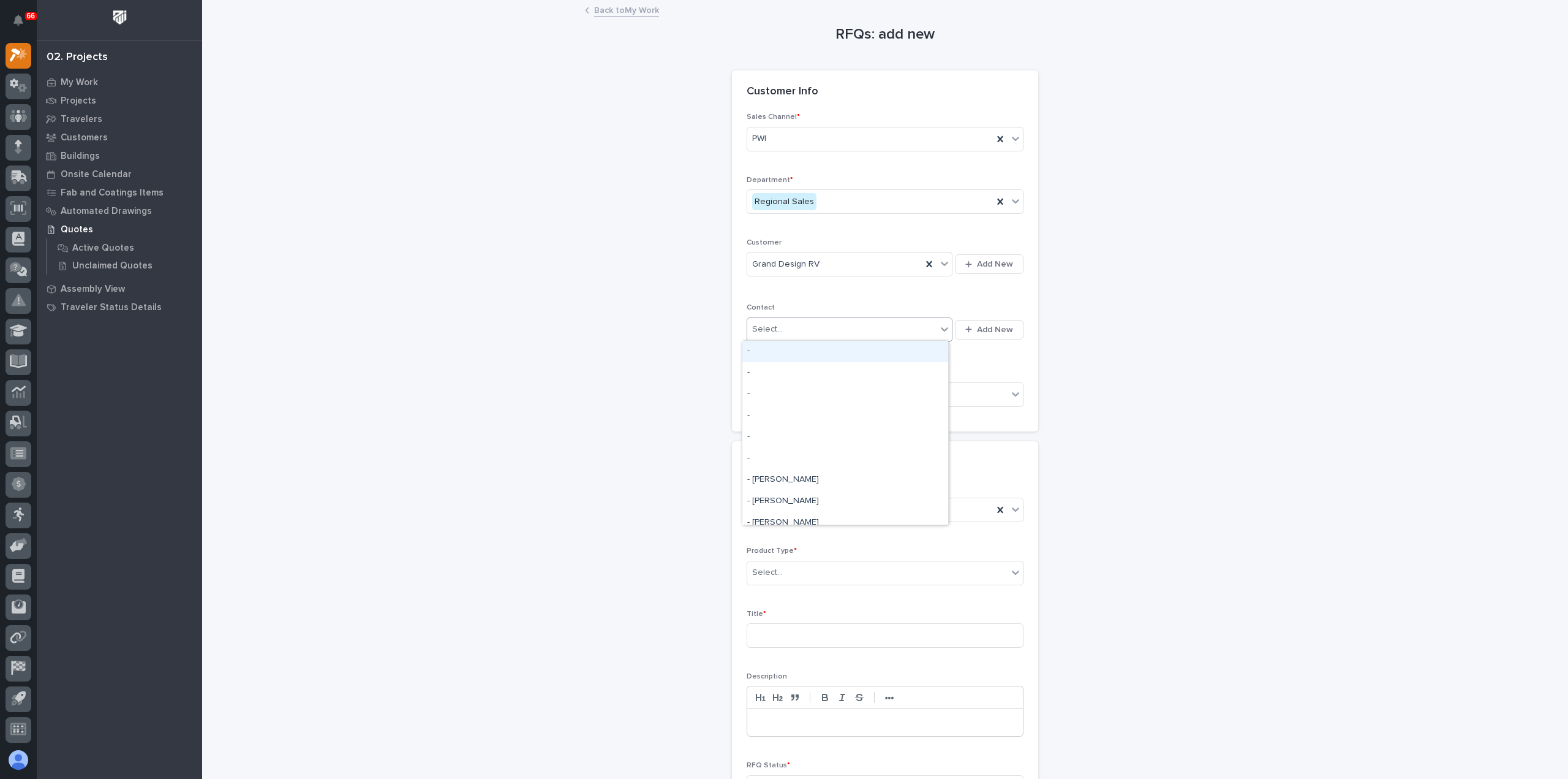
click at [834, 323] on div "Select..." at bounding box center [842, 329] width 189 height 20
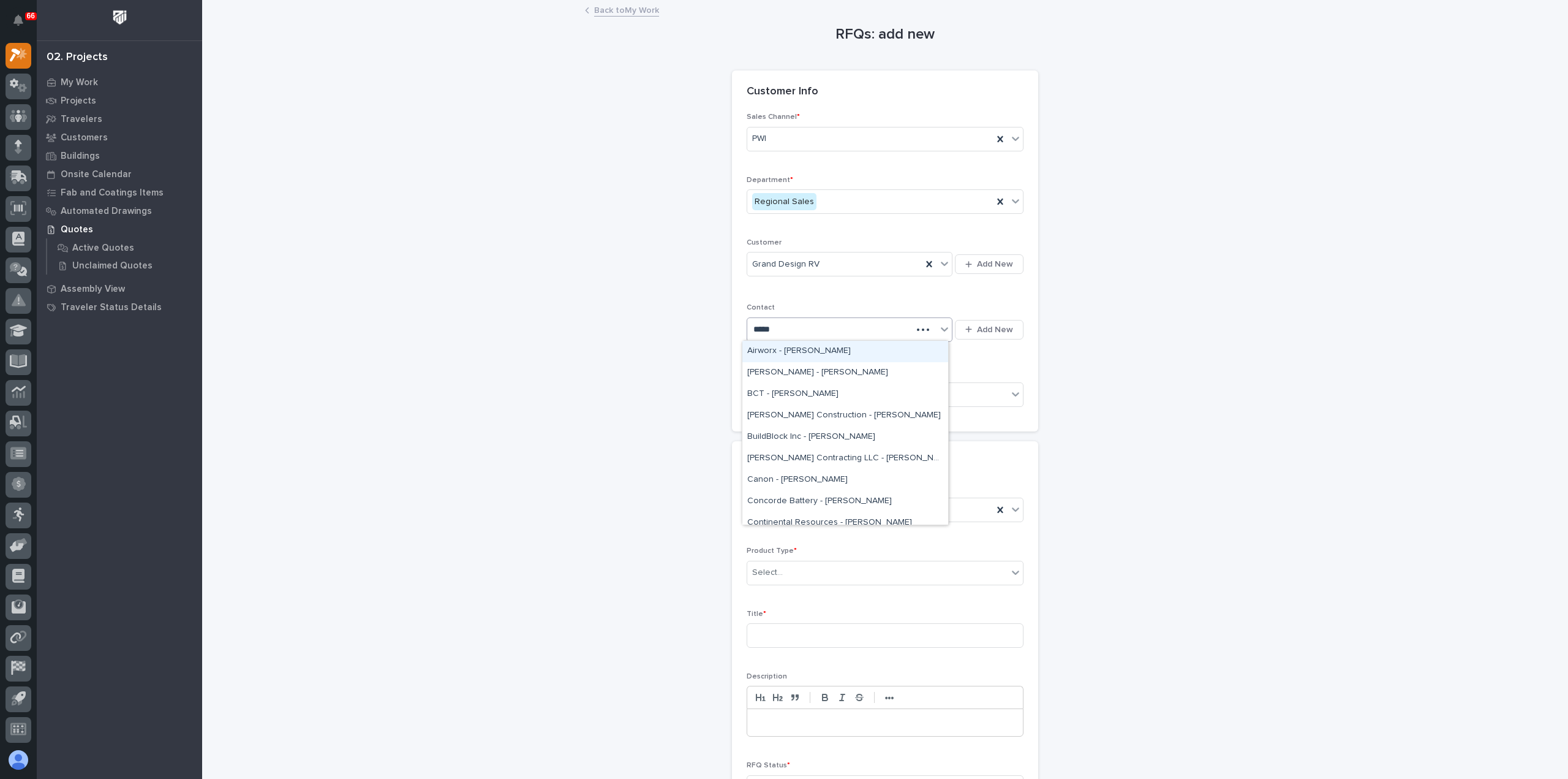
type input "******"
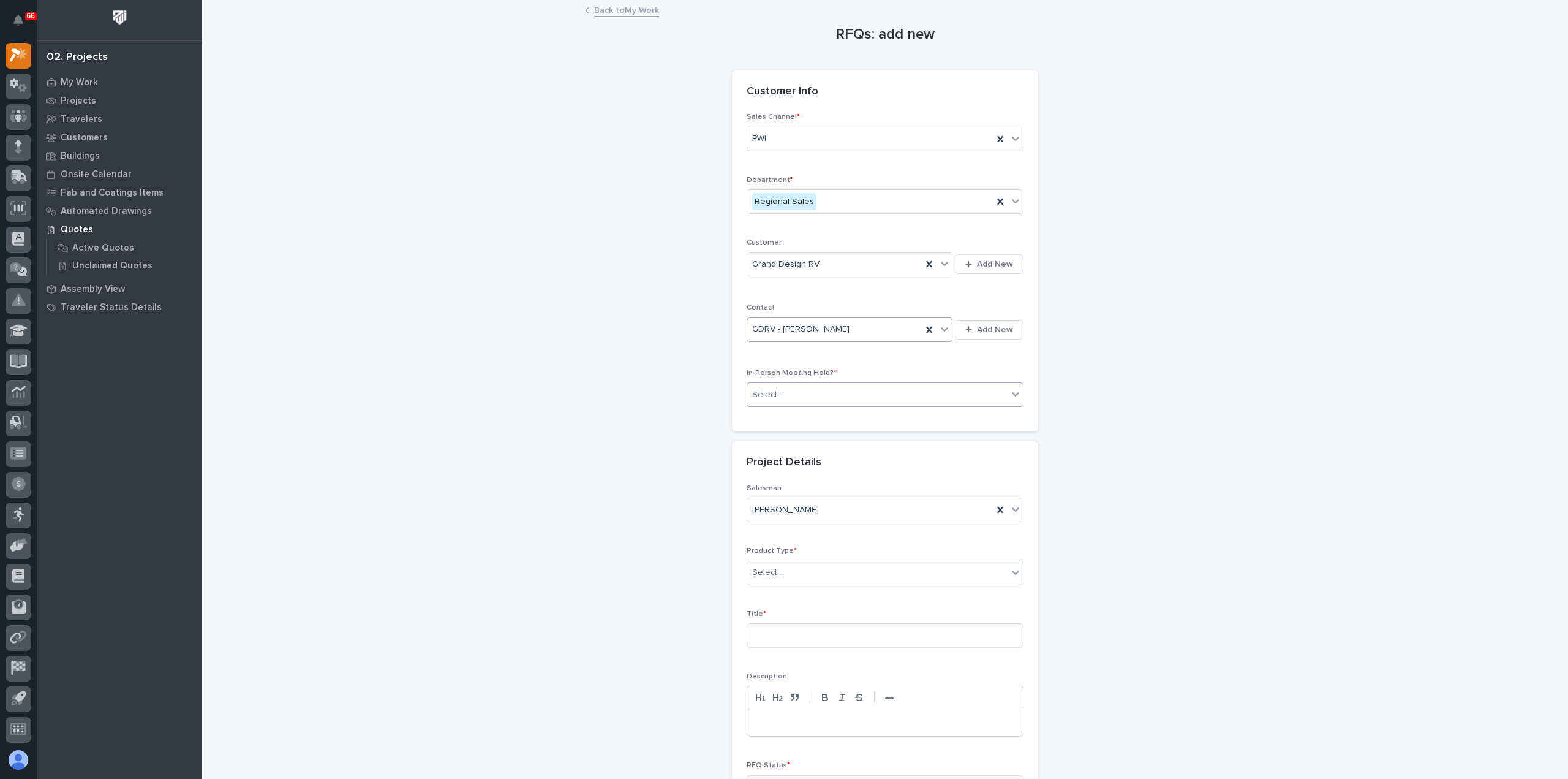
click at [816, 393] on div "Select..." at bounding box center [878, 395] width 260 height 20
click at [801, 416] on div "Yes" at bounding box center [880, 415] width 276 height 21
click at [800, 575] on div "Select..." at bounding box center [878, 573] width 260 height 20
click at [800, 658] on div "Lifting/Rotation Devices" at bounding box center [880, 658] width 276 height 21
click at [800, 638] on input at bounding box center [885, 635] width 277 height 25
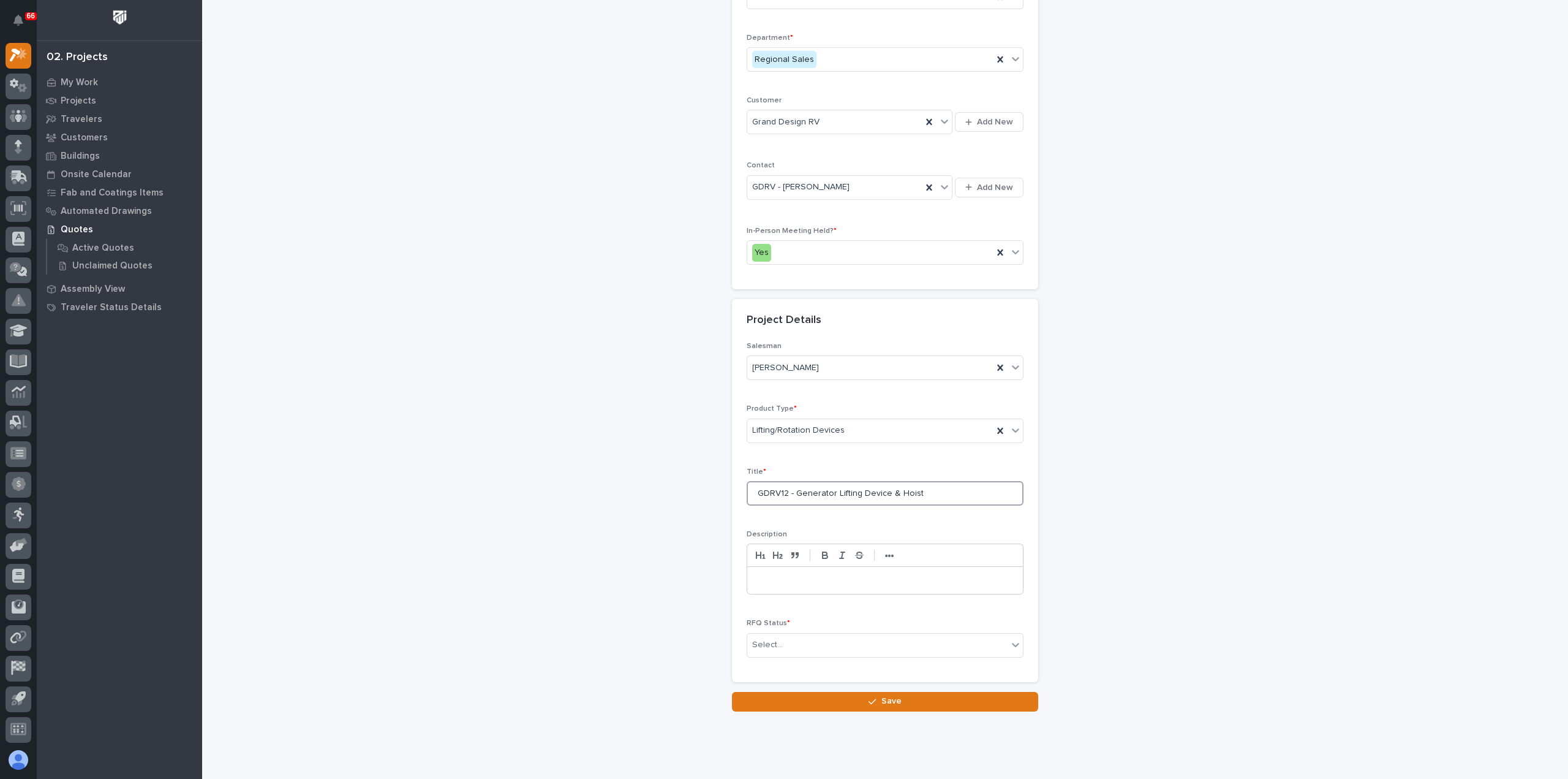
scroll to position [166, 0]
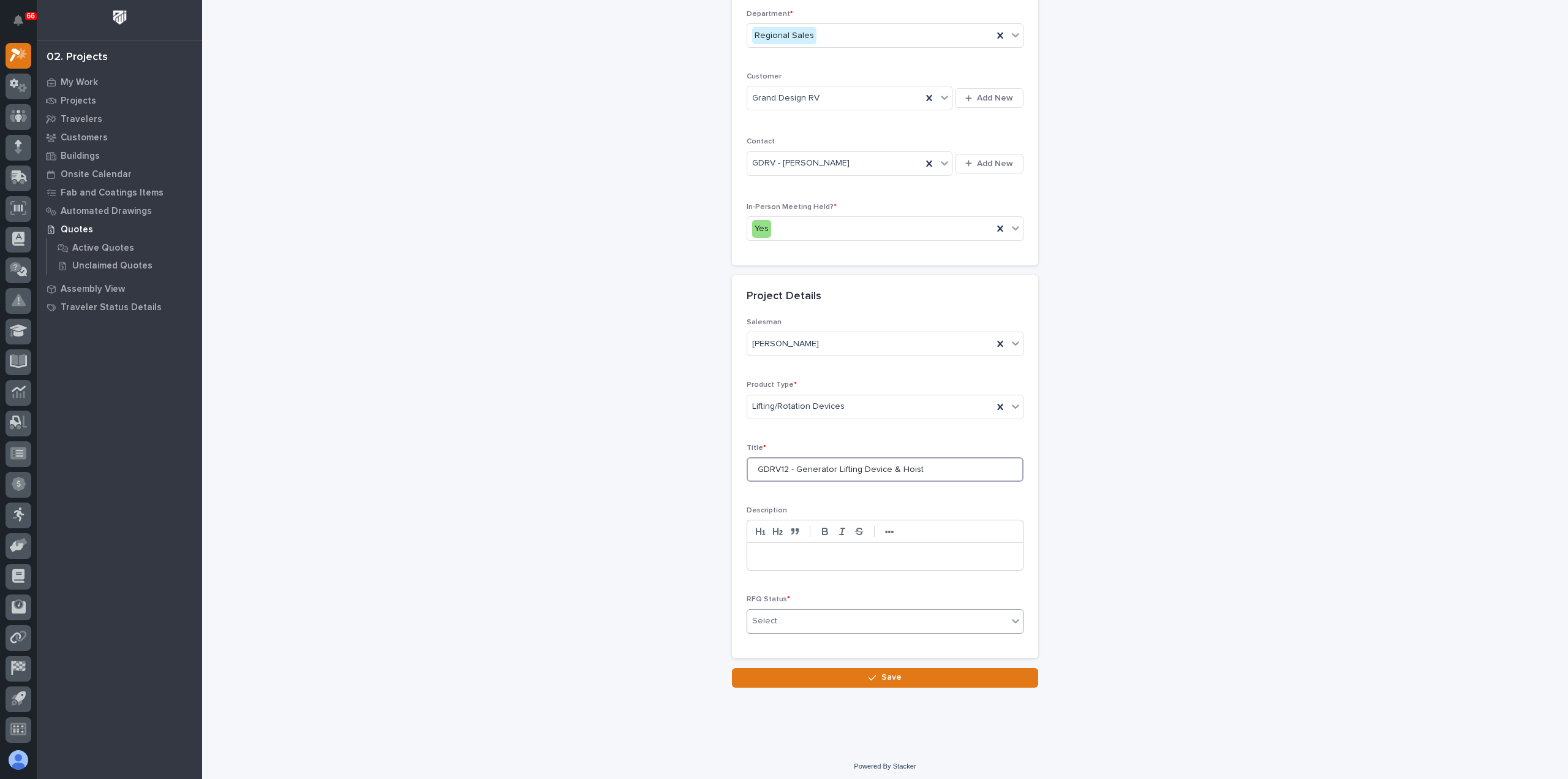
type input "GDRV12 - Generator Lifting Device & Hoist"
click at [787, 611] on div "Select..." at bounding box center [878, 621] width 260 height 20
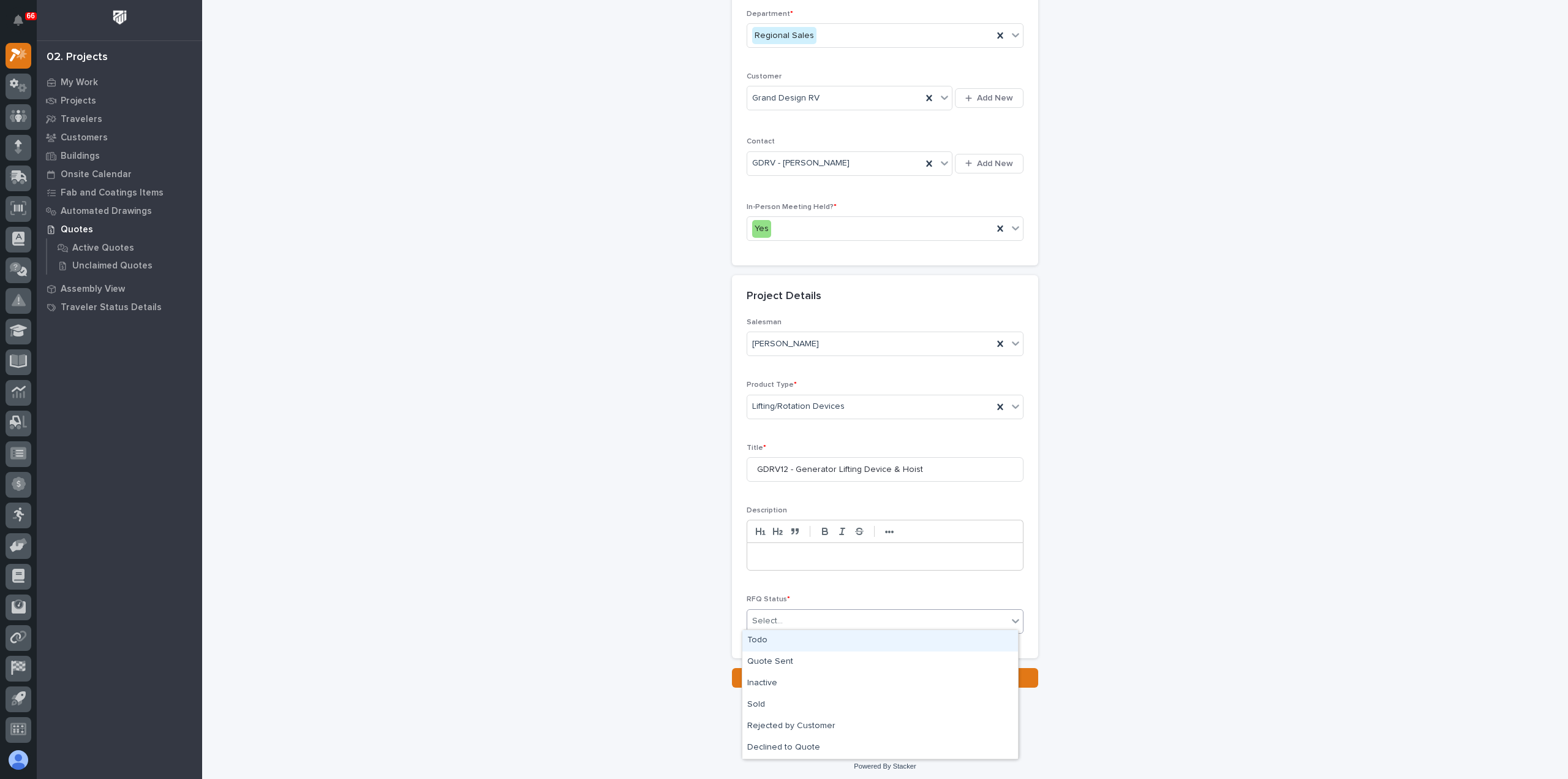
click at [794, 650] on div "Todo" at bounding box center [880, 640] width 276 height 21
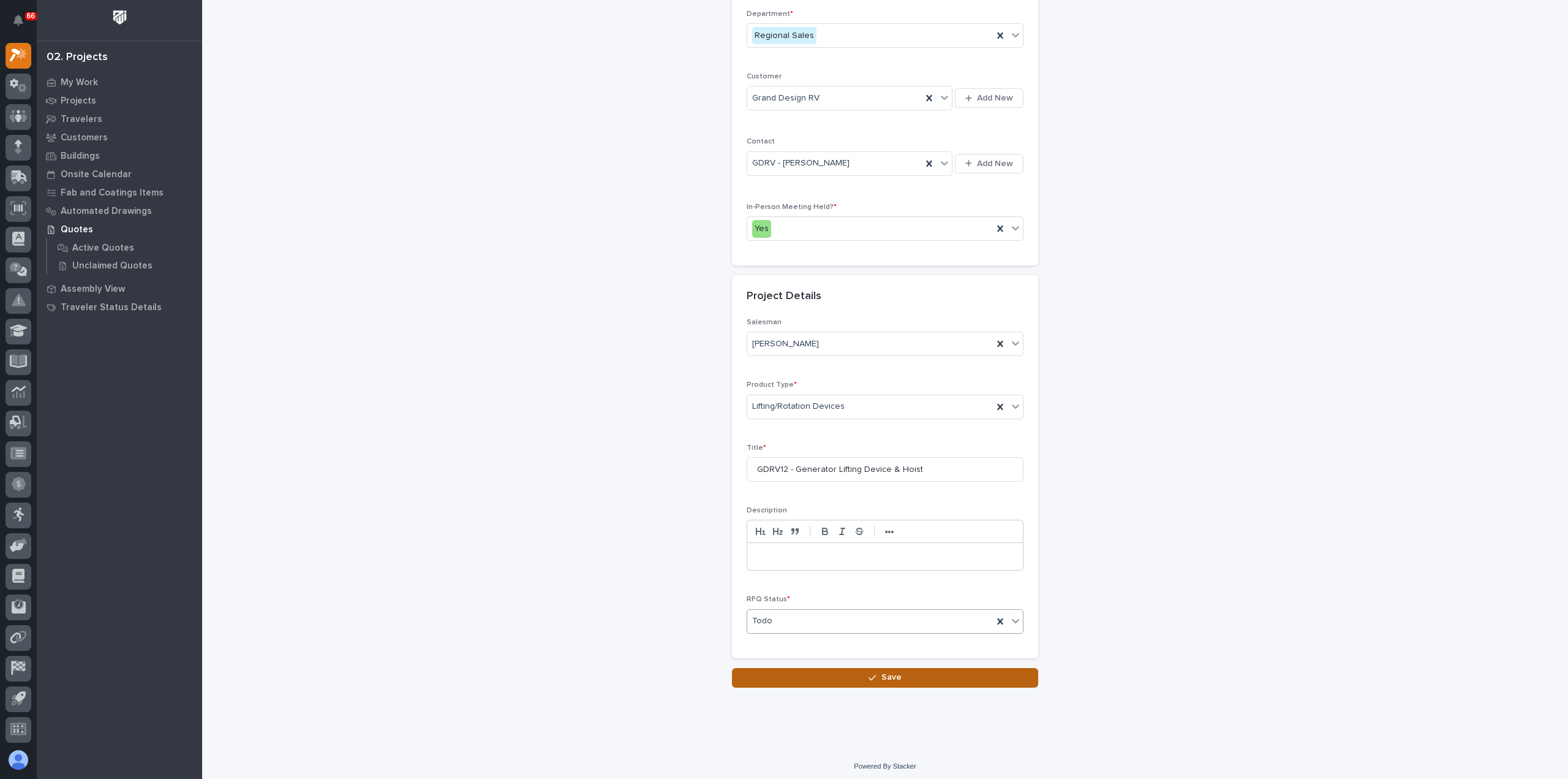
click at [841, 673] on button "Save" at bounding box center [885, 677] width 306 height 20
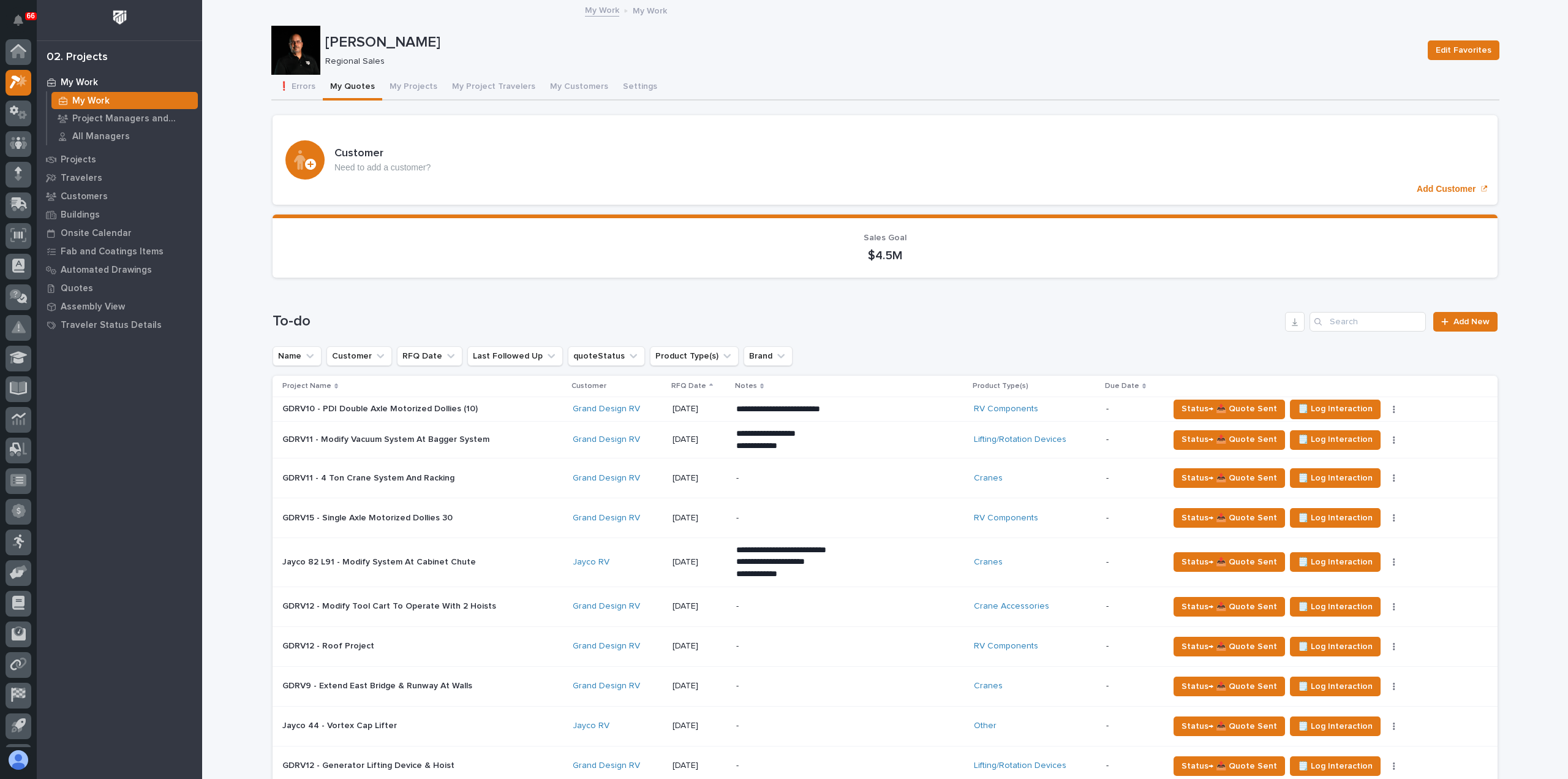
scroll to position [184, 0]
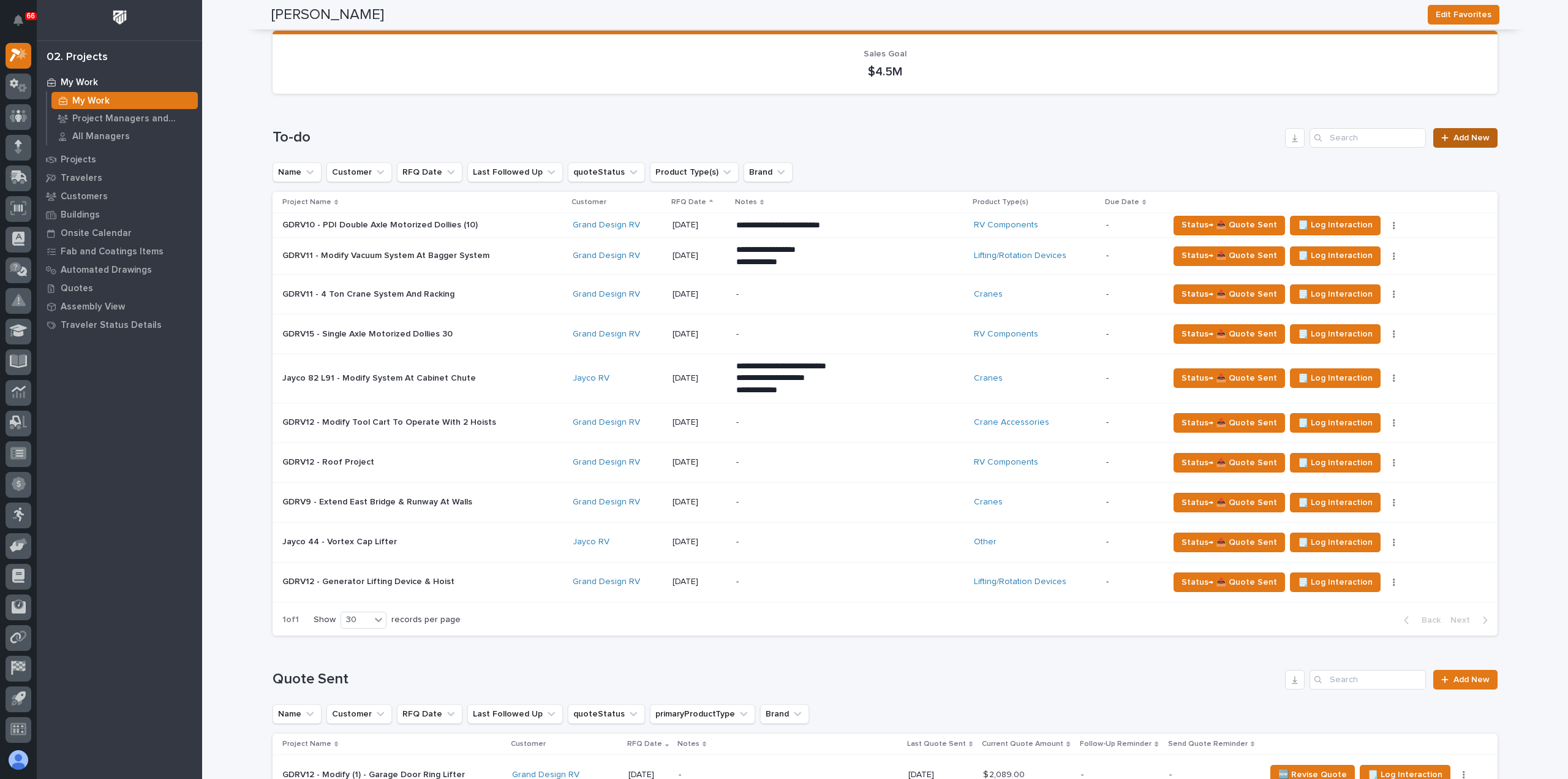
click at [1469, 139] on span "Add New" at bounding box center [1471, 137] width 36 height 9
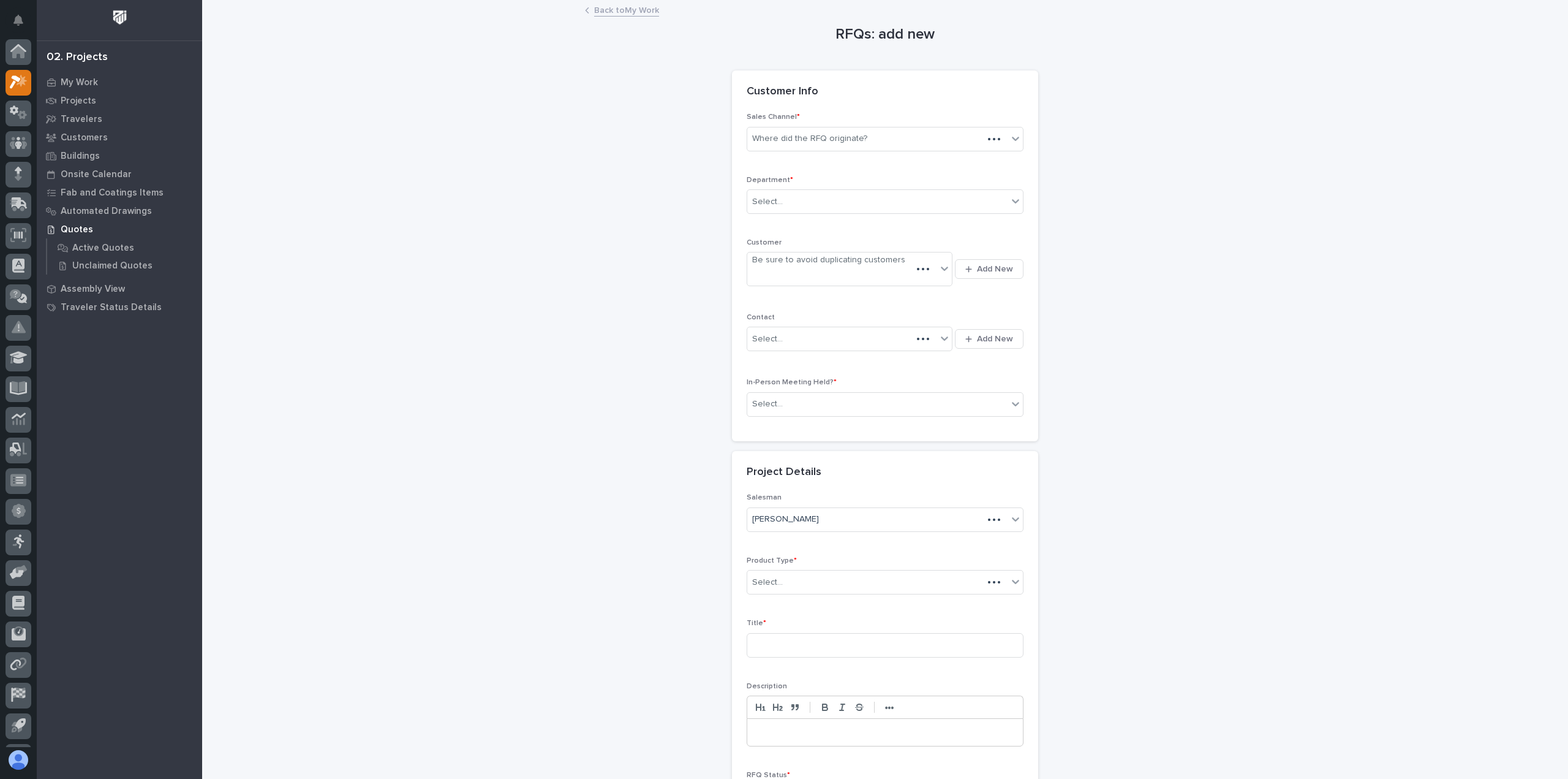
scroll to position [27, 0]
click at [830, 135] on div "Where did the RFQ originate?" at bounding box center [810, 138] width 115 height 13
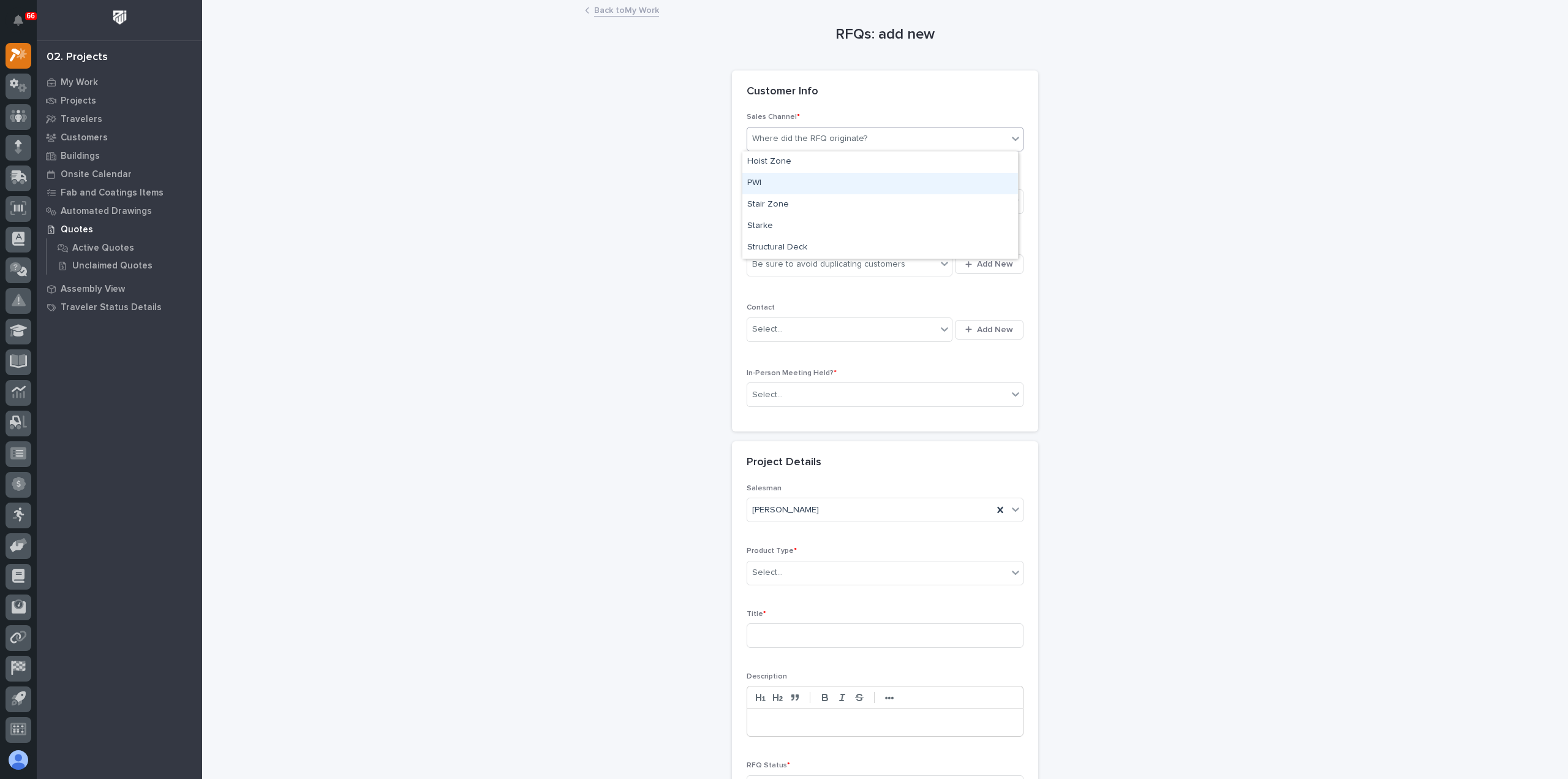
click at [815, 180] on div "PWI" at bounding box center [880, 183] width 276 height 21
click at [807, 206] on div "Select..." at bounding box center [878, 202] width 260 height 20
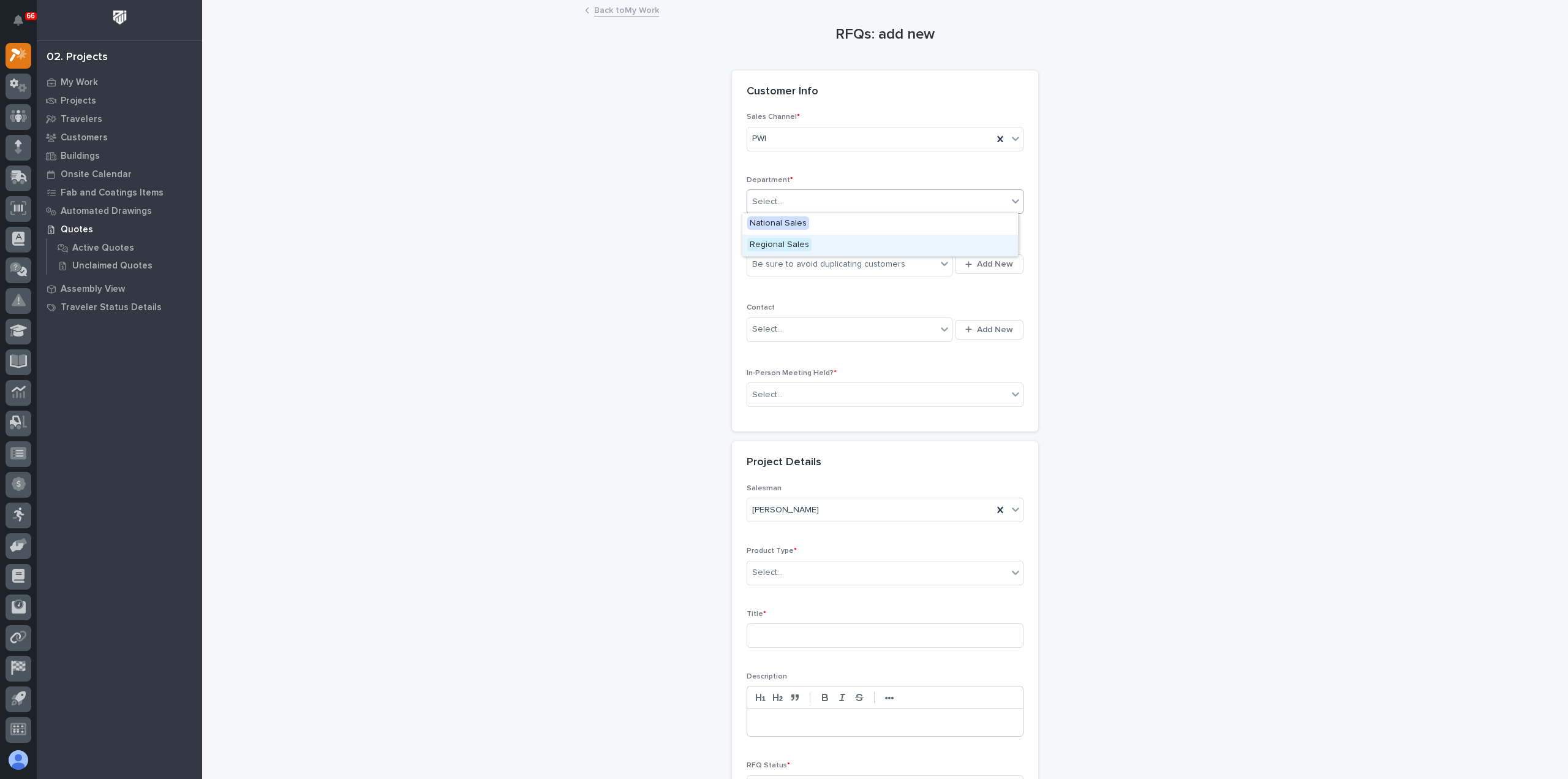
click at [811, 244] on div "Regional Sales" at bounding box center [880, 246] width 276 height 21
click at [820, 259] on div "Be sure to avoid duplicating customers" at bounding box center [828, 264] width 153 height 13
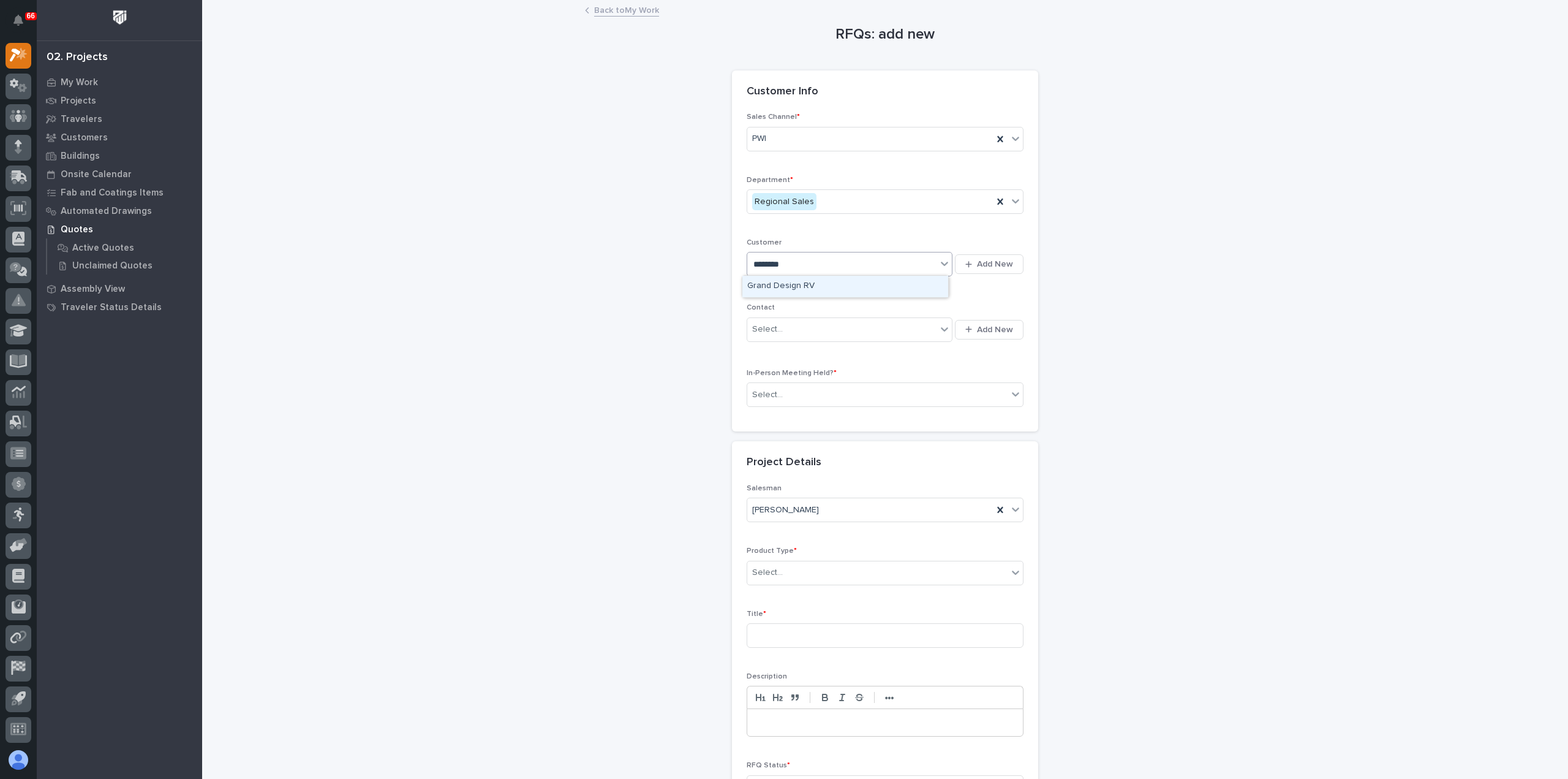
type input "*********"
click at [850, 278] on div "Grand Design RV" at bounding box center [845, 287] width 206 height 21
click at [818, 332] on div "Select..." at bounding box center [842, 329] width 189 height 20
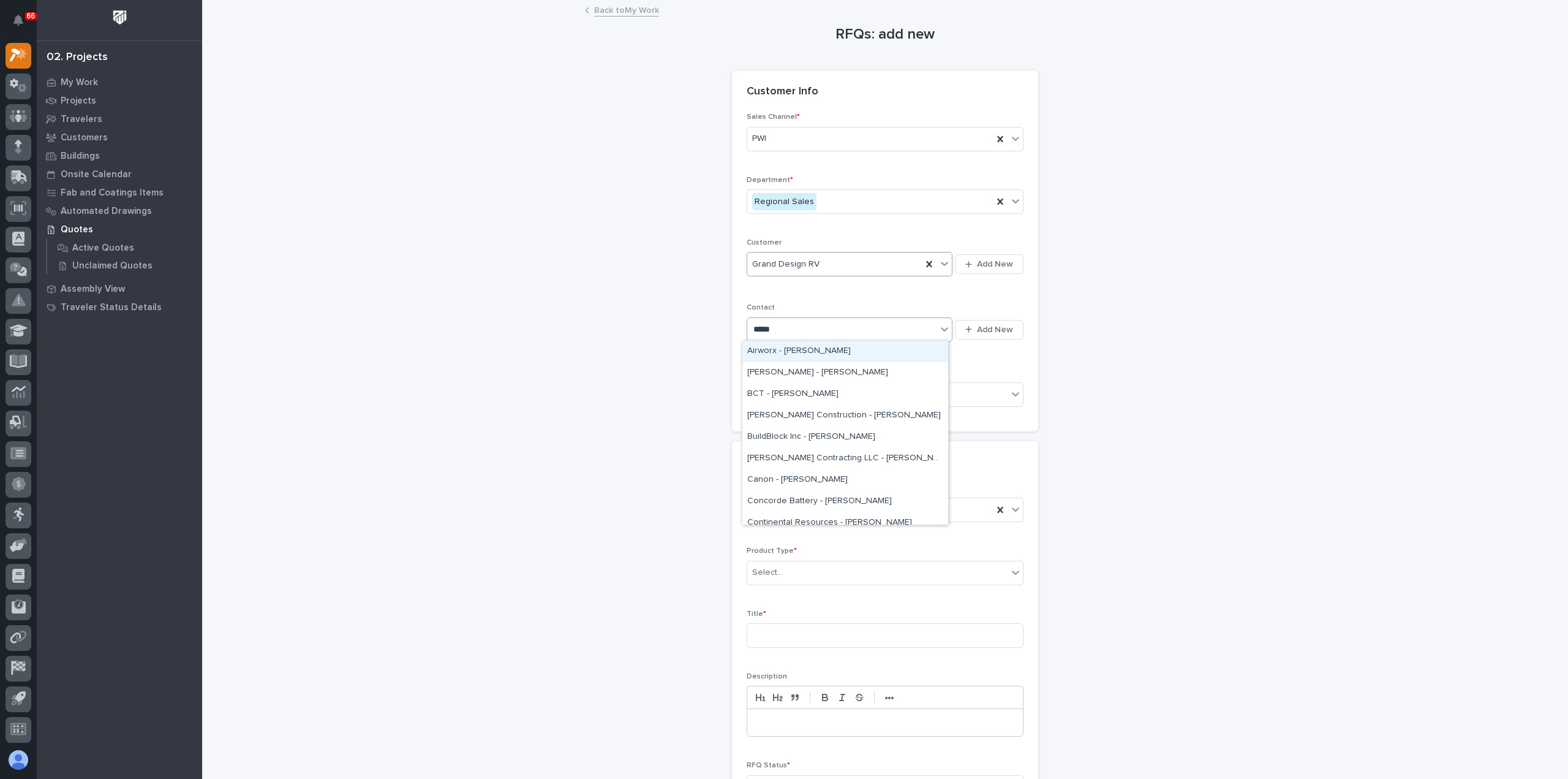
type input "******"
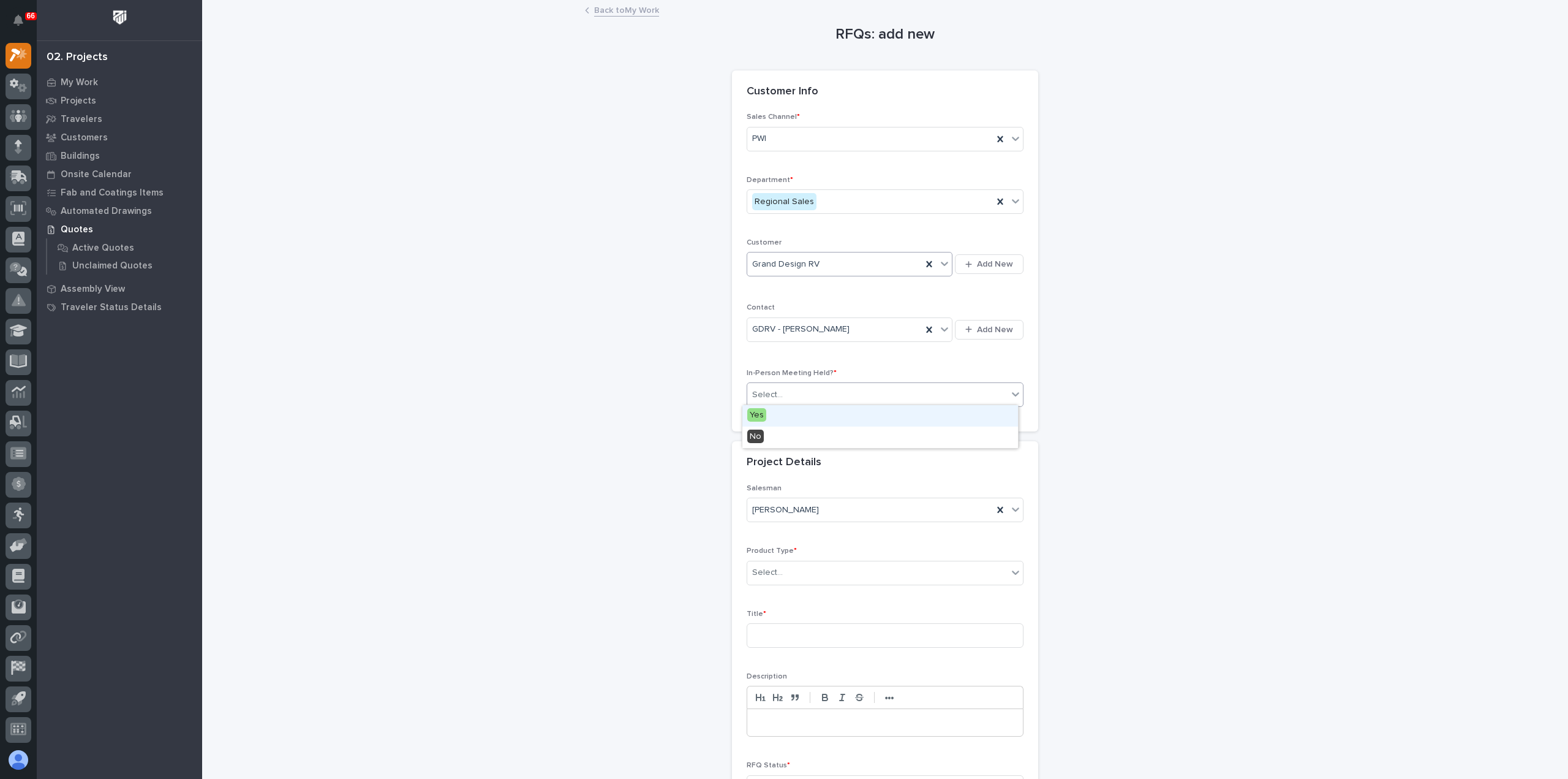
click at [820, 396] on div "Select..." at bounding box center [878, 395] width 260 height 20
click at [815, 410] on div "Yes" at bounding box center [880, 415] width 276 height 21
click at [827, 574] on div "Select..." at bounding box center [878, 573] width 260 height 20
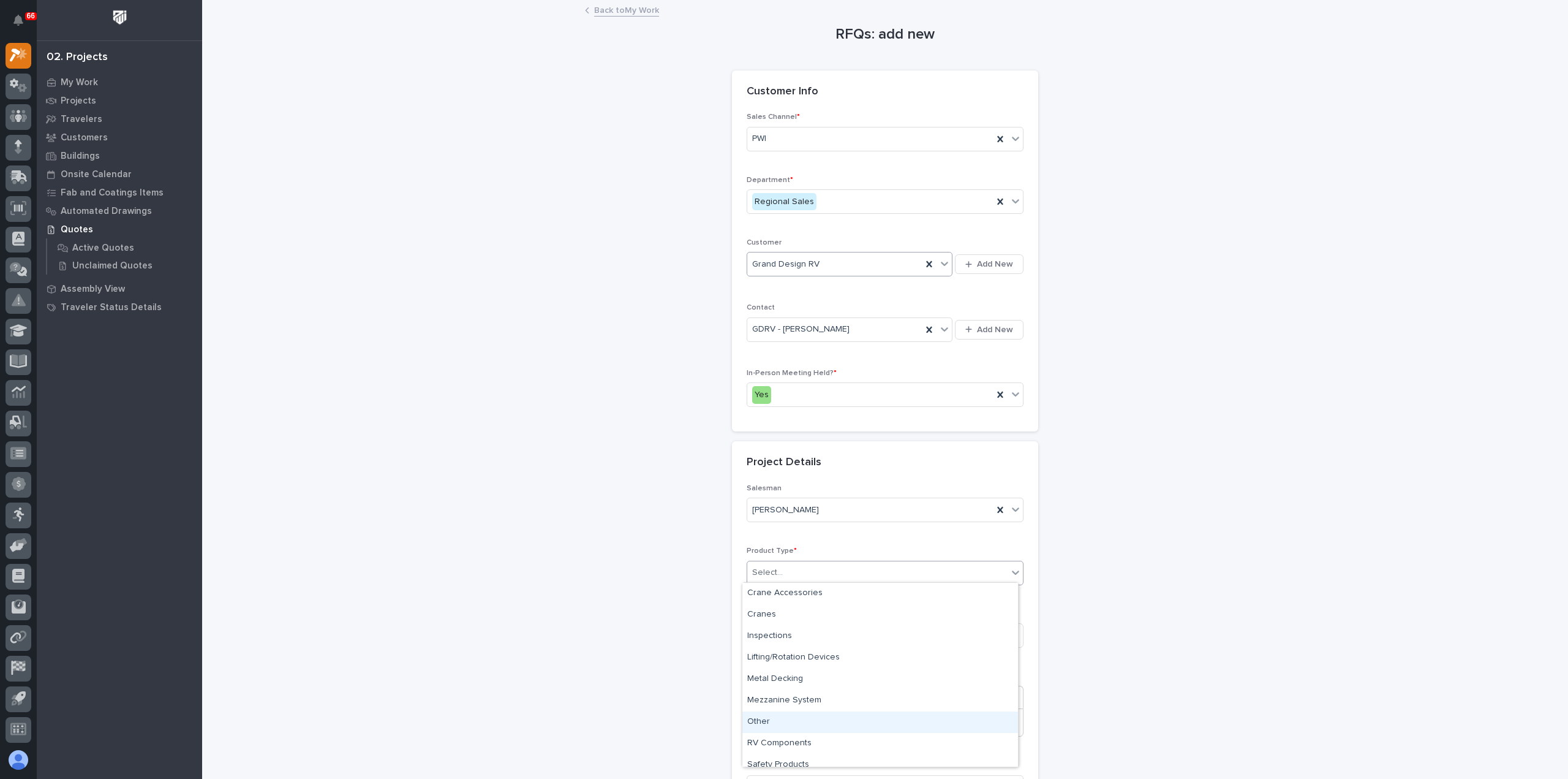
click at [822, 725] on div "Other" at bounding box center [880, 722] width 276 height 21
click at [806, 629] on input at bounding box center [885, 635] width 277 height 25
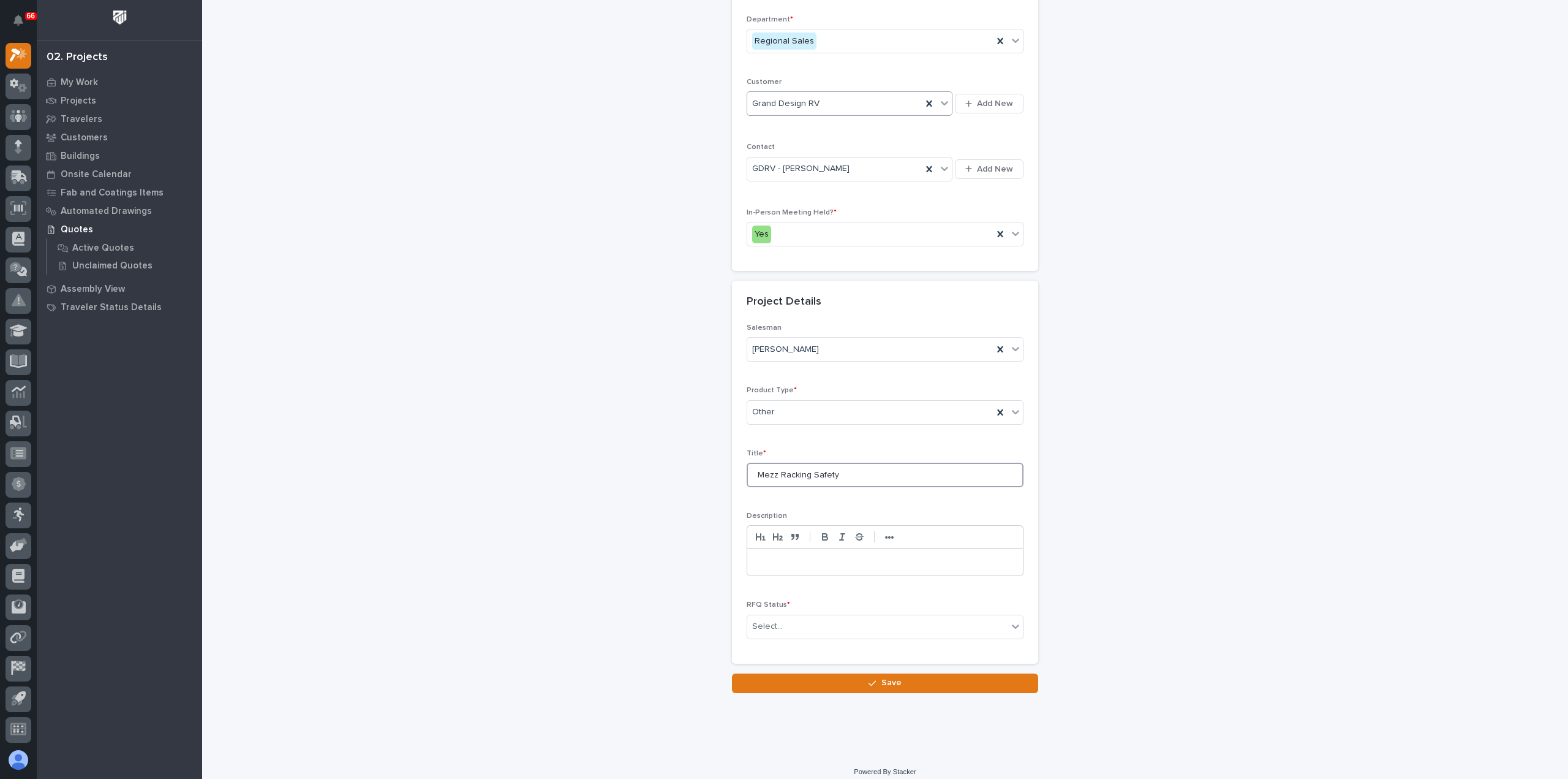
scroll to position [166, 0]
type input "Mezz Racking Safety"
click at [821, 617] on div "Select..." at bounding box center [878, 621] width 260 height 20
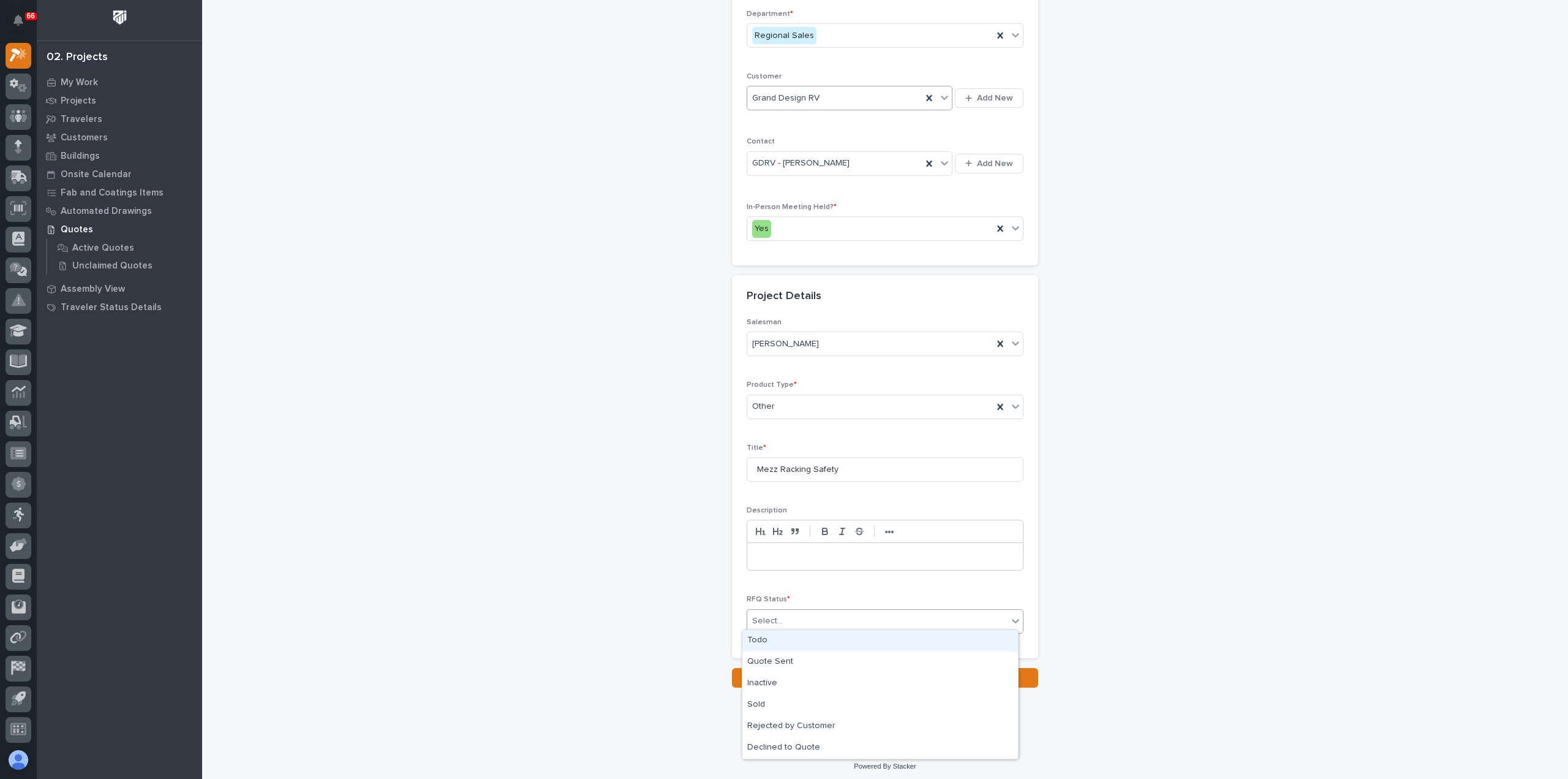
click at [813, 642] on div "Todo" at bounding box center [880, 640] width 276 height 21
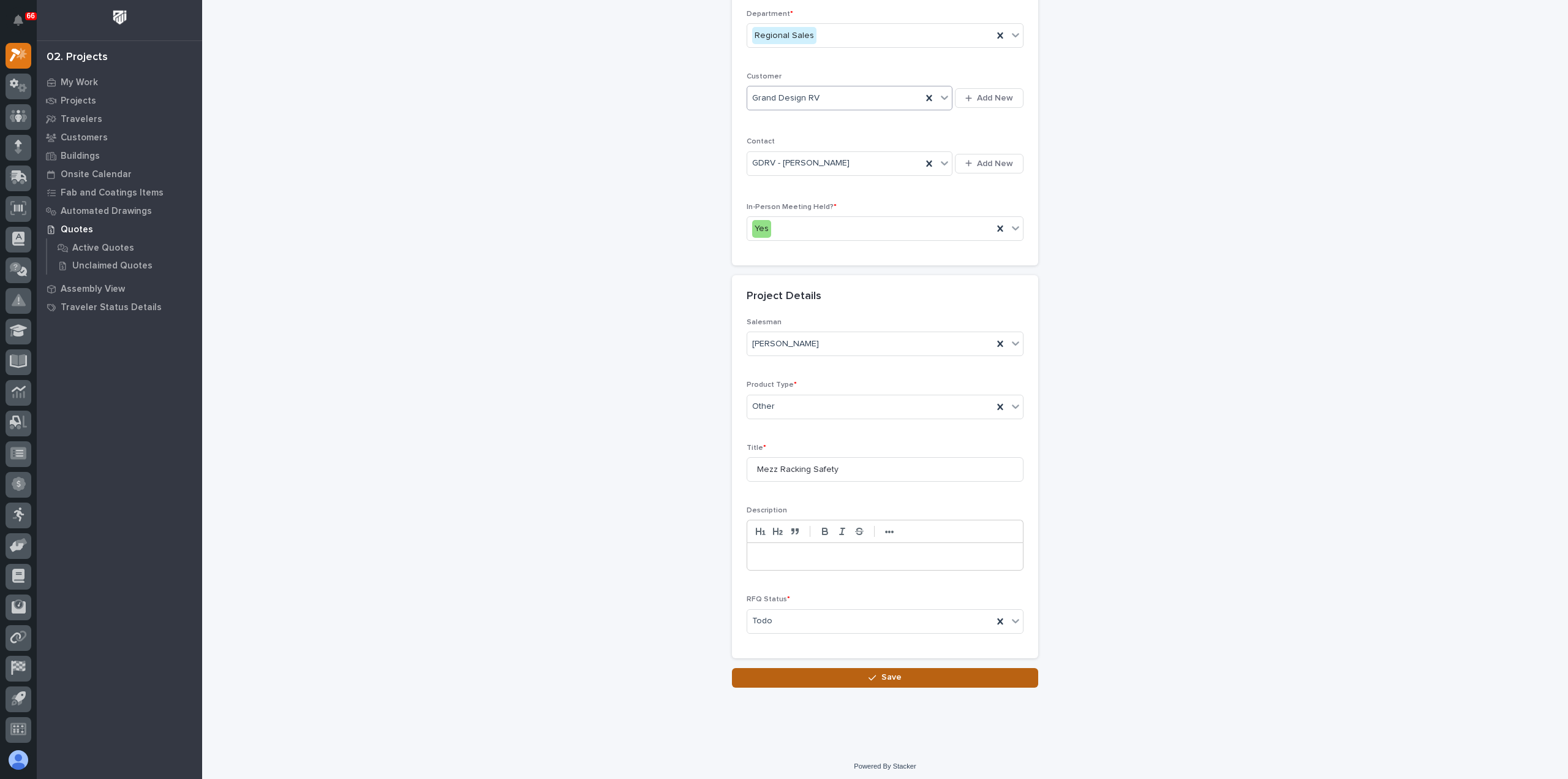
click at [829, 673] on button "Save" at bounding box center [885, 677] width 306 height 20
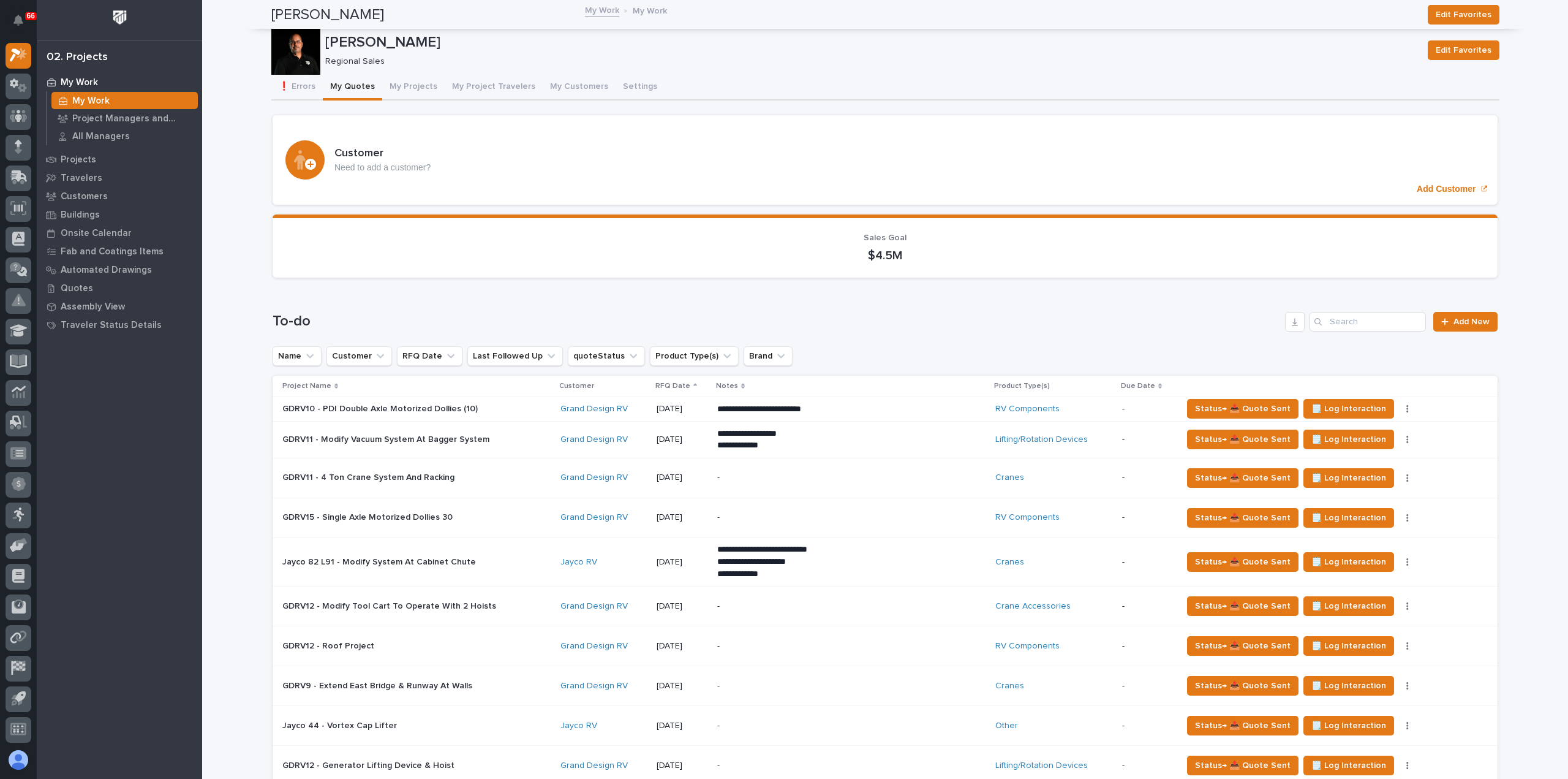
scroll to position [429, 0]
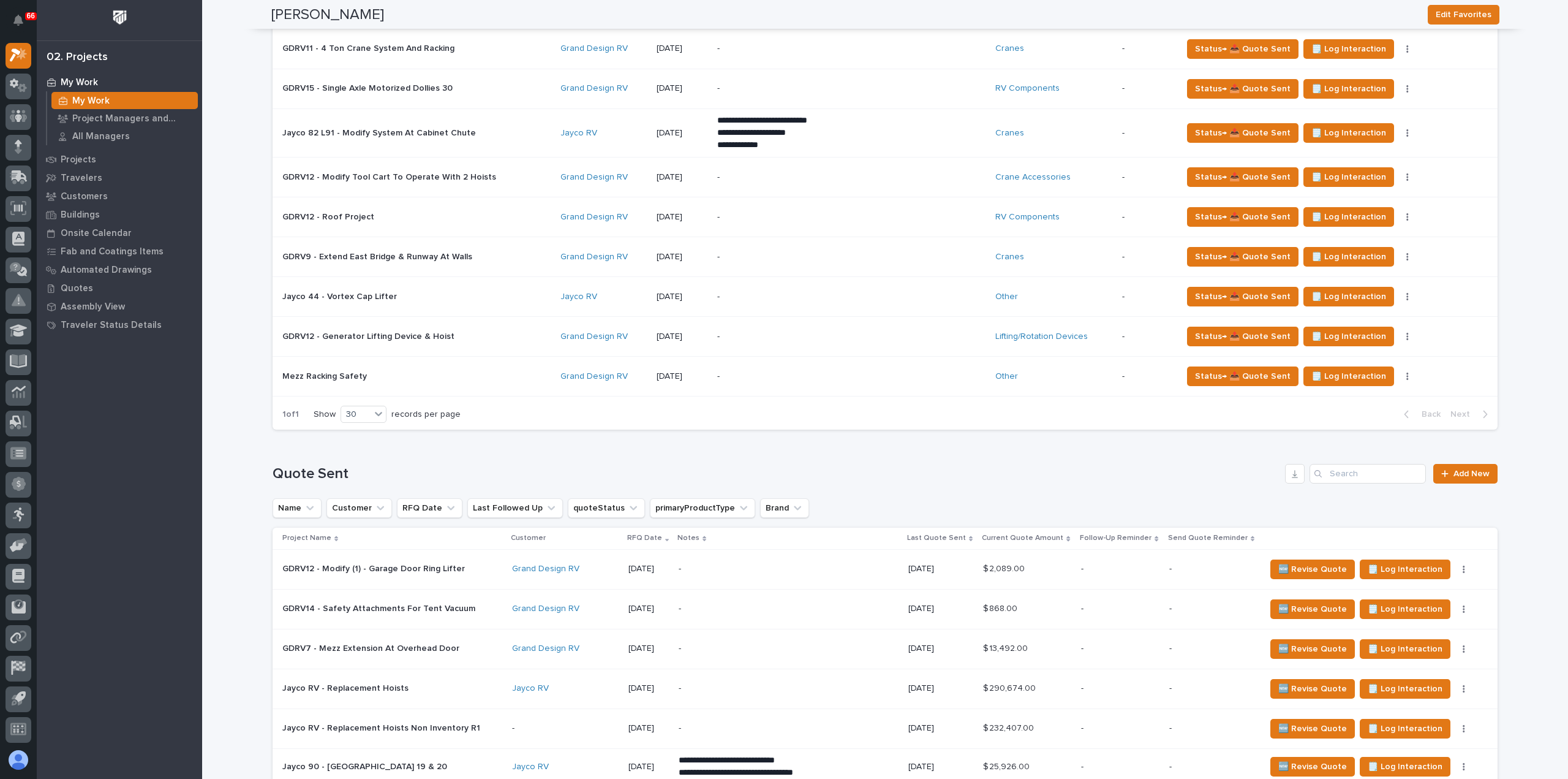
click at [329, 373] on p "Mezz Racking Safety" at bounding box center [326, 375] width 87 height 13
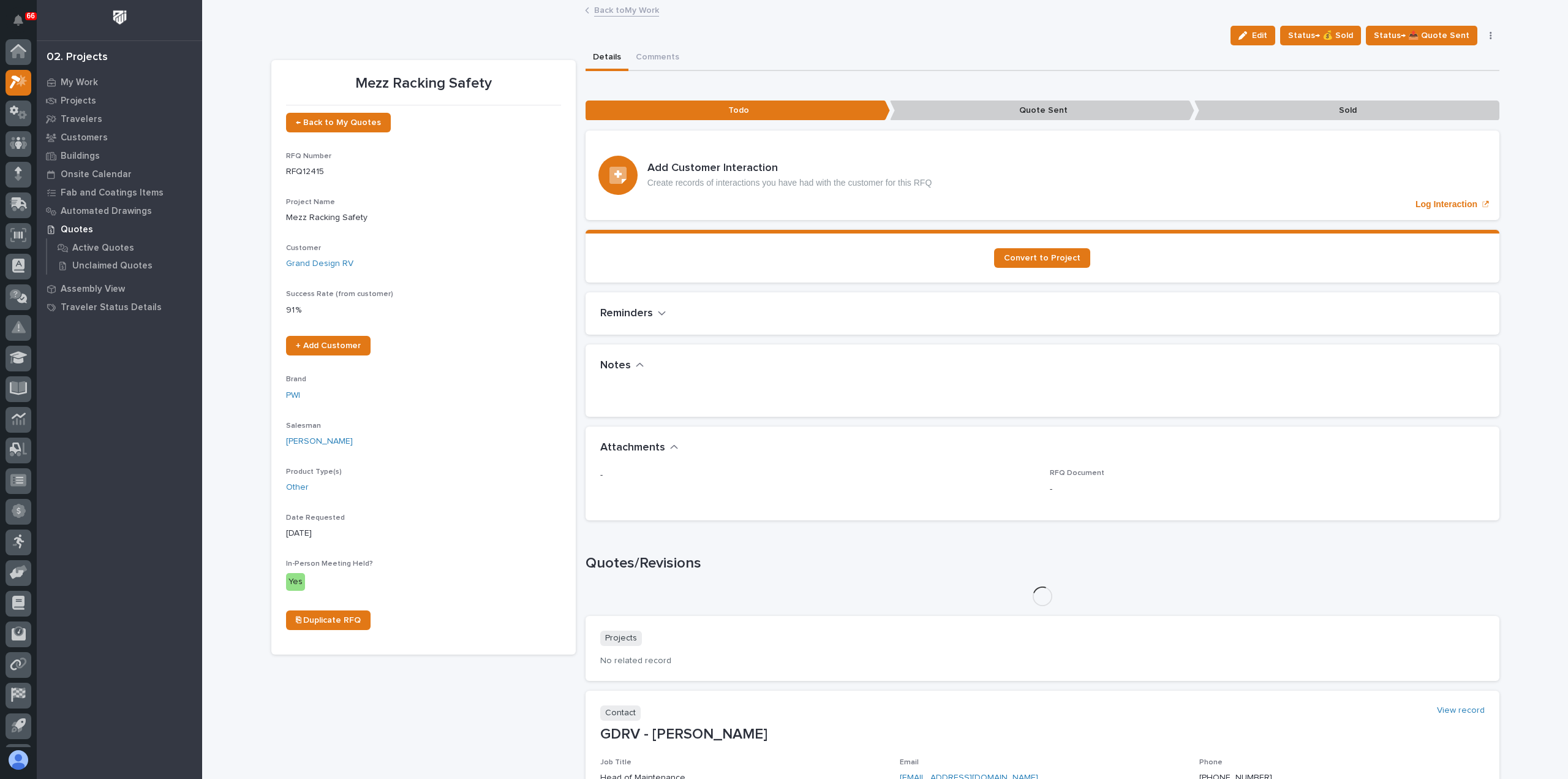
scroll to position [27, 0]
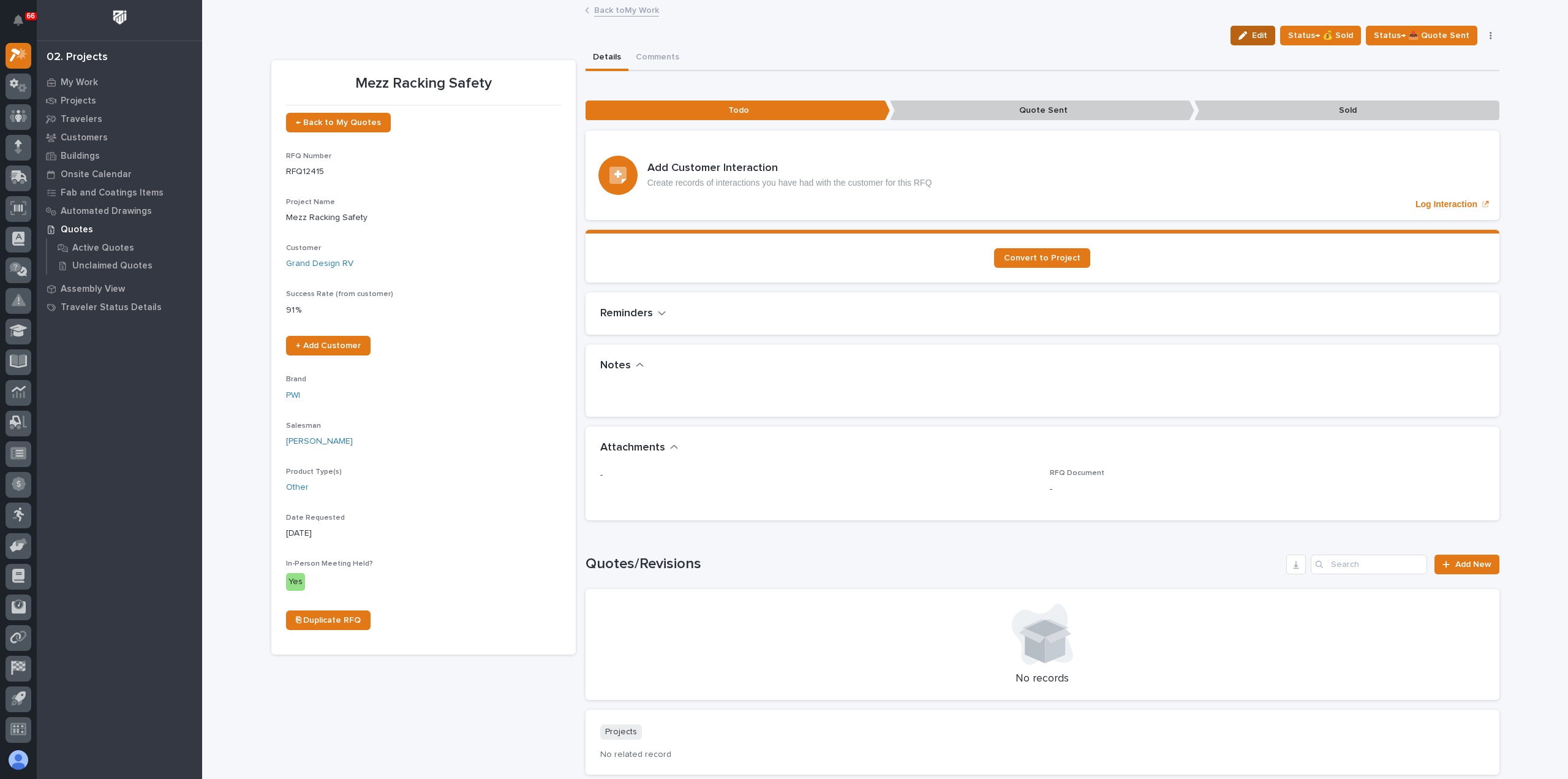
click at [1247, 31] on icon "button" at bounding box center [1242, 35] width 9 height 9
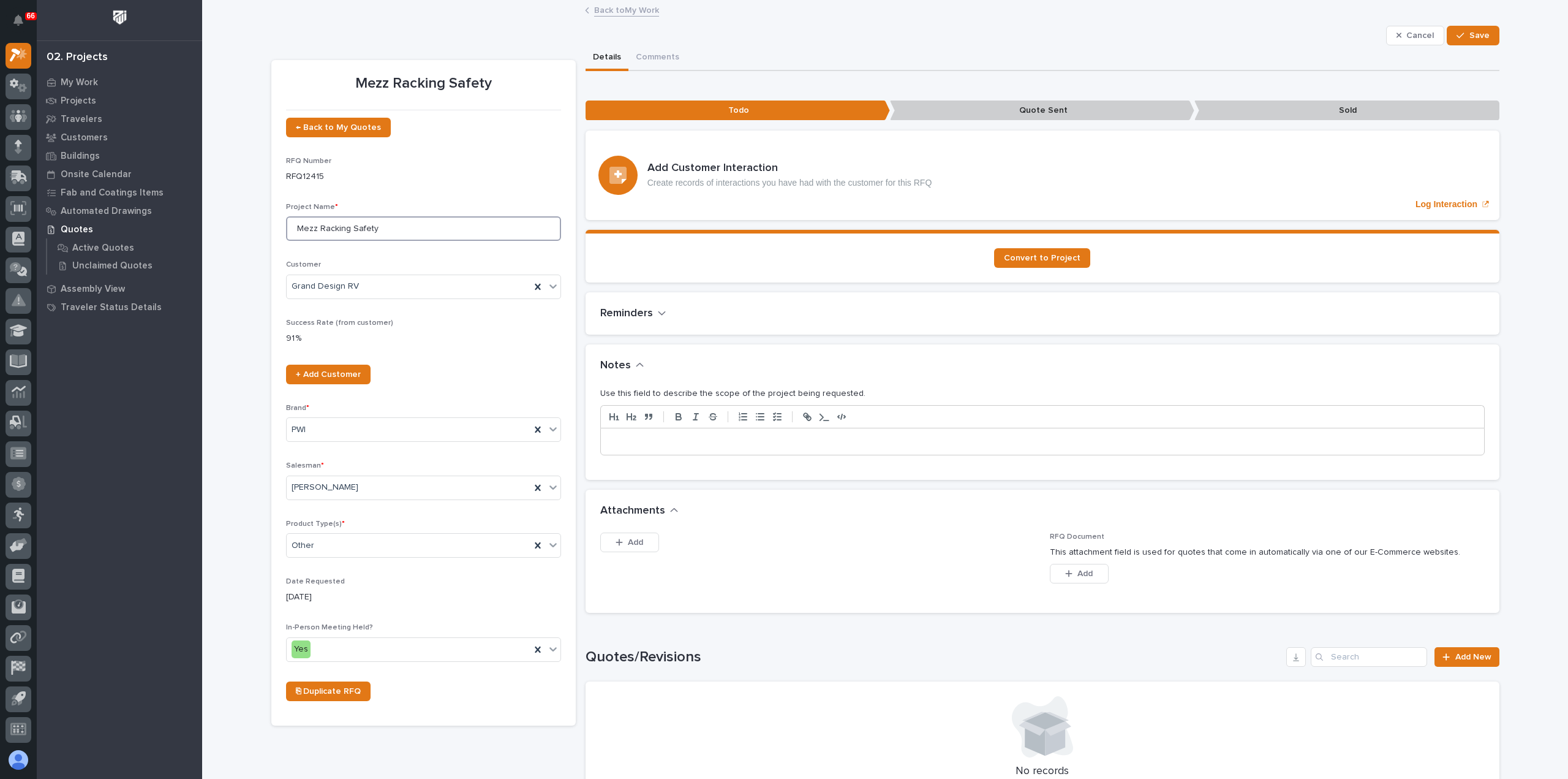
click at [293, 226] on input "Mezz Racking Safety" at bounding box center [423, 228] width 275 height 25
type input "GDRV15 - Mezz Racking Safety"
click at [1473, 35] on span "Save" at bounding box center [1479, 35] width 20 height 11
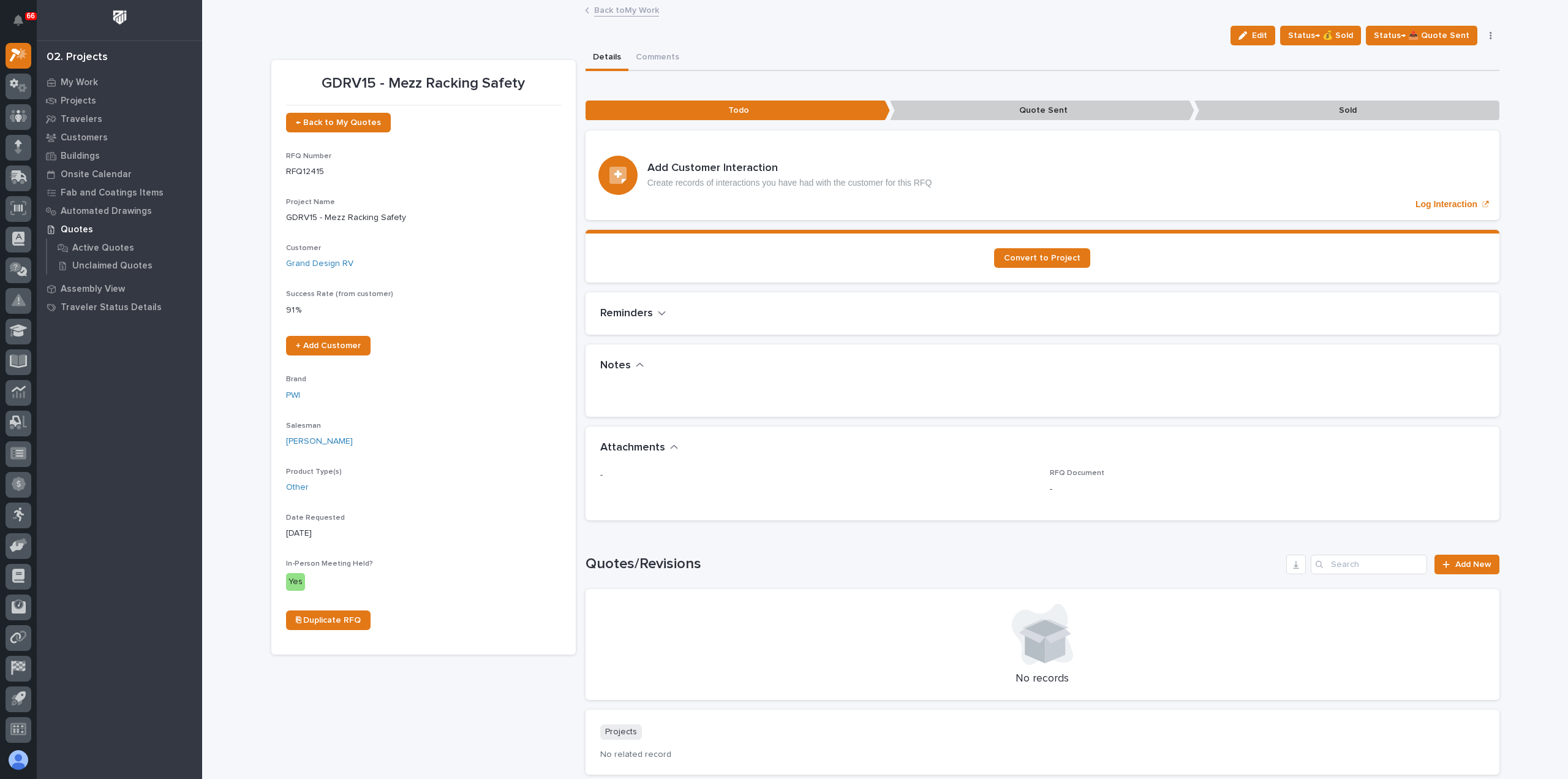
click at [616, 3] on link "Back to My Work" at bounding box center [627, 9] width 65 height 14
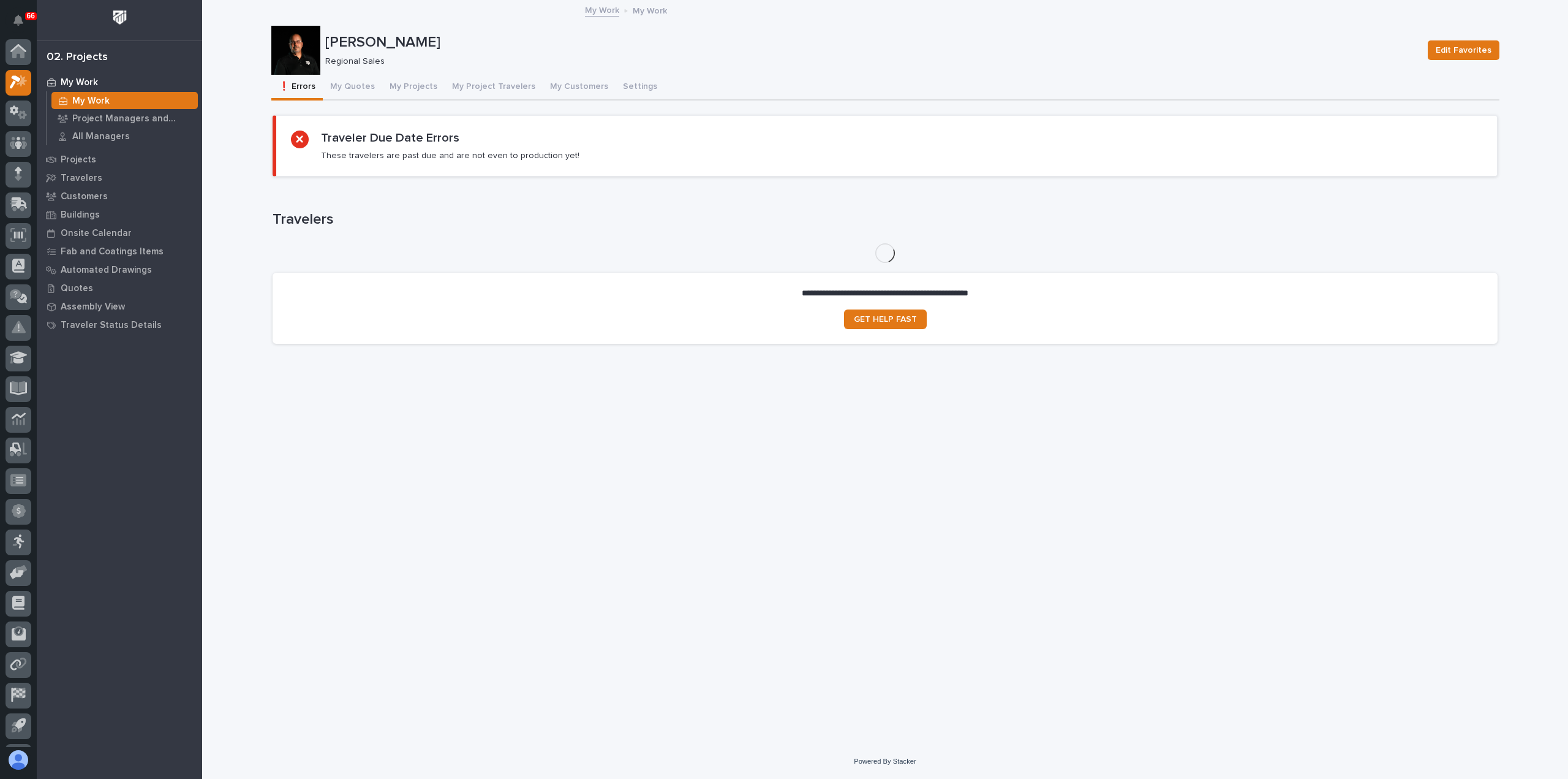
scroll to position [27, 0]
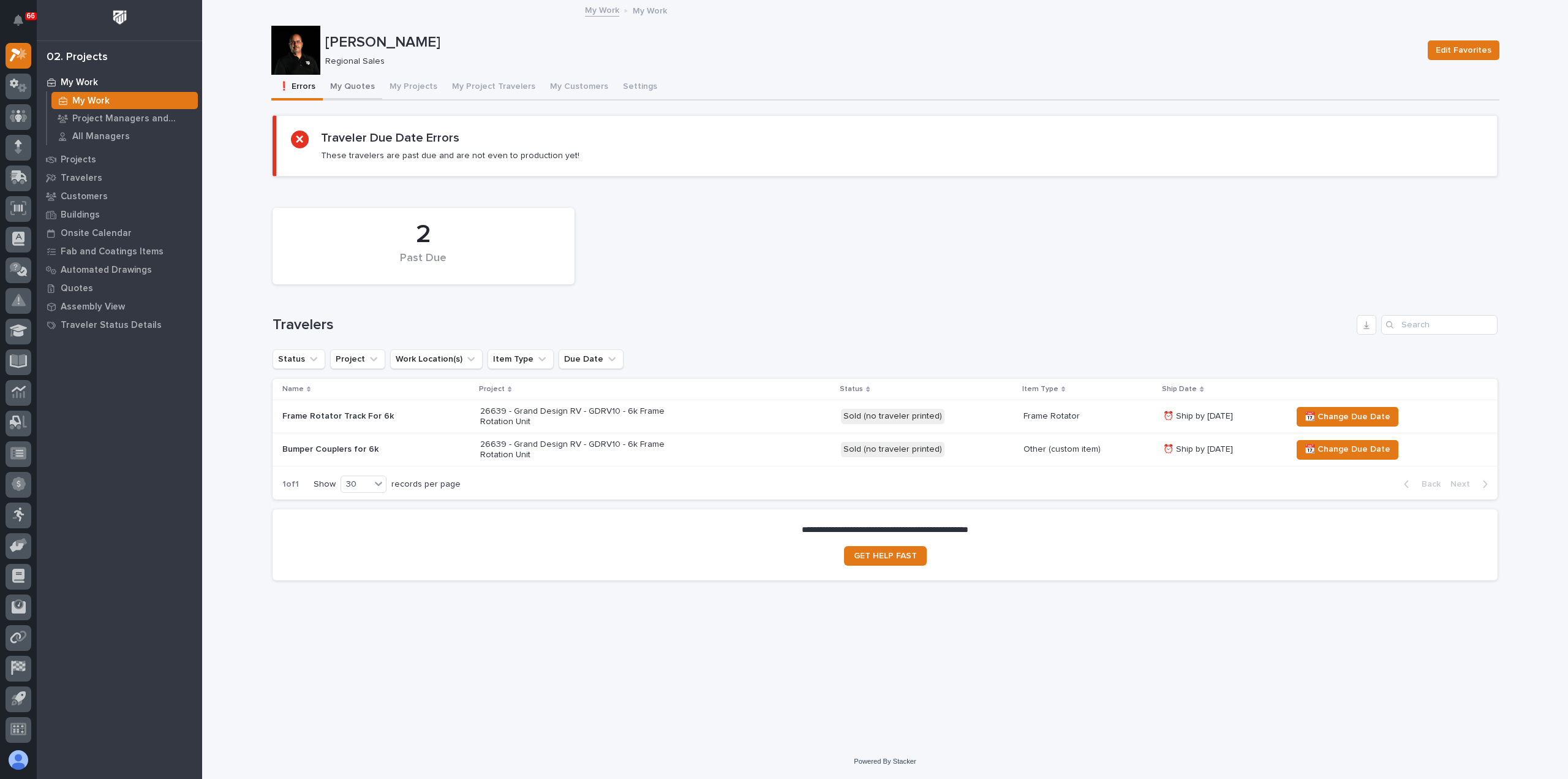
click at [352, 82] on button "My Quotes" at bounding box center [353, 88] width 60 height 26
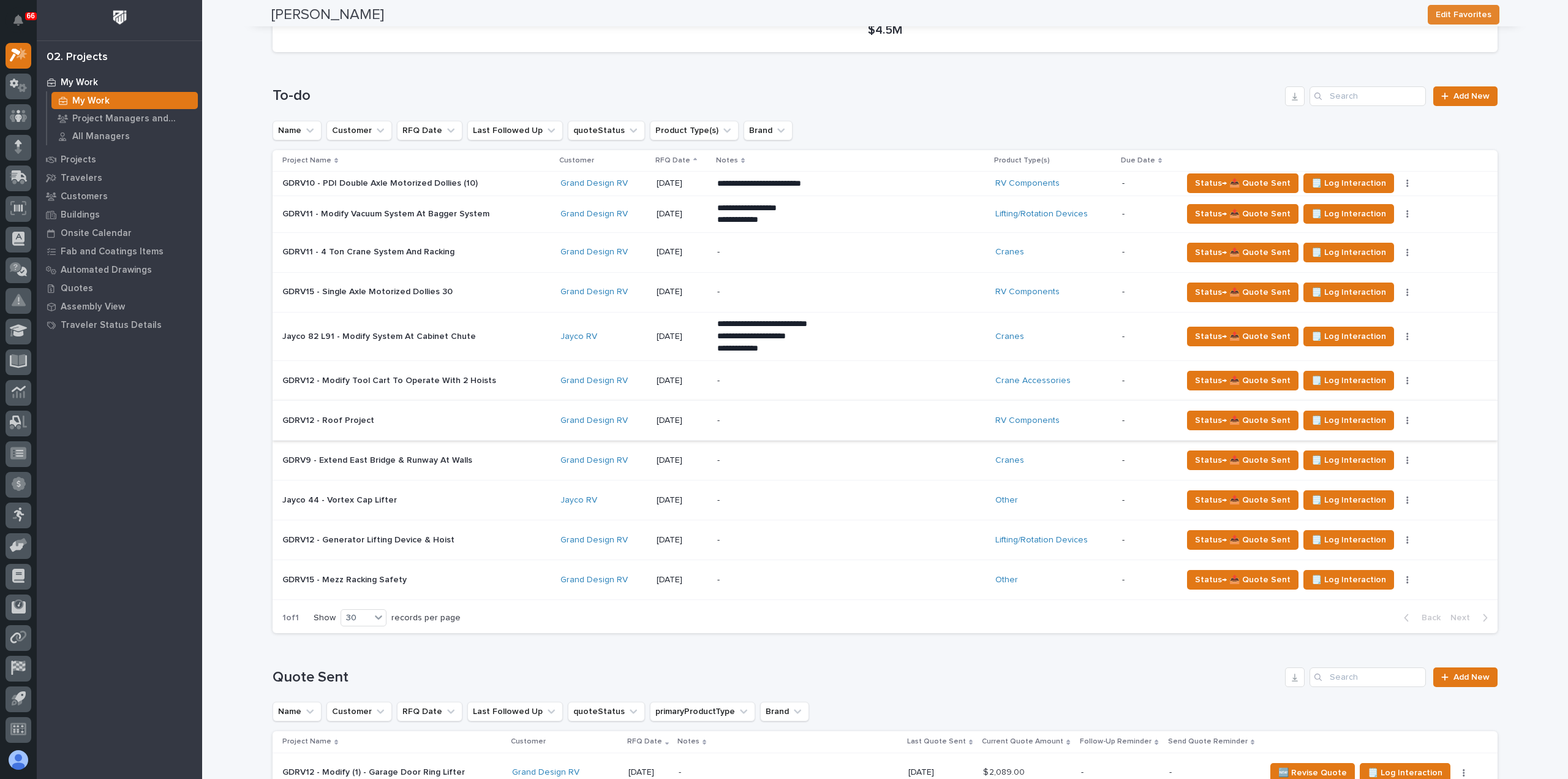
scroll to position [245, 0]
